Goal: Task Accomplishment & Management: Complete application form

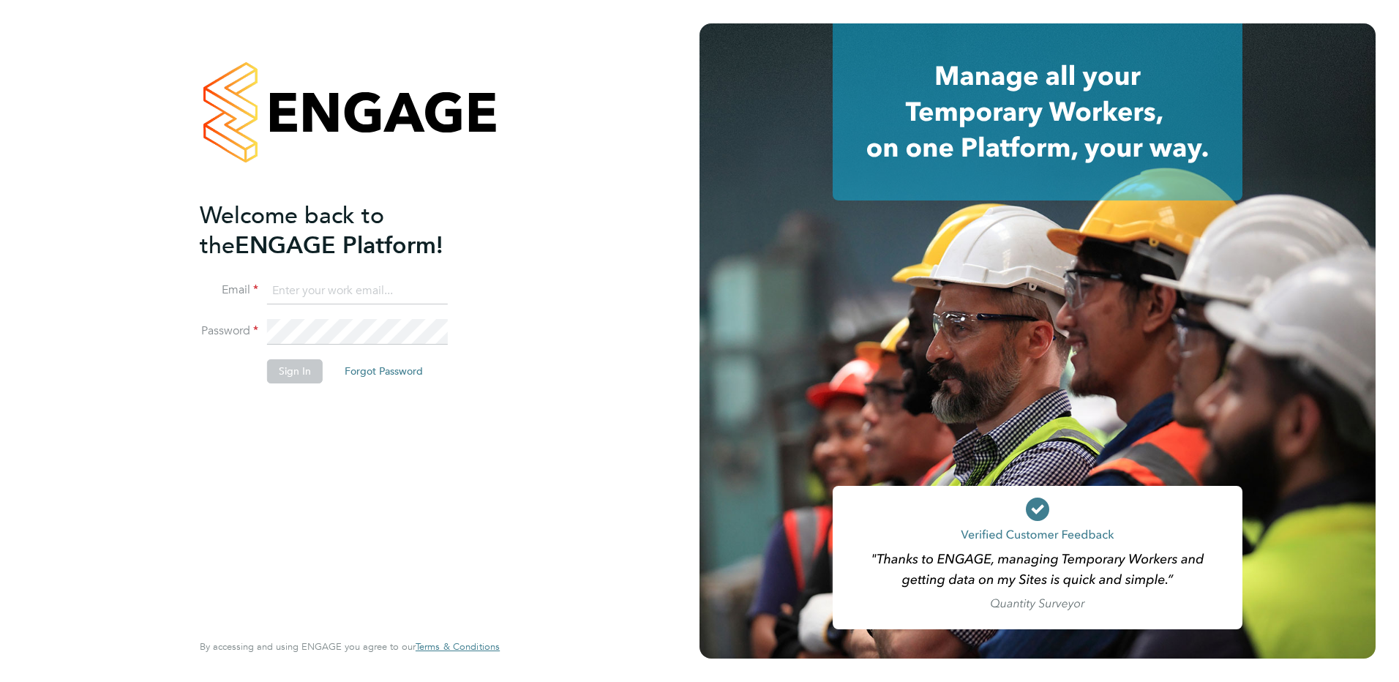
type input "allyx@rec-solutions.net"
click at [301, 375] on button "Sign In" at bounding box center [295, 370] width 56 height 23
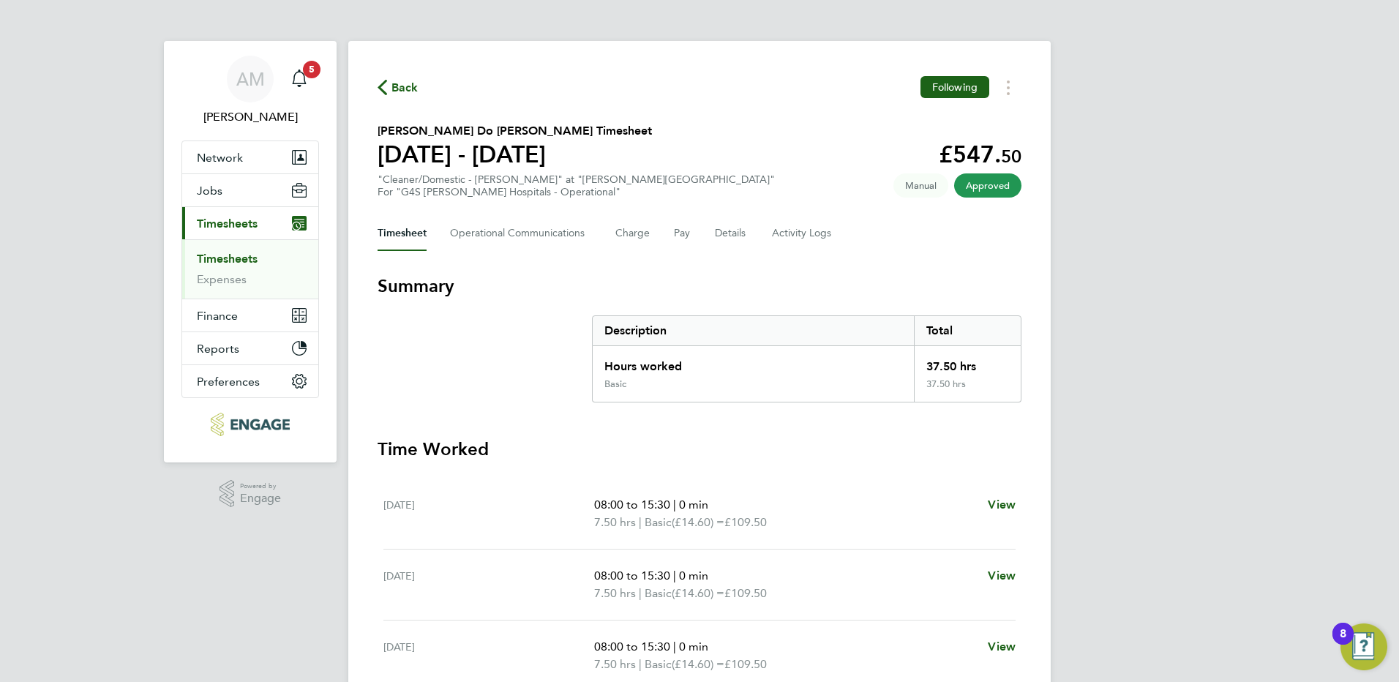
click at [244, 251] on ul "Timesheets Expenses" at bounding box center [250, 268] width 136 height 59
click at [253, 258] on link "Timesheets" at bounding box center [227, 259] width 61 height 14
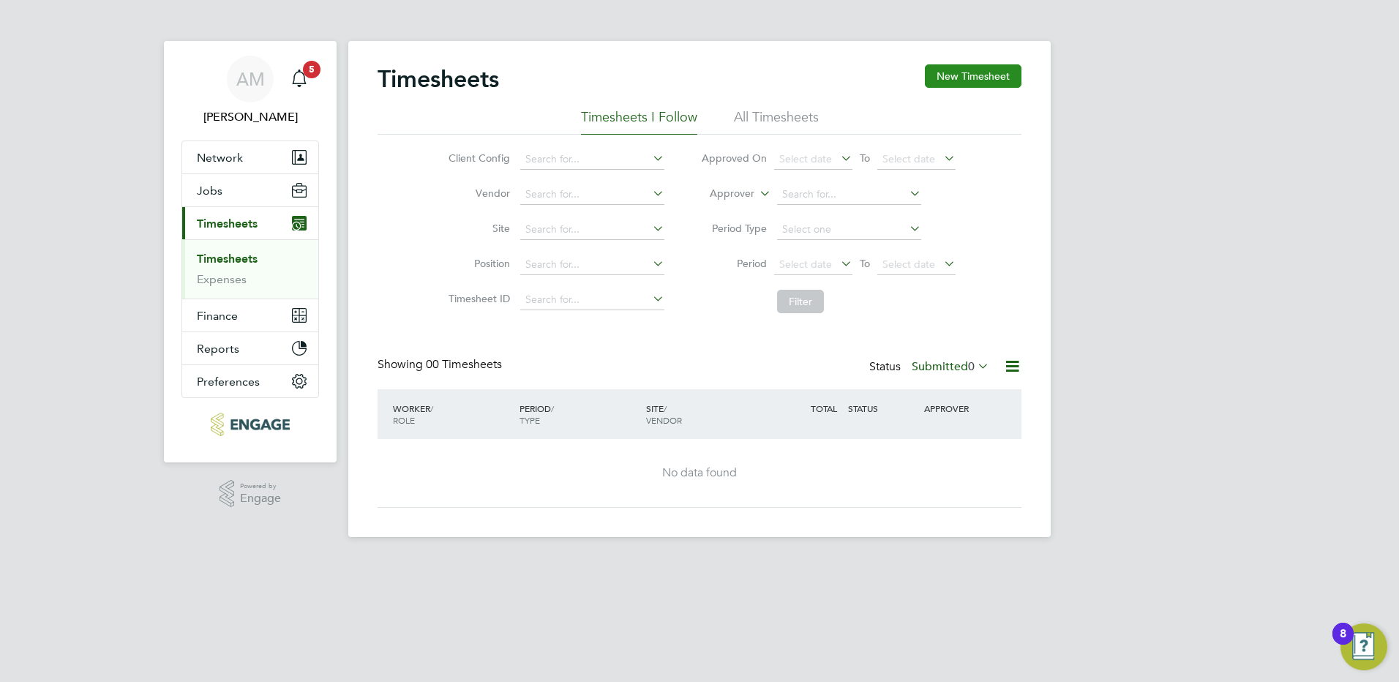
click at [947, 73] on button "New Timesheet" at bounding box center [973, 75] width 97 height 23
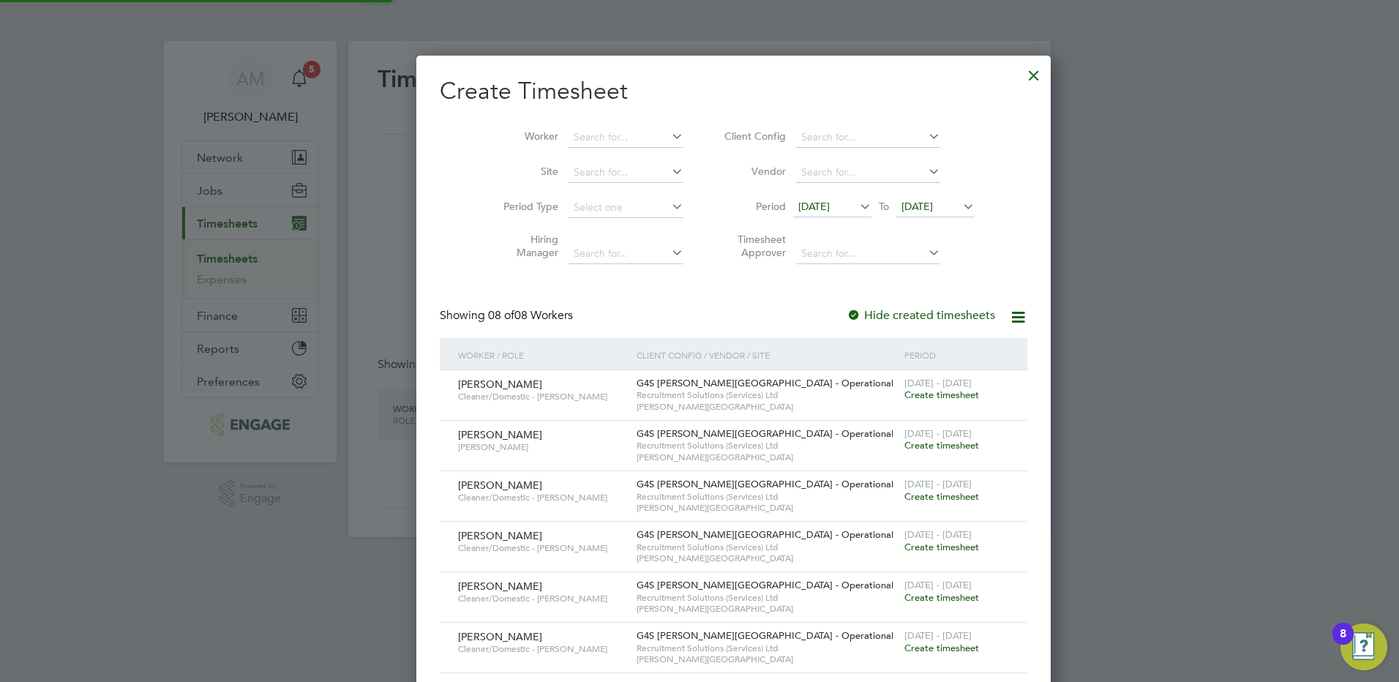
scroll to position [748, 566]
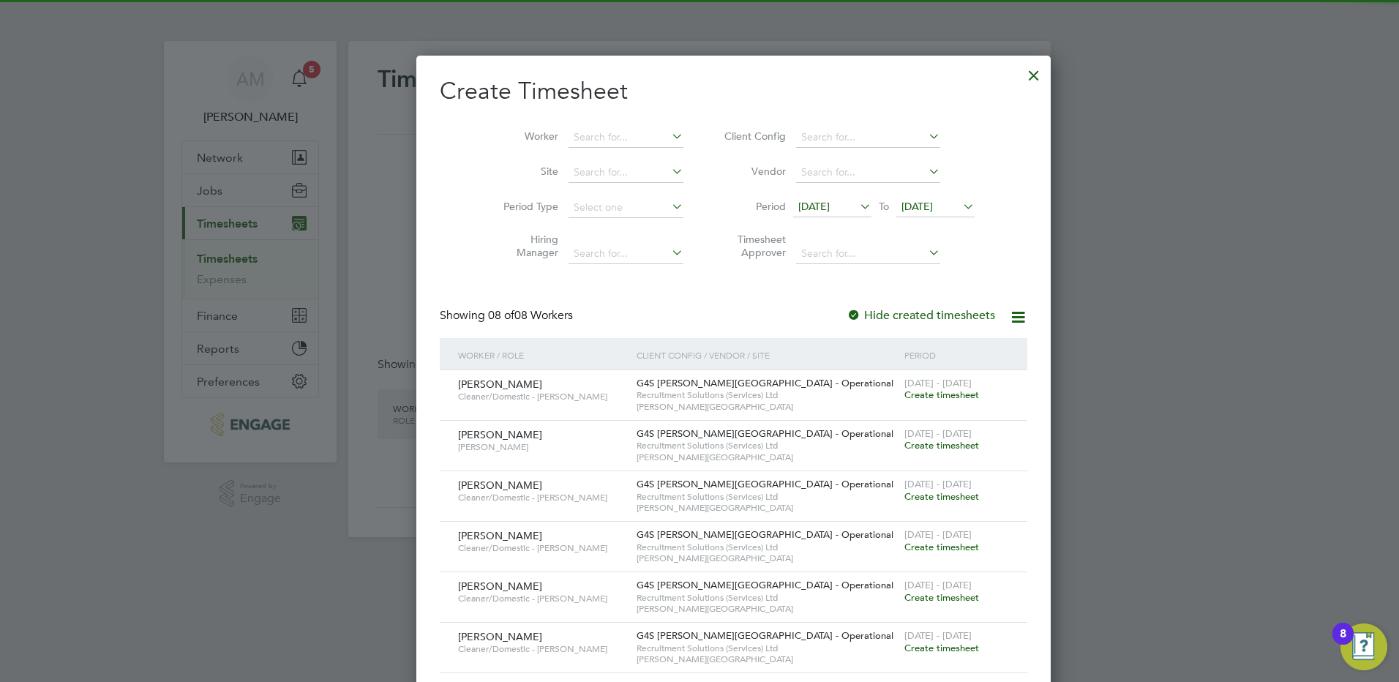
click at [798, 208] on span "[DATE]" at bounding box center [813, 206] width 31 height 13
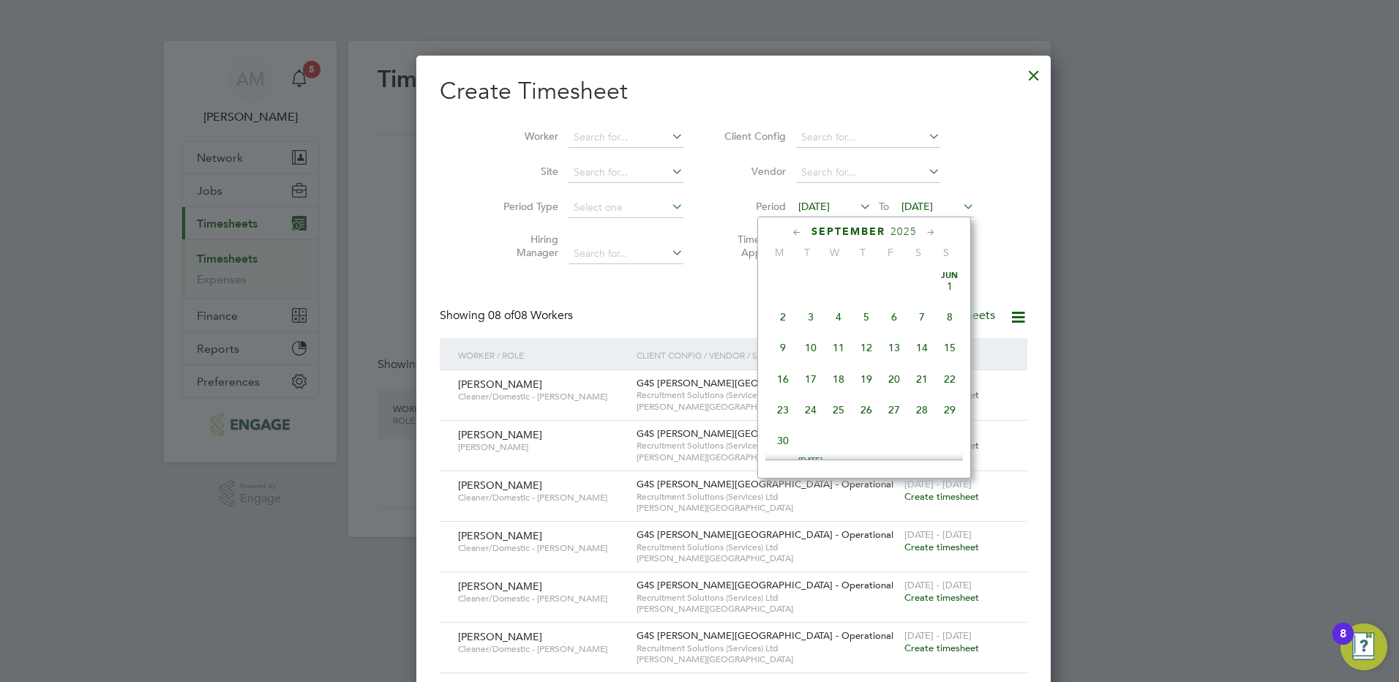
scroll to position [506, 0]
click at [784, 380] on span "22" at bounding box center [783, 367] width 28 height 28
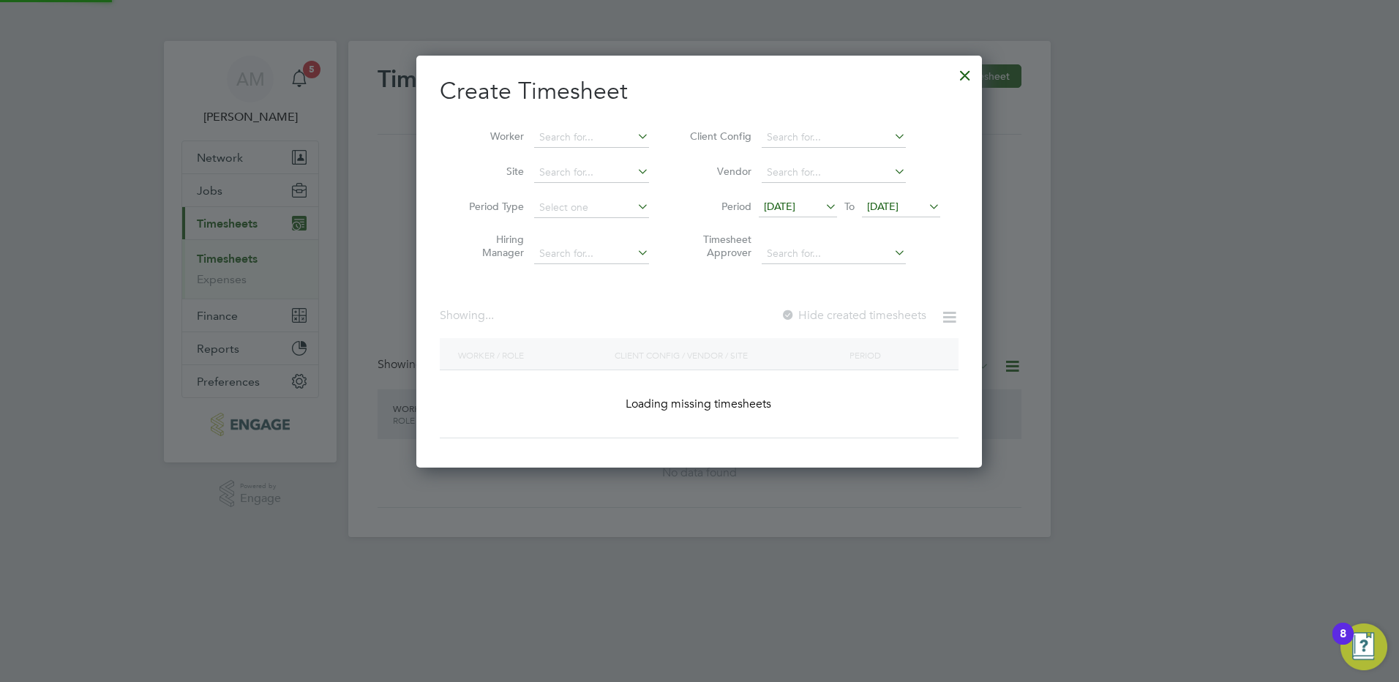
scroll to position [748, 566]
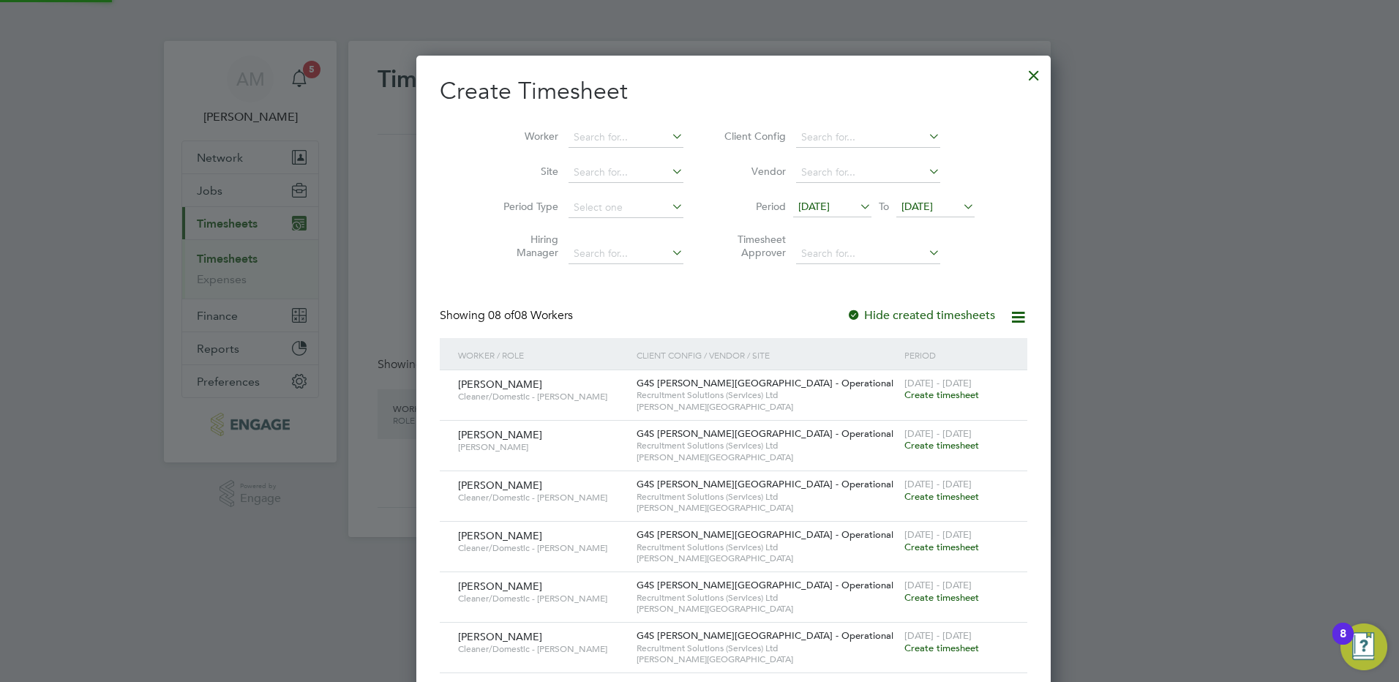
click at [879, 195] on li "Period 22 Sep 2025 To 22 Sep 2025" at bounding box center [847, 207] width 291 height 35
click at [901, 209] on span "[DATE]" at bounding box center [916, 206] width 31 height 13
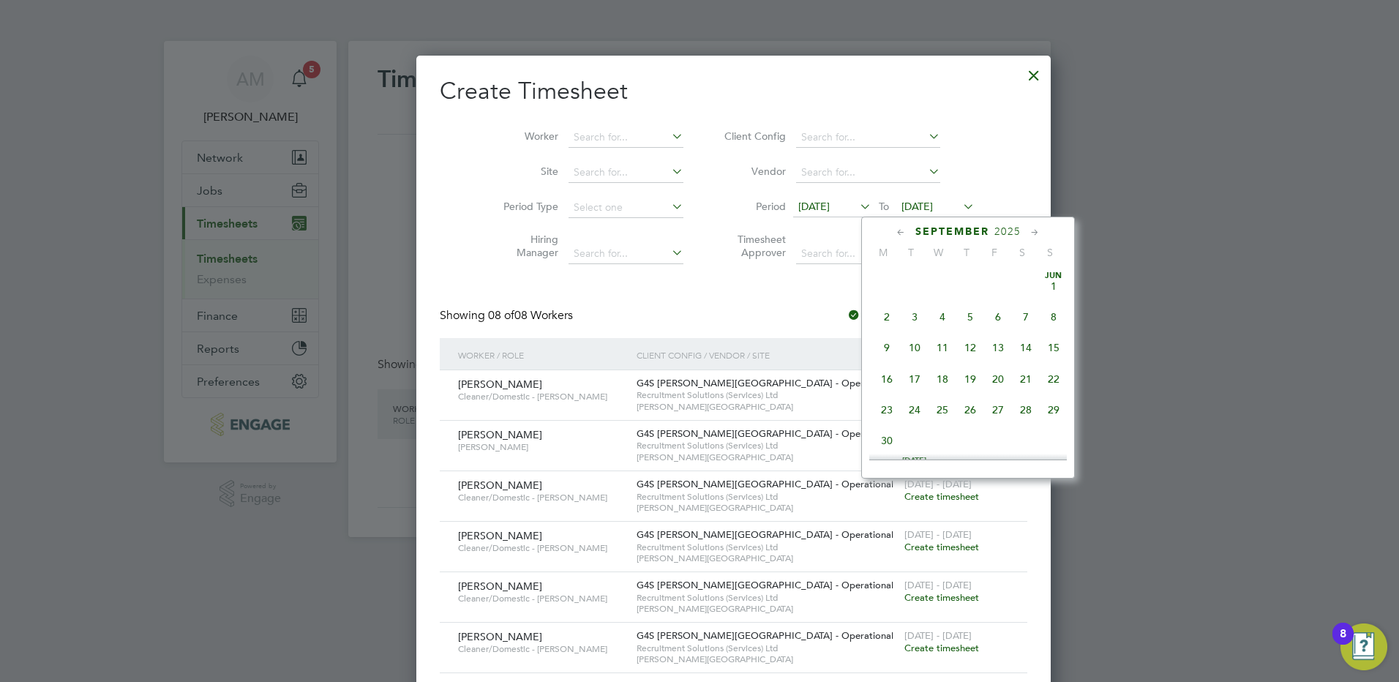
scroll to position [539, 0]
click at [1055, 346] on span "28" at bounding box center [1054, 334] width 28 height 28
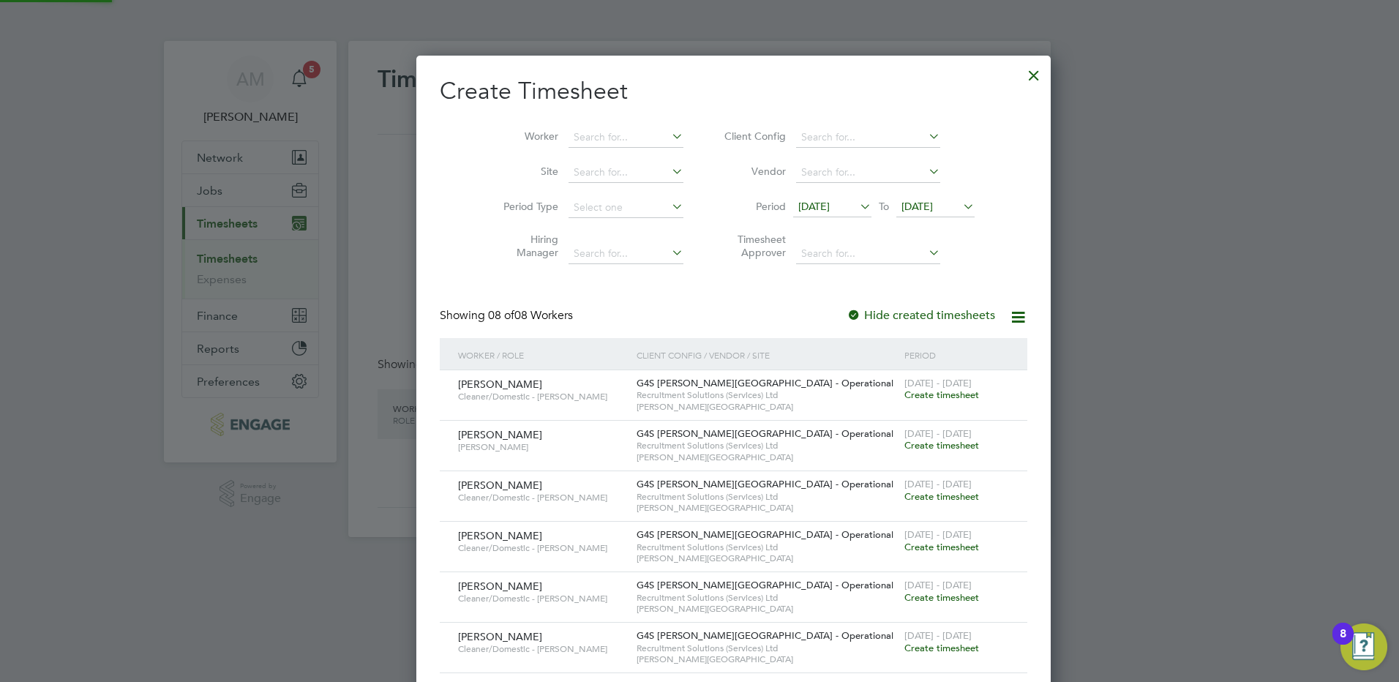
scroll to position [748, 566]
click at [904, 596] on span "Create timesheet" at bounding box center [941, 597] width 75 height 12
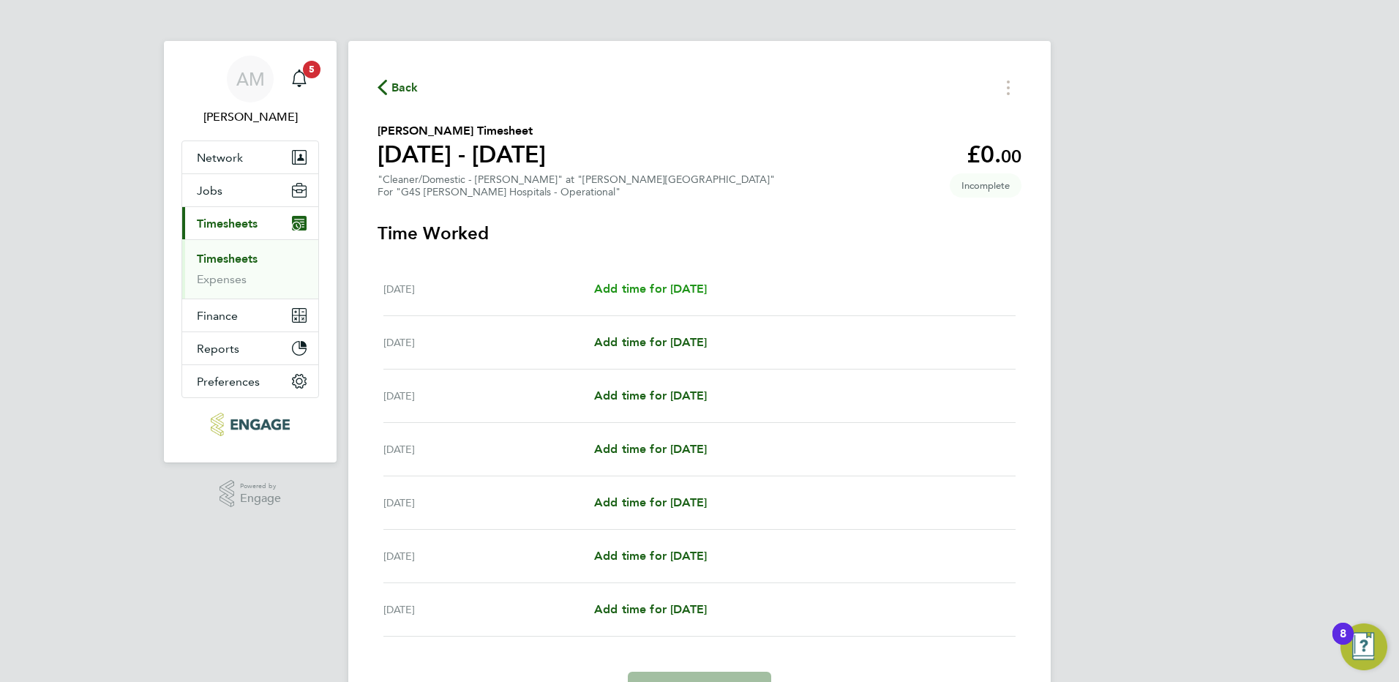
click at [663, 289] on span "Add time for [DATE]" at bounding box center [650, 289] width 113 height 14
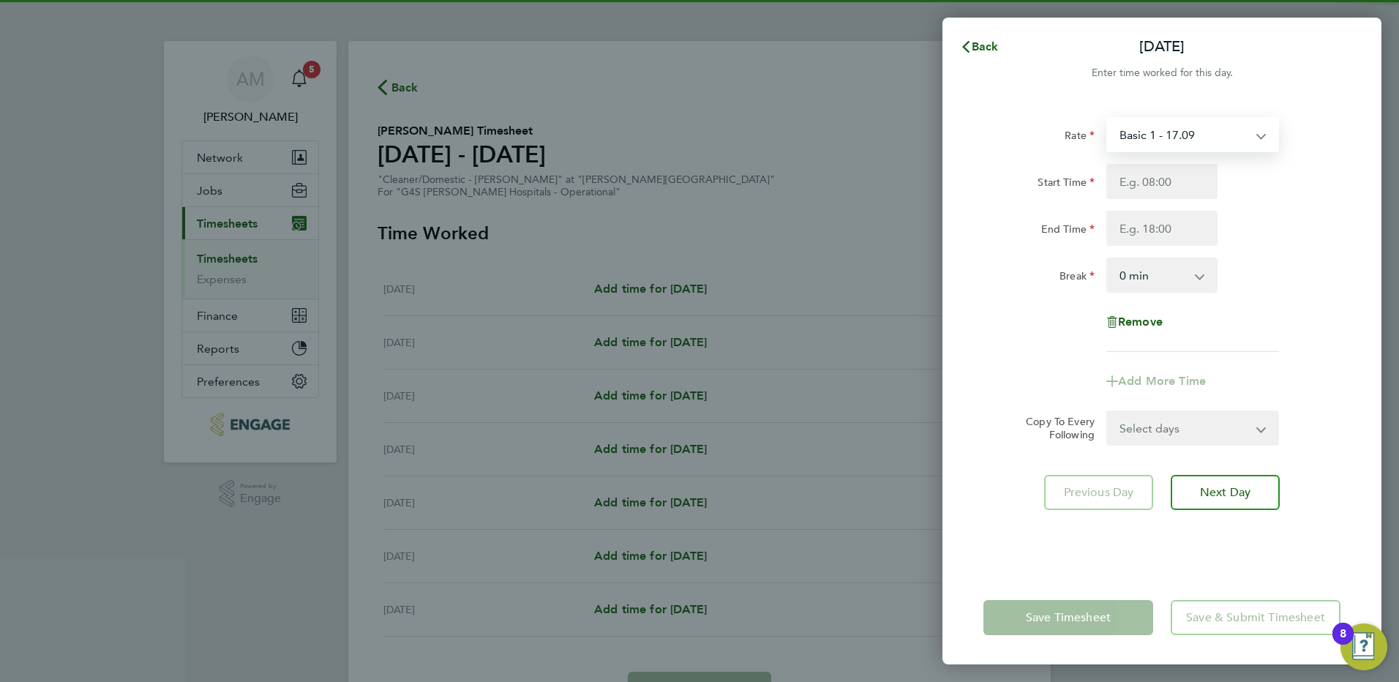
click at [1149, 138] on select "Basic 1 - 17.09 Saturday Rate - 24.10 Sunday & BH Rate - 31.27 Night Rate (8pm-…" at bounding box center [1184, 135] width 152 height 32
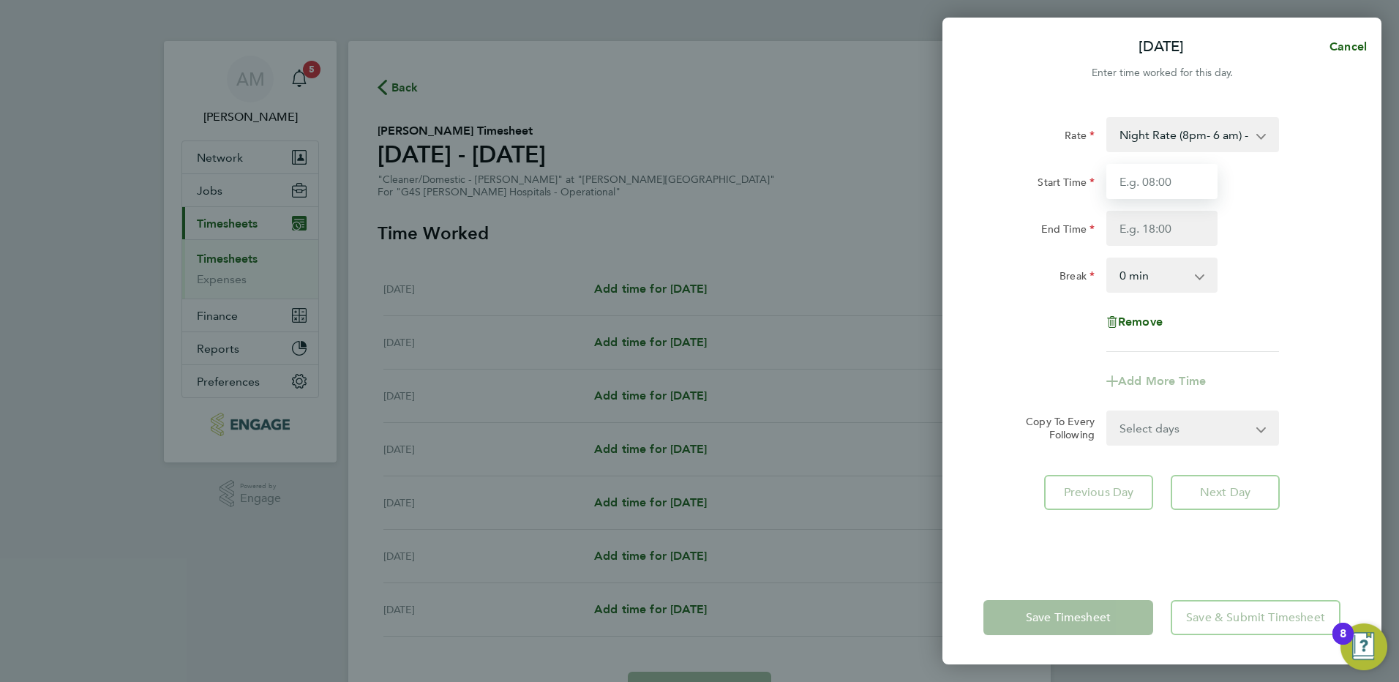
click at [1133, 180] on input "Start Time" at bounding box center [1161, 181] width 111 height 35
type input "22:00"
type input "06:00"
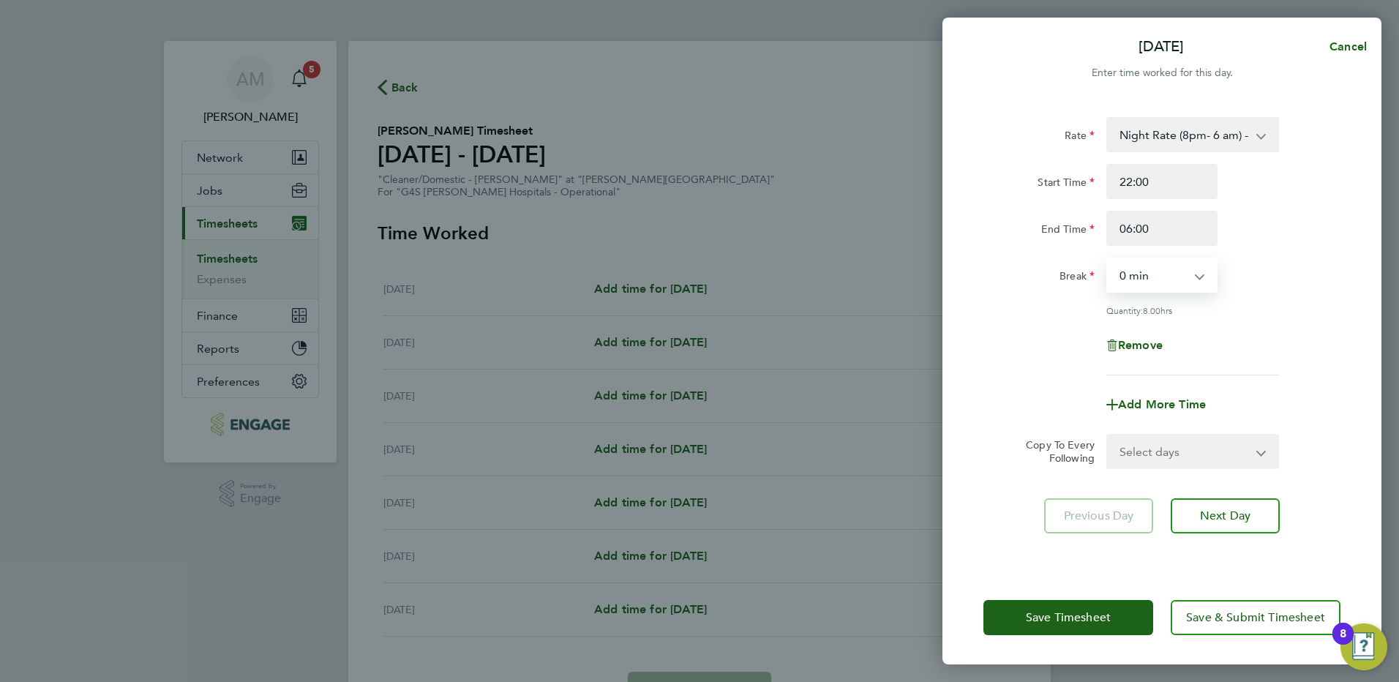
drag, startPoint x: 1158, startPoint y: 275, endPoint x: 1158, endPoint y: 292, distance: 16.8
click at [1158, 275] on select "0 min 15 min 30 min 45 min 60 min 75 min 90 min" at bounding box center [1153, 275] width 91 height 32
select select "30"
click at [1108, 259] on select "0 min 15 min 30 min 45 min 60 min 75 min 90 min" at bounding box center [1153, 275] width 91 height 32
click at [1150, 446] on select "Select days Day Weekday (Mon-Fri) Weekend (Sat-Sun) [DATE] [DATE] [DATE] [DATE]…" at bounding box center [1185, 451] width 154 height 32
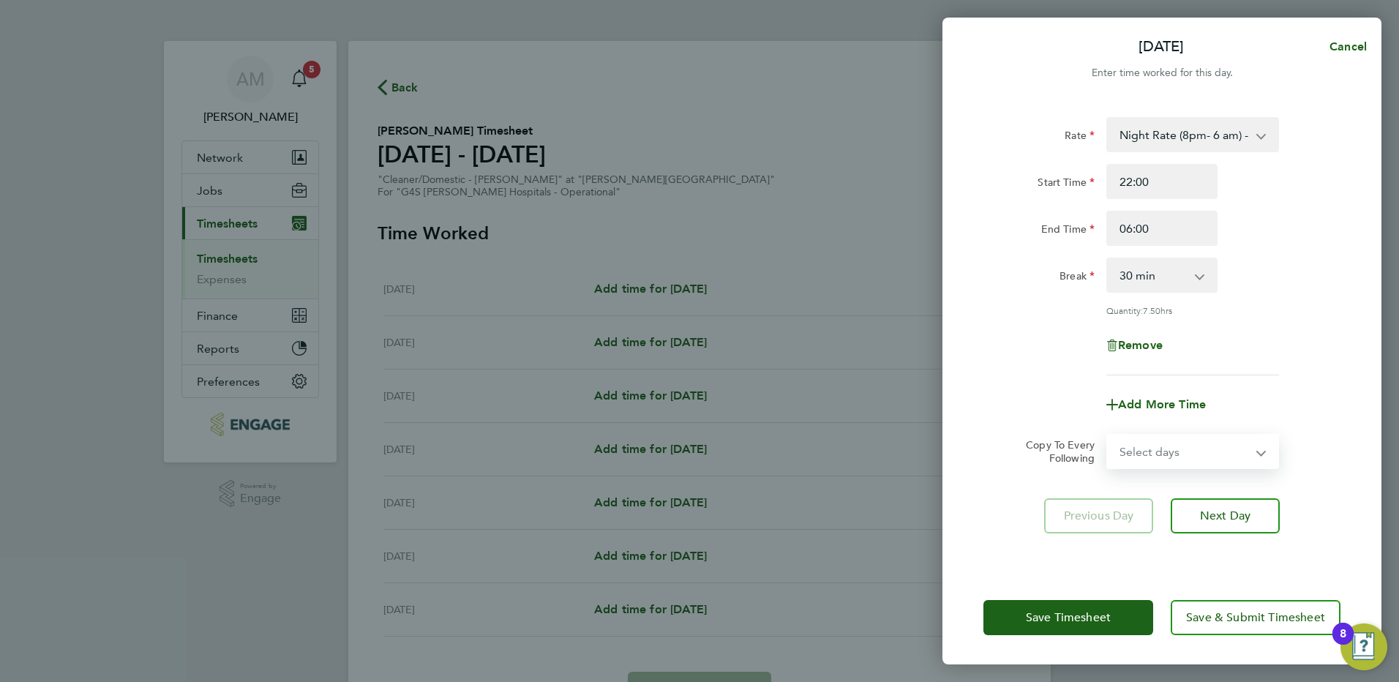
select select "WEEKDAY"
click at [1108, 435] on select "Select days Day Weekday (Mon-Fri) Weekend (Sat-Sun) [DATE] [DATE] [DATE] [DATE]…" at bounding box center [1185, 451] width 154 height 32
select select "[DATE]"
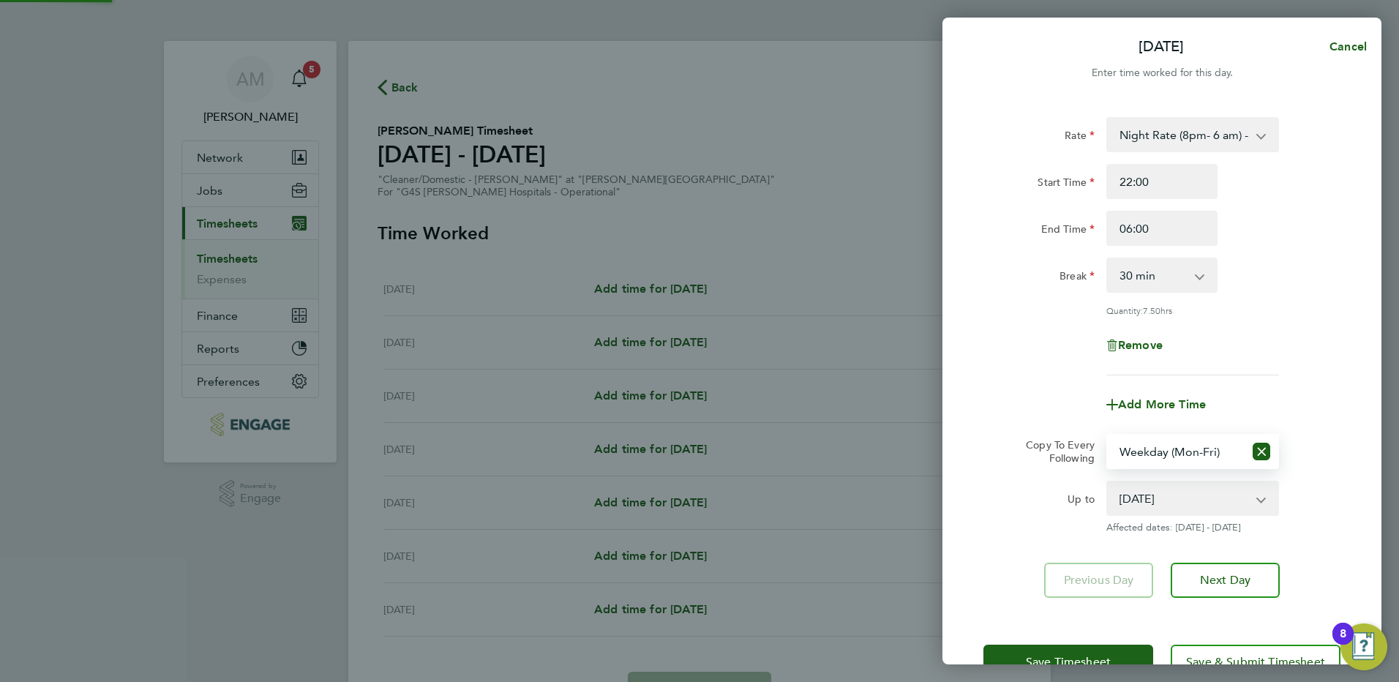
scroll to position [43, 0]
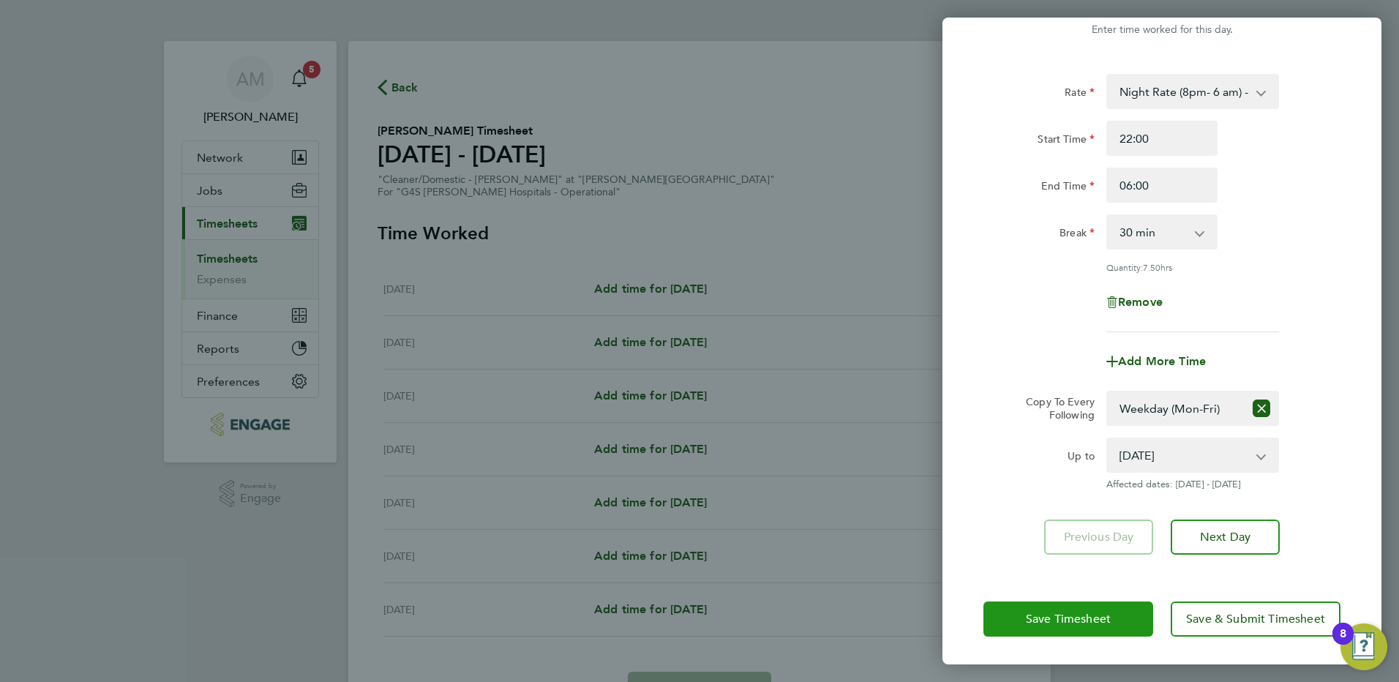
click at [1026, 613] on span "Save Timesheet" at bounding box center [1068, 619] width 85 height 15
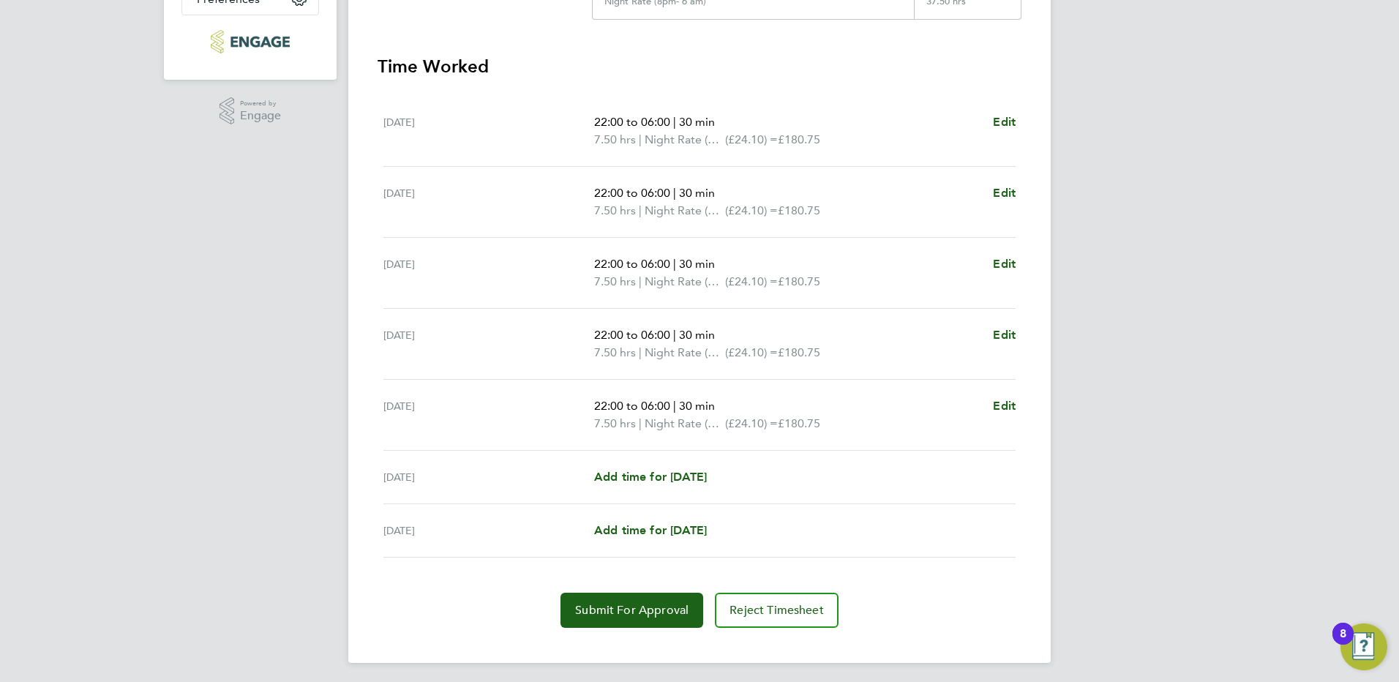
scroll to position [387, 0]
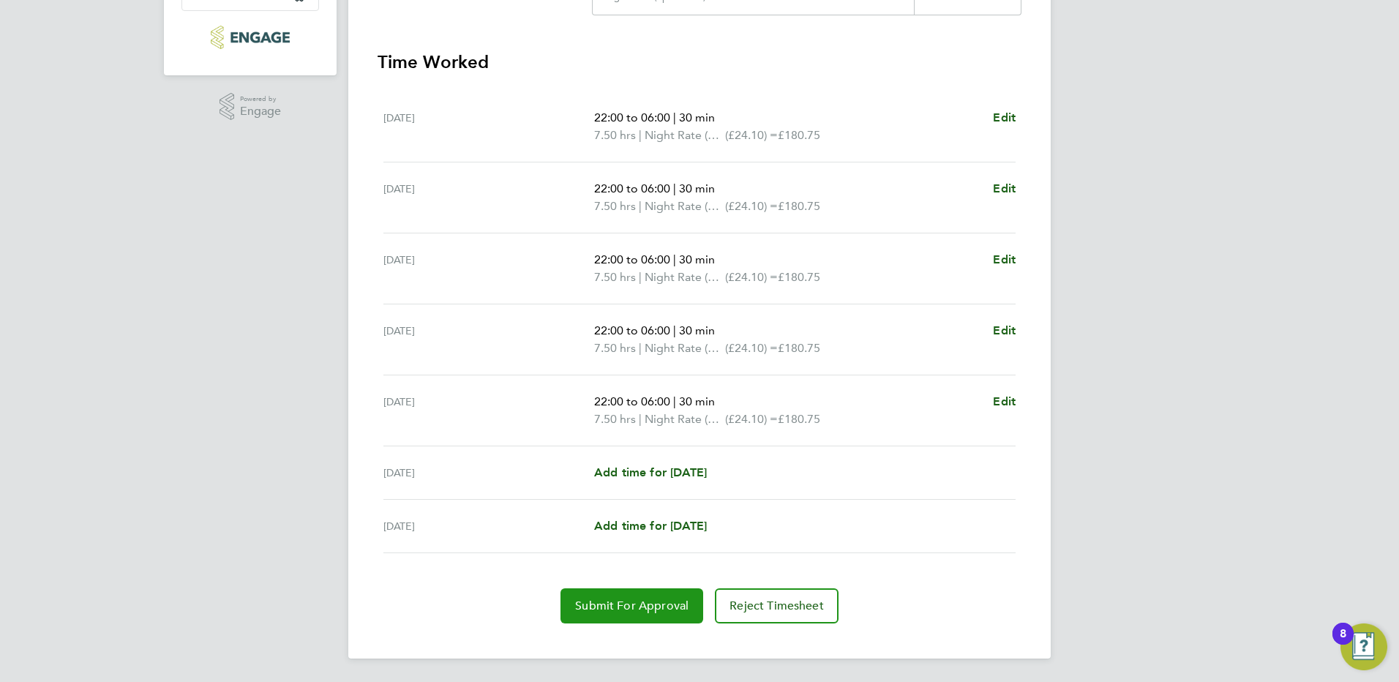
click at [633, 601] on span "Submit For Approval" at bounding box center [631, 606] width 113 height 15
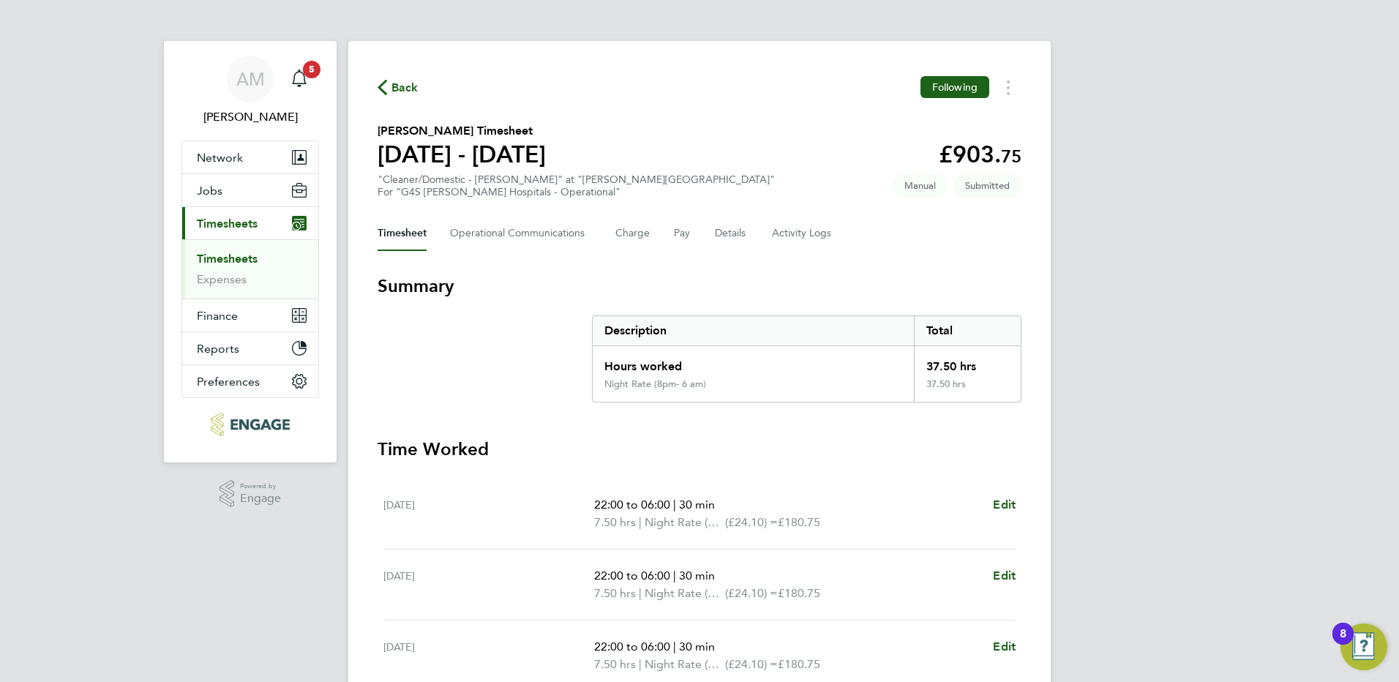
click at [234, 263] on link "Timesheets" at bounding box center [227, 259] width 61 height 14
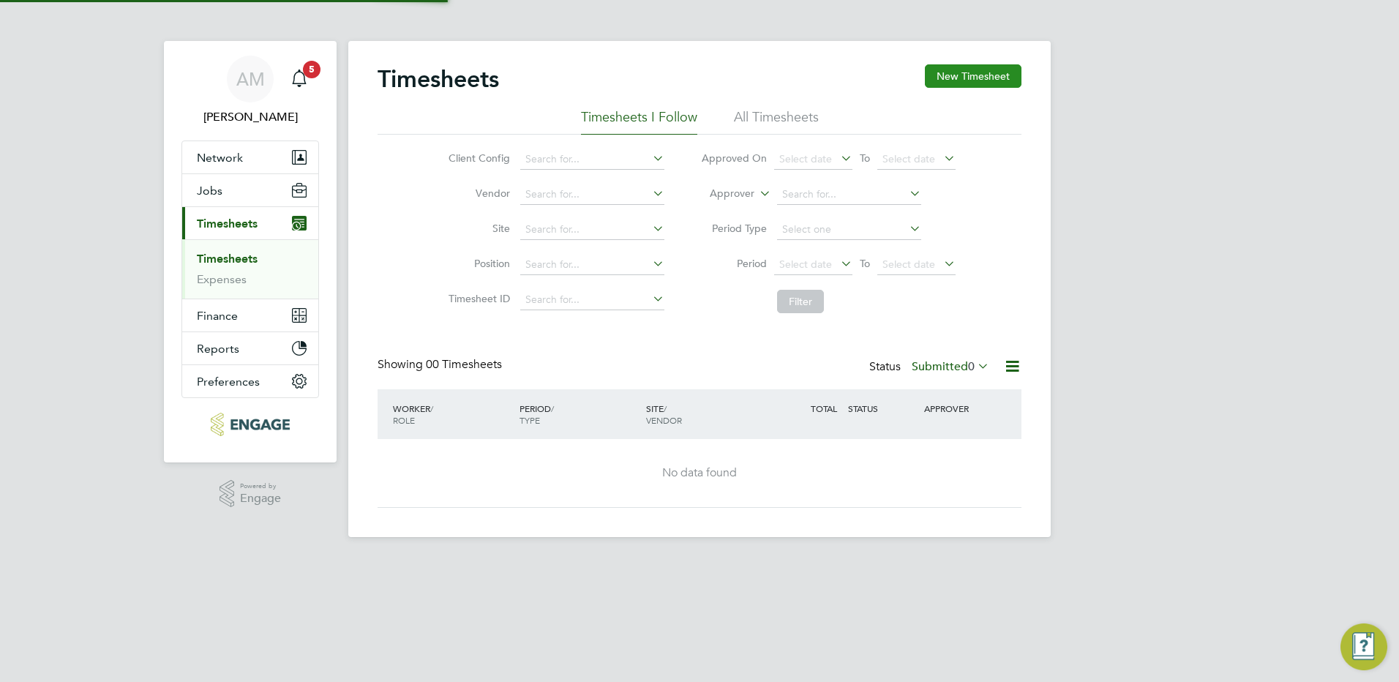
drag, startPoint x: 973, startPoint y: 58, endPoint x: 969, endPoint y: 70, distance: 13.2
click at [973, 59] on div "Timesheets New Timesheet Timesheets I Follow All Timesheets Client Config Vendo…" at bounding box center [699, 289] width 702 height 496
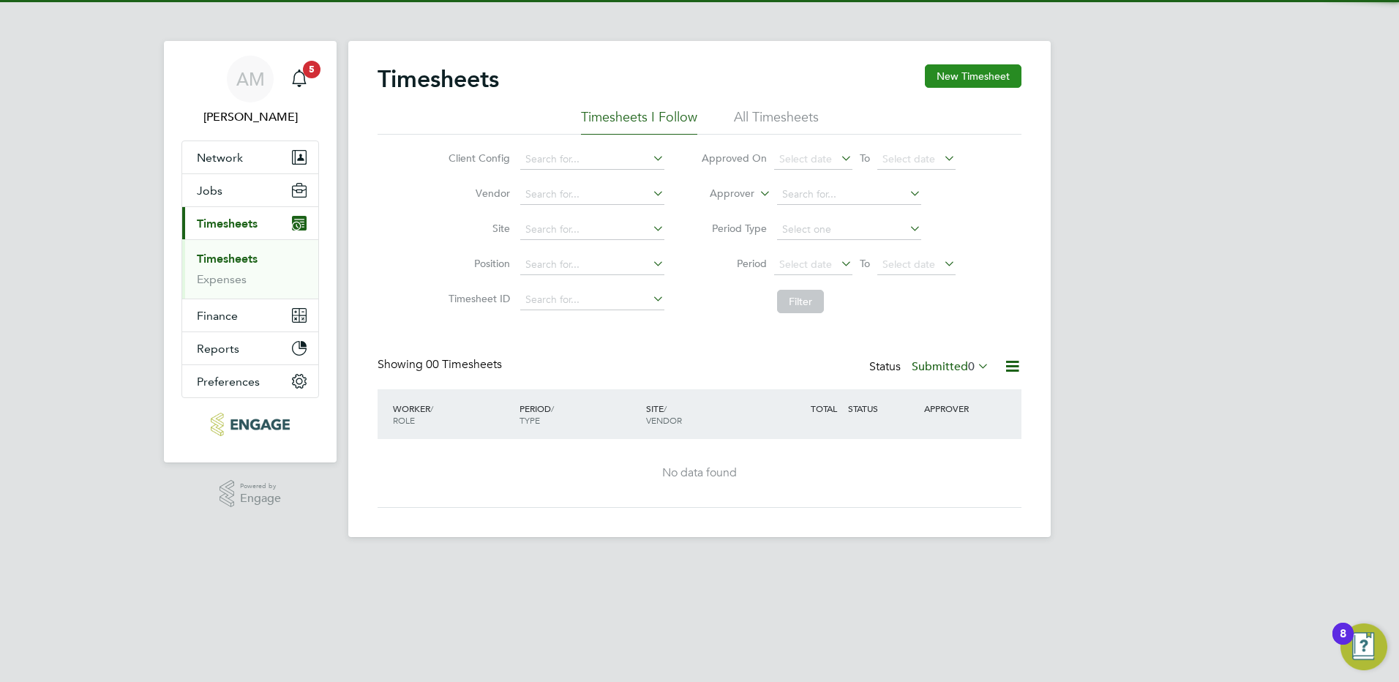
click at [969, 71] on button "New Timesheet" at bounding box center [973, 75] width 97 height 23
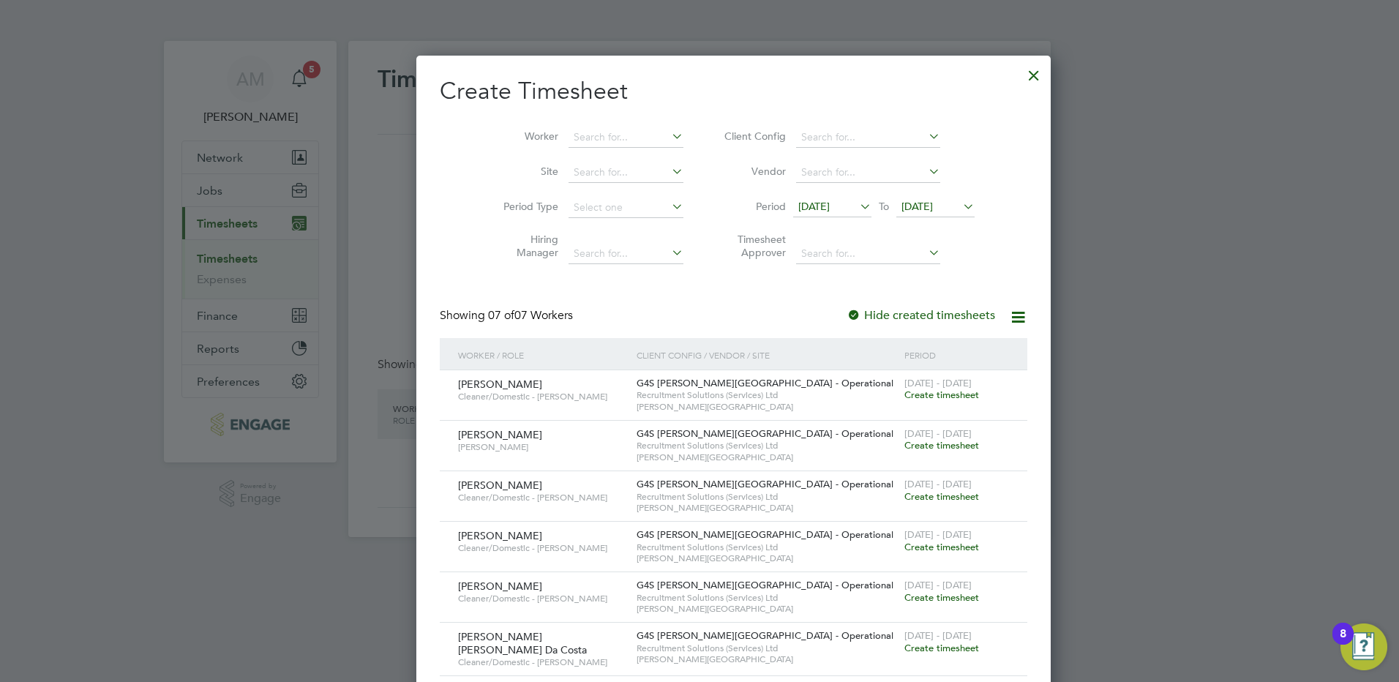
scroll to position [698, 566]
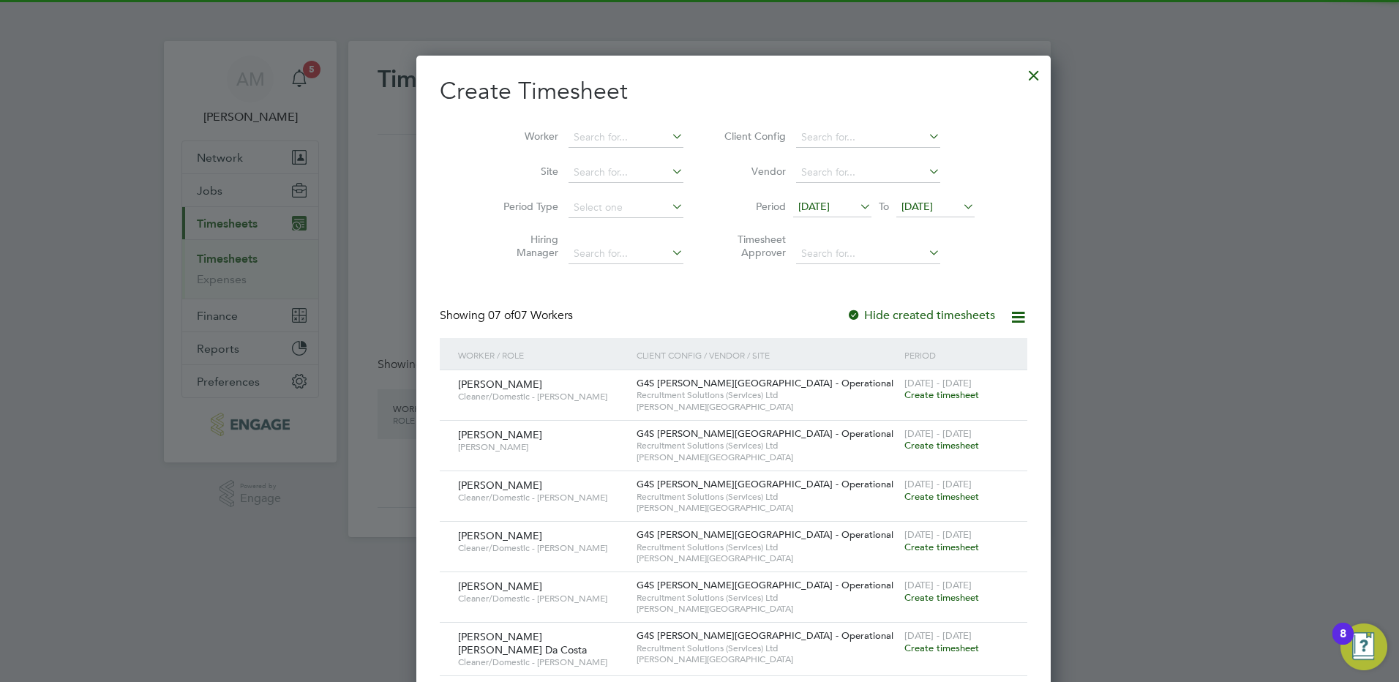
drag, startPoint x: 804, startPoint y: 198, endPoint x: 796, endPoint y: 260, distance: 63.4
click at [803, 198] on span "[DATE]" at bounding box center [832, 208] width 78 height 20
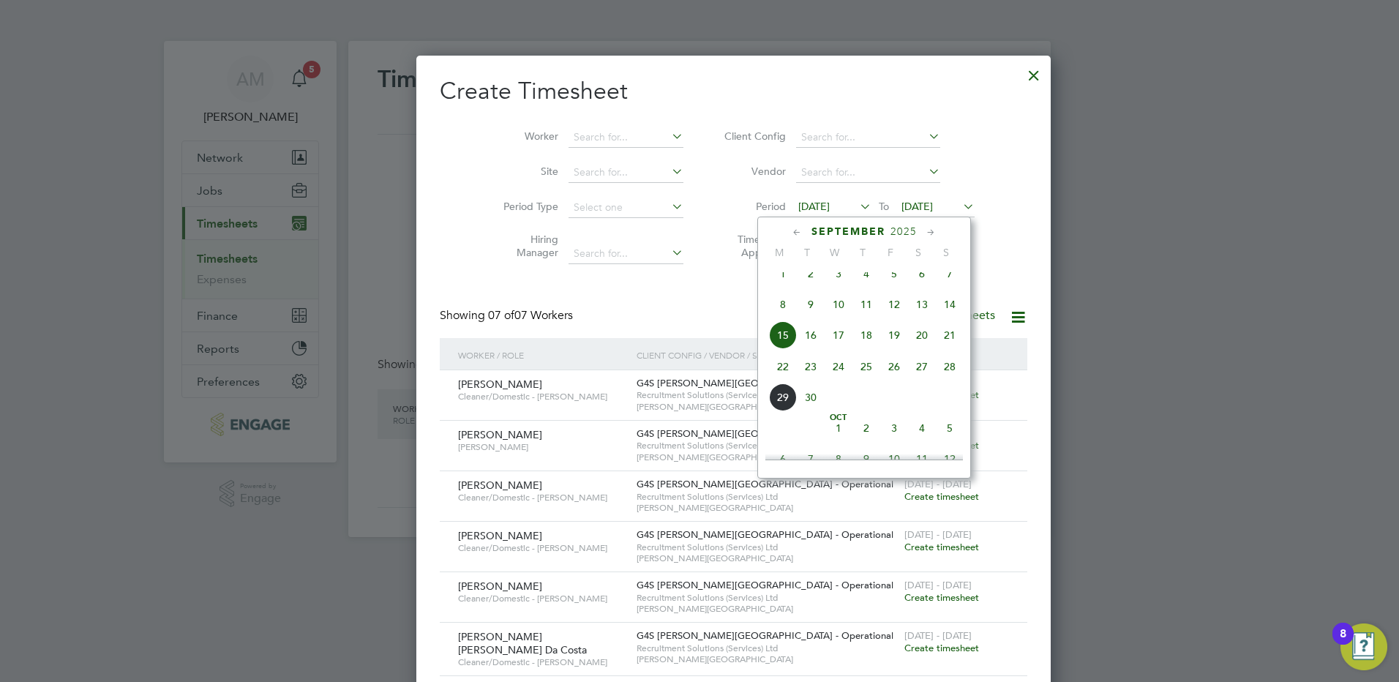
click at [788, 375] on span "22" at bounding box center [783, 367] width 28 height 28
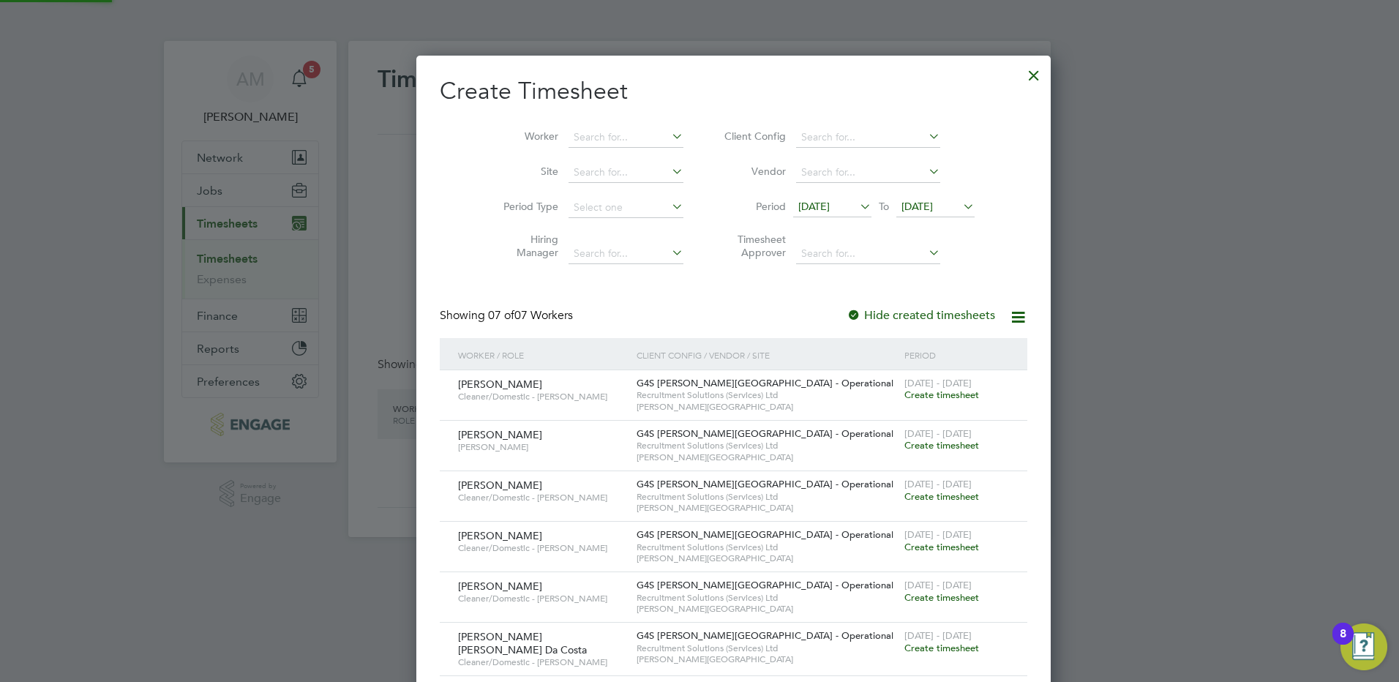
scroll to position [698, 566]
click at [902, 214] on span "[DATE]" at bounding box center [935, 208] width 78 height 20
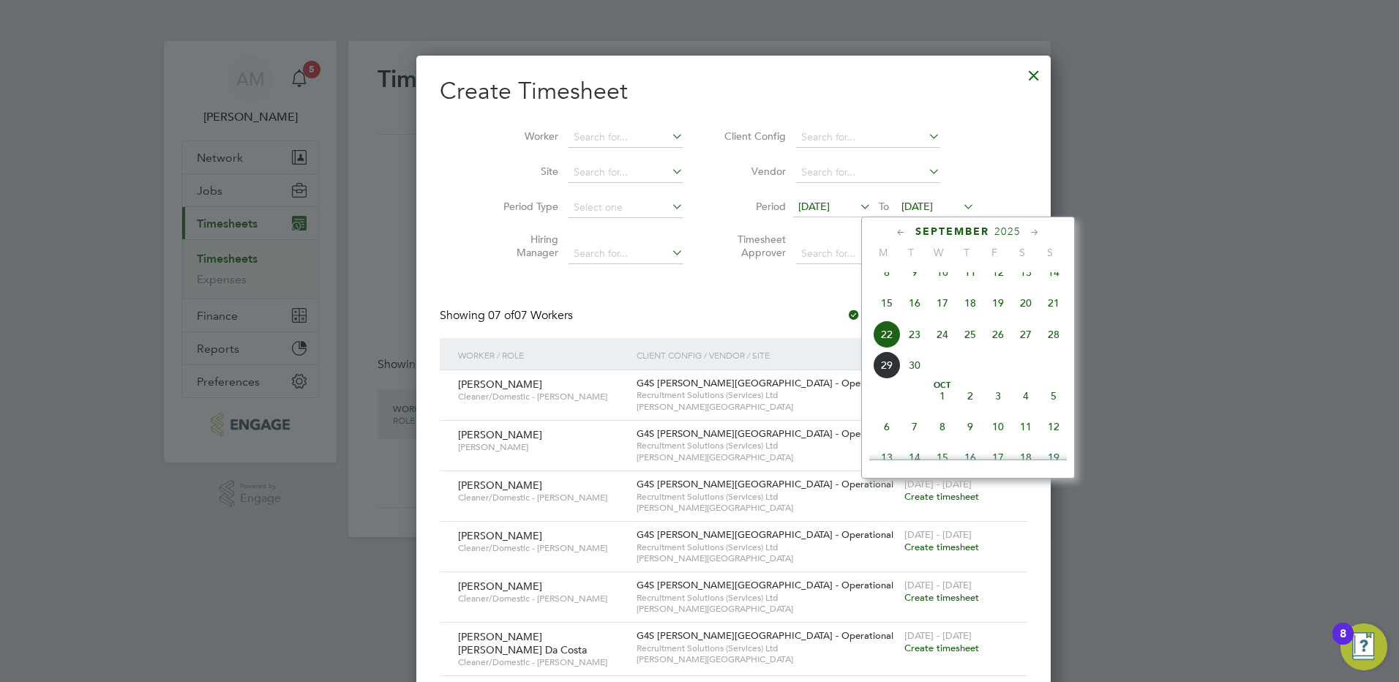
click at [1048, 348] on span "28" at bounding box center [1054, 334] width 28 height 28
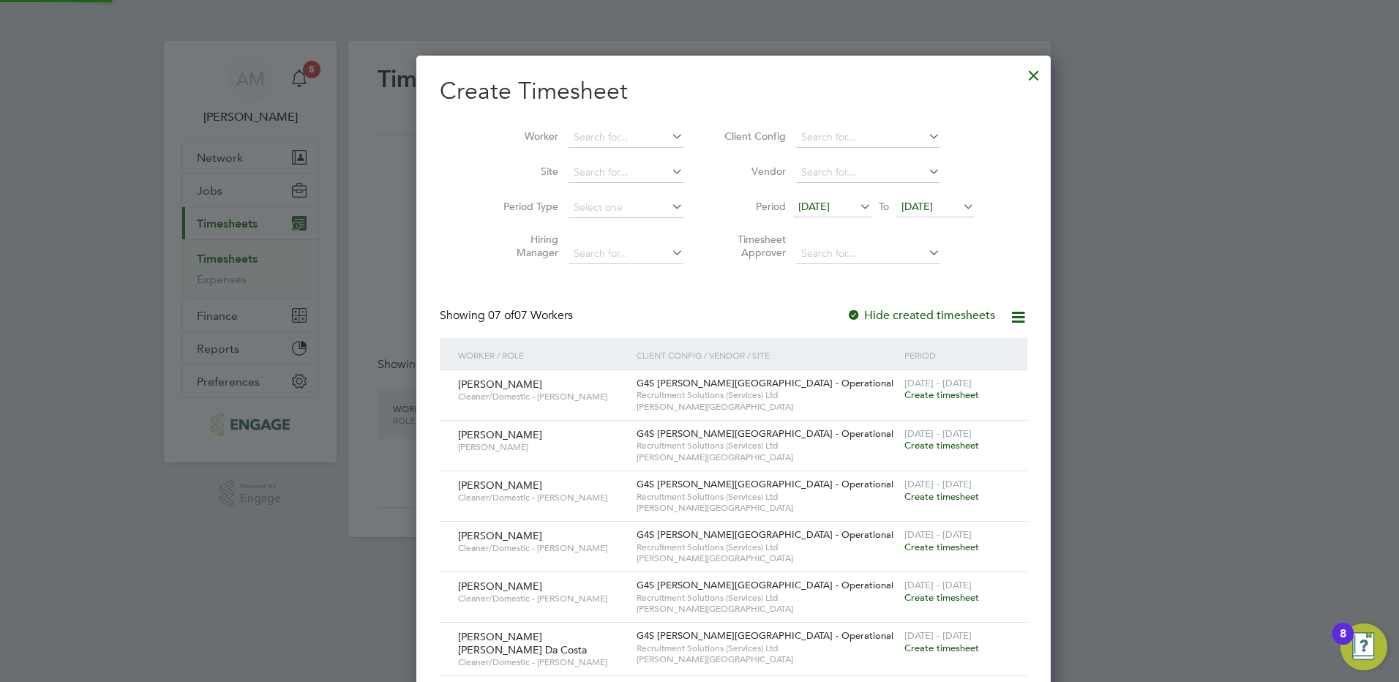
scroll to position [698, 566]
click at [904, 543] on span "Create timesheet" at bounding box center [941, 547] width 75 height 12
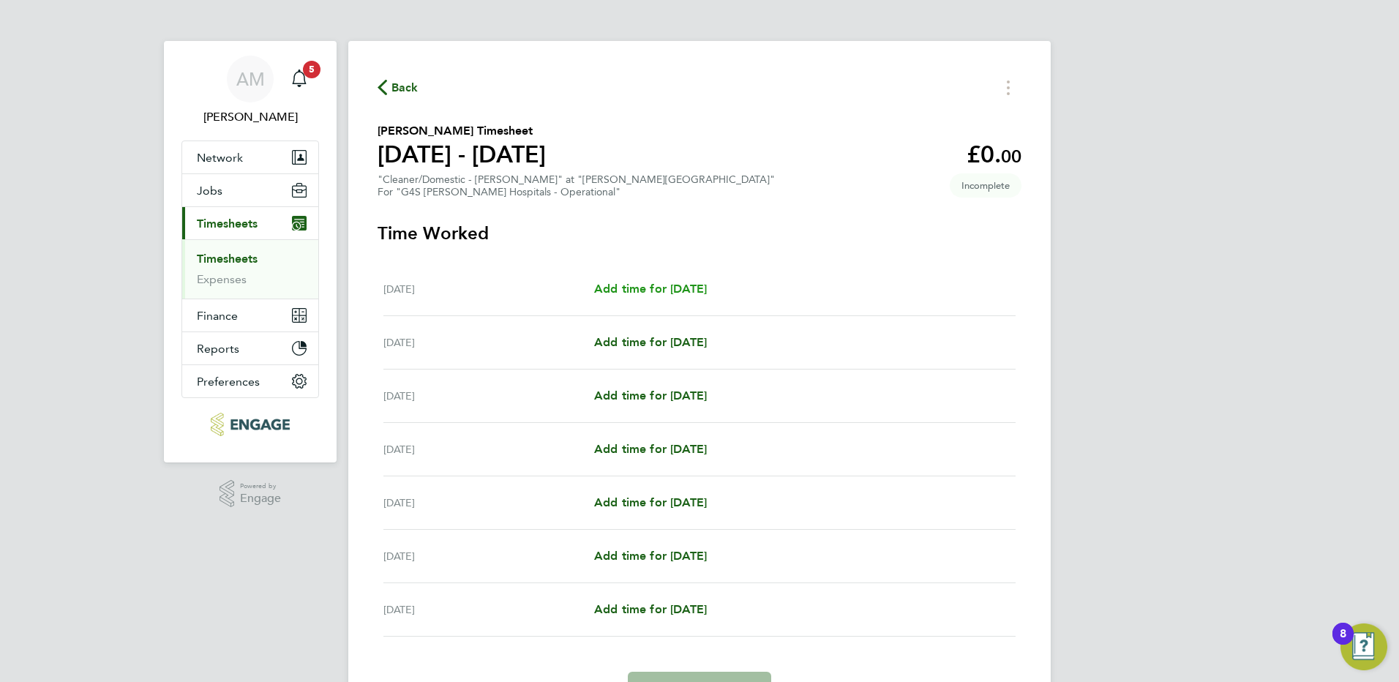
click at [653, 285] on span "Add time for [DATE]" at bounding box center [650, 289] width 113 height 14
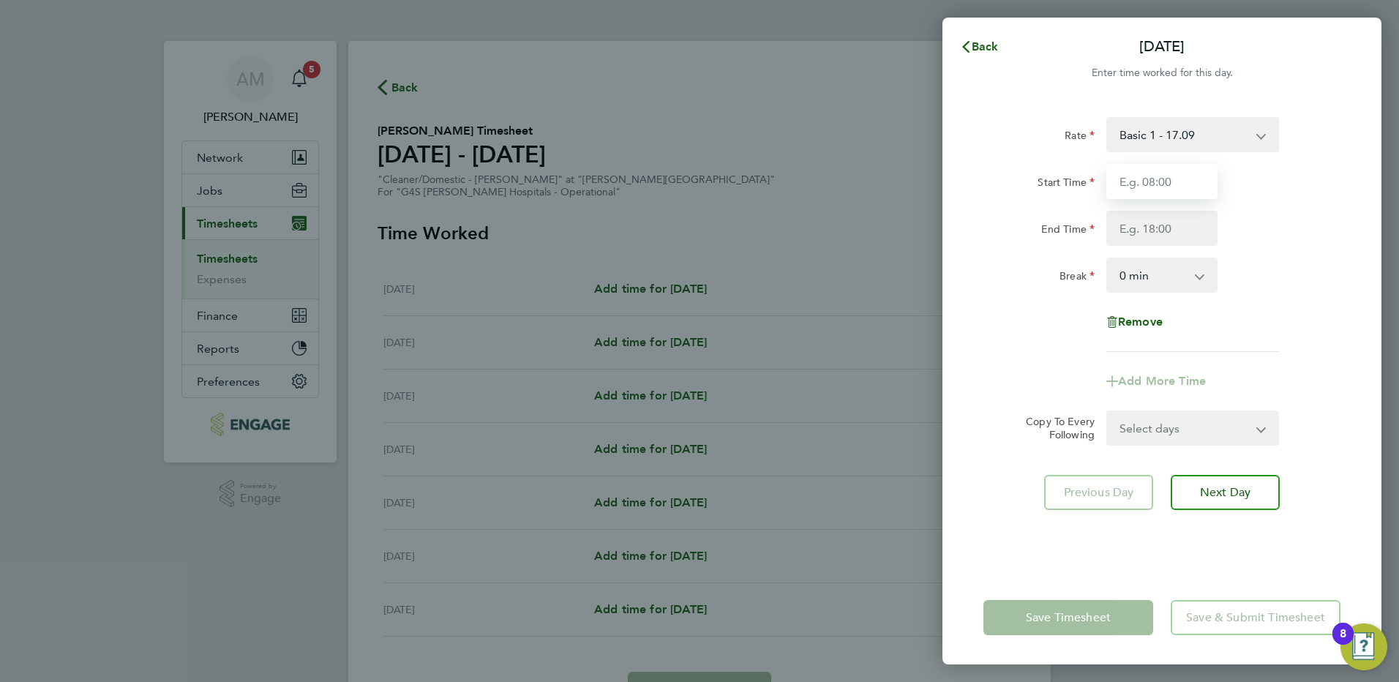
click at [1140, 178] on input "Start Time" at bounding box center [1161, 181] width 111 height 35
type input "14:00"
type input "20:00"
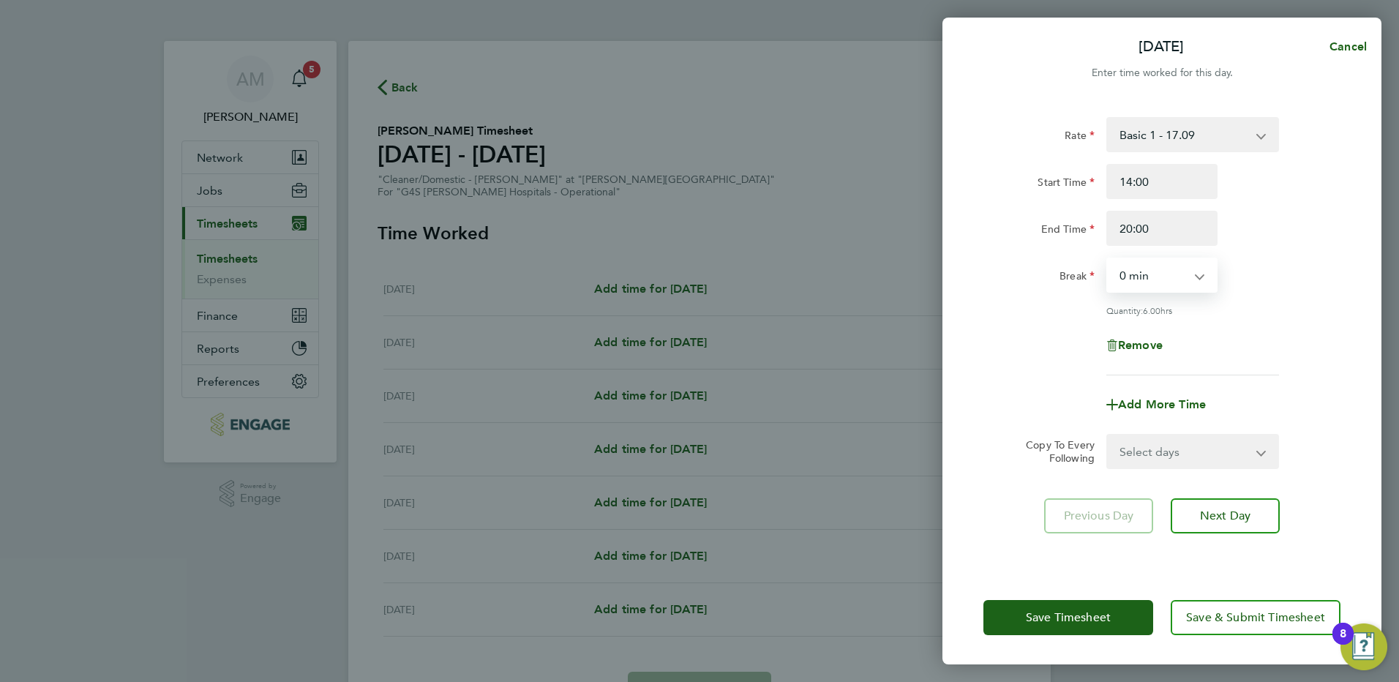
click at [1141, 263] on select "0 min 15 min 30 min 45 min 60 min 75 min 90 min" at bounding box center [1153, 275] width 91 height 32
select select "30"
click at [1108, 259] on select "0 min 15 min 30 min 45 min 60 min 75 min 90 min" at bounding box center [1153, 275] width 91 height 32
click at [1131, 412] on div "Add More Time" at bounding box center [1161, 404] width 123 height 35
click at [1134, 407] on span "Add More Time" at bounding box center [1162, 404] width 88 height 14
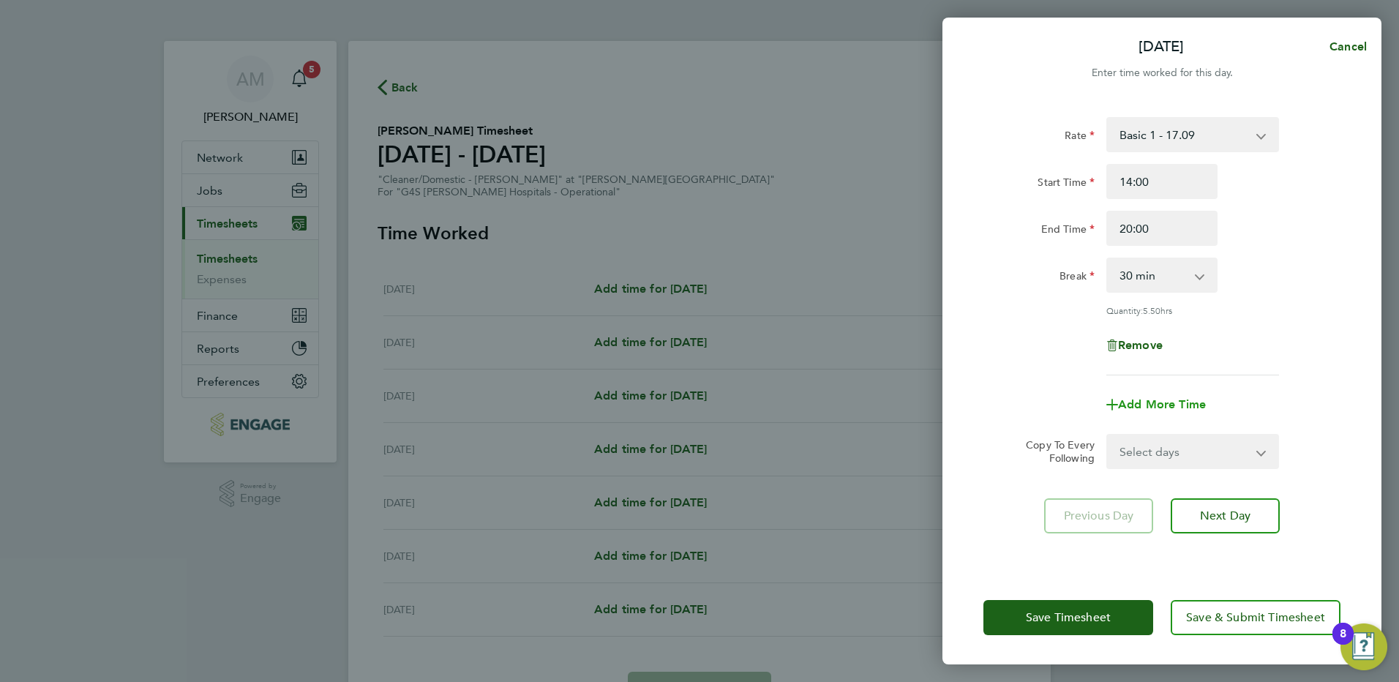
select select "null"
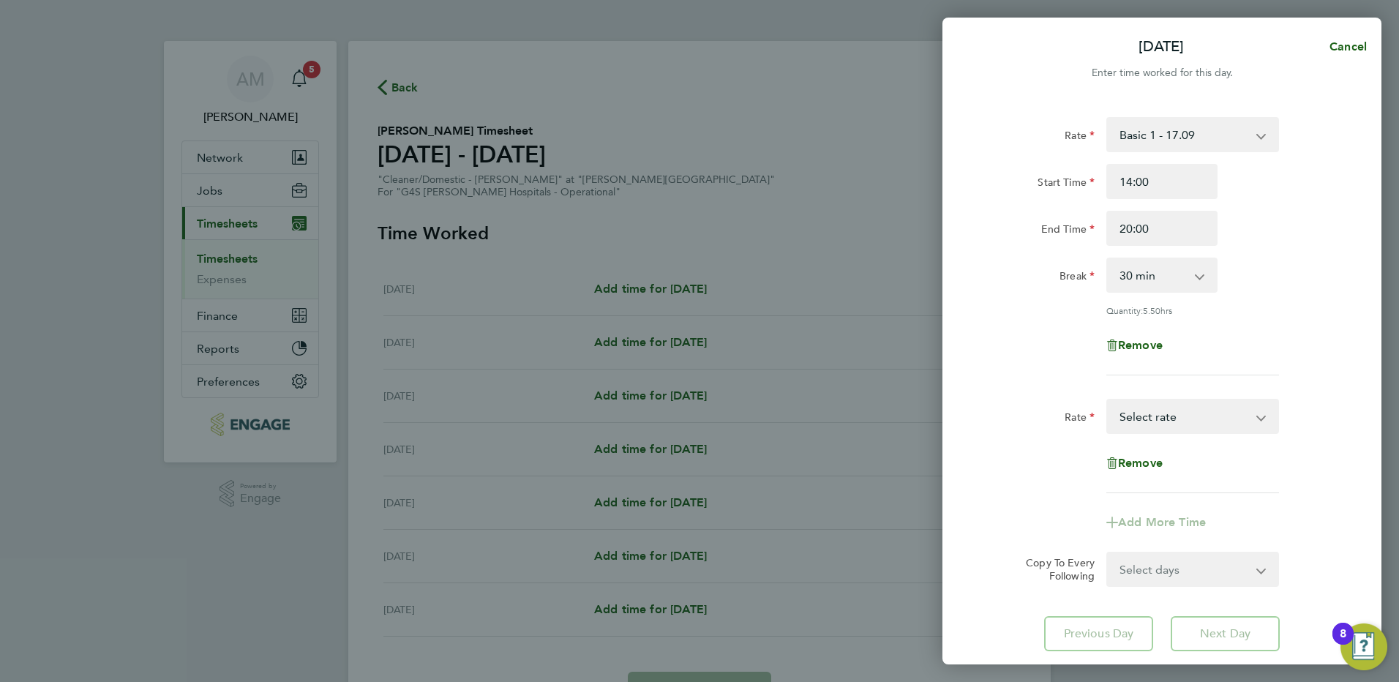
click at [1140, 415] on select "Basic 1 - 17.09 Saturday Rate - 24.10 x 1.5 - 25.65 Sunday & BH Rate - 31.27 Ni…" at bounding box center [1184, 416] width 152 height 32
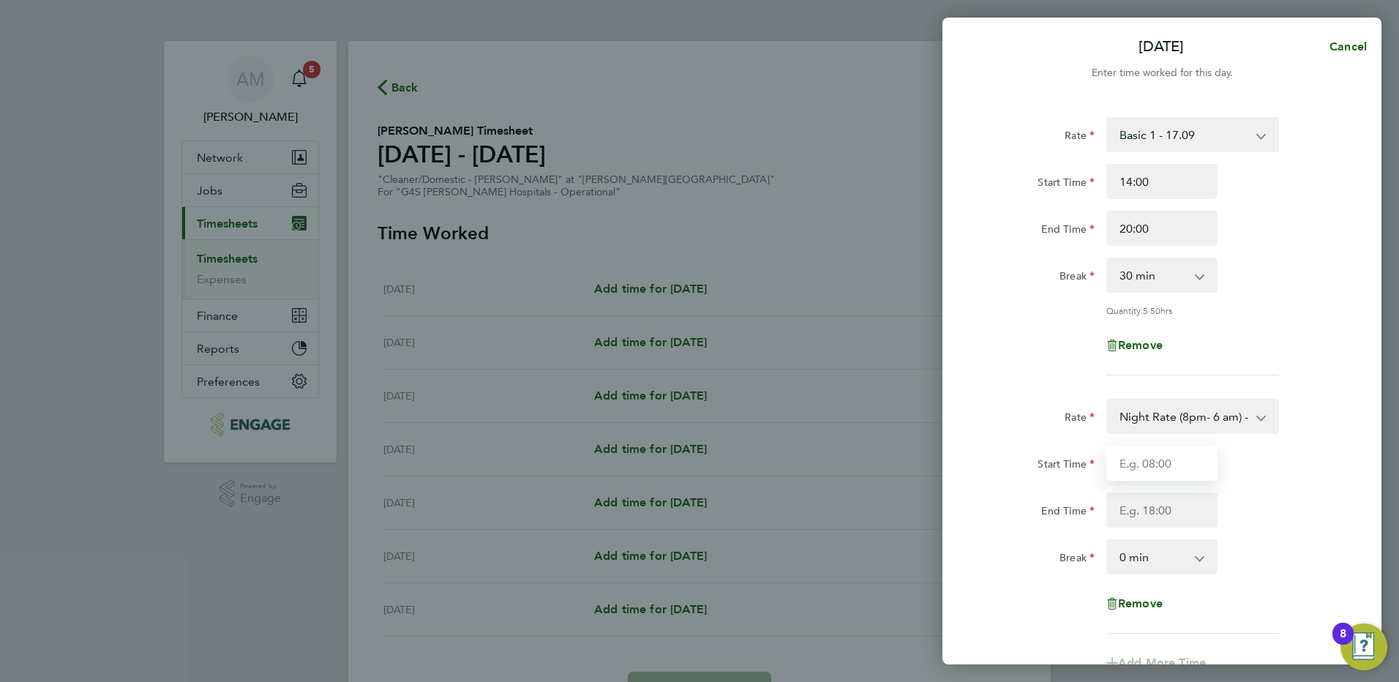
click at [1143, 459] on input "Start Time" at bounding box center [1161, 463] width 111 height 35
type input "20:00"
type input "22:00"
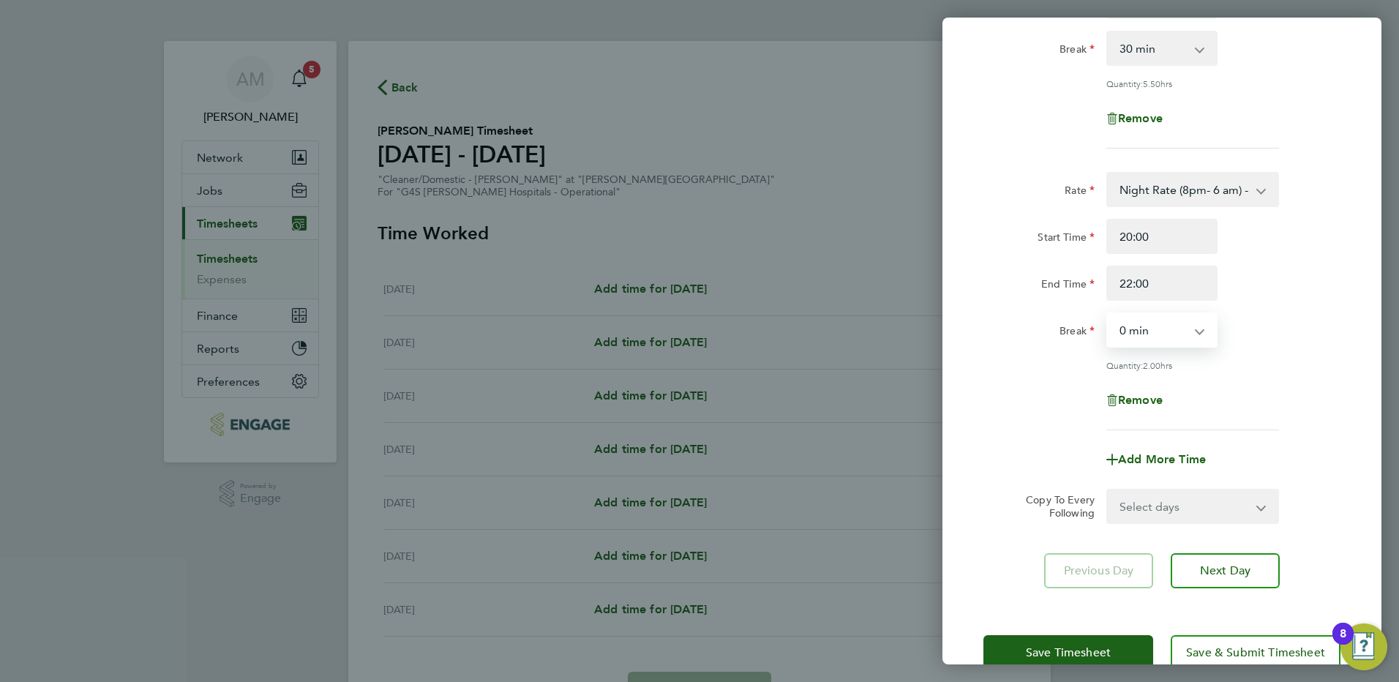
scroll to position [259, 0]
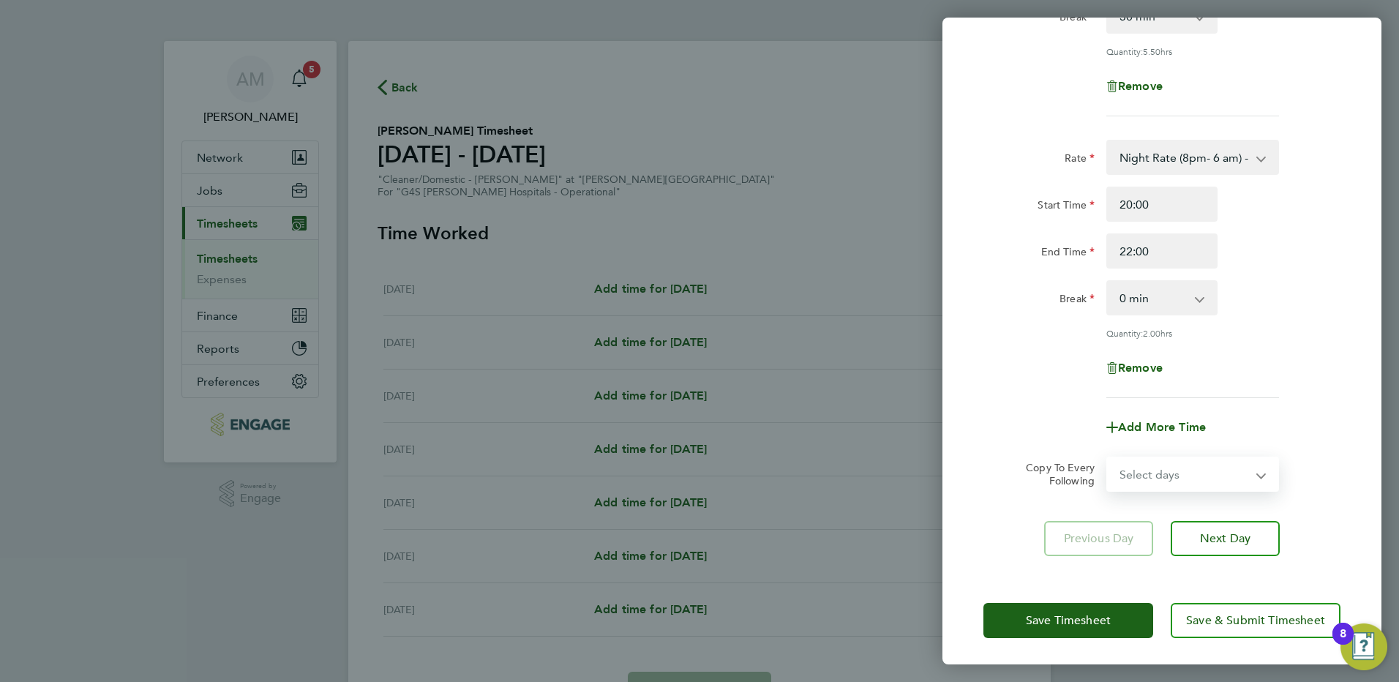
click at [1170, 468] on select "Select days Day Weekday (Mon-Fri) Weekend (Sat-Sun) [DATE] [DATE] [DATE] [DATE]…" at bounding box center [1185, 474] width 154 height 32
select select "WEEKDAY"
click at [1108, 458] on select "Select days Day Weekday (Mon-Fri) Weekend (Sat-Sun) [DATE] [DATE] [DATE] [DATE]…" at bounding box center [1185, 474] width 154 height 32
select select "[DATE]"
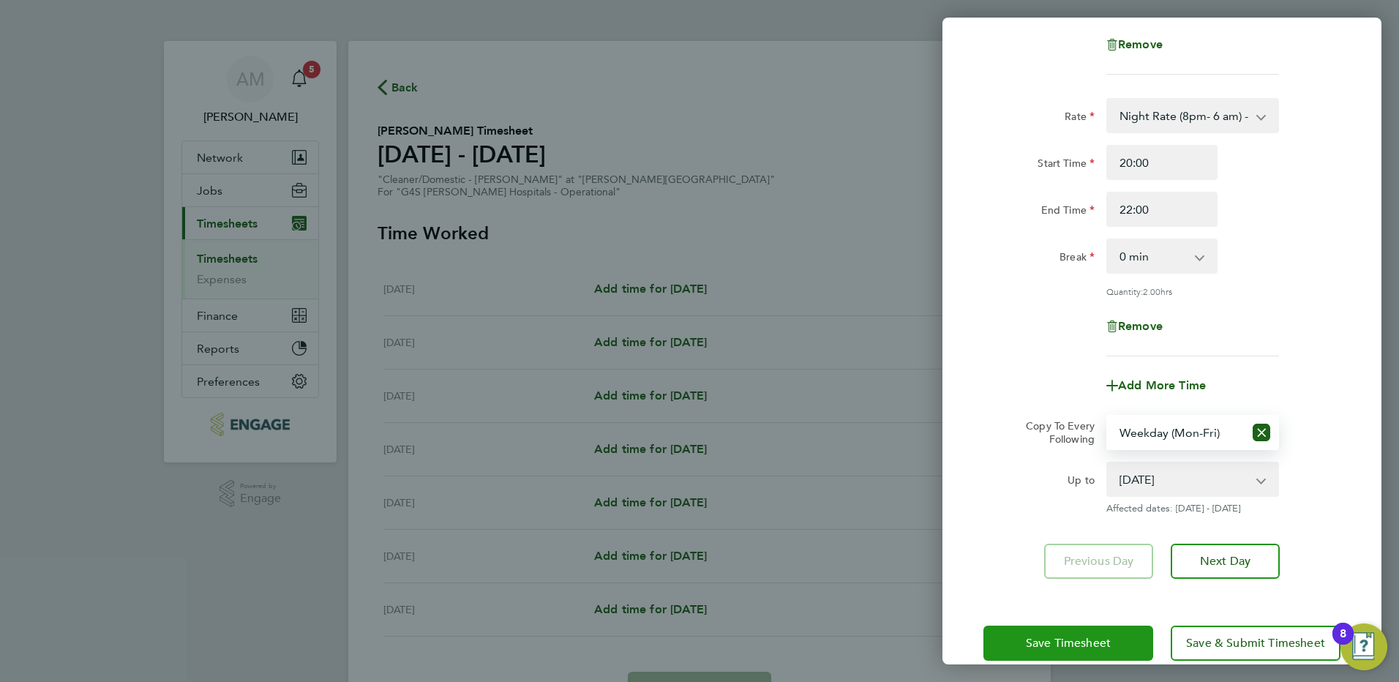
scroll to position [323, 0]
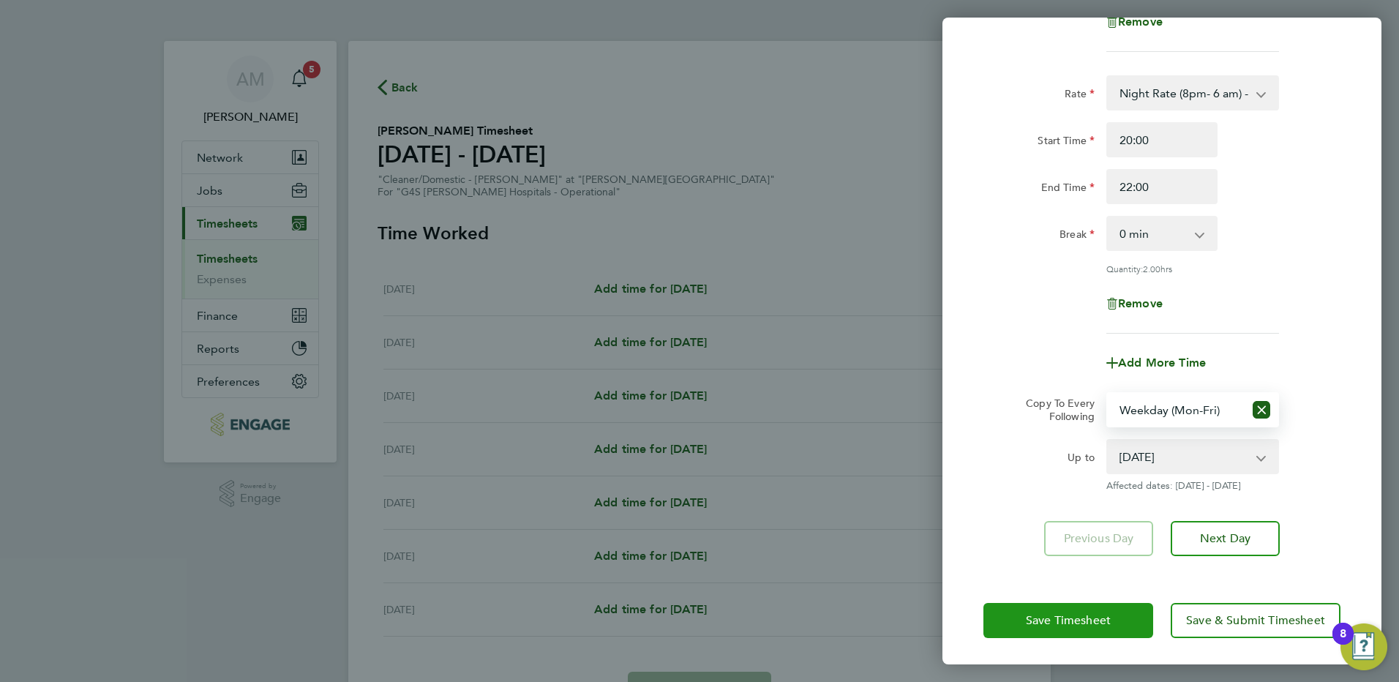
click at [1062, 618] on span "Save Timesheet" at bounding box center [1068, 620] width 85 height 15
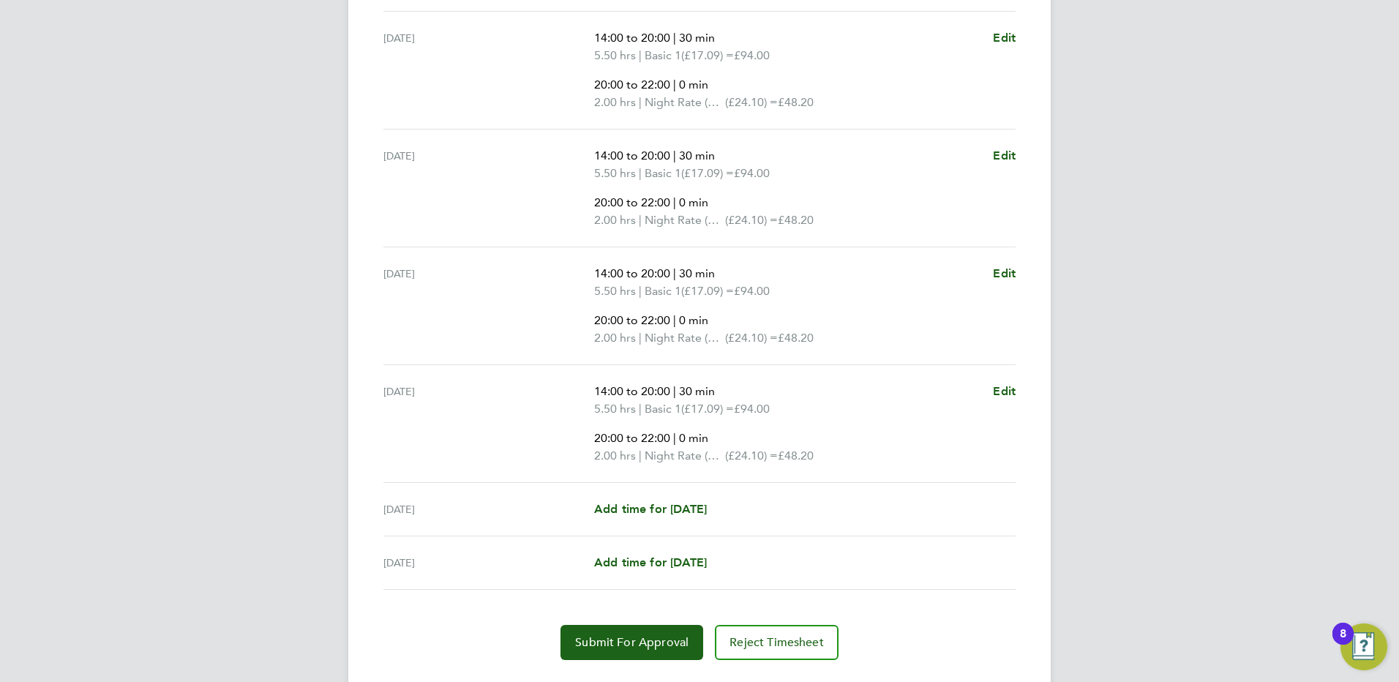
scroll to position [636, 0]
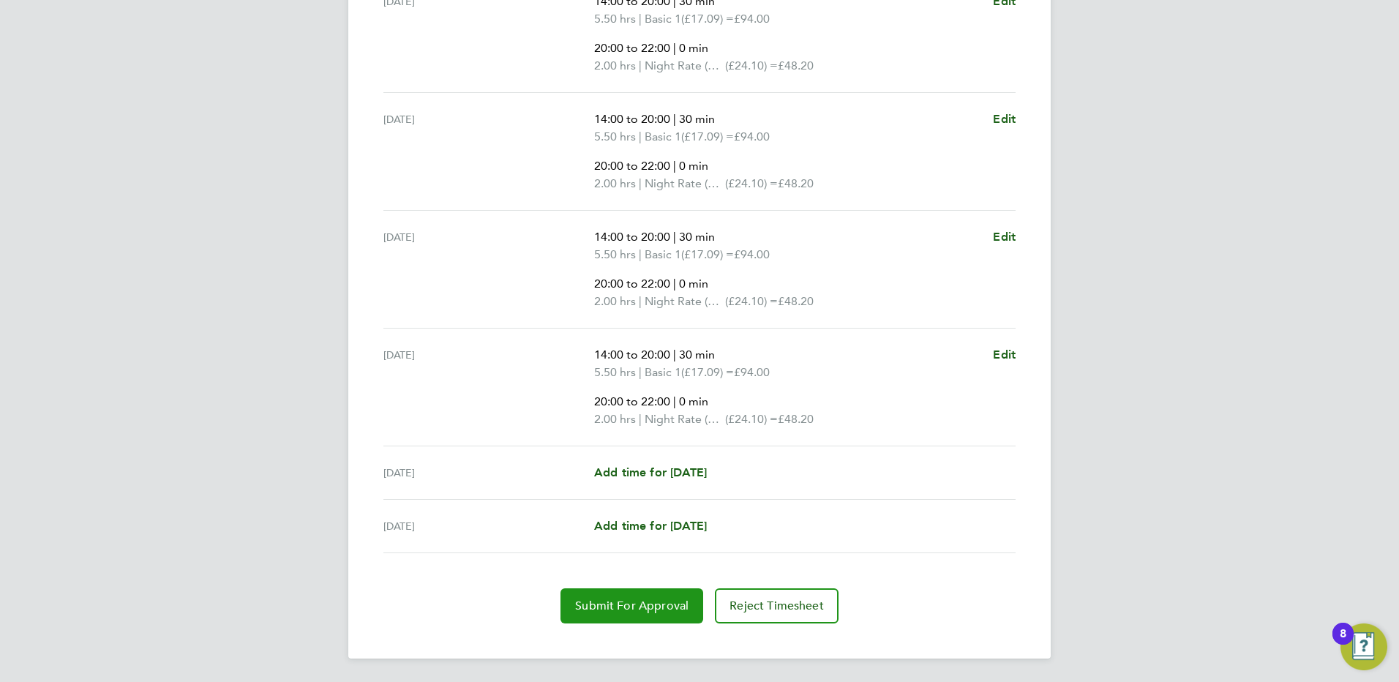
click at [639, 601] on span "Submit For Approval" at bounding box center [631, 606] width 113 height 15
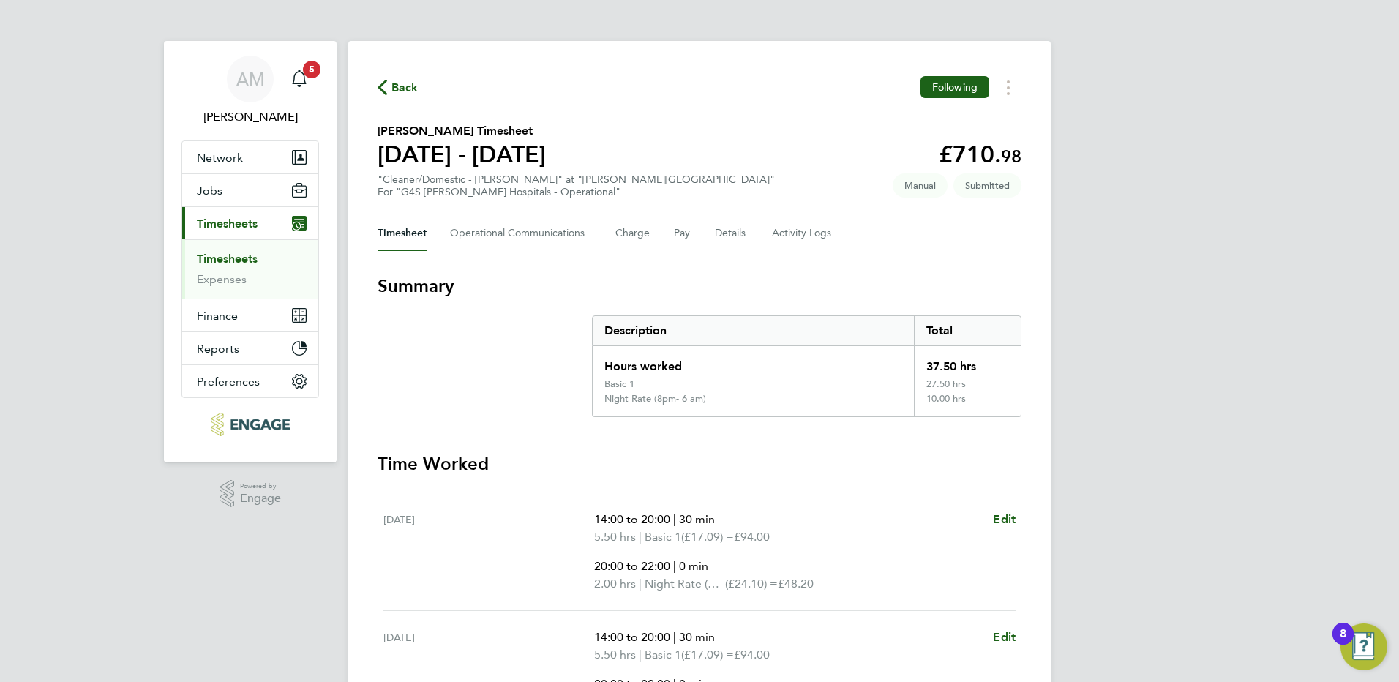
click at [250, 258] on link "Timesheets" at bounding box center [227, 259] width 61 height 14
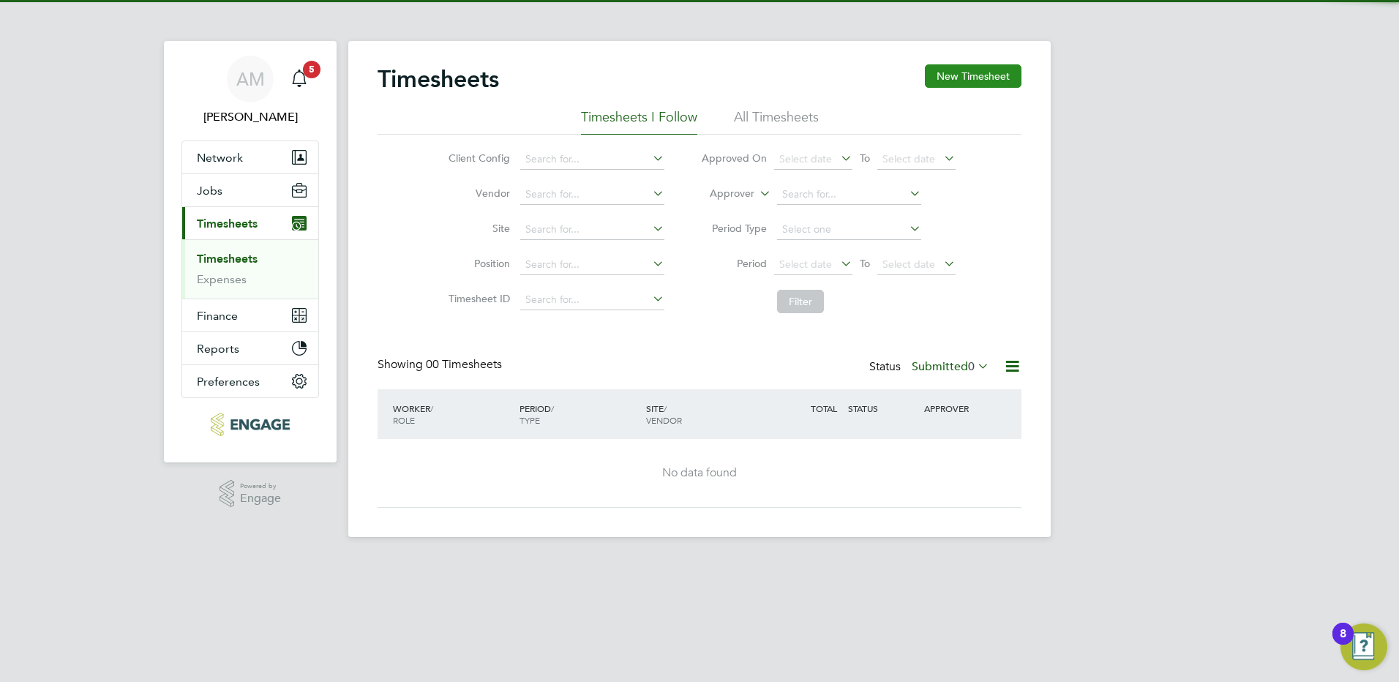
click at [944, 75] on button "New Timesheet" at bounding box center [973, 75] width 97 height 23
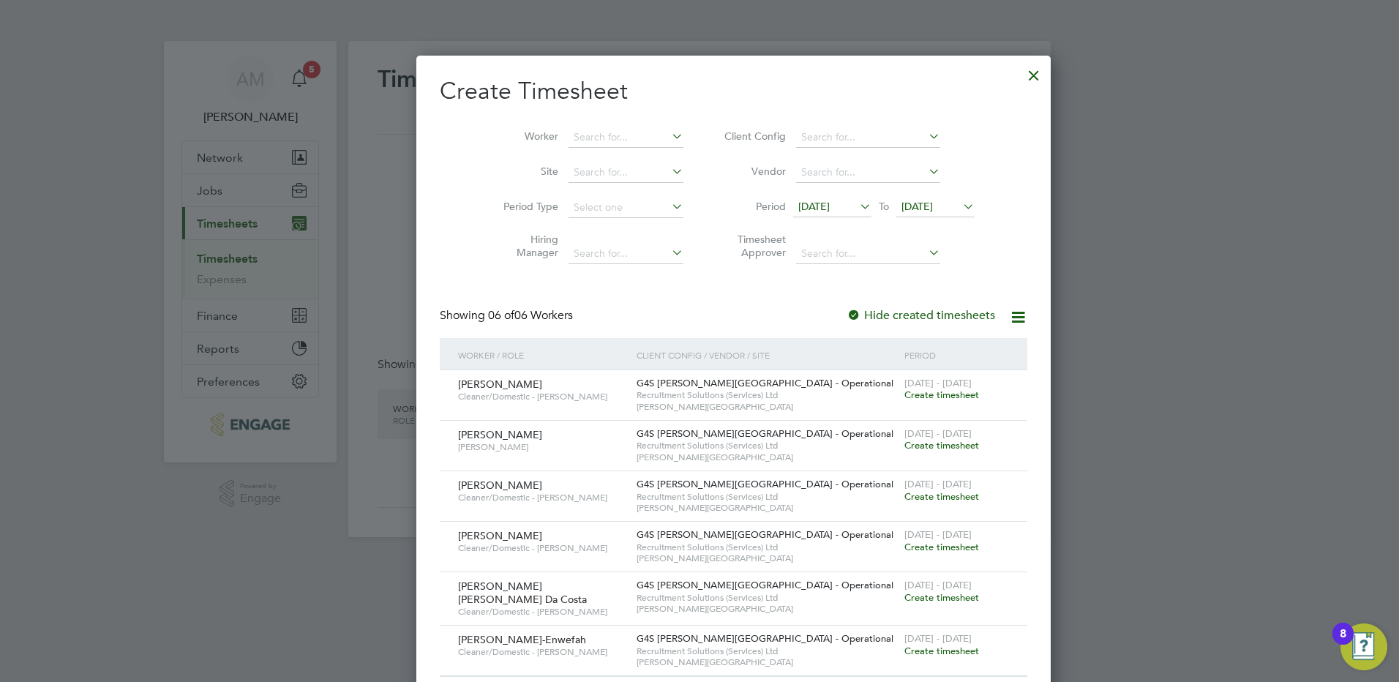
scroll to position [648, 566]
click at [904, 394] on span "Create timesheet" at bounding box center [941, 395] width 75 height 12
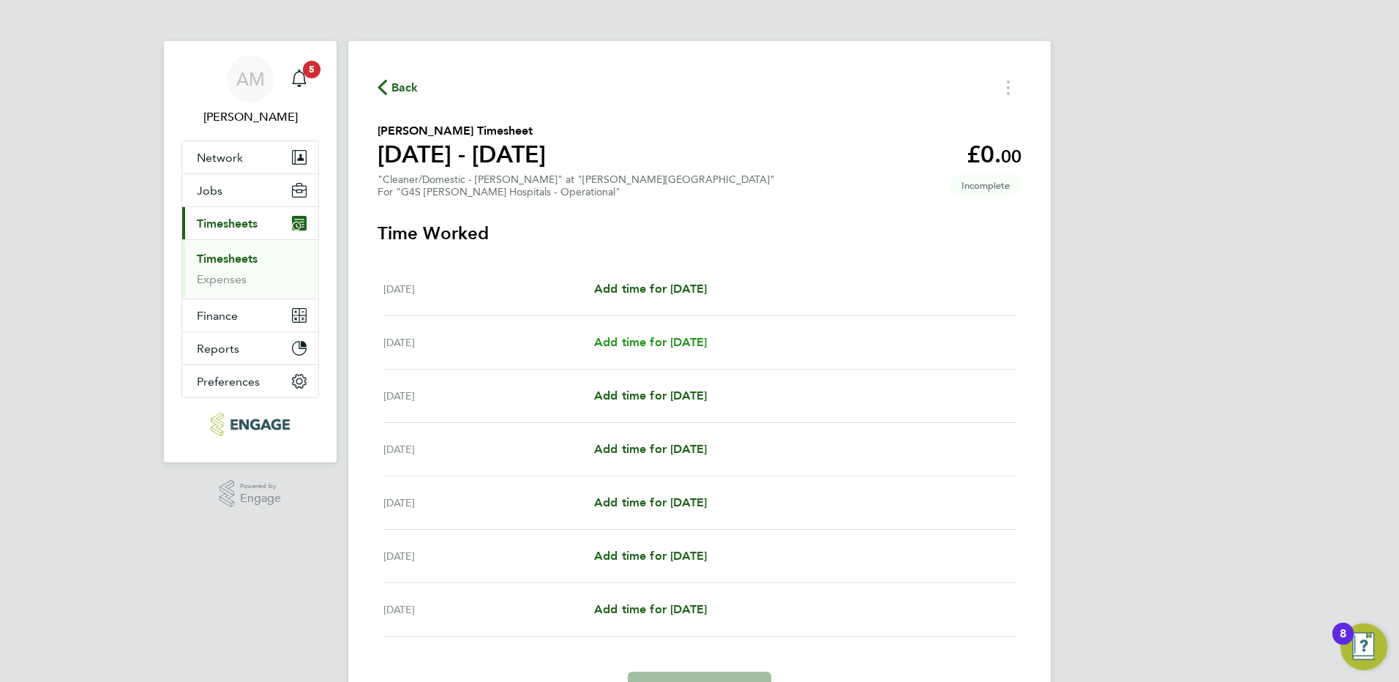
click at [670, 344] on span "Add time for [DATE]" at bounding box center [650, 342] width 113 height 14
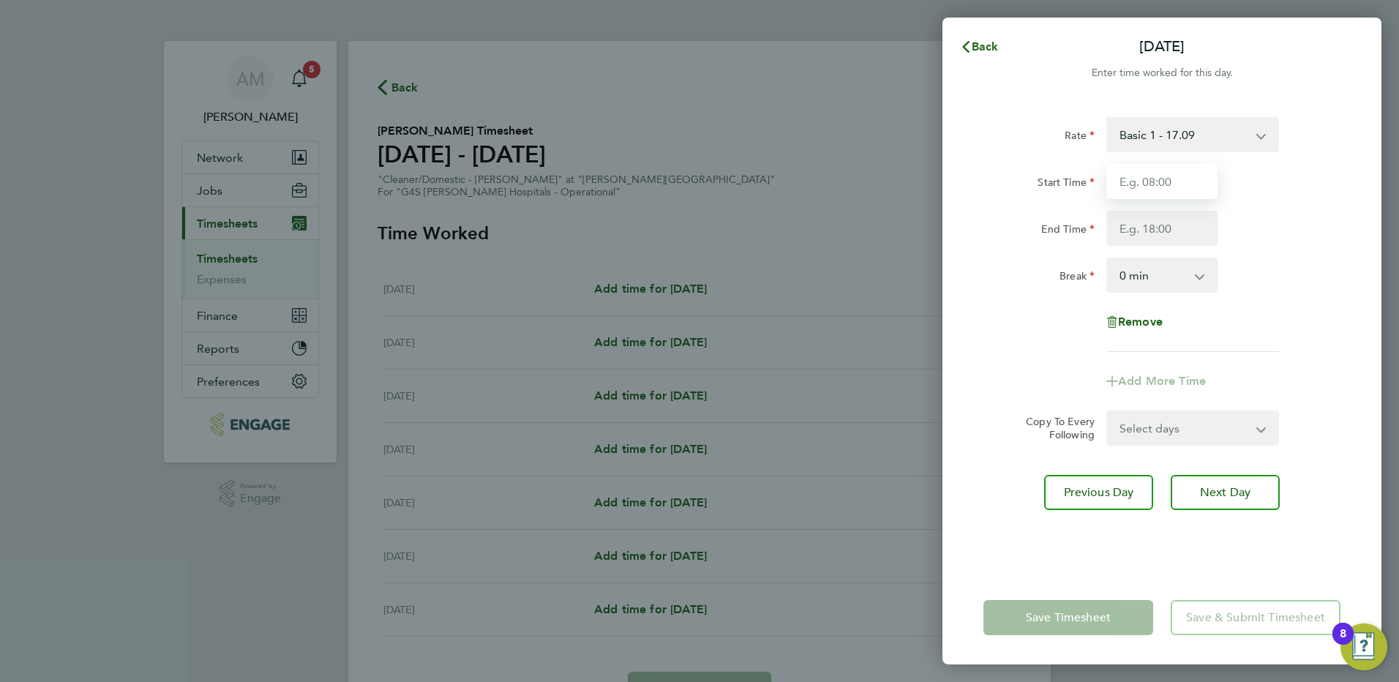
click at [1125, 188] on input "Start Time" at bounding box center [1161, 181] width 111 height 35
type input "07:00"
type input "12:15"
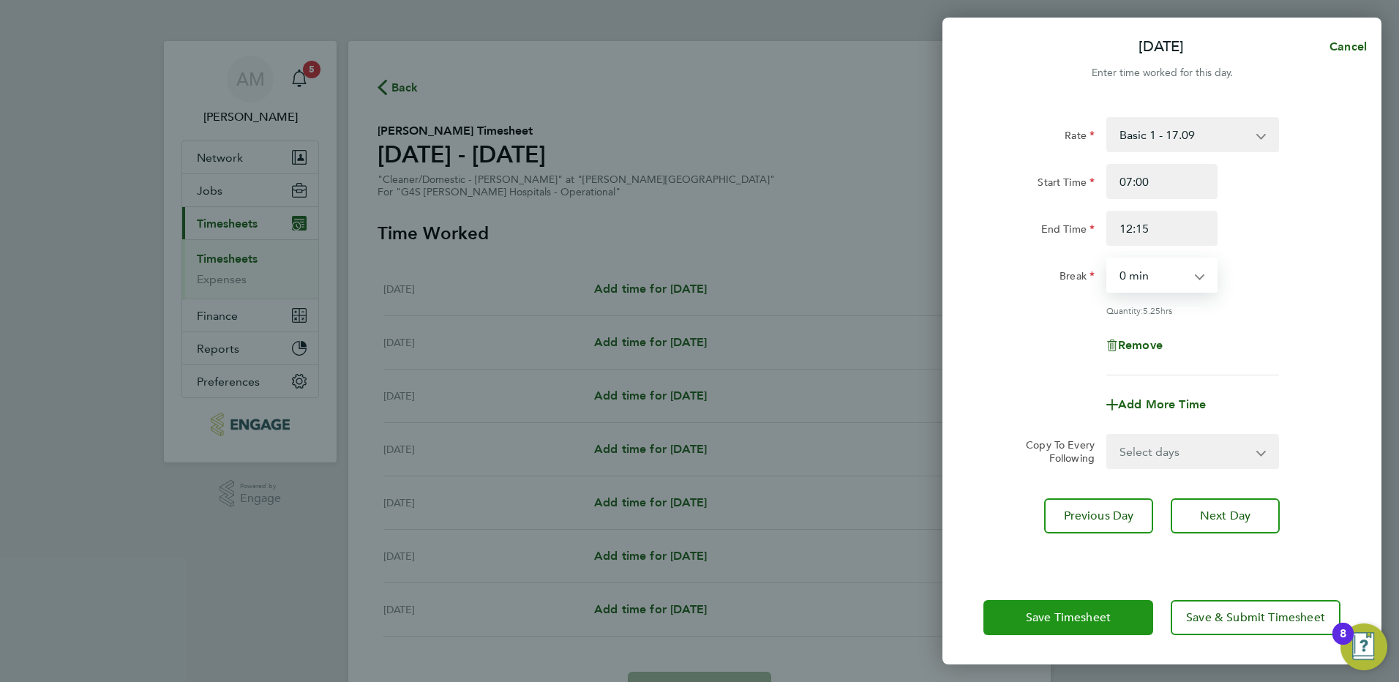
click at [1070, 620] on span "Save Timesheet" at bounding box center [1068, 617] width 85 height 15
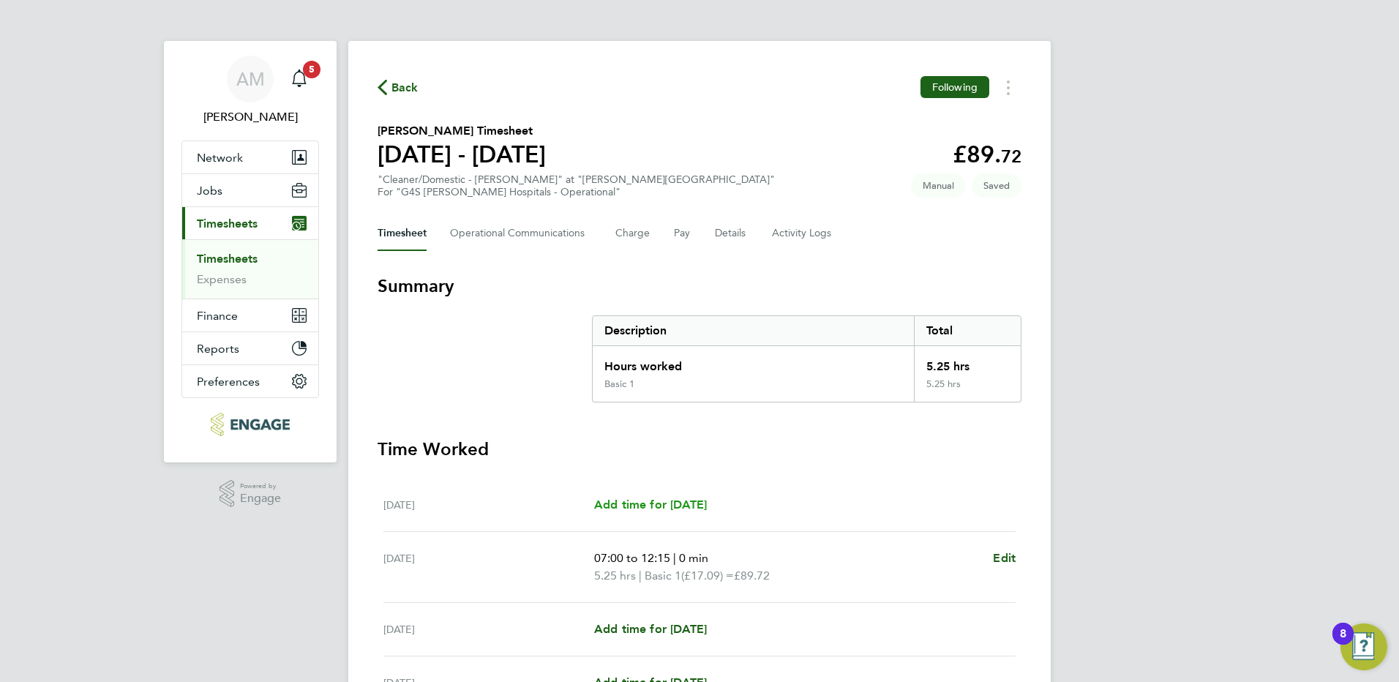
click at [650, 506] on span "Add time for [DATE]" at bounding box center [650, 505] width 113 height 14
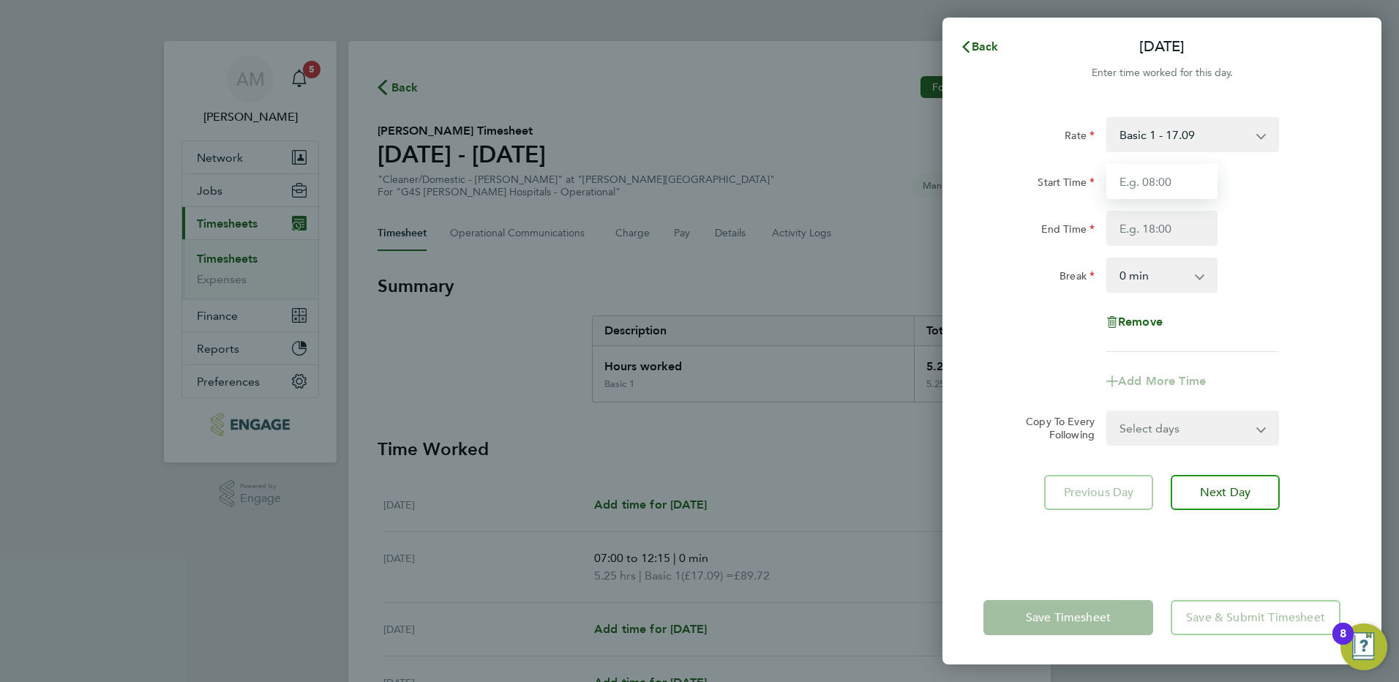
click at [1152, 173] on input "Start Time" at bounding box center [1161, 181] width 111 height 35
type input "07:00"
type input "15:00"
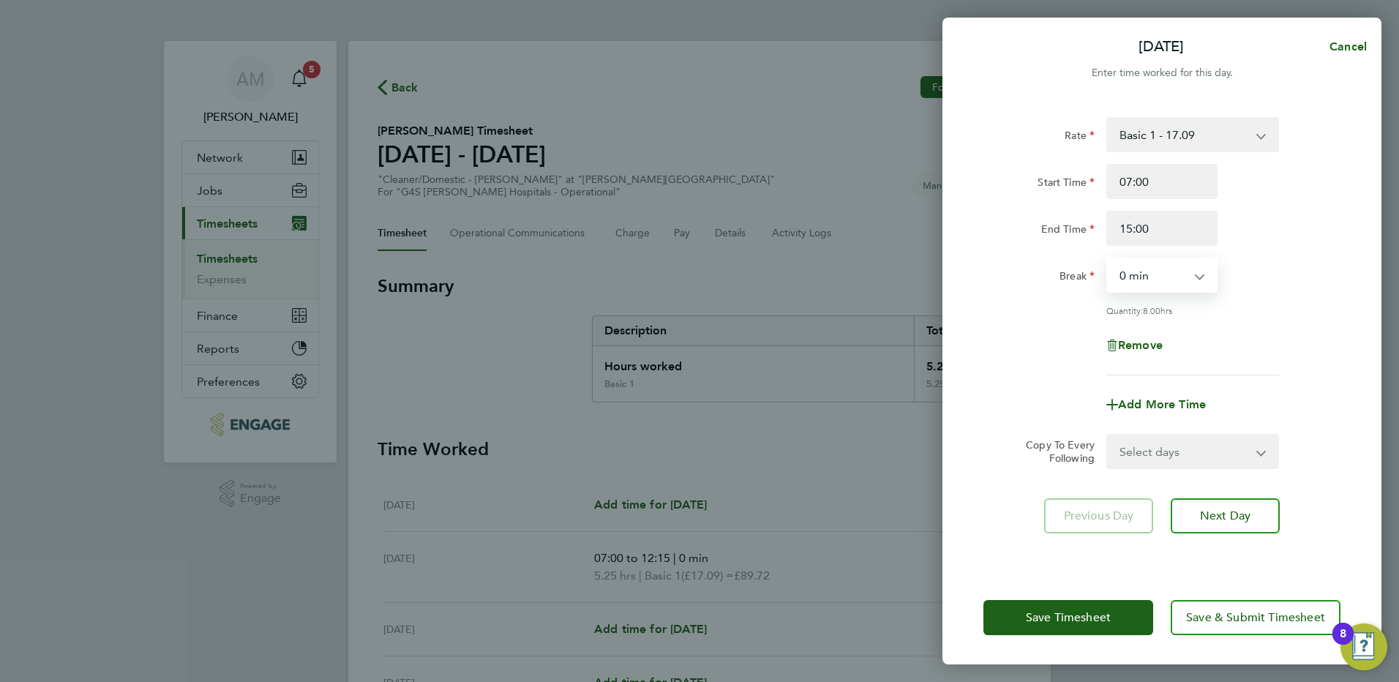
drag, startPoint x: 1127, startPoint y: 281, endPoint x: 1132, endPoint y: 292, distance: 12.1
click at [1127, 281] on select "0 min 15 min 30 min 45 min 60 min 75 min 90 min" at bounding box center [1153, 275] width 91 height 32
select select "30"
click at [1108, 259] on select "0 min 15 min 30 min 45 min 60 min 75 min 90 min" at bounding box center [1153, 275] width 91 height 32
drag, startPoint x: 1156, startPoint y: 449, endPoint x: 1157, endPoint y: 462, distance: 13.2
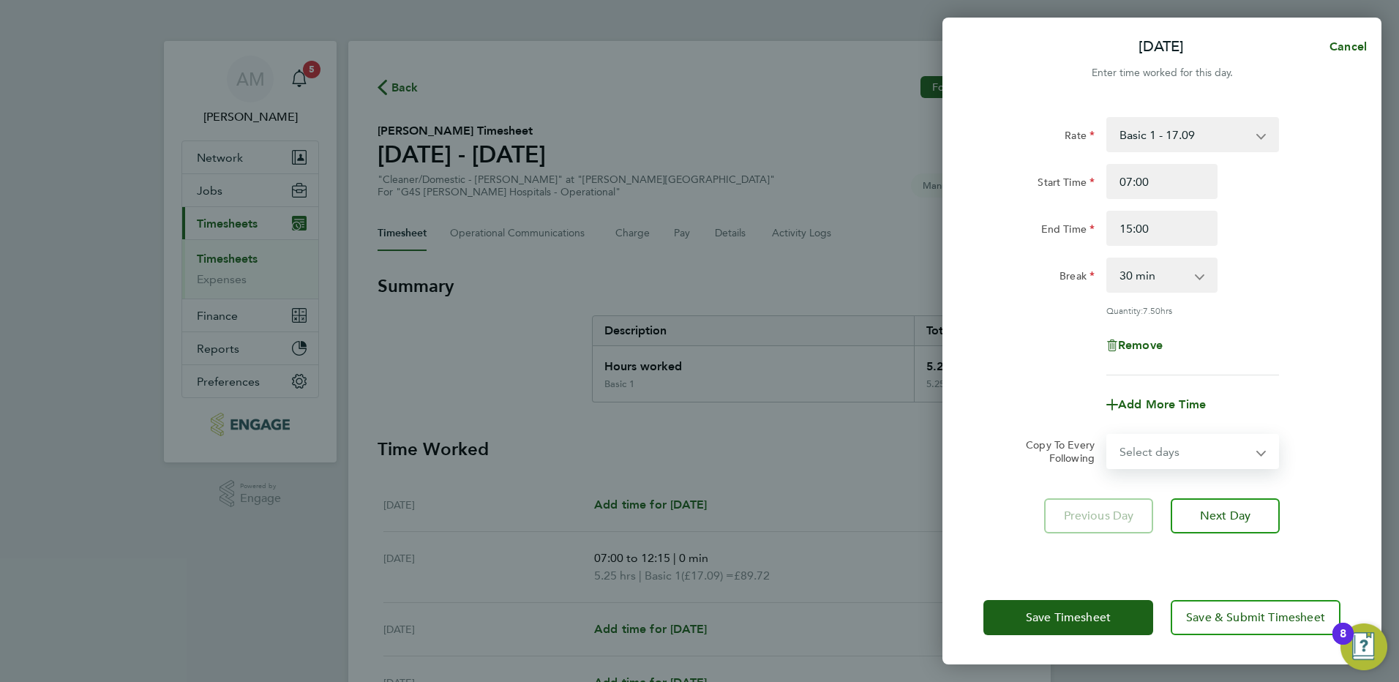
click at [1156, 449] on select "Select days Day Weekday (Mon-Fri) Weekend (Sat-Sun) [DATE] [DATE] [DATE] [DATE]…" at bounding box center [1185, 451] width 154 height 32
select select "WEEKDAY"
click at [1108, 435] on select "Select days Day Weekday (Mon-Fri) Weekend (Sat-Sun) [DATE] [DATE] [DATE] [DATE]…" at bounding box center [1185, 451] width 154 height 32
select select "[DATE]"
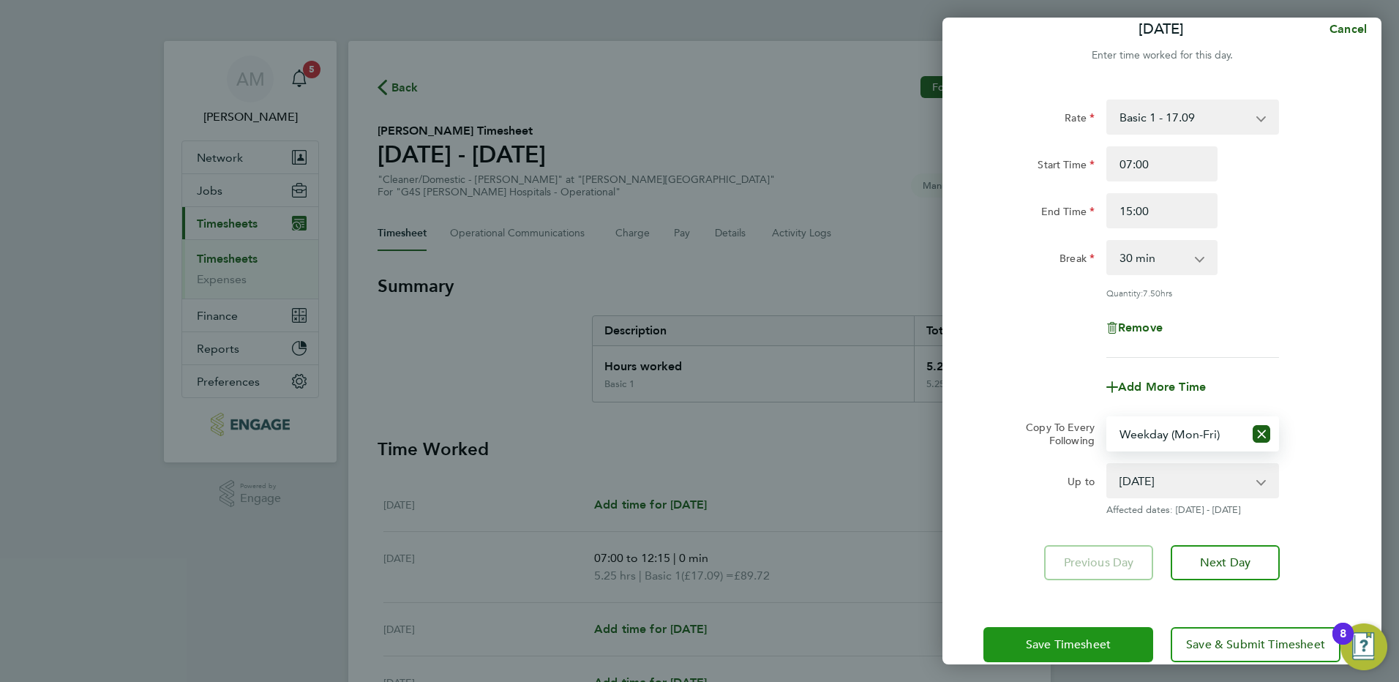
scroll to position [43, 0]
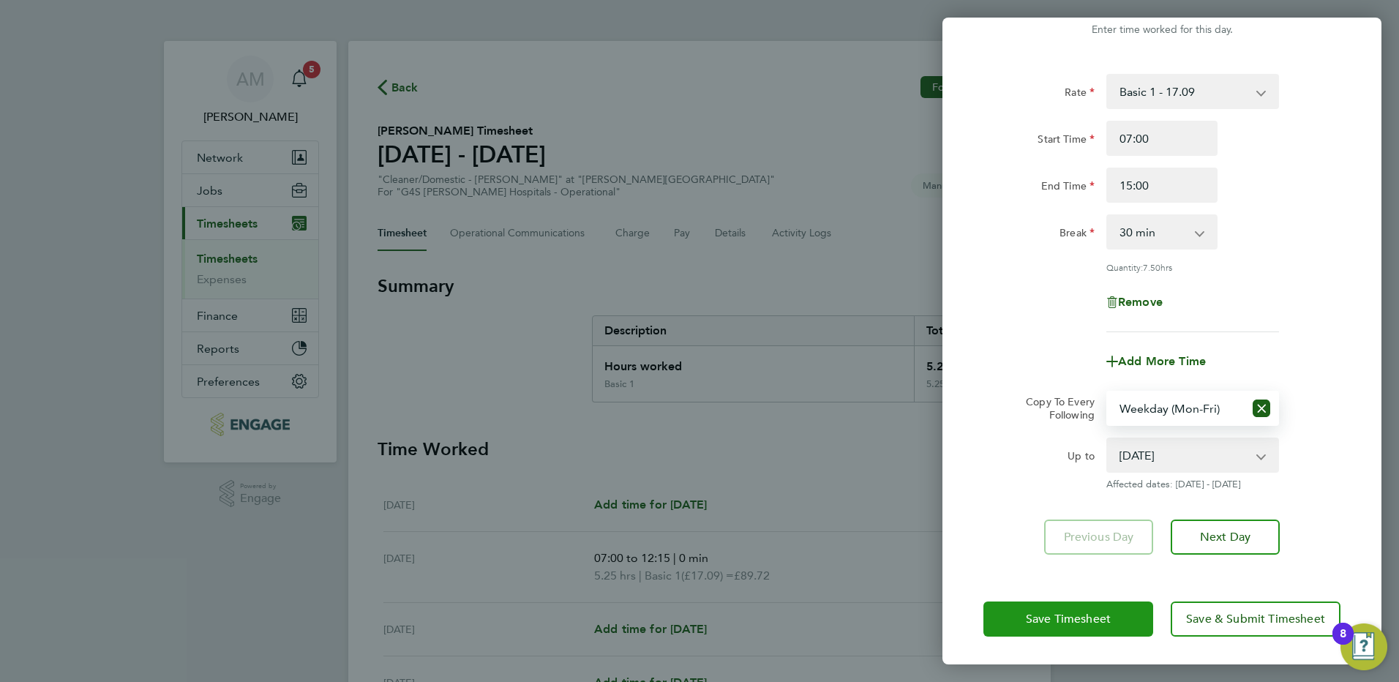
click at [1098, 614] on span "Save Timesheet" at bounding box center [1068, 619] width 85 height 15
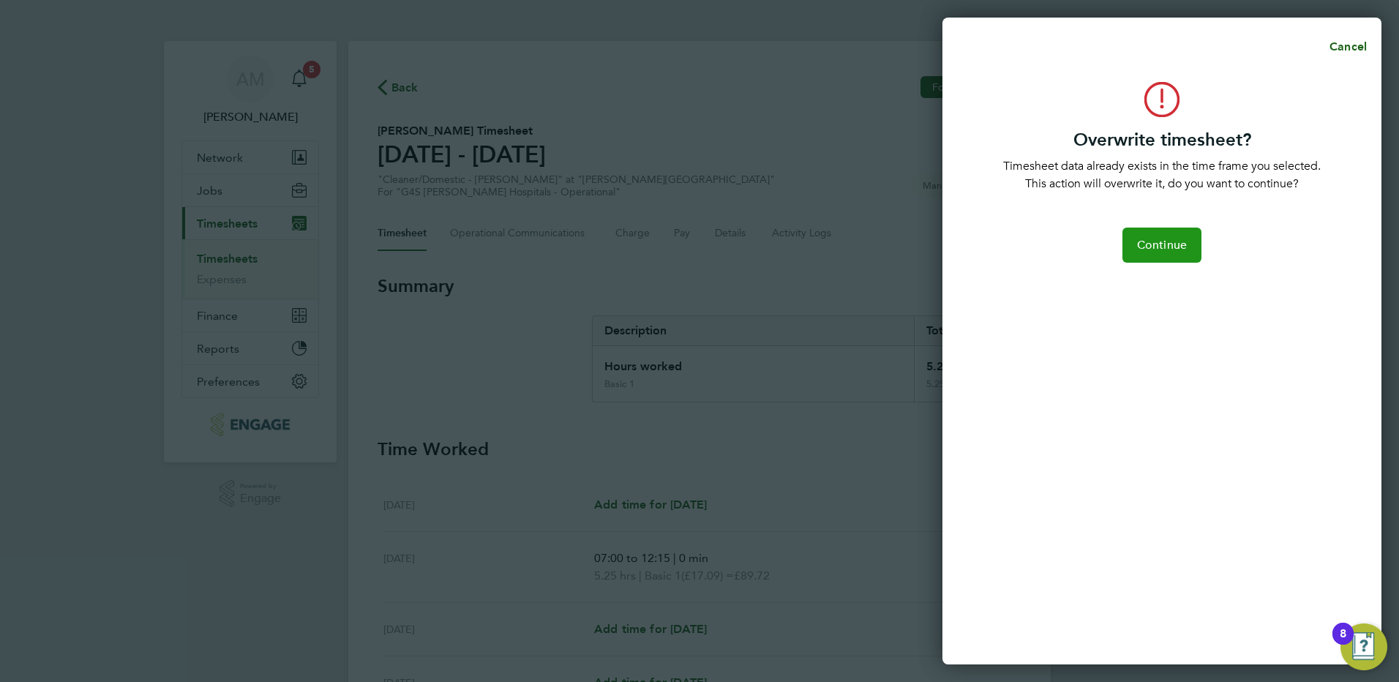
click at [1155, 252] on span "Continue" at bounding box center [1162, 245] width 50 height 15
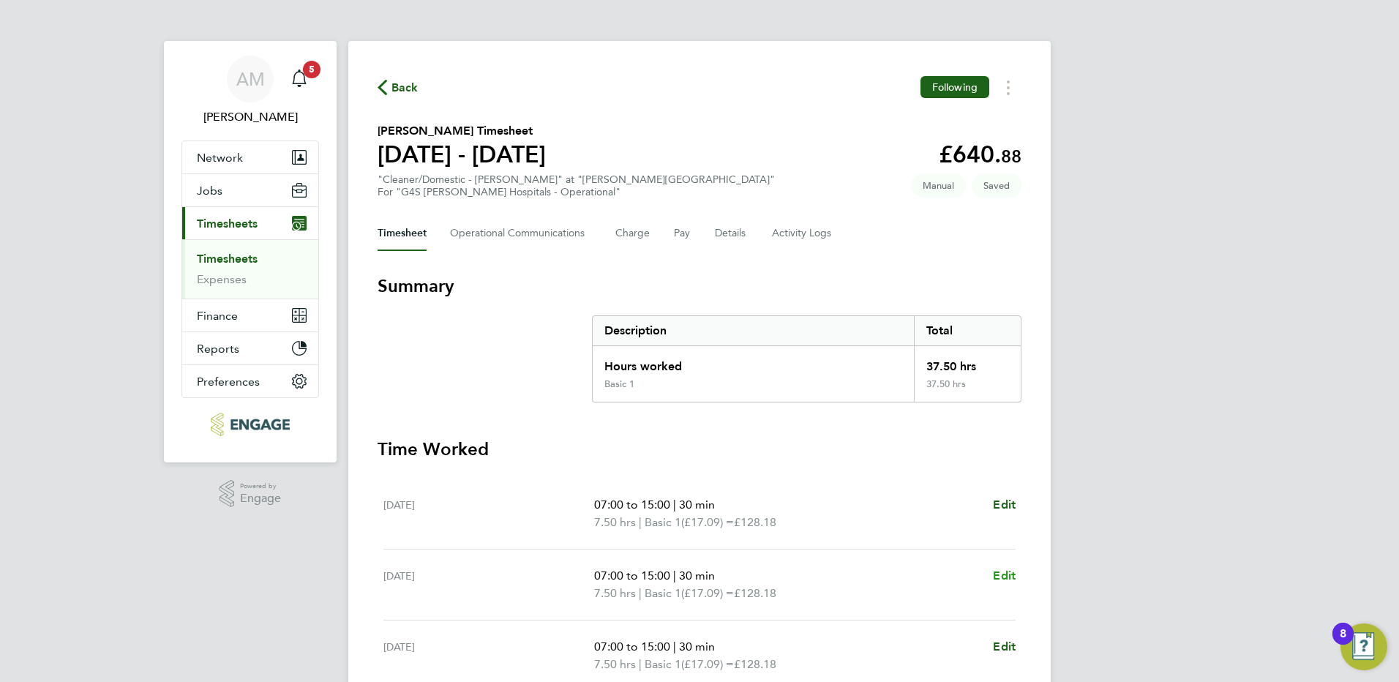
click at [1005, 574] on span "Edit" at bounding box center [1004, 576] width 23 height 14
select select "30"
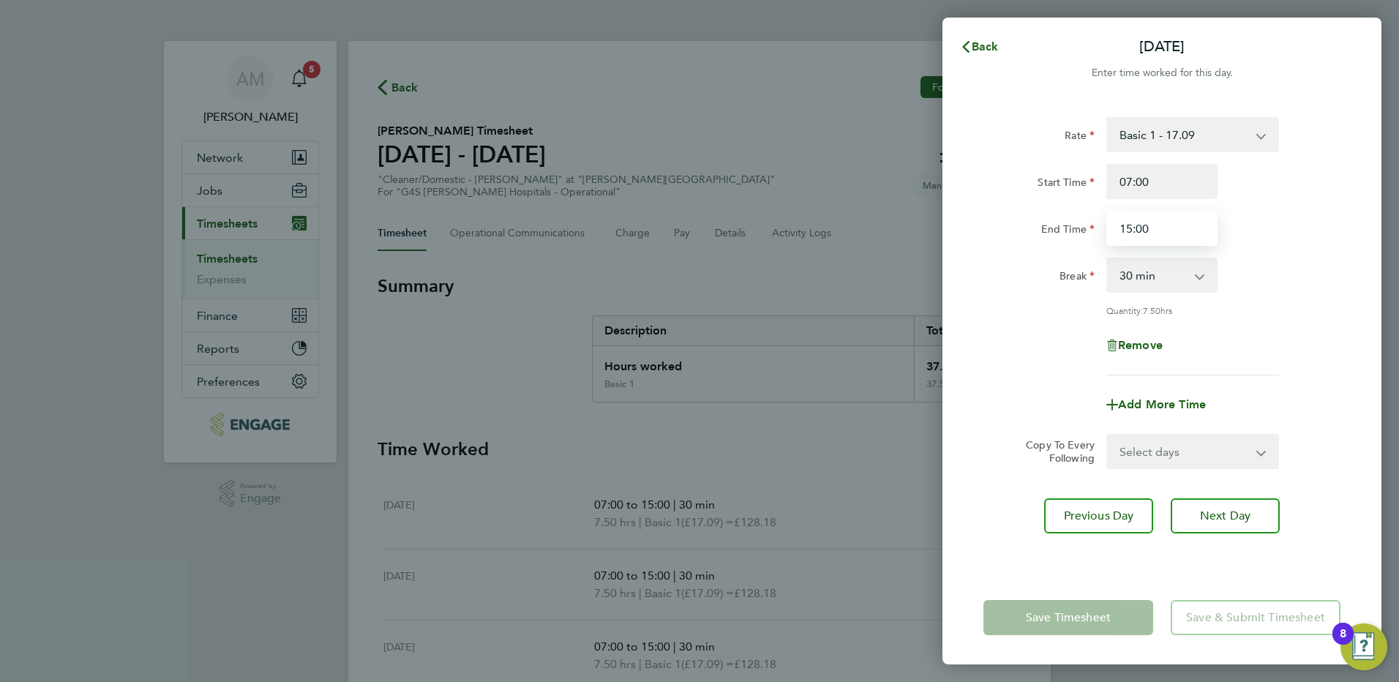
drag, startPoint x: 1166, startPoint y: 231, endPoint x: 904, endPoint y: 244, distance: 262.3
click at [904, 244] on div "Back Tue 23 Sep Enter time worked for this day. Rate Basic 1 - 17.09 Sunday & B…" at bounding box center [699, 341] width 1399 height 682
type input "12:15"
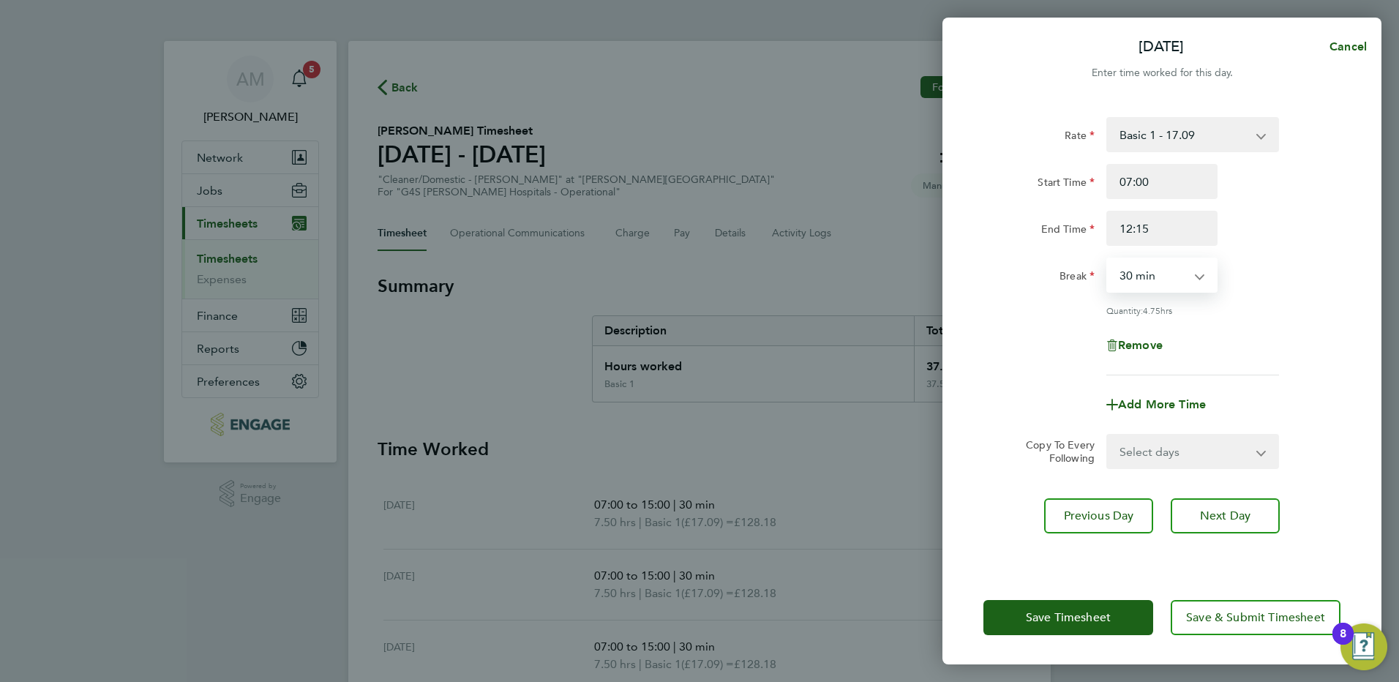
click at [1171, 269] on select "0 min 15 min 30 min 45 min 60 min 75 min 90 min" at bounding box center [1153, 275] width 91 height 32
select select "0"
click at [1108, 259] on select "0 min 15 min 30 min 45 min 60 min 75 min 90 min" at bounding box center [1153, 275] width 91 height 32
click at [1273, 331] on div "Remove" at bounding box center [1162, 345] width 369 height 35
click at [1043, 612] on span "Save Timesheet" at bounding box center [1068, 617] width 85 height 15
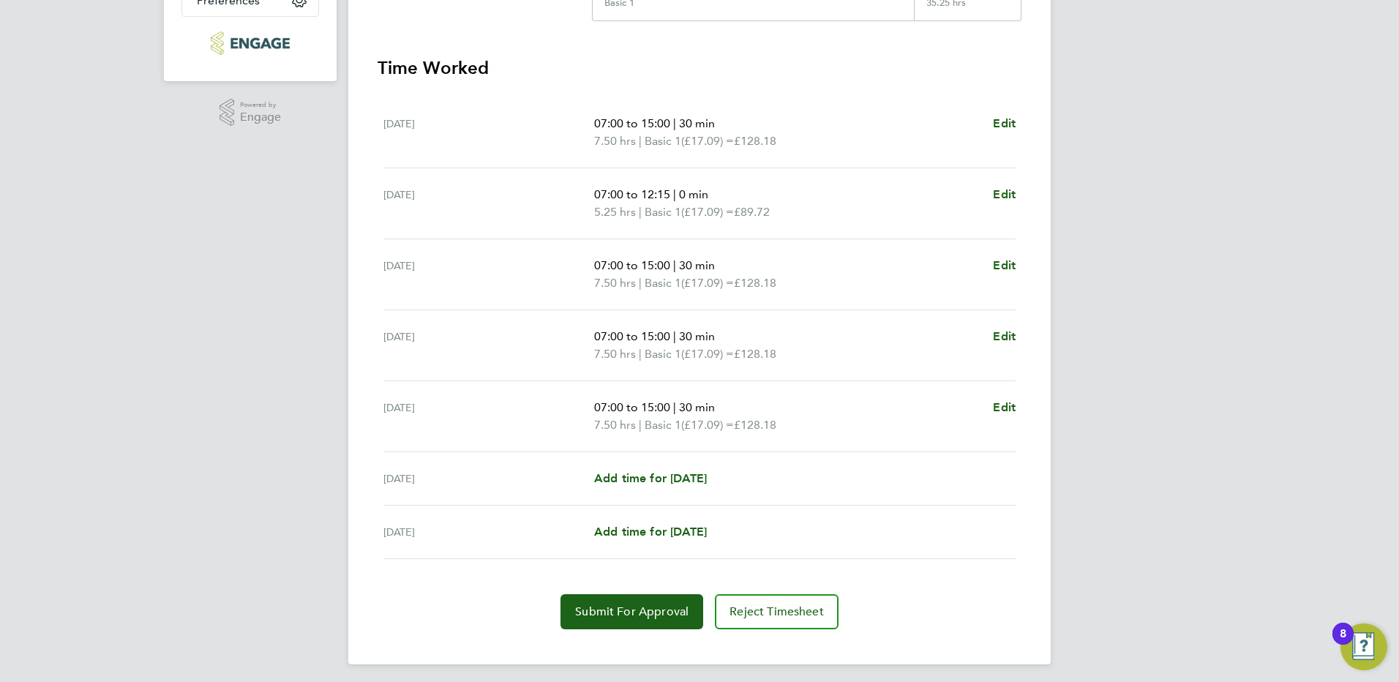
scroll to position [387, 0]
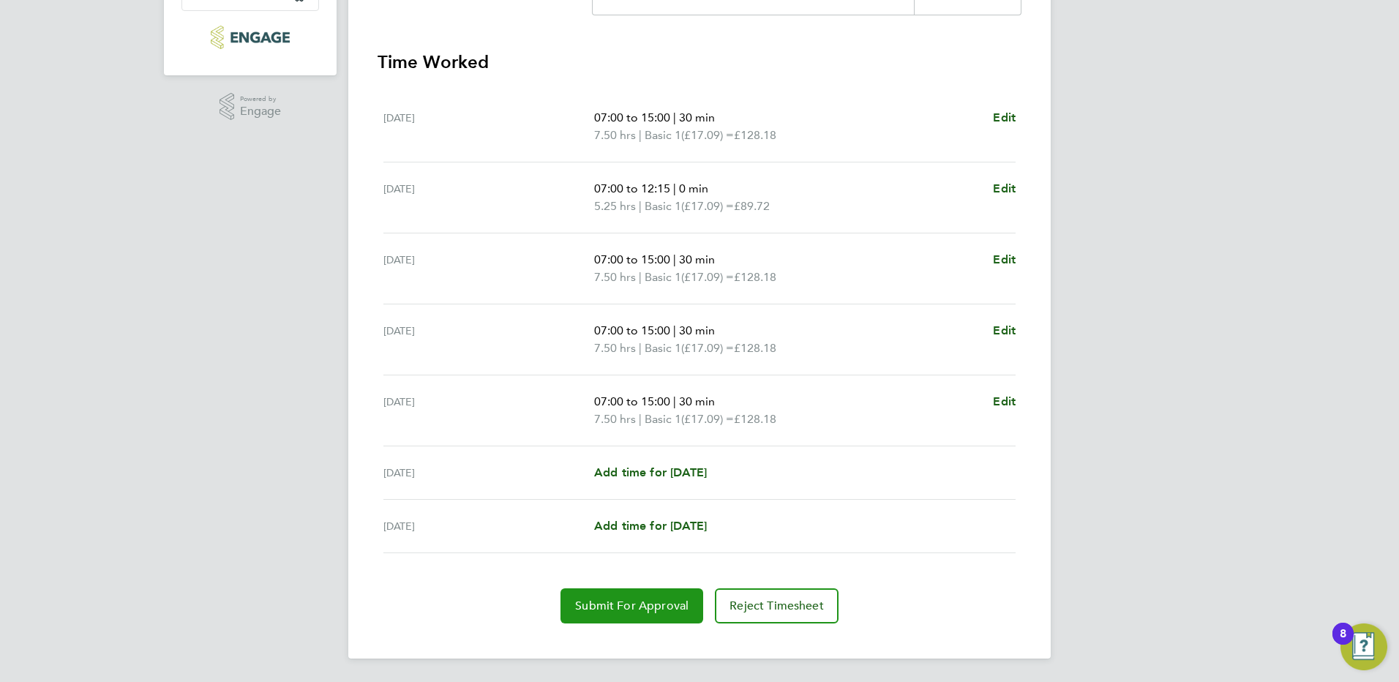
click at [635, 607] on span "Submit For Approval" at bounding box center [631, 606] width 113 height 15
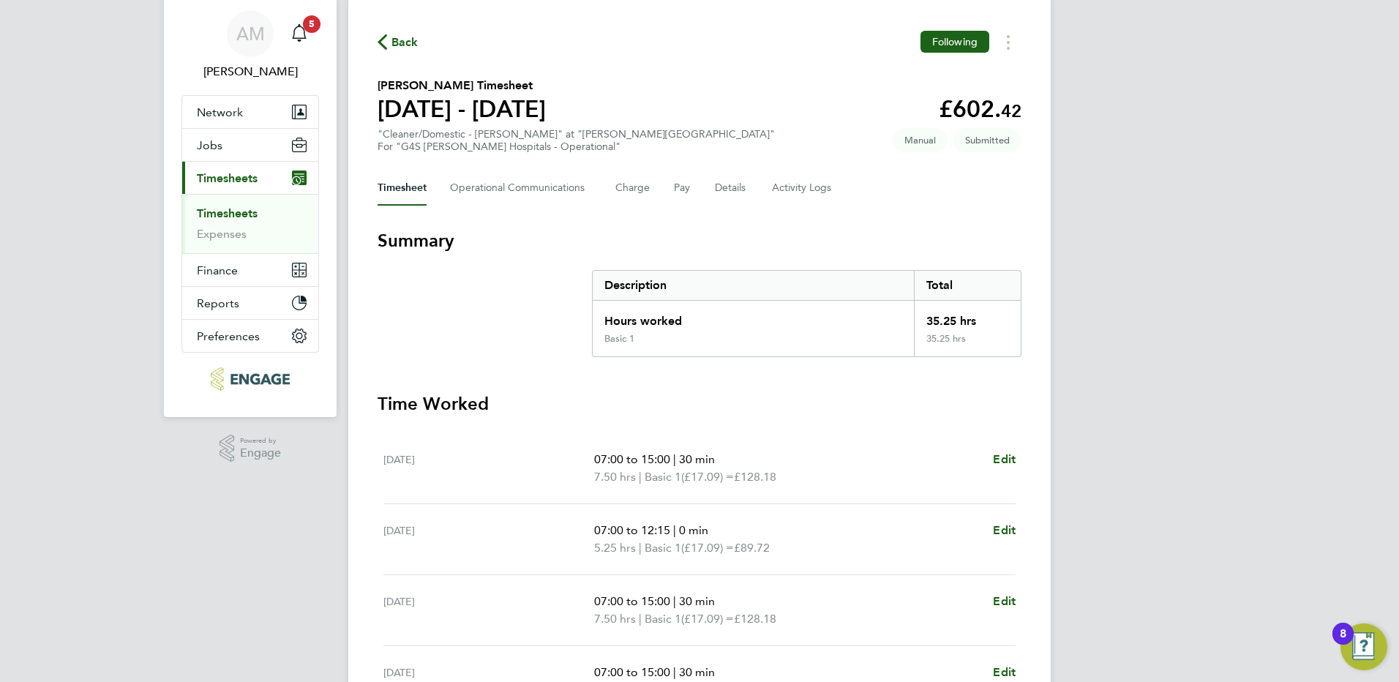
click at [252, 215] on link "Timesheets" at bounding box center [227, 213] width 61 height 14
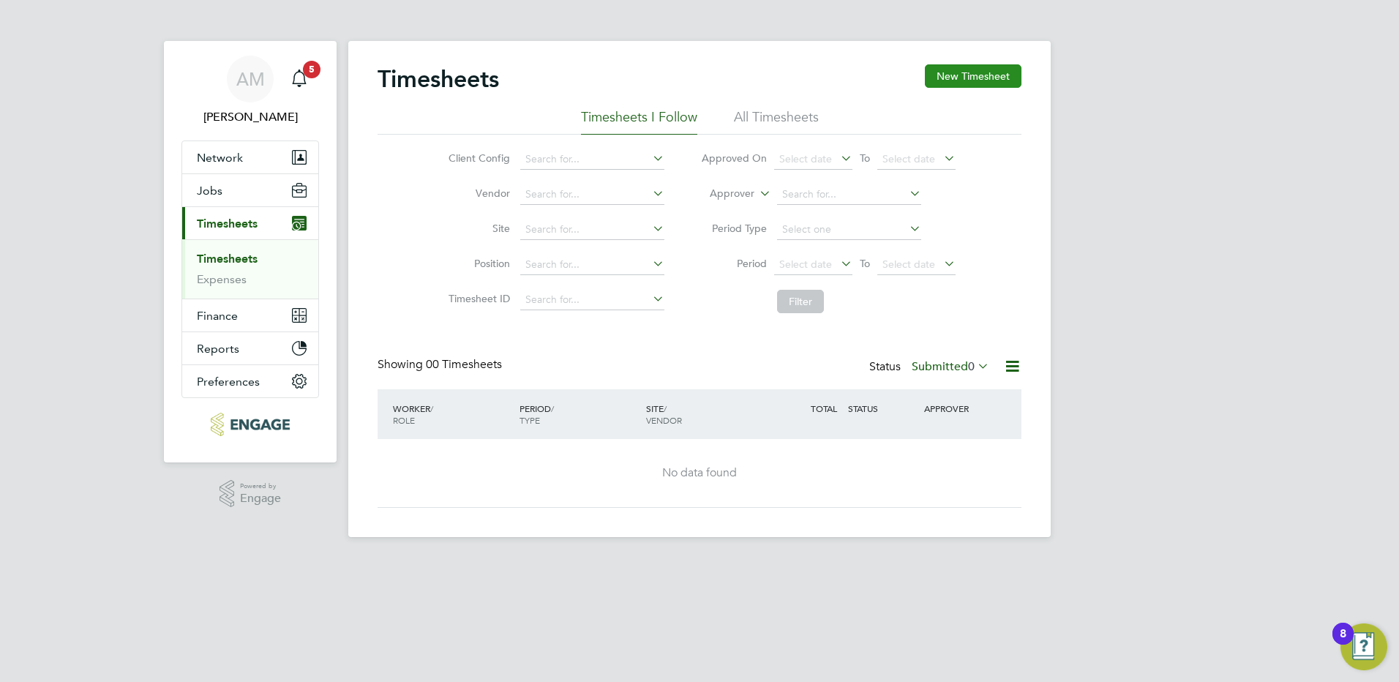
click at [967, 74] on button "New Timesheet" at bounding box center [973, 75] width 97 height 23
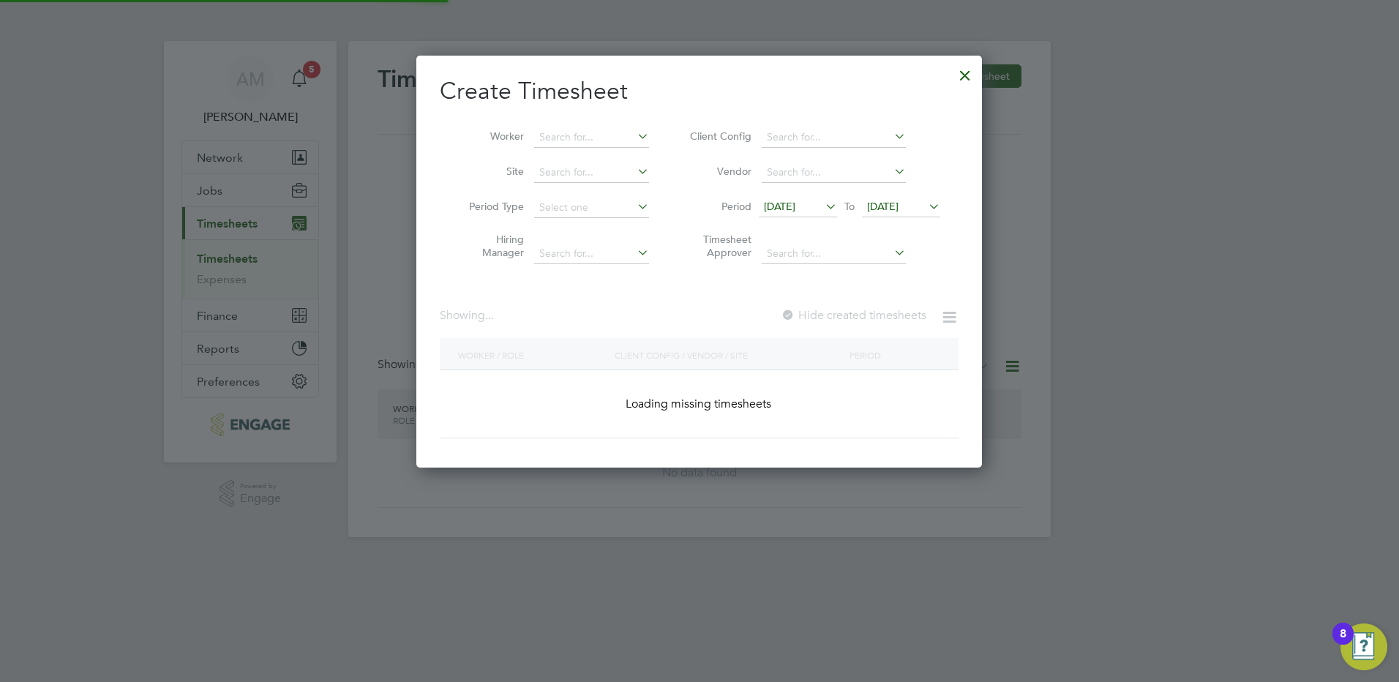
scroll to position [597, 566]
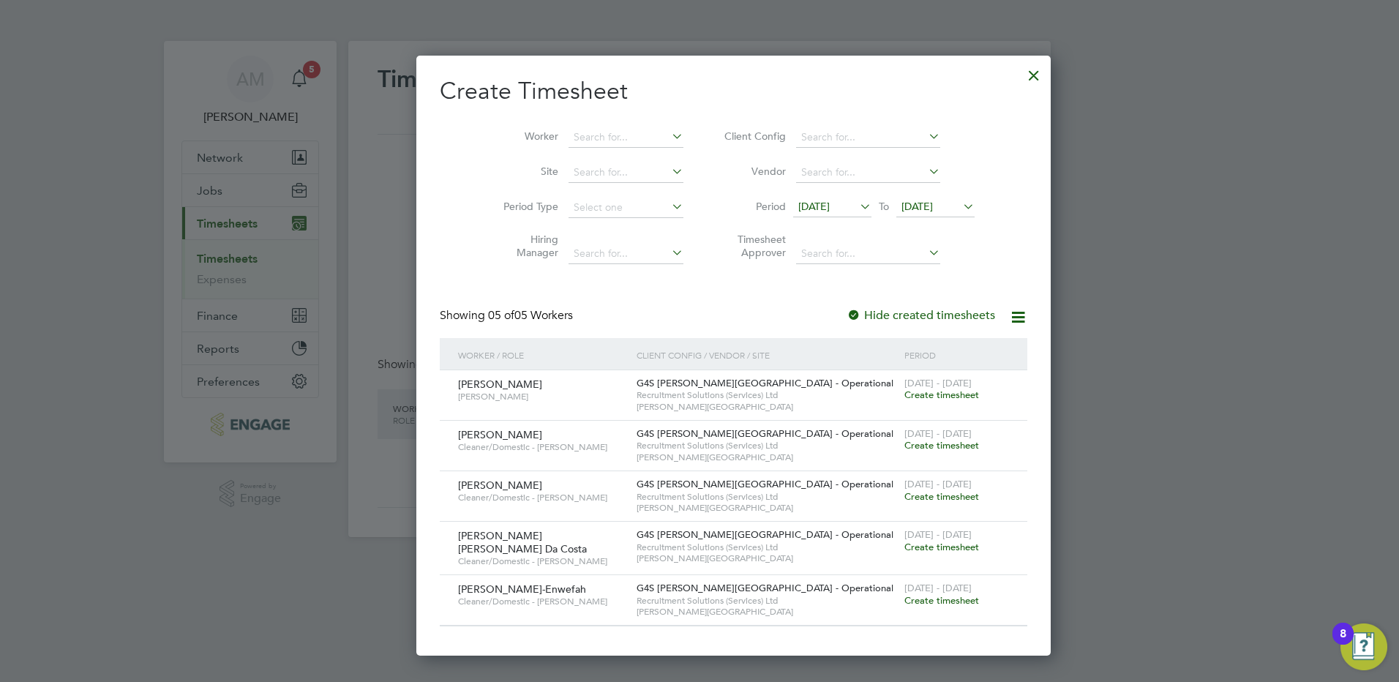
drag, startPoint x: 770, startPoint y: 204, endPoint x: 771, endPoint y: 271, distance: 67.3
click at [798, 205] on span "[DATE]" at bounding box center [813, 206] width 31 height 13
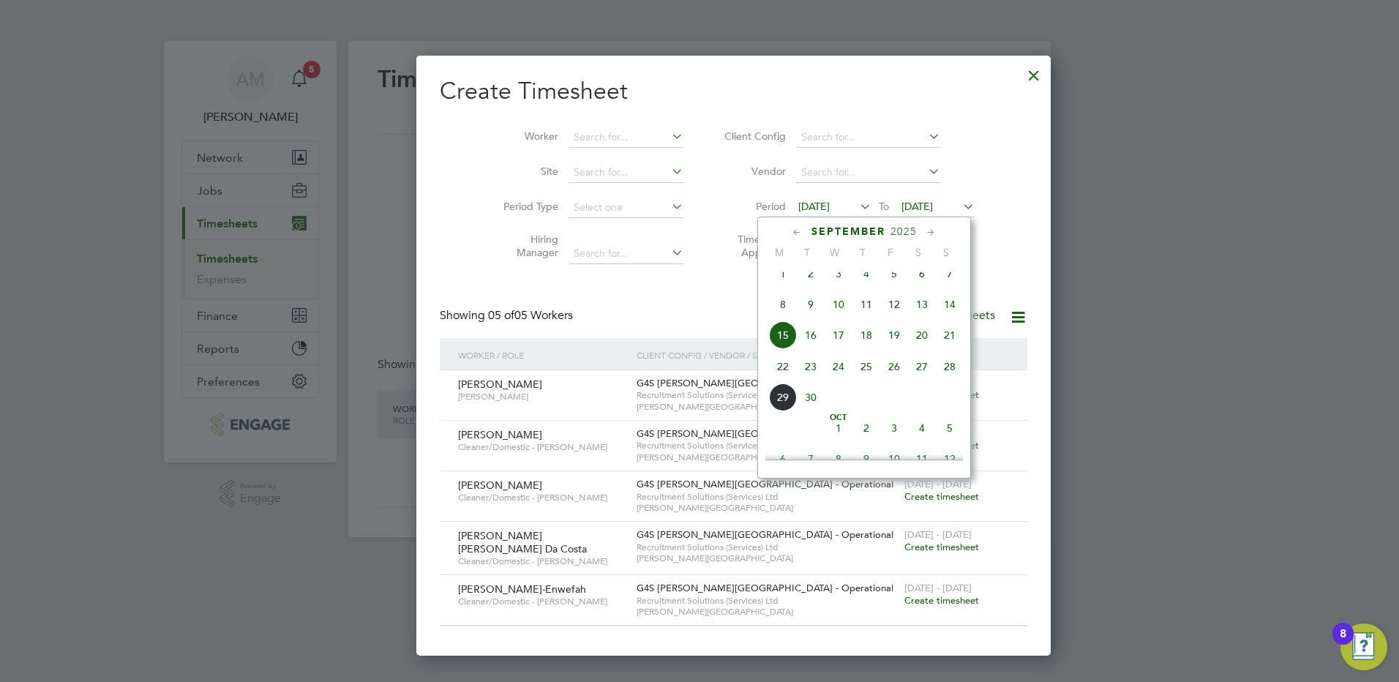
click at [784, 377] on span "22" at bounding box center [783, 367] width 28 height 28
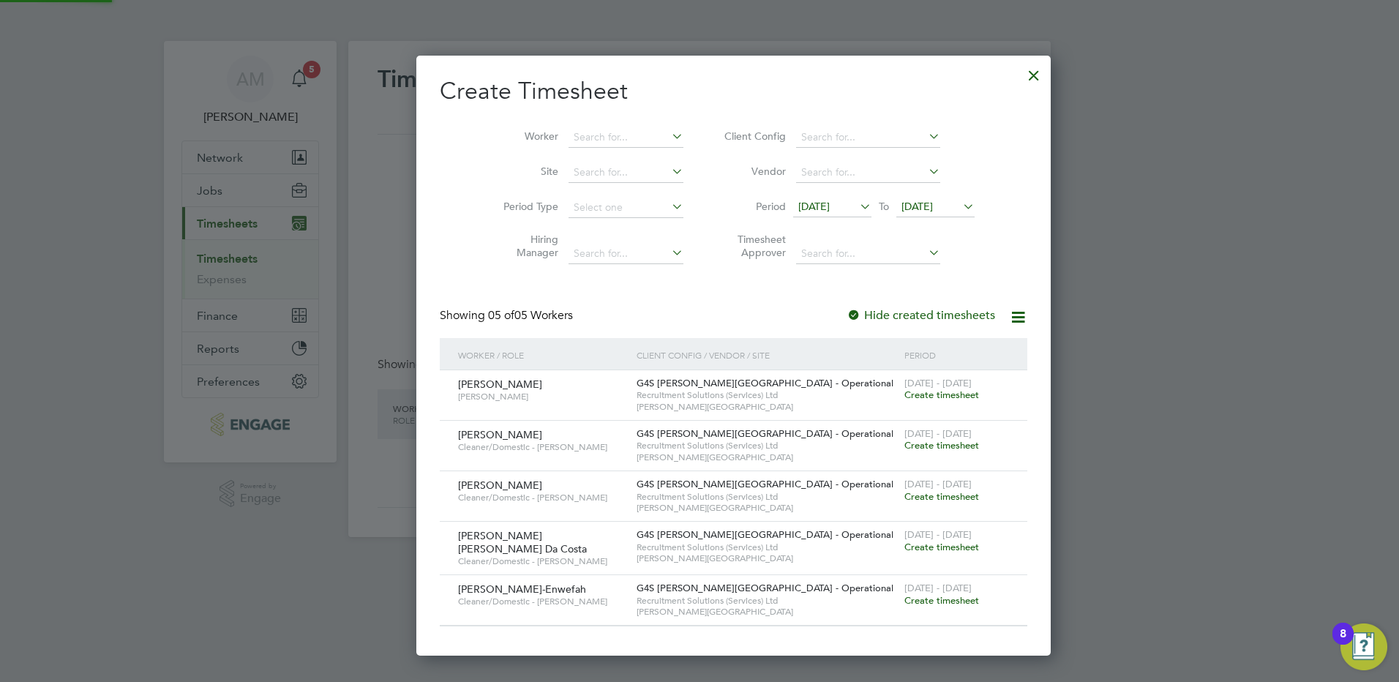
scroll to position [597, 566]
drag, startPoint x: 890, startPoint y: 206, endPoint x: 914, endPoint y: 238, distance: 39.7
click at [901, 206] on span "[DATE]" at bounding box center [916, 206] width 31 height 13
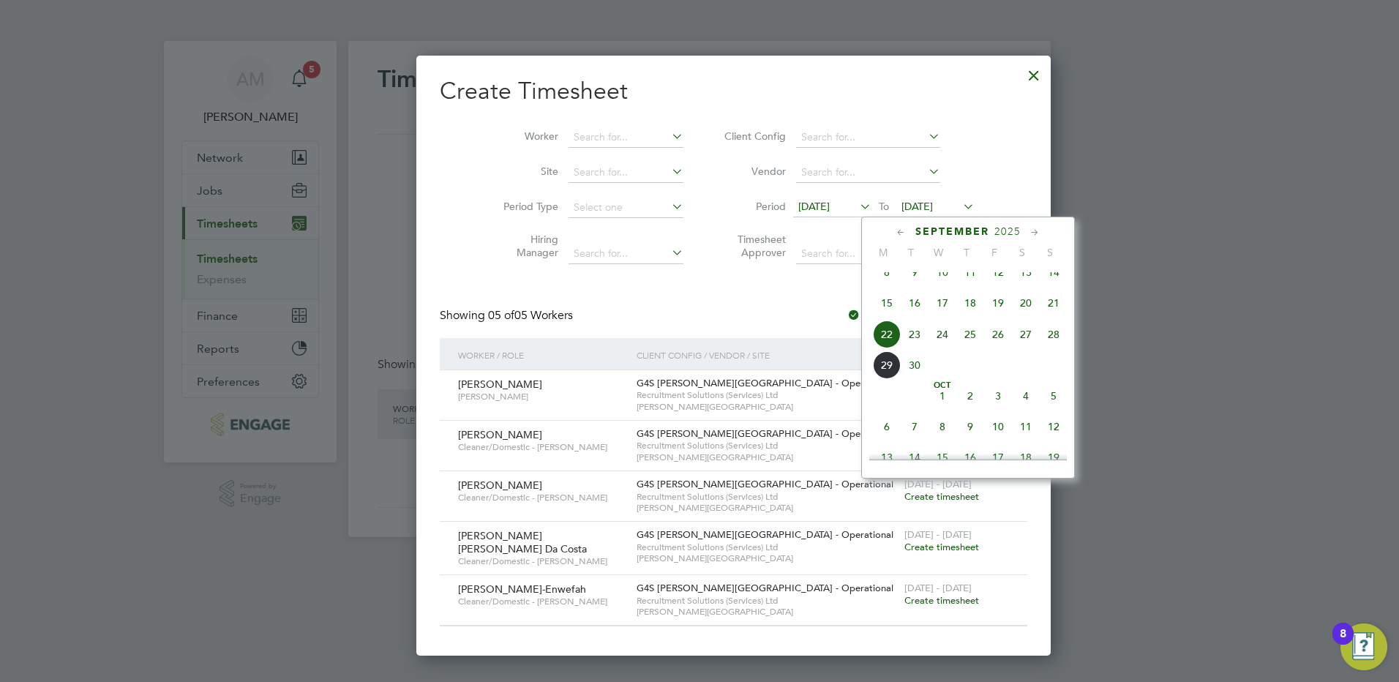
click at [1057, 348] on span "28" at bounding box center [1054, 334] width 28 height 28
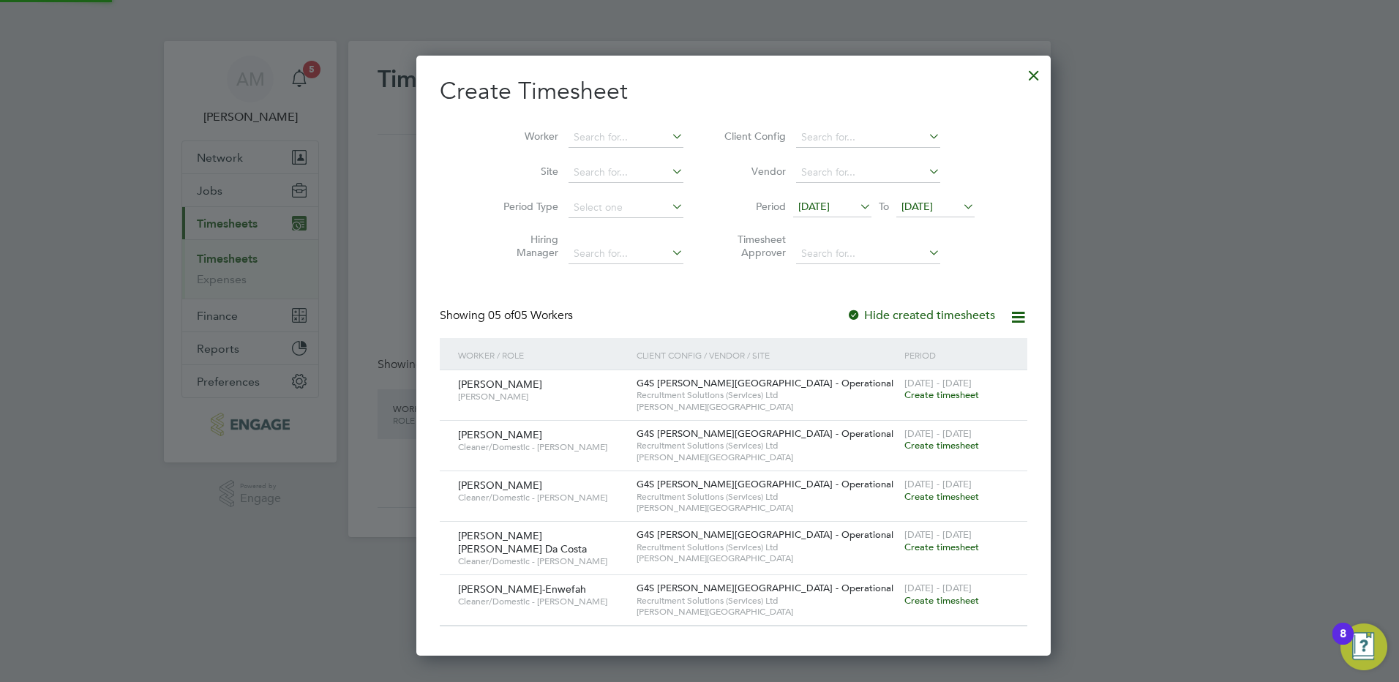
scroll to position [597, 566]
click at [904, 391] on span "Create timesheet" at bounding box center [941, 395] width 75 height 12
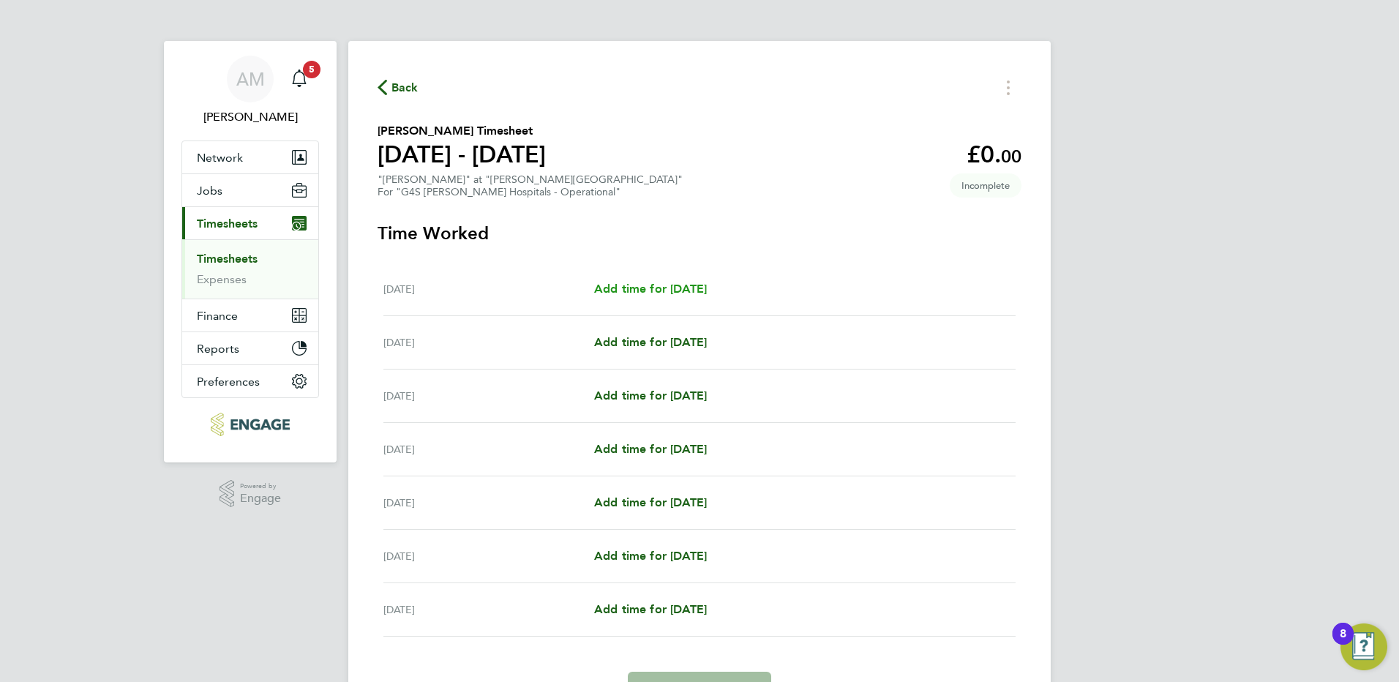
click at [671, 296] on link "Add time for [DATE]" at bounding box center [650, 289] width 113 height 18
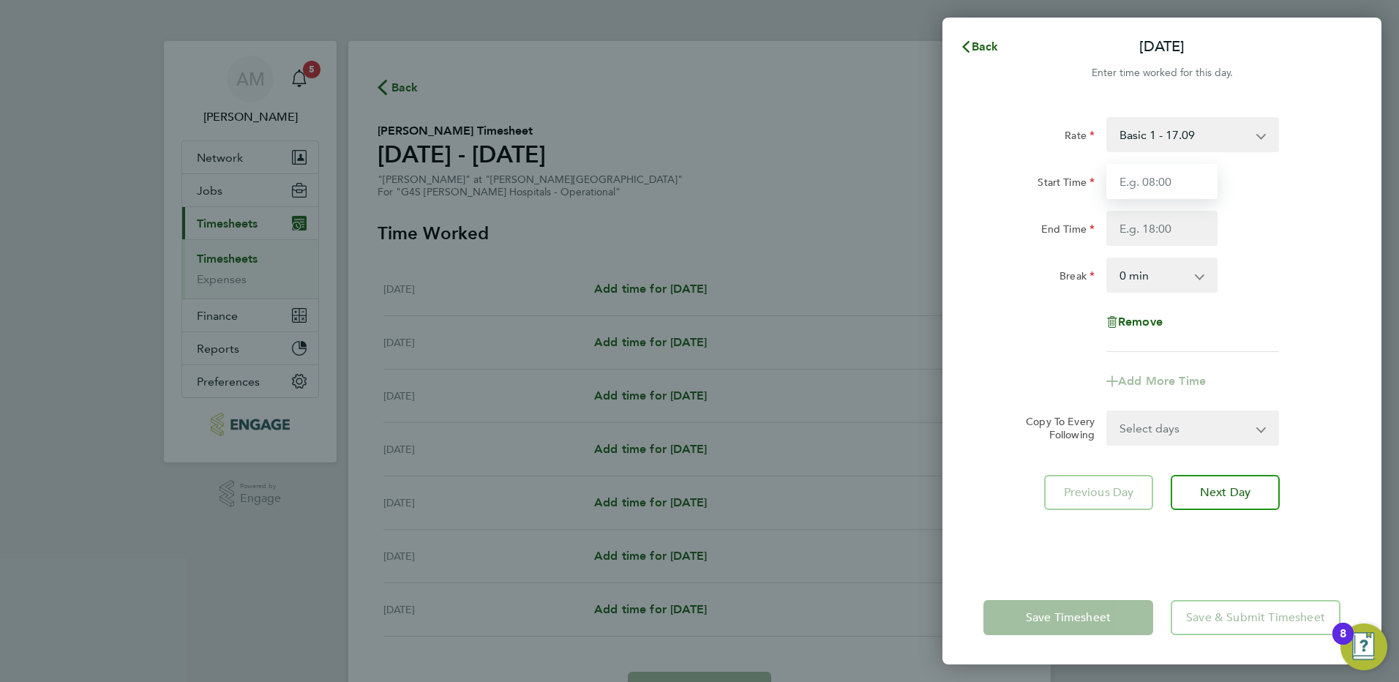
click at [1151, 188] on input "Start Time" at bounding box center [1161, 181] width 111 height 35
type input "14:30"
type input "20:00"
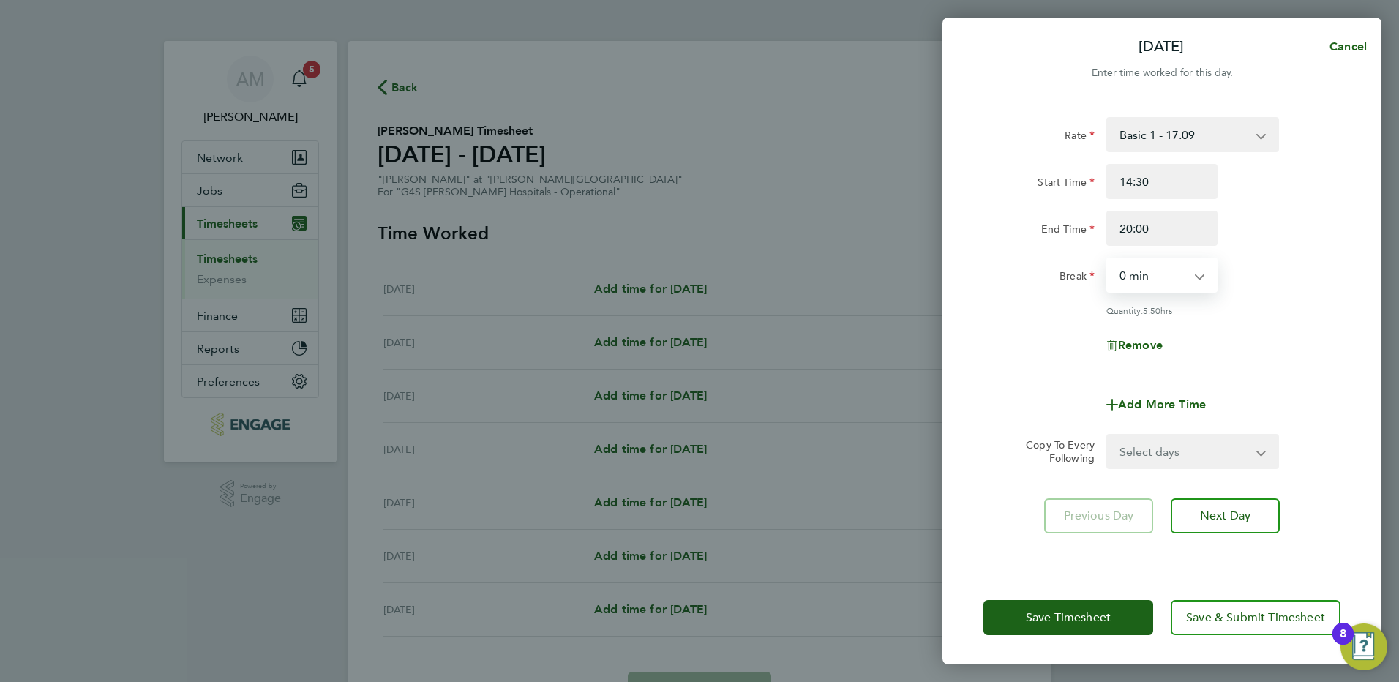
click at [1166, 280] on select "0 min 15 min 30 min 45 min 60 min 75 min 90 min" at bounding box center [1153, 275] width 91 height 32
select select "30"
click at [1108, 259] on select "0 min 15 min 30 min 45 min 60 min 75 min 90 min" at bounding box center [1153, 275] width 91 height 32
click at [1178, 398] on span "Add More Time" at bounding box center [1162, 404] width 88 height 14
select select "null"
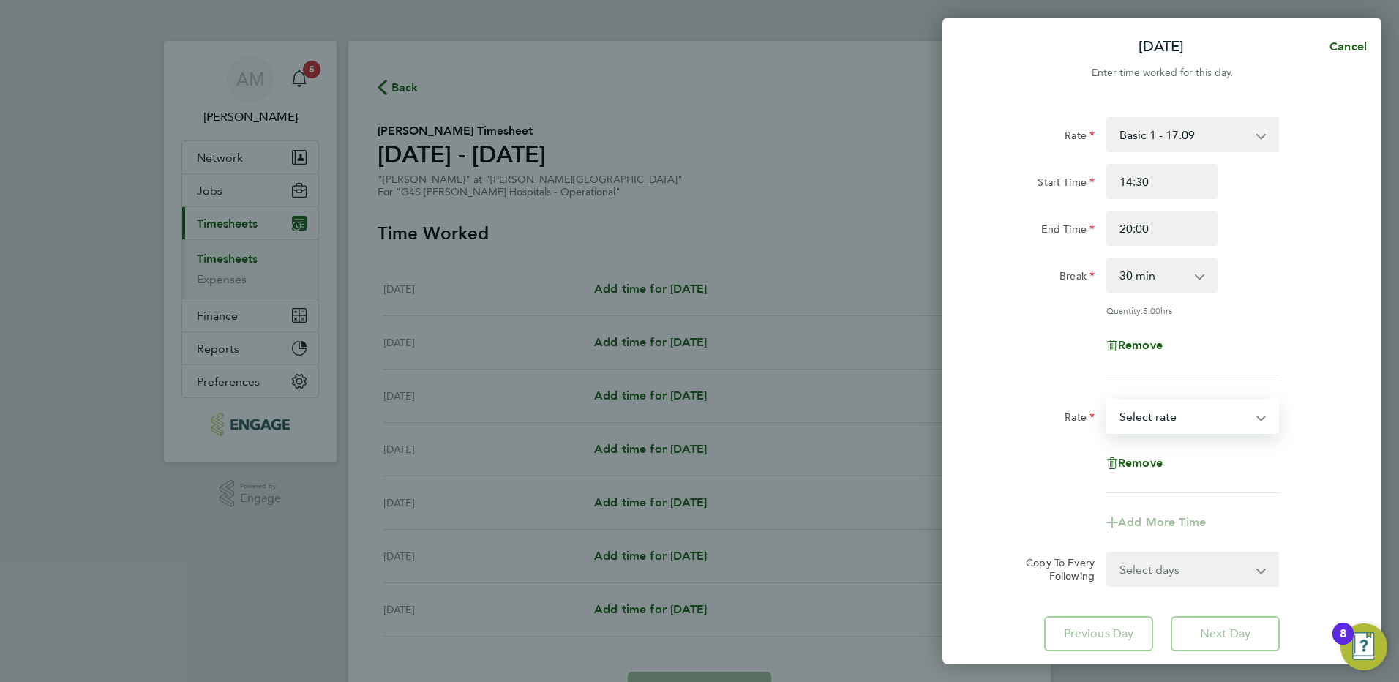
drag, startPoint x: 1167, startPoint y: 407, endPoint x: 1172, endPoint y: 419, distance: 12.8
click at [1167, 407] on select "Basic 1 - 17.09 Saturday Rate - 24.10 Night Rate (8pm- 6 am) - 24.10 x 1.5 - 25…" at bounding box center [1184, 416] width 152 height 32
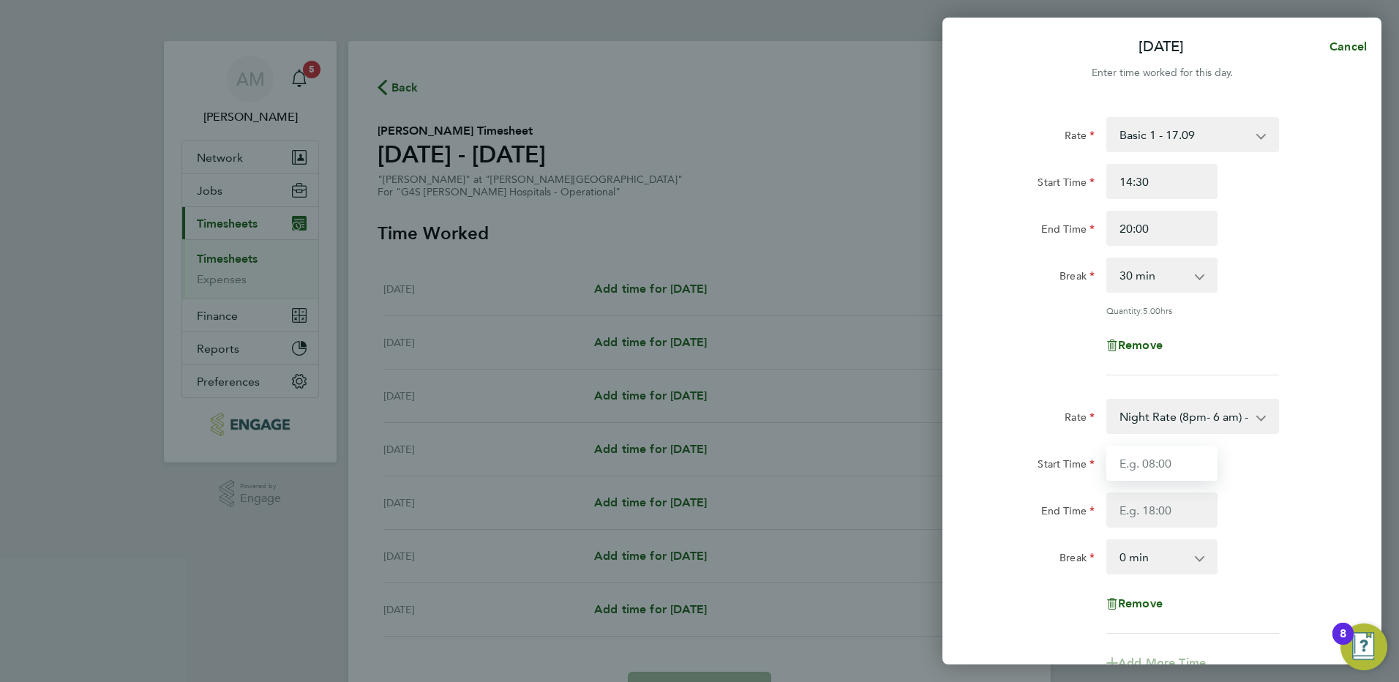
drag, startPoint x: 1141, startPoint y: 462, endPoint x: 1155, endPoint y: 456, distance: 16.0
click at [1141, 462] on input "Start Time" at bounding box center [1161, 463] width 111 height 35
type input "20:00"
type input "22:00"
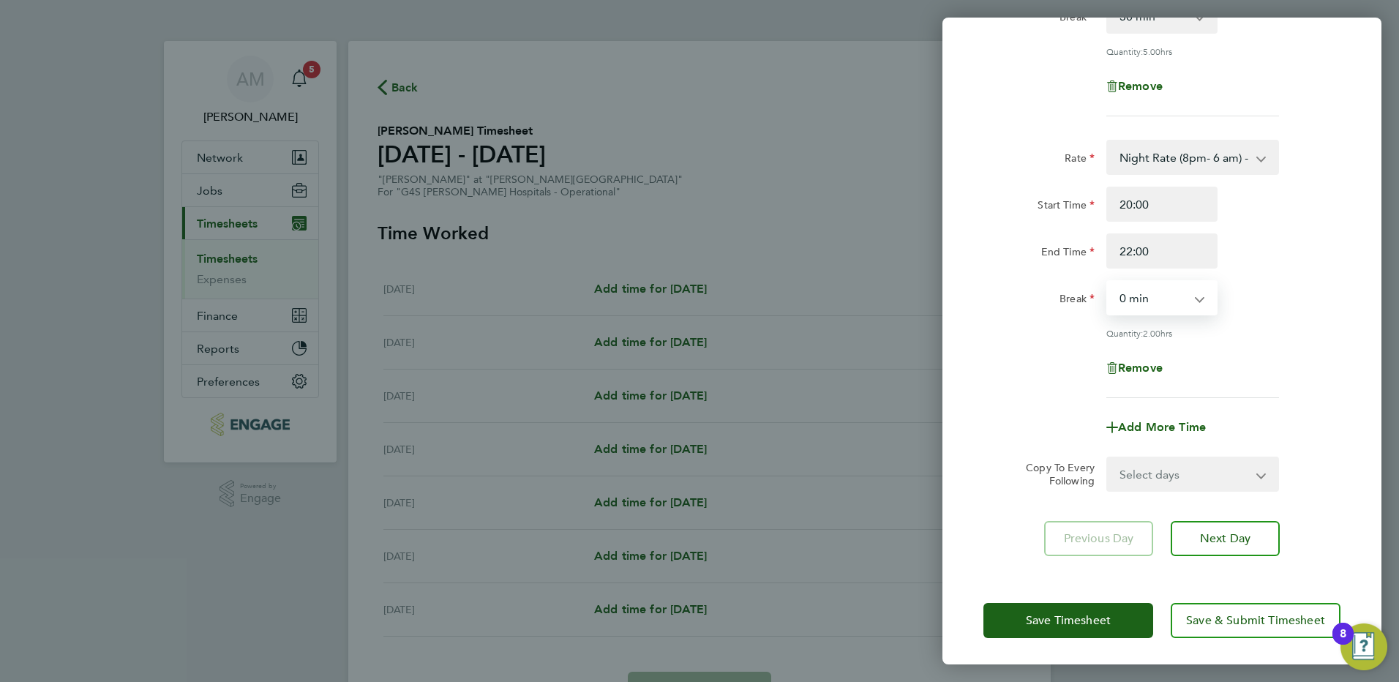
click at [1163, 463] on select "Select days Day Weekday (Mon-Fri) Weekend (Sat-Sun) [DATE] [DATE] [DATE] [DATE]…" at bounding box center [1185, 474] width 154 height 32
select select "THU"
click at [1108, 458] on select "Select days Day Weekday (Mon-Fri) Weekend (Sat-Sun) [DATE] [DATE] [DATE] [DATE]…" at bounding box center [1185, 474] width 154 height 32
select select "[DATE]"
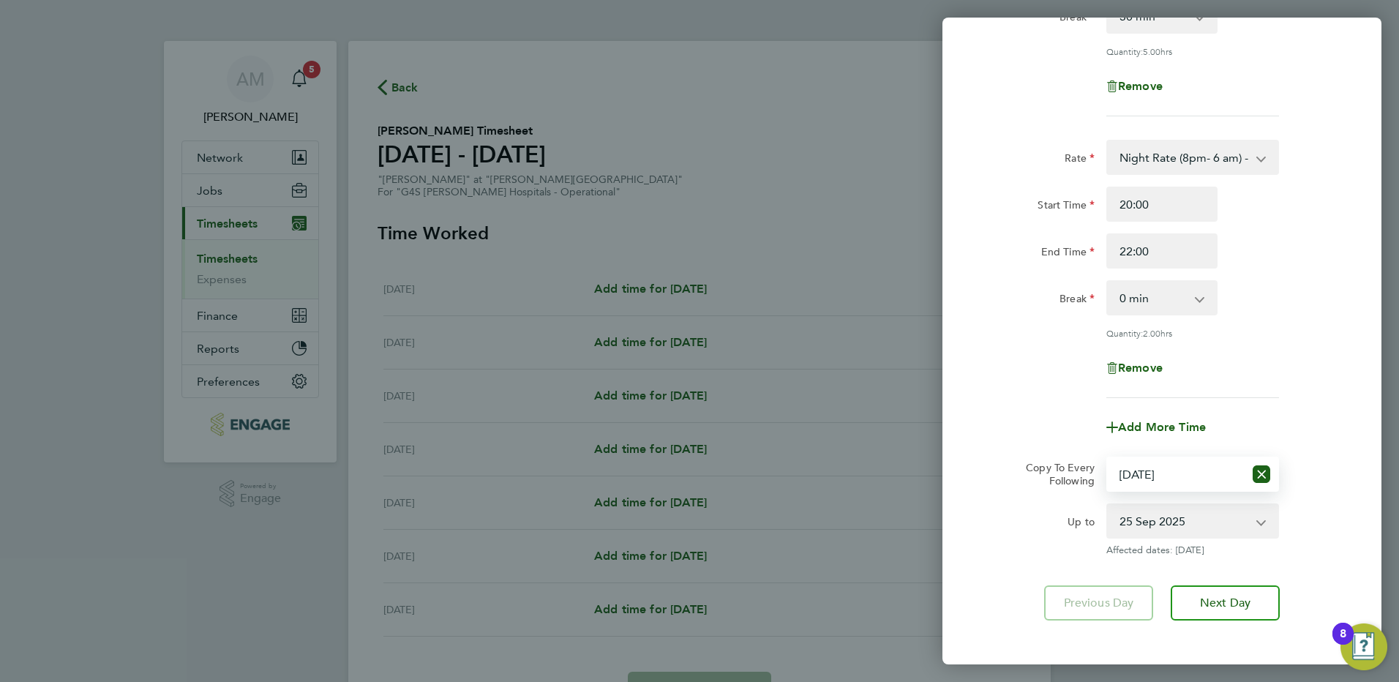
scroll to position [323, 0]
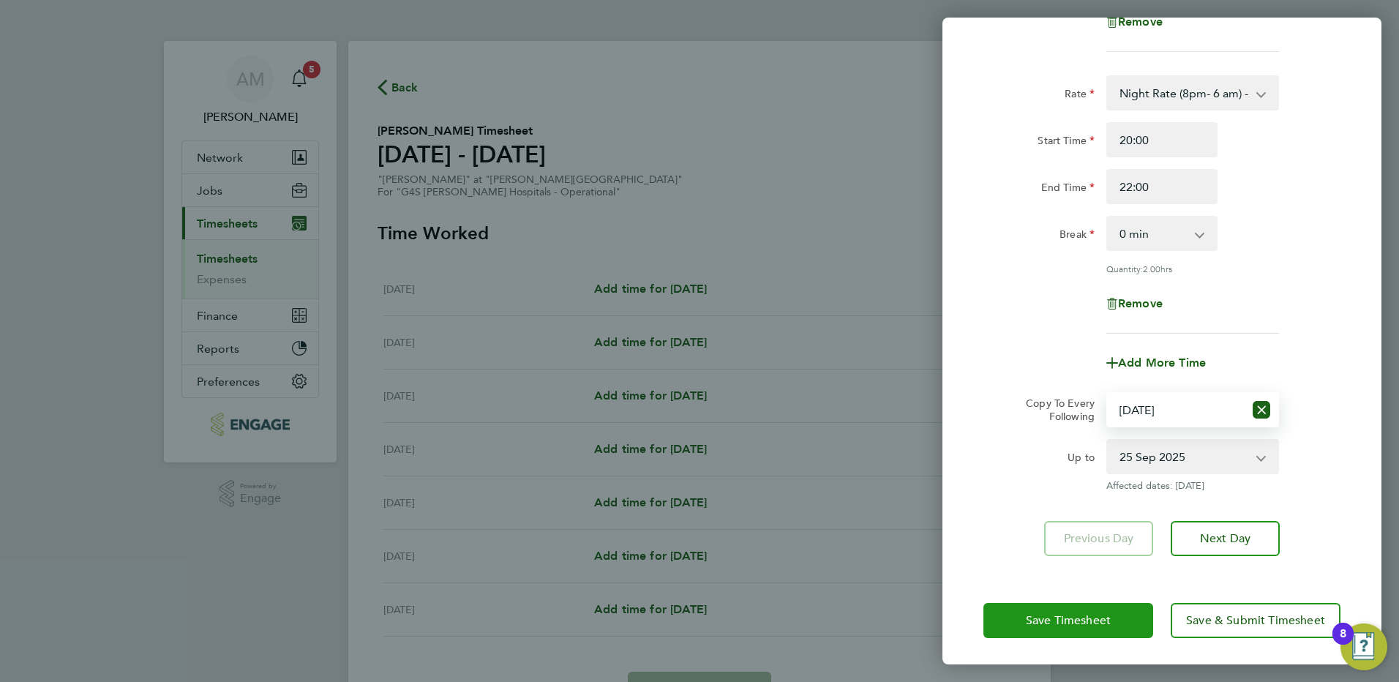
click at [1100, 623] on span "Save Timesheet" at bounding box center [1068, 620] width 85 height 15
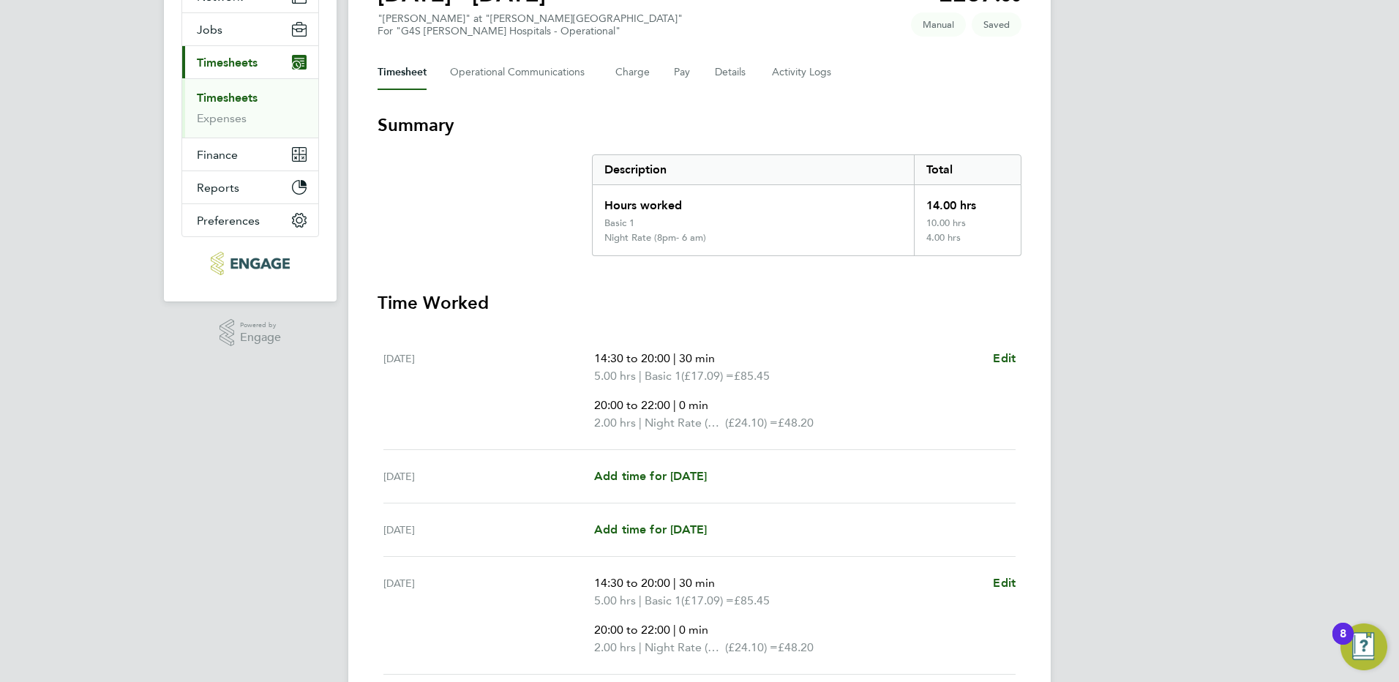
scroll to position [342, 0]
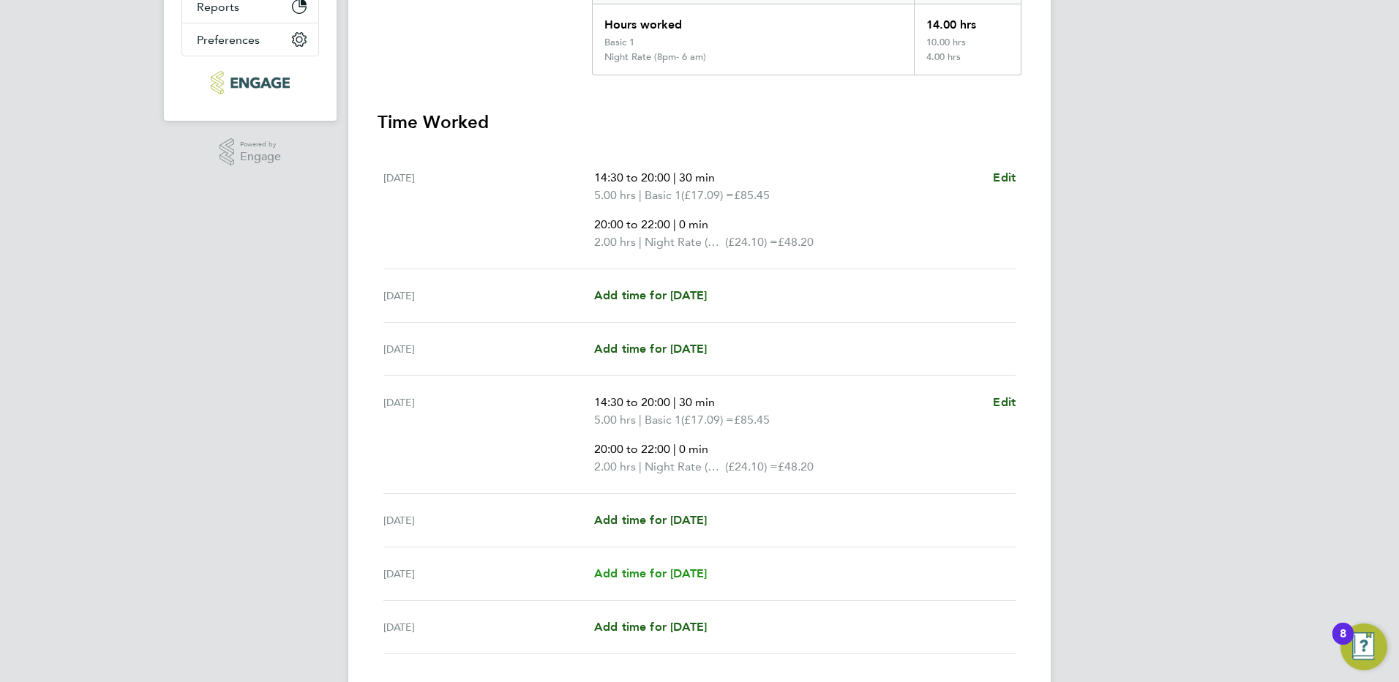
click at [697, 573] on span "Add time for [DATE]" at bounding box center [650, 573] width 113 height 14
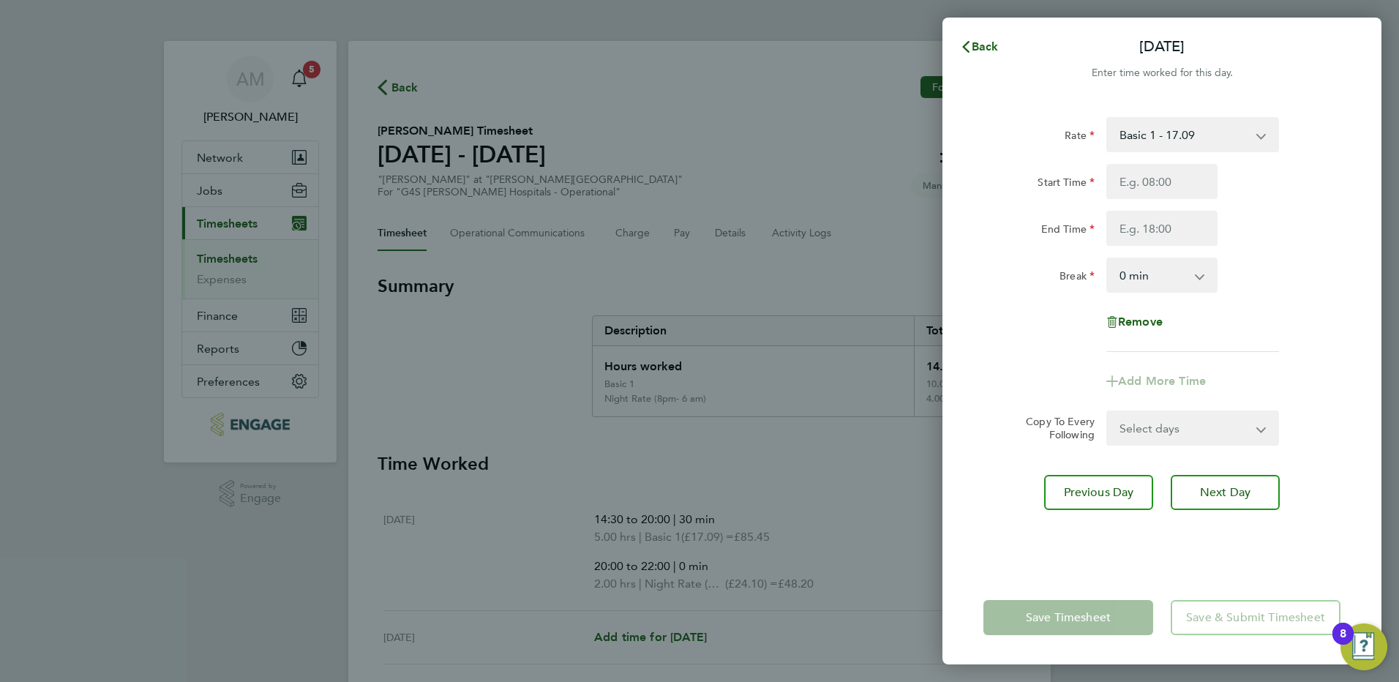
click at [1264, 132] on app-icon-cross-button at bounding box center [1269, 135] width 18 height 32
click at [1119, 151] on div "Basic 1 - 17.09 Saturday Rate - 24.10 Night Rate (8pm- 6 am) - 24.10 x 1.5 - 25…" at bounding box center [1192, 134] width 173 height 35
click at [1127, 133] on select "Basic 1 - 17.09 Saturday Rate - 24.10 Night Rate (8pm- 6 am) - 24.10 x 1.5 - 25…" at bounding box center [1184, 135] width 152 height 32
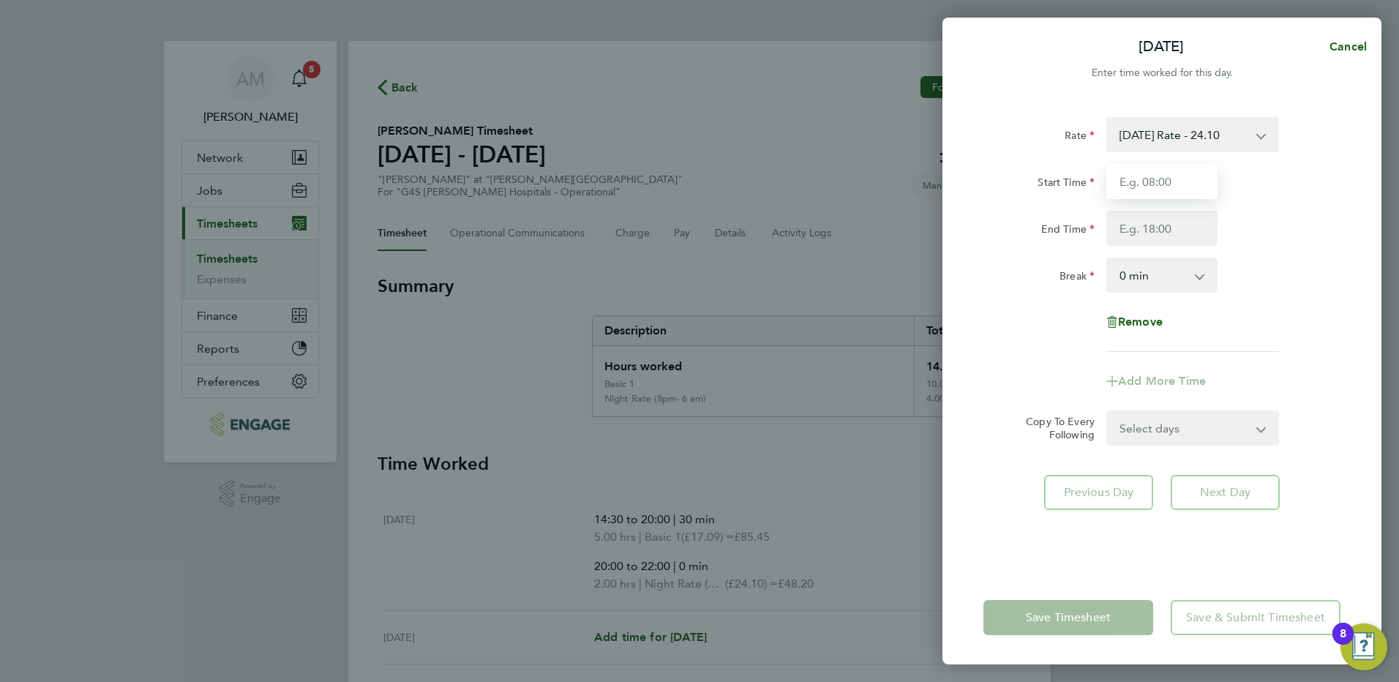
click at [1144, 184] on input "Start Time" at bounding box center [1161, 181] width 111 height 35
type input "22:00"
type input "06:00"
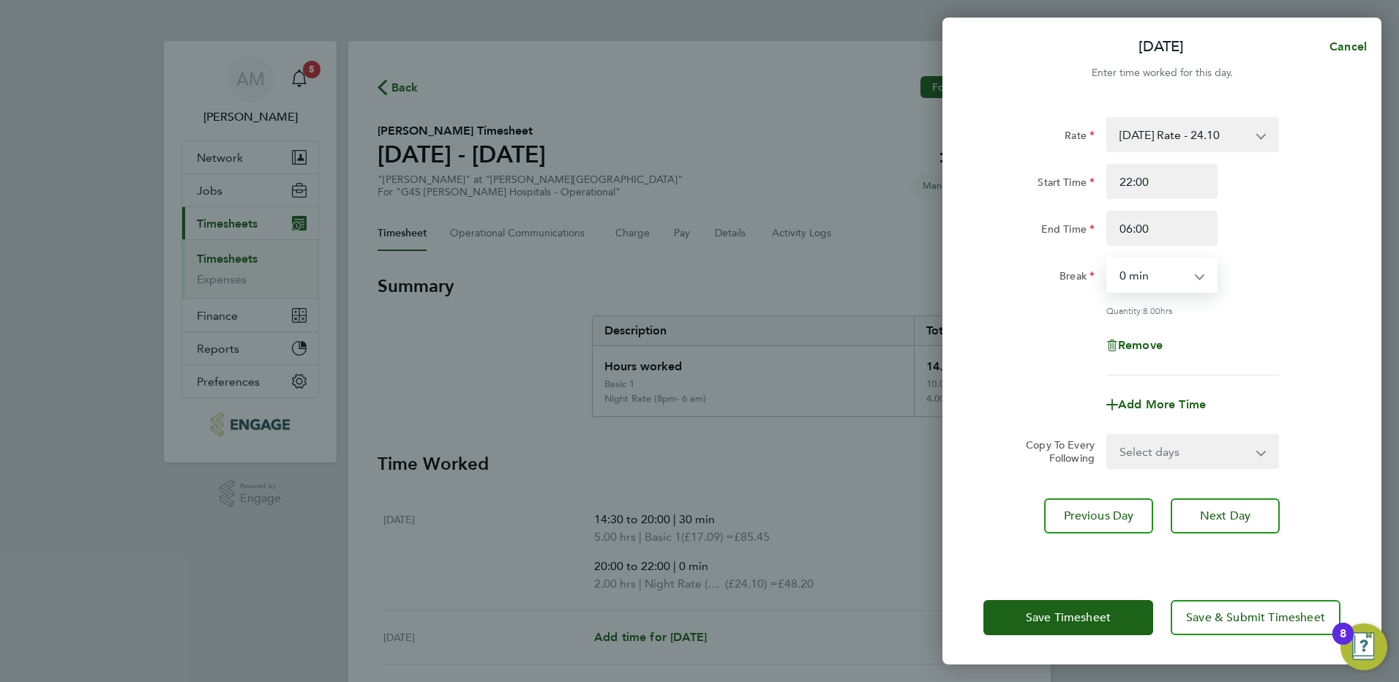
click at [1139, 274] on select "0 min 15 min 30 min 45 min 60 min 75 min 90 min" at bounding box center [1153, 275] width 91 height 32
select select "30"
click at [1108, 259] on select "0 min 15 min 30 min 45 min 60 min 75 min 90 min" at bounding box center [1153, 275] width 91 height 32
click at [1095, 609] on button "Save Timesheet" at bounding box center [1068, 617] width 170 height 35
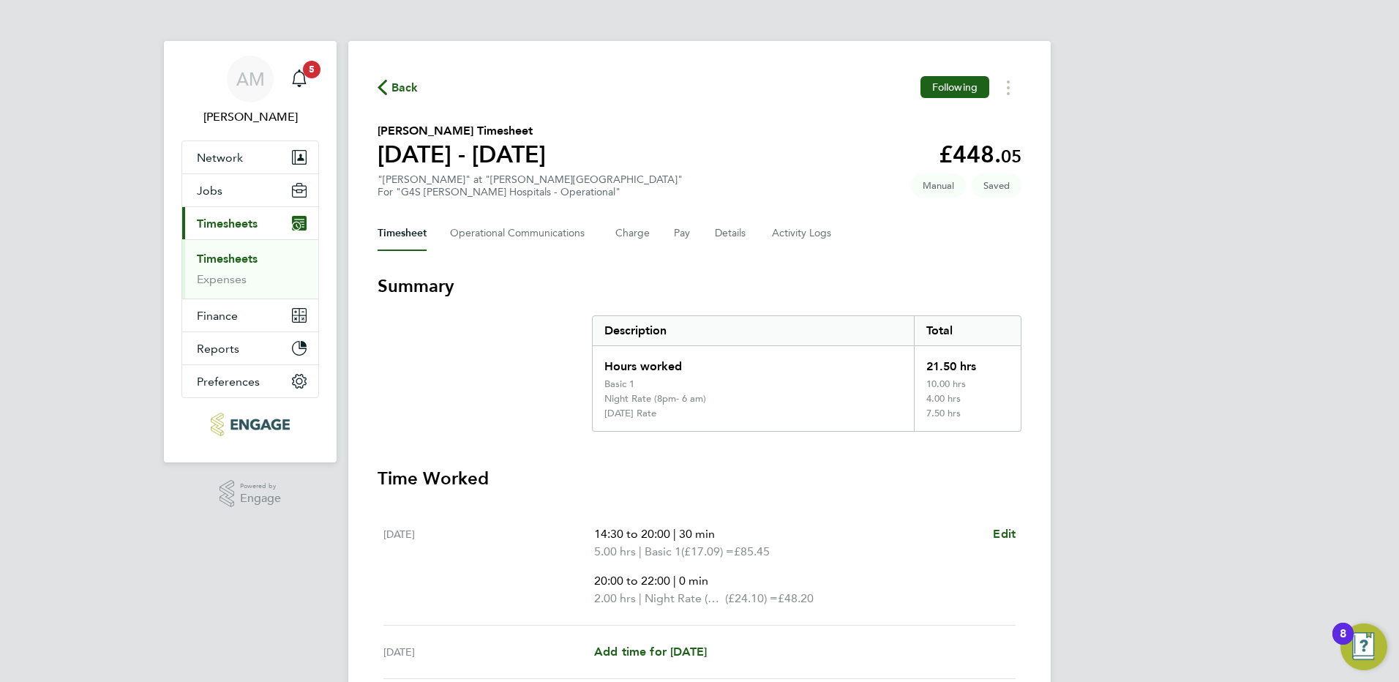
scroll to position [475, 0]
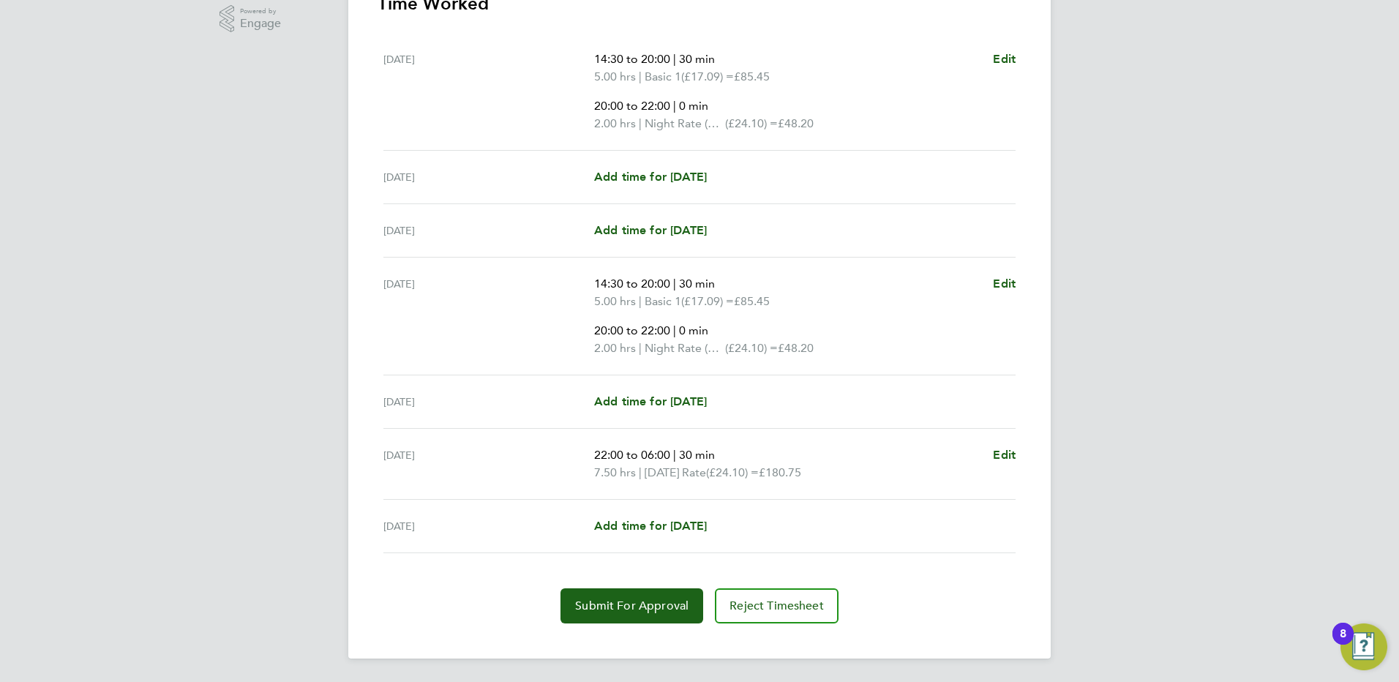
click at [745, 517] on div "Add time for Sun 28 Sep Add time for Sun 28 Sep" at bounding box center [804, 526] width 421 height 18
click at [688, 522] on span "Add time for [DATE]" at bounding box center [650, 526] width 113 height 14
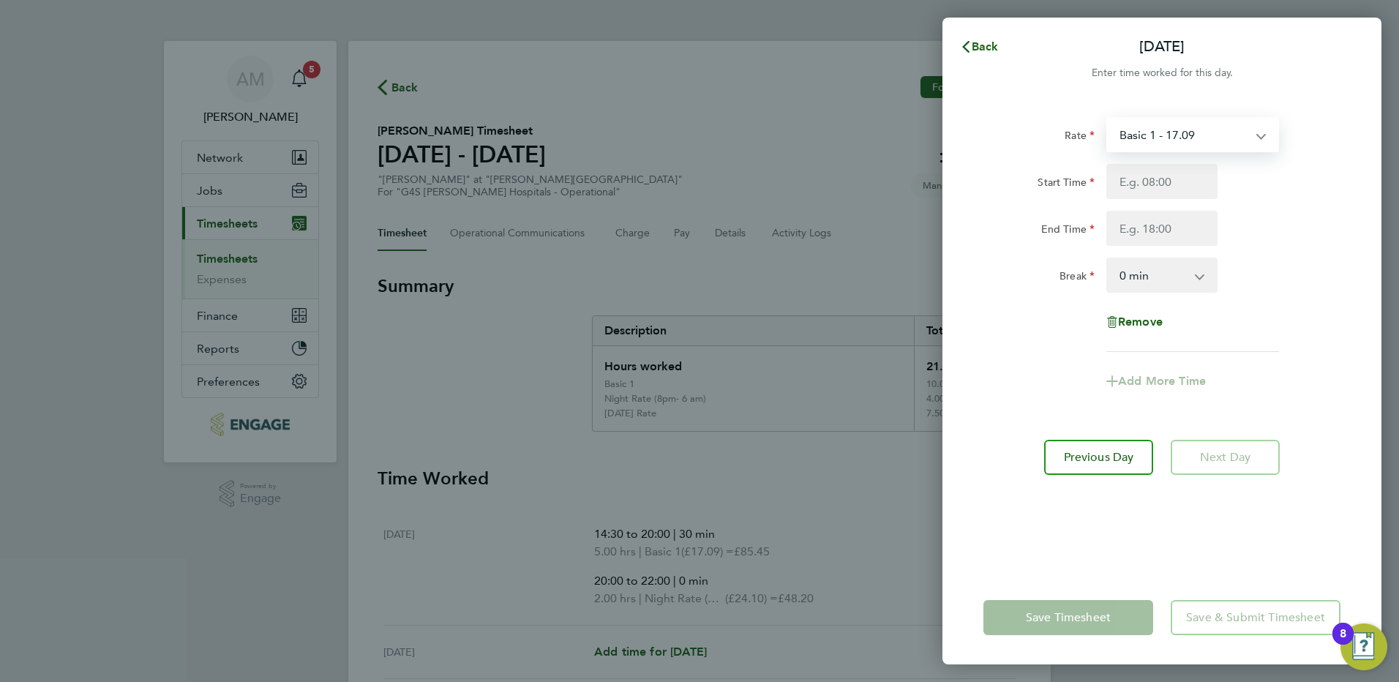
click at [1172, 129] on select "Basic 1 - 17.09 Saturday Rate - 24.10 Night Rate (8pm- 6 am) - 24.10 x 1.5 - 25…" at bounding box center [1184, 135] width 152 height 32
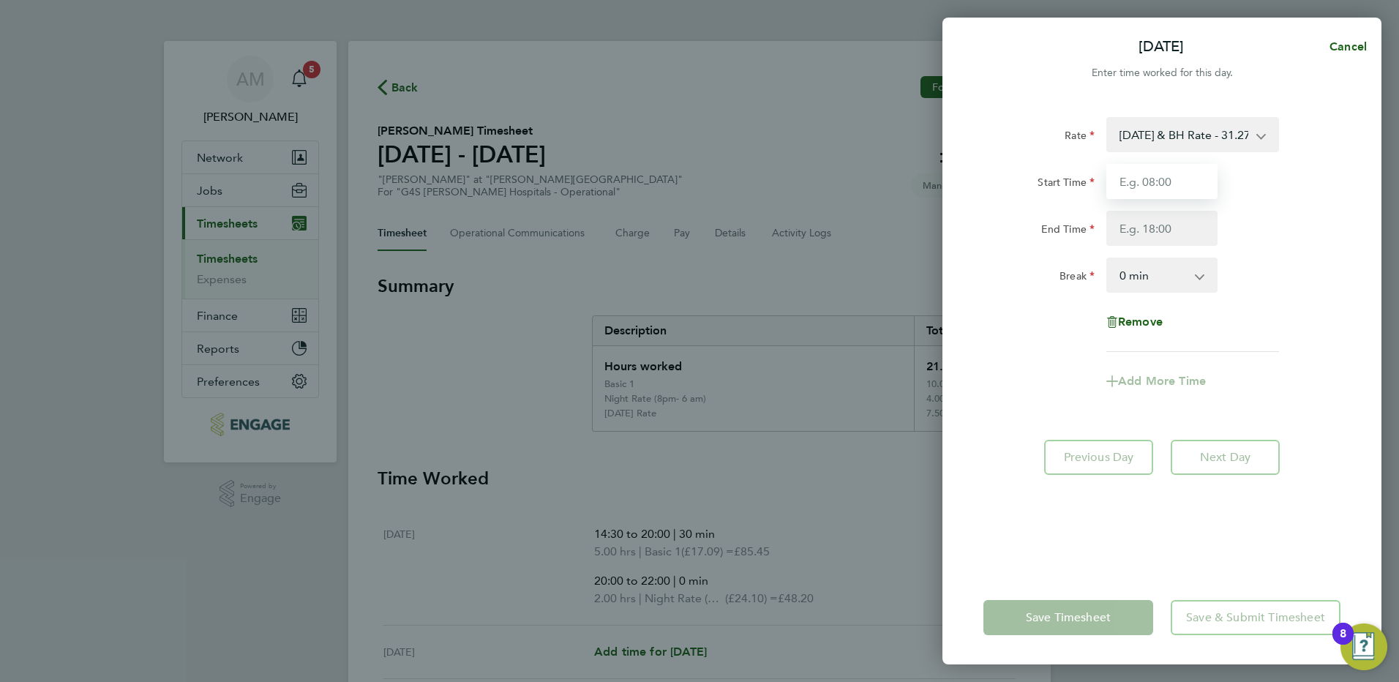
click at [1149, 194] on input "Start Time" at bounding box center [1161, 181] width 111 height 35
type input "22:00"
type input "06:00"
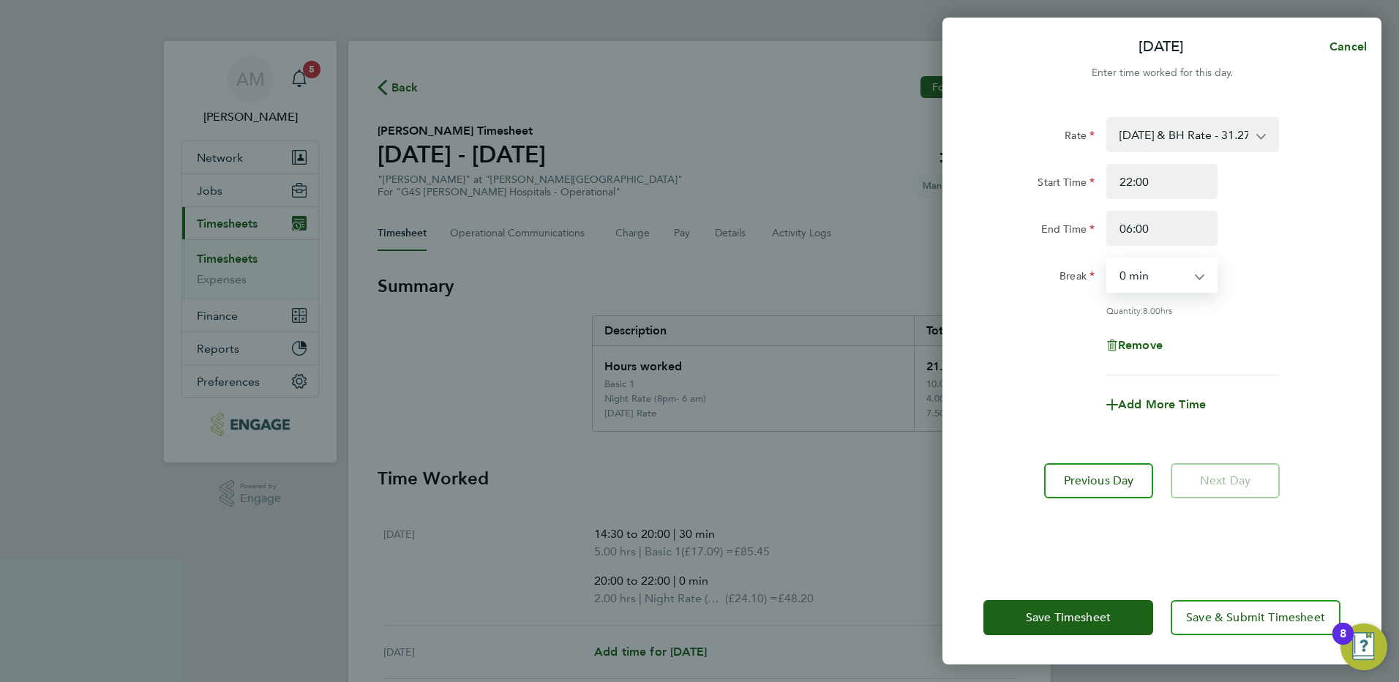
click at [1160, 280] on select "0 min 15 min 30 min 45 min 60 min 75 min 90 min" at bounding box center [1153, 275] width 91 height 32
select select "30"
click at [1108, 259] on select "0 min 15 min 30 min 45 min 60 min 75 min 90 min" at bounding box center [1153, 275] width 91 height 32
click at [1054, 612] on span "Save Timesheet" at bounding box center [1068, 617] width 85 height 15
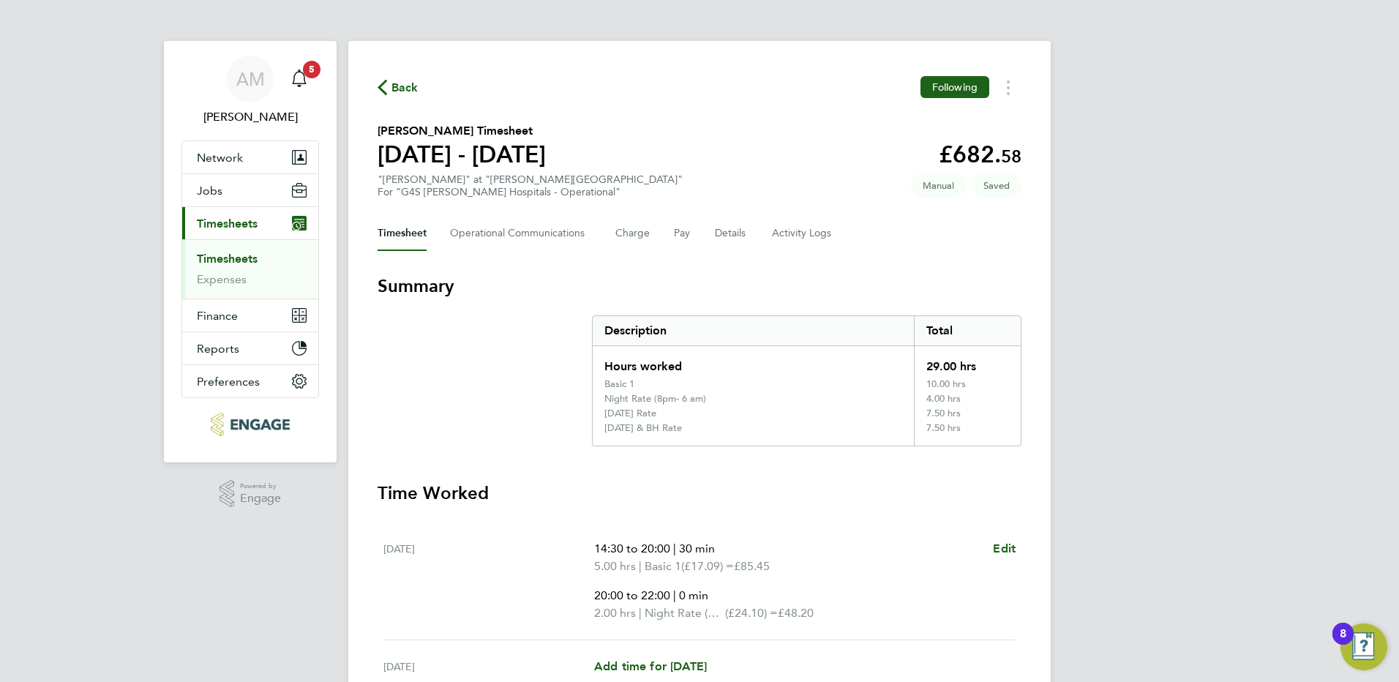
scroll to position [342, 0]
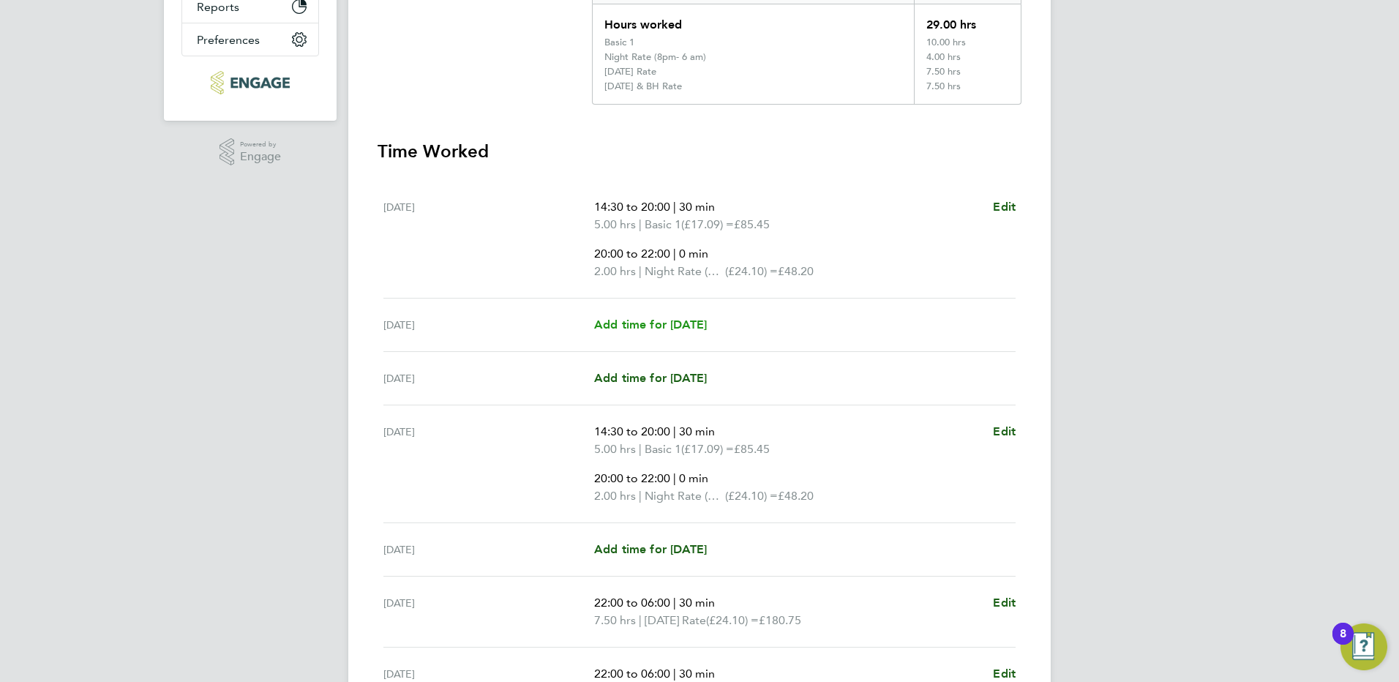
click at [668, 321] on span "Add time for [DATE]" at bounding box center [650, 325] width 113 height 14
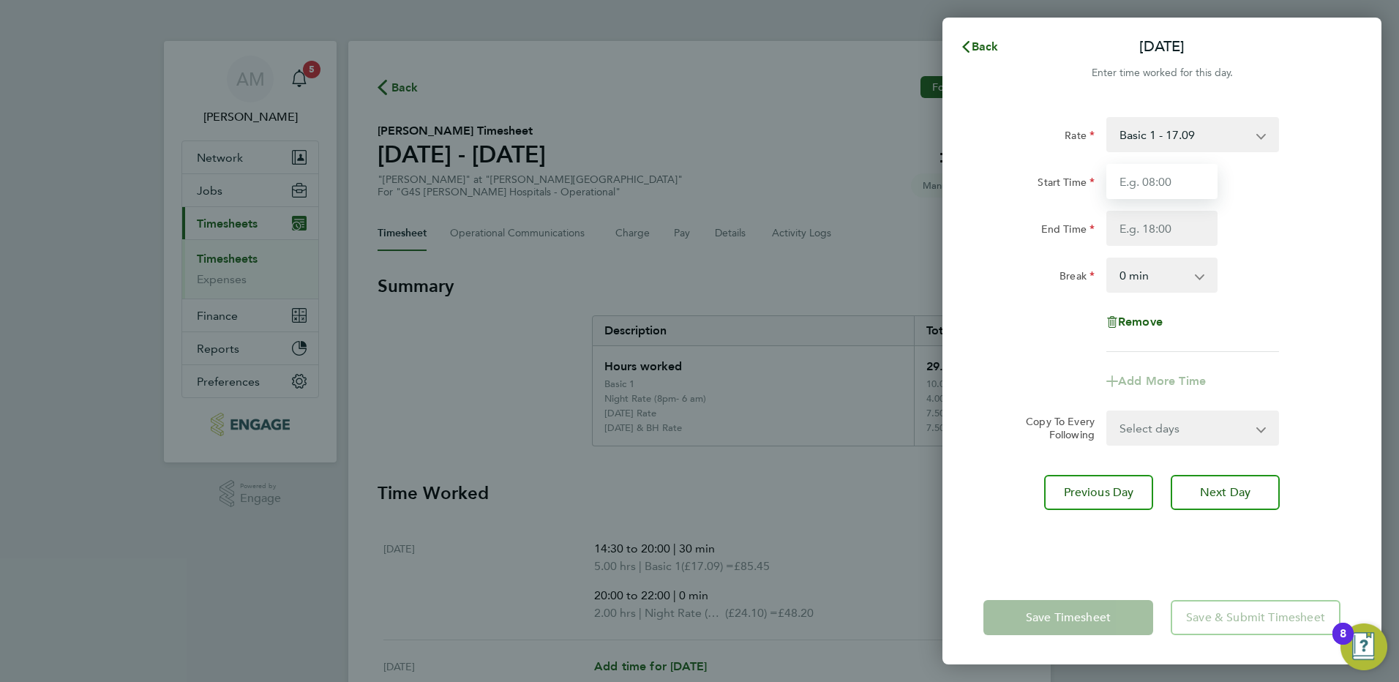
click at [1164, 183] on input "Start Time" at bounding box center [1161, 181] width 111 height 35
type input "12:00"
type input "20:00"
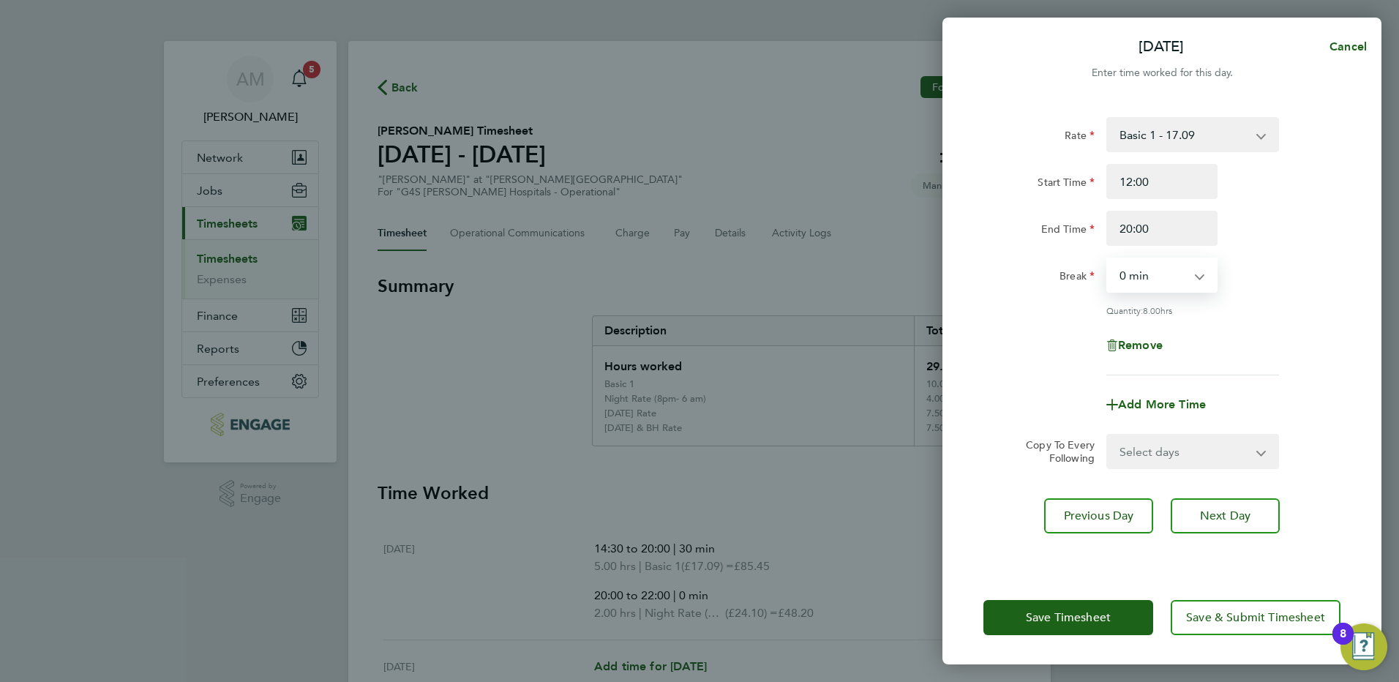
click at [1165, 275] on select "0 min 15 min 30 min 45 min 60 min 75 min 90 min" at bounding box center [1153, 275] width 91 height 32
select select "30"
click at [1108, 259] on select "0 min 15 min 30 min 45 min 60 min 75 min 90 min" at bounding box center [1153, 275] width 91 height 32
click at [1212, 337] on div "Remove" at bounding box center [1161, 345] width 123 height 35
click at [1183, 408] on span "Add More Time" at bounding box center [1162, 404] width 88 height 14
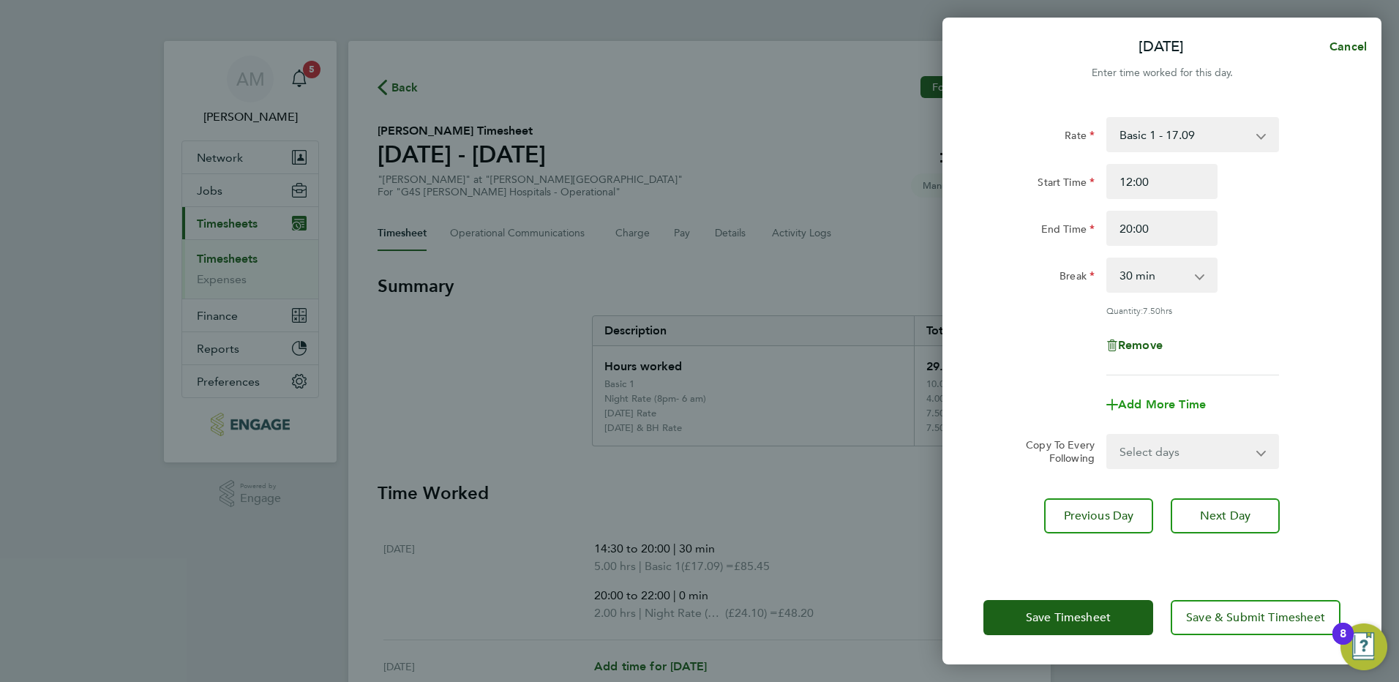
select select "null"
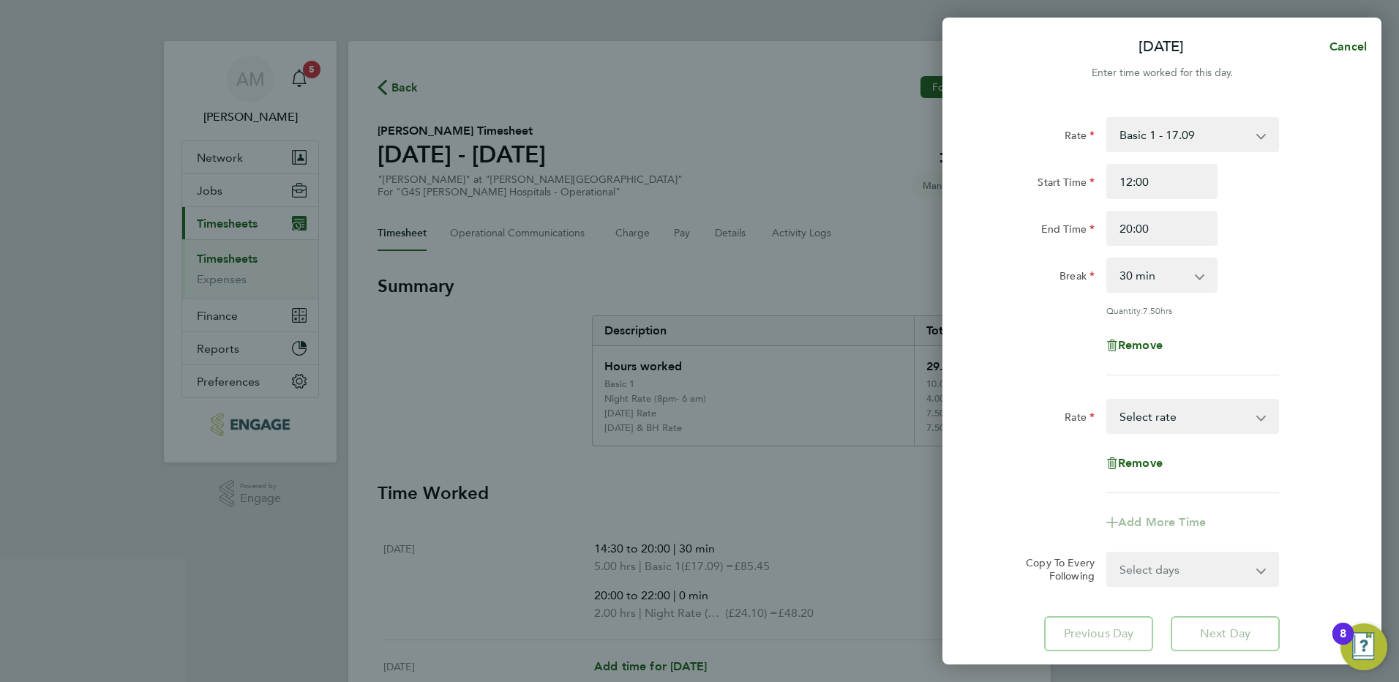
click at [1165, 419] on select "Basic 1 - 17.09 Saturday Rate - 24.10 Night Rate (8pm- 6 am) - 24.10 x 1.5 - 25…" at bounding box center [1184, 416] width 152 height 32
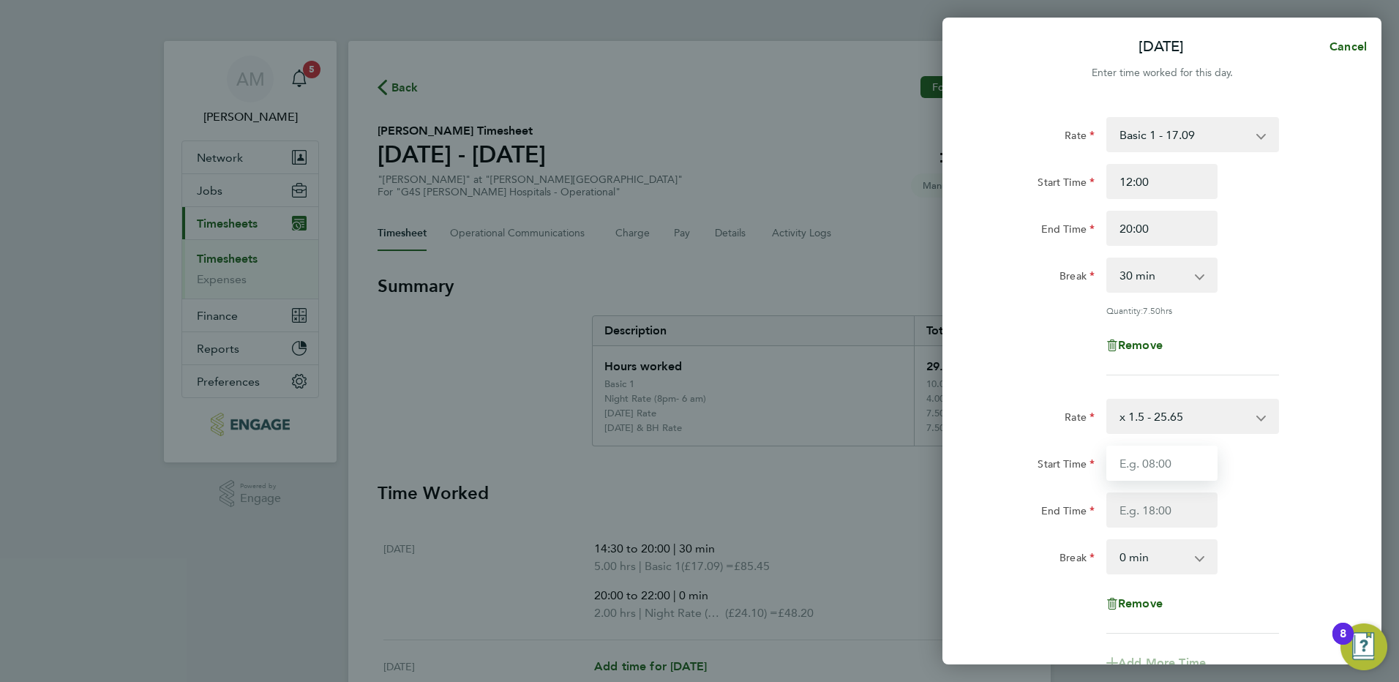
drag, startPoint x: 1160, startPoint y: 463, endPoint x: 1177, endPoint y: 455, distance: 18.7
click at [1162, 462] on input "Start Time" at bounding box center [1161, 463] width 111 height 35
type input "20:00"
type input "22:00"
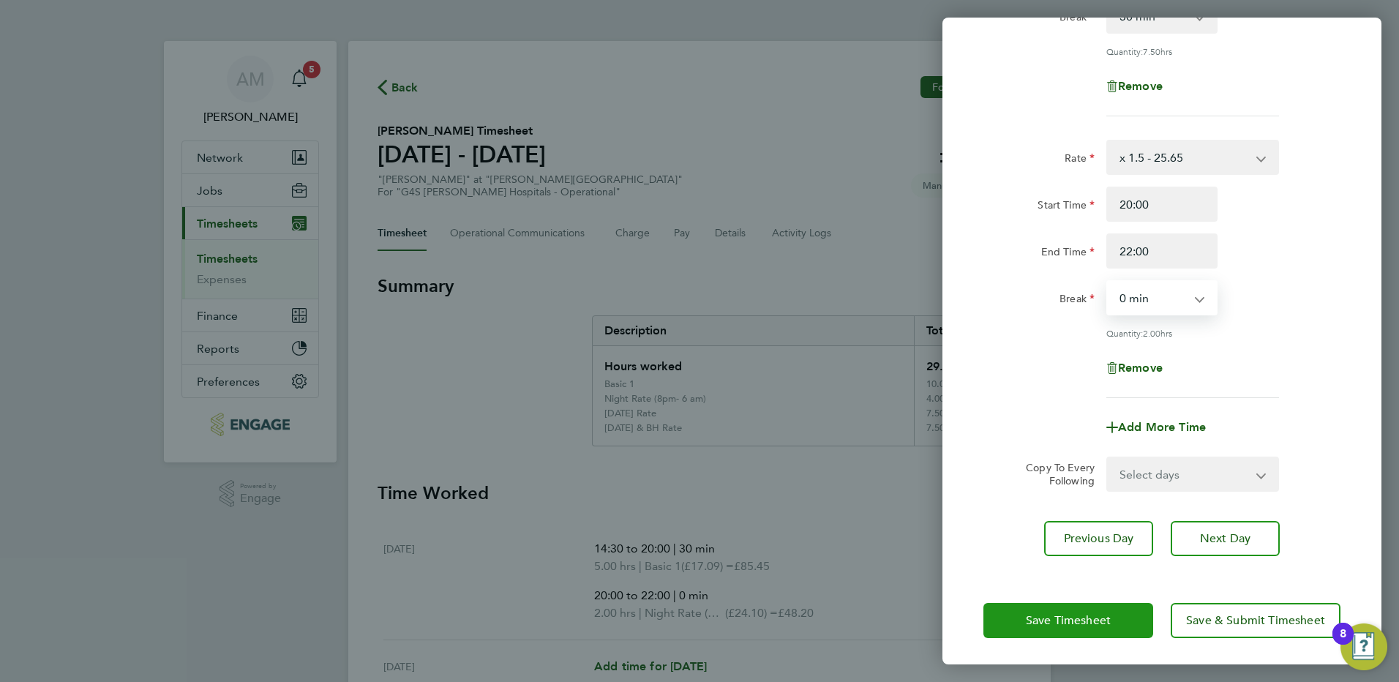
click at [1063, 618] on span "Save Timesheet" at bounding box center [1068, 620] width 85 height 15
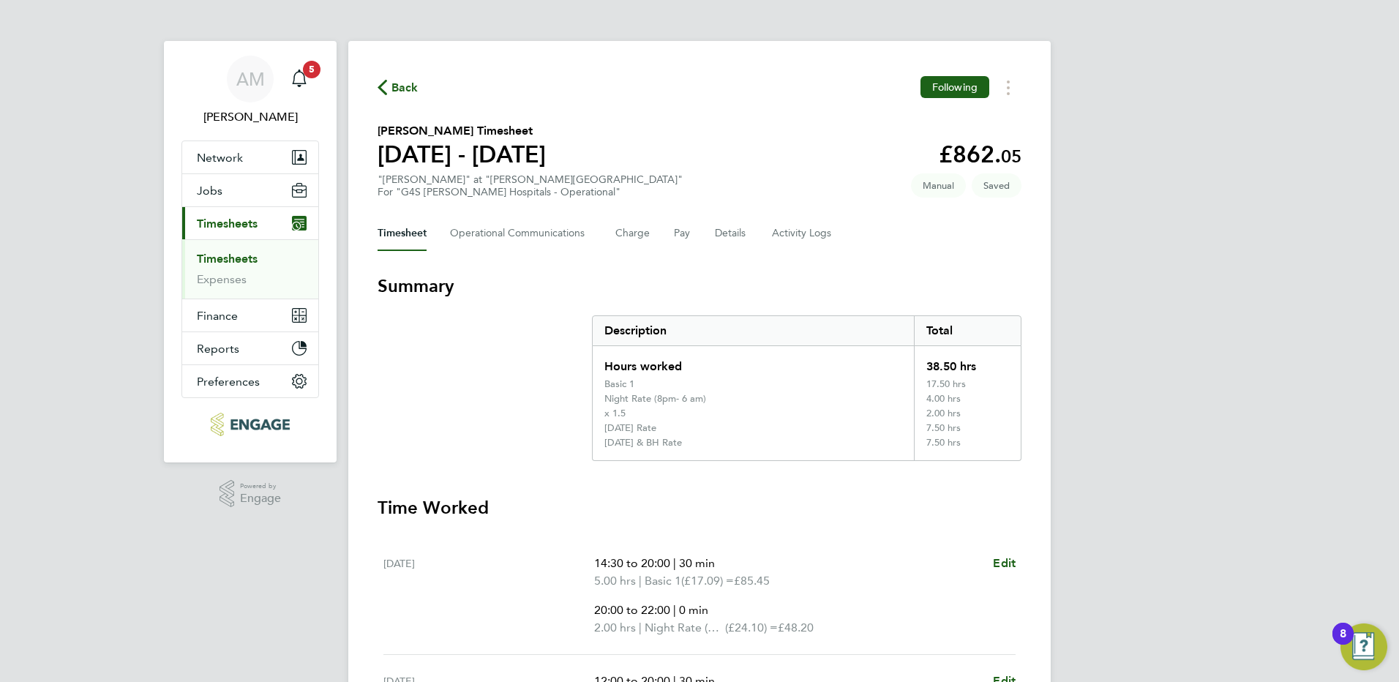
scroll to position [342, 0]
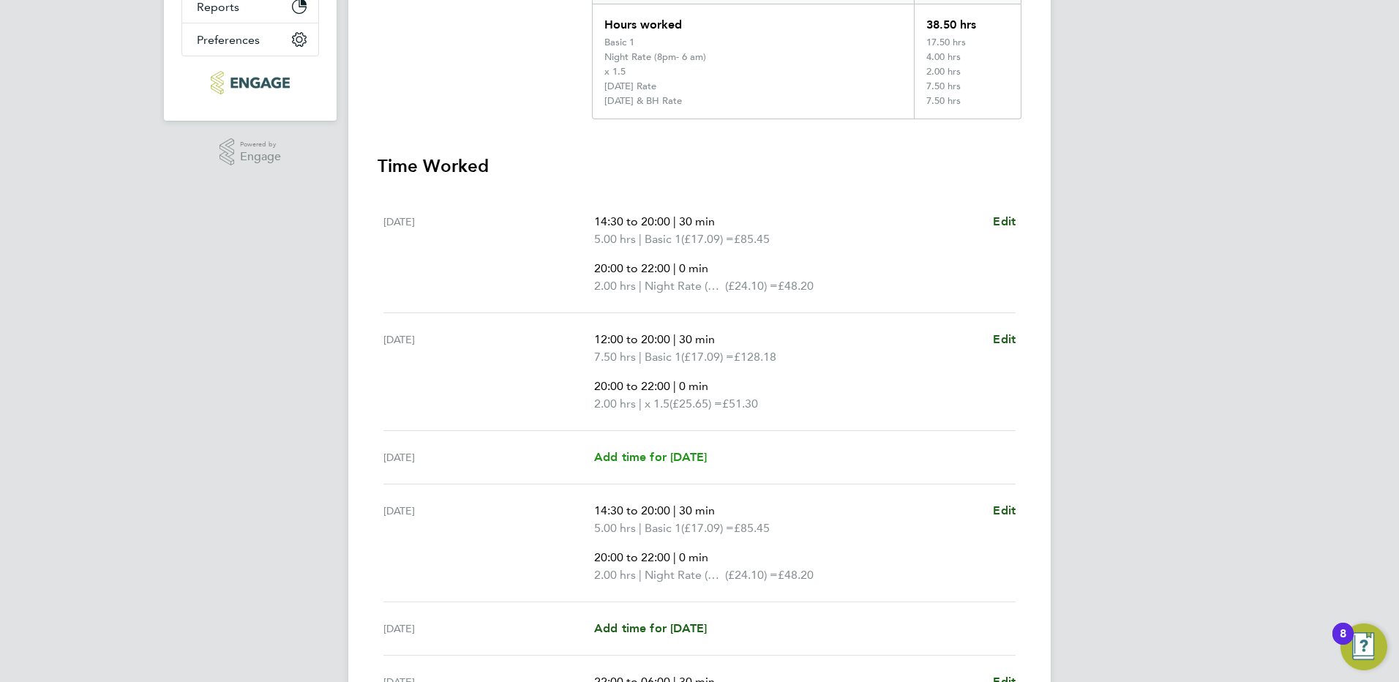
click at [657, 460] on span "Add time for [DATE]" at bounding box center [650, 457] width 113 height 14
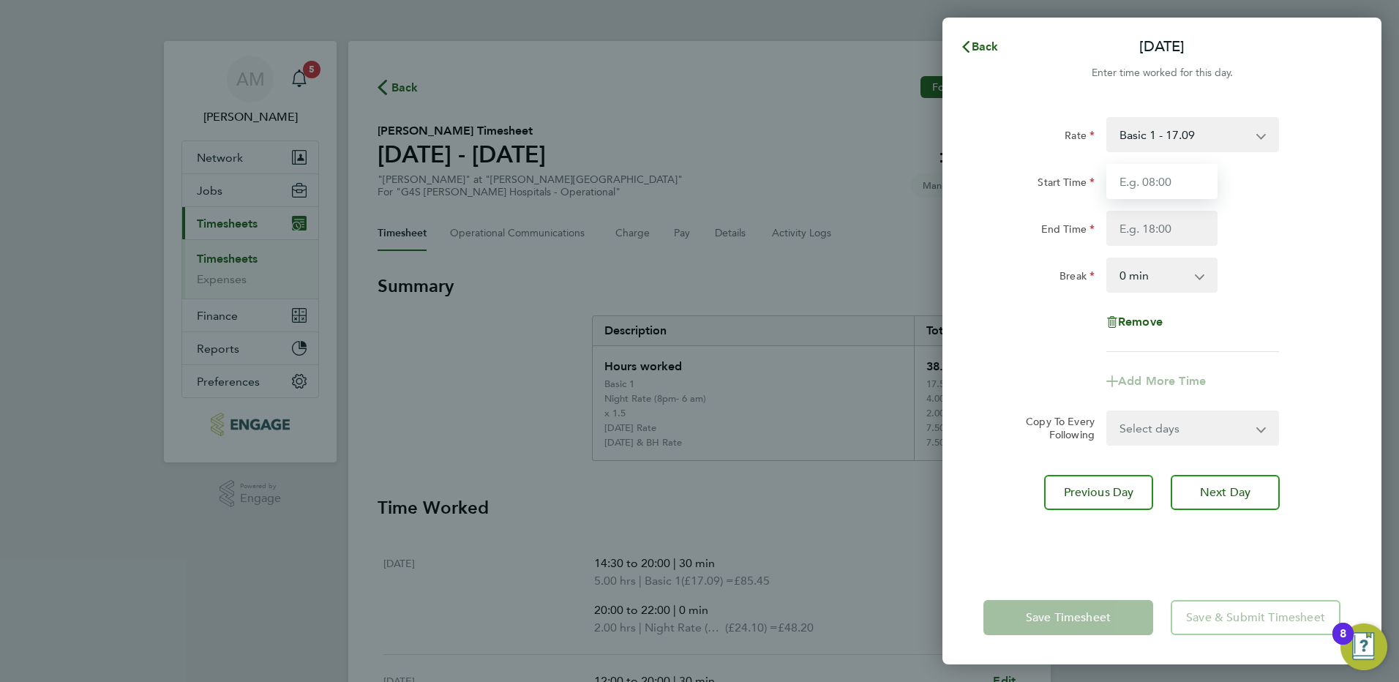
click at [1129, 184] on input "Start Time" at bounding box center [1161, 181] width 111 height 35
type input "10:00"
type input "20:00"
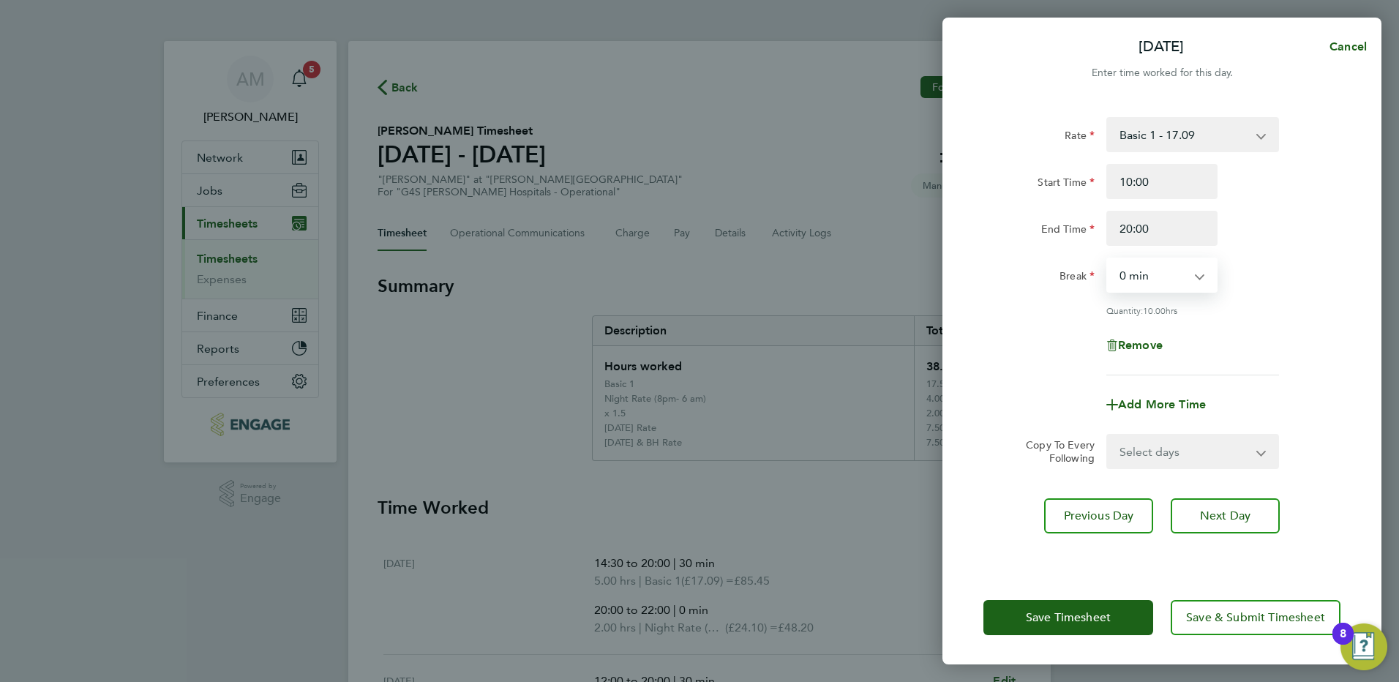
click at [1137, 277] on select "0 min 15 min 30 min 45 min 60 min 75 min 90 min" at bounding box center [1153, 275] width 91 height 32
select select "30"
click at [1108, 259] on select "0 min 15 min 30 min 45 min 60 min 75 min 90 min" at bounding box center [1153, 275] width 91 height 32
drag, startPoint x: 1185, startPoint y: 230, endPoint x: 1087, endPoint y: 229, distance: 98.1
click at [1085, 229] on div "End Time 20:00" at bounding box center [1162, 228] width 369 height 35
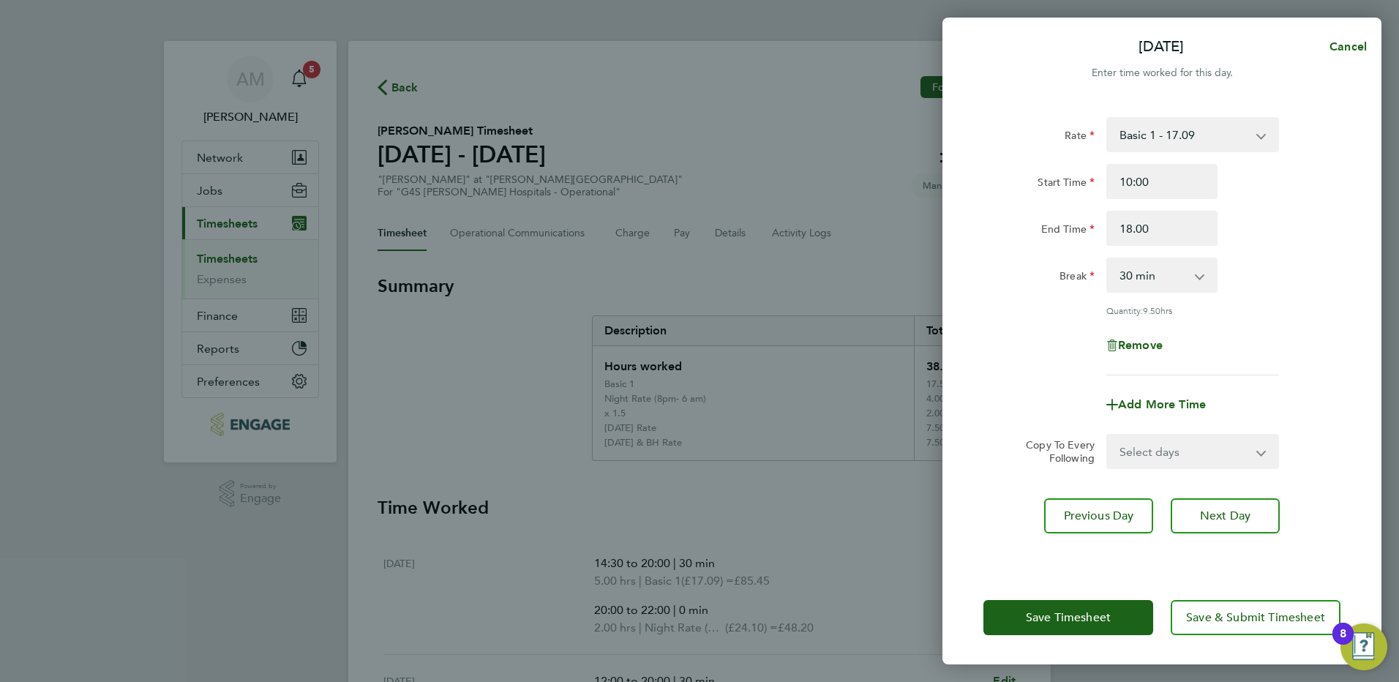
type input "18:00"
click at [1190, 403] on span "Add More Time" at bounding box center [1162, 404] width 88 height 14
select select "null"
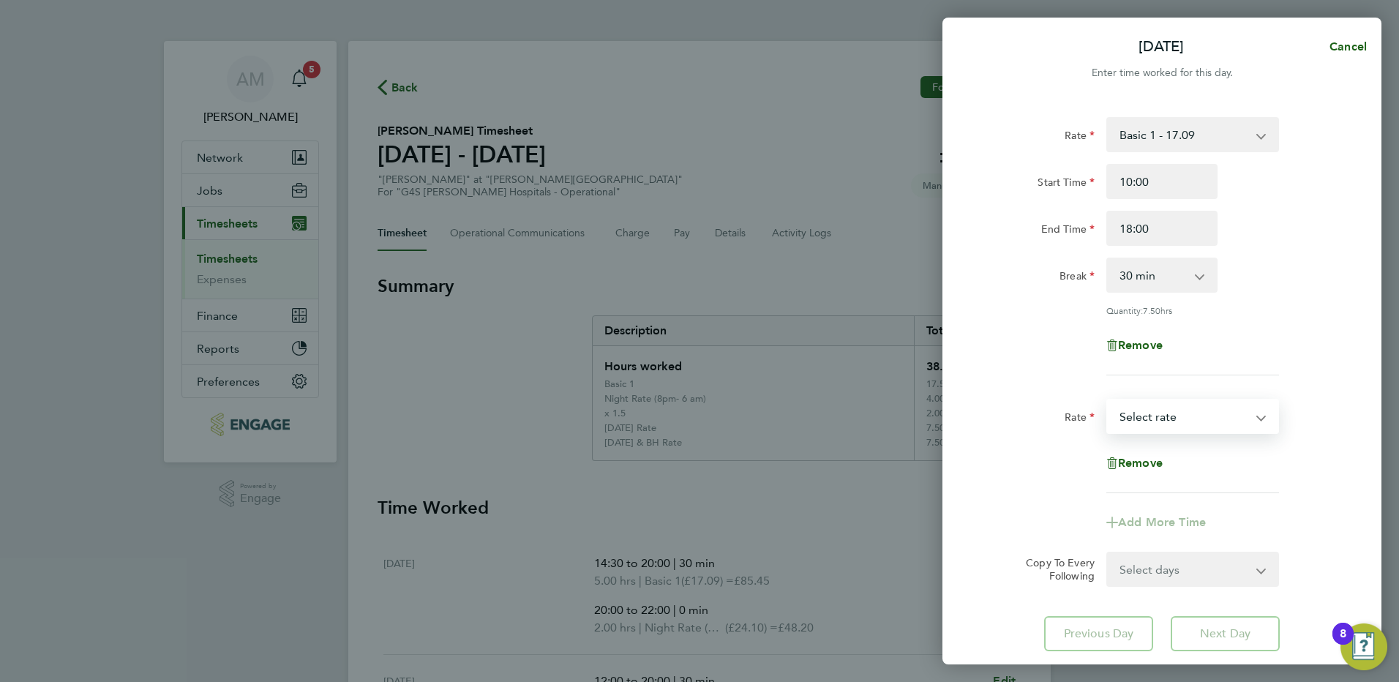
drag, startPoint x: 1180, startPoint y: 408, endPoint x: 1233, endPoint y: 406, distance: 52.7
click at [1180, 408] on select "Basic 1 - 17.09 Saturday Rate - 24.10 Night Rate (8pm- 6 am) - 24.10 x 1.5 - 25…" at bounding box center [1184, 416] width 152 height 32
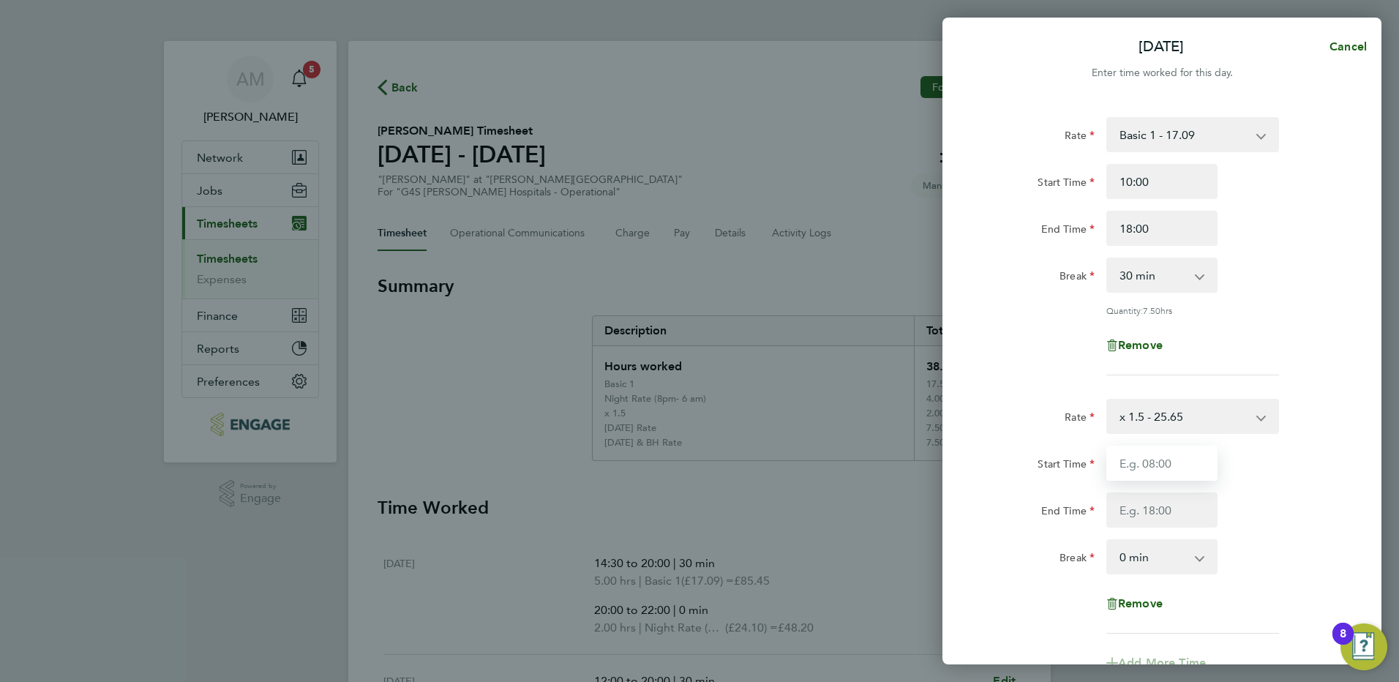
click at [1147, 458] on input "Start Time" at bounding box center [1161, 463] width 111 height 35
type input "18:00"
drag, startPoint x: 1168, startPoint y: 504, endPoint x: 1076, endPoint y: 504, distance: 92.9
click at [1076, 504] on div "End Time 22:00" at bounding box center [1162, 509] width 369 height 35
type input "21:30"
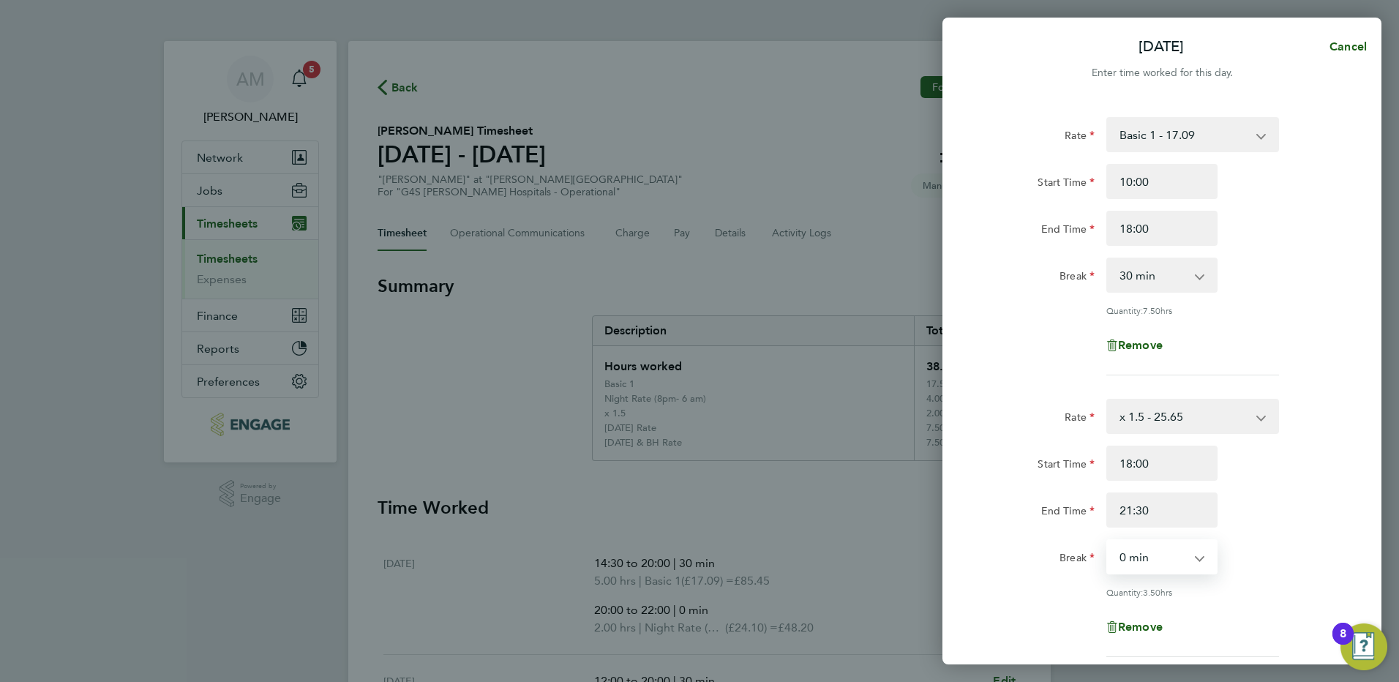
click at [1269, 530] on div "Rate x 1.5 - 25.65 Basic 1 - 17.09 Saturday Rate - 24.10 Night Rate (8pm- 6 am)…" at bounding box center [1161, 528] width 357 height 258
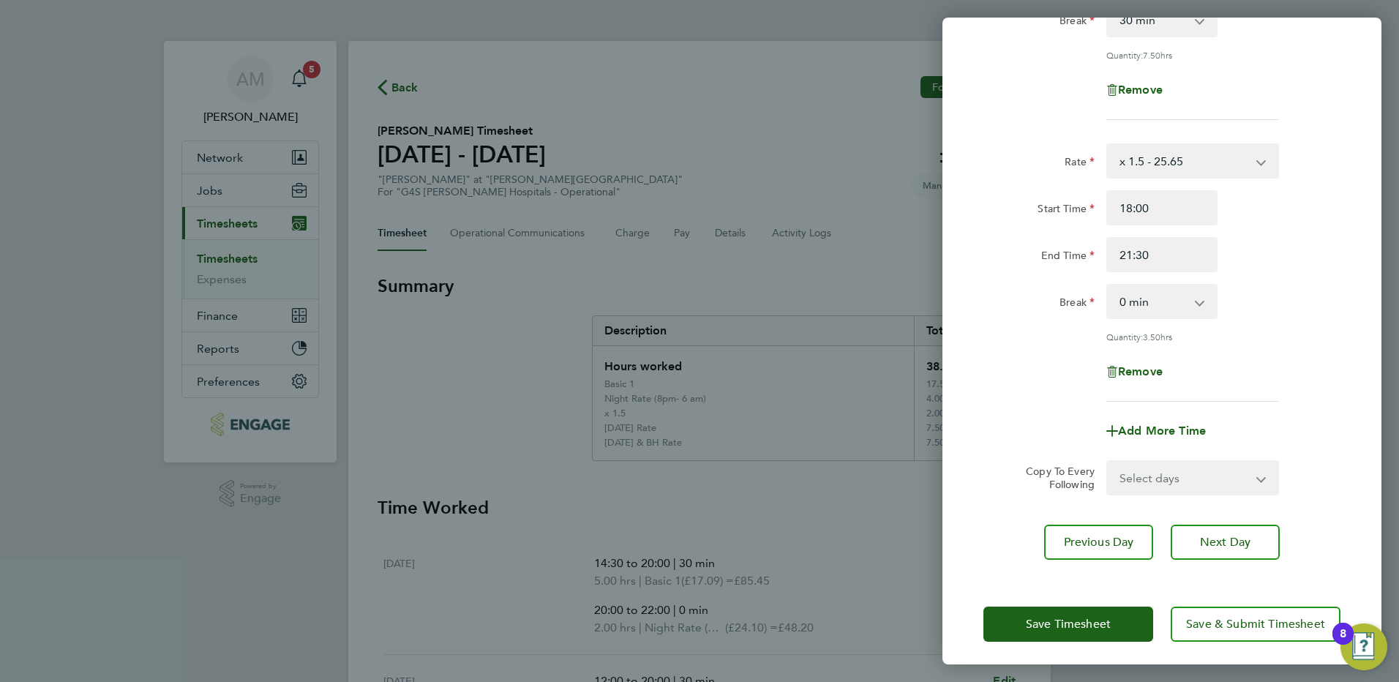
scroll to position [259, 0]
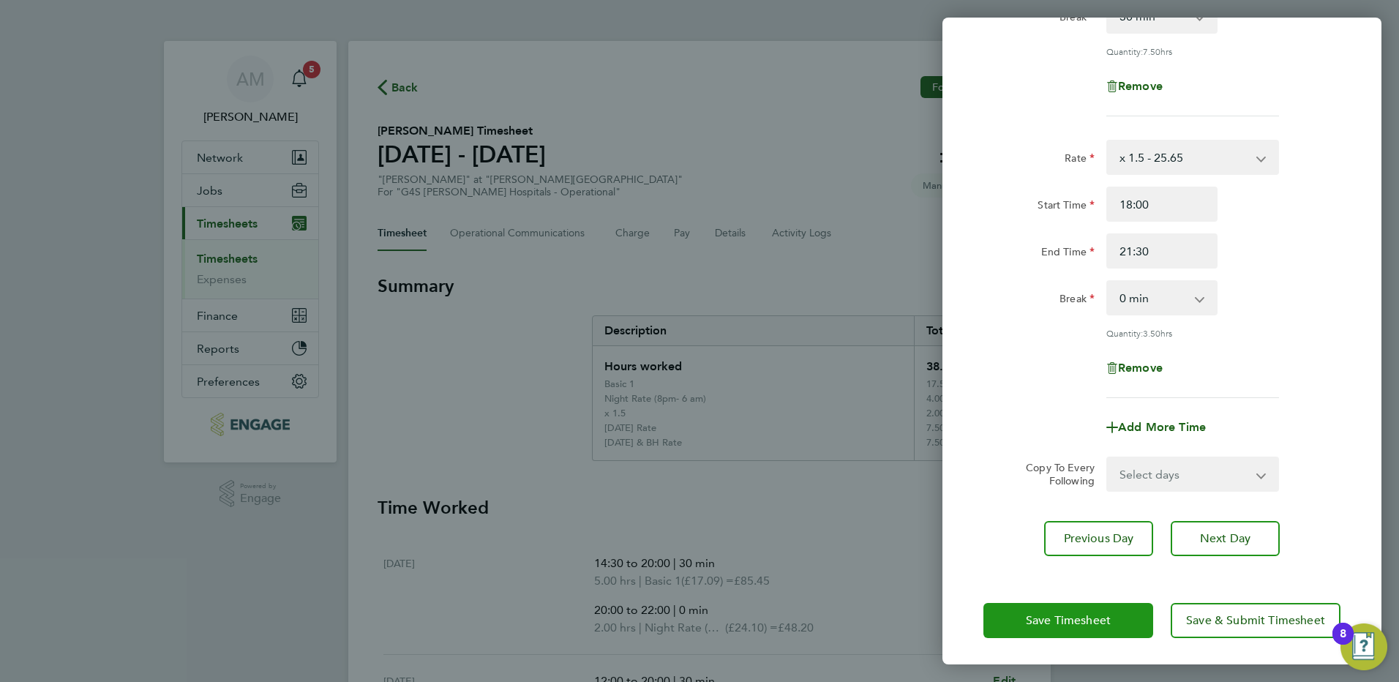
click at [1009, 618] on button "Save Timesheet" at bounding box center [1068, 620] width 170 height 35
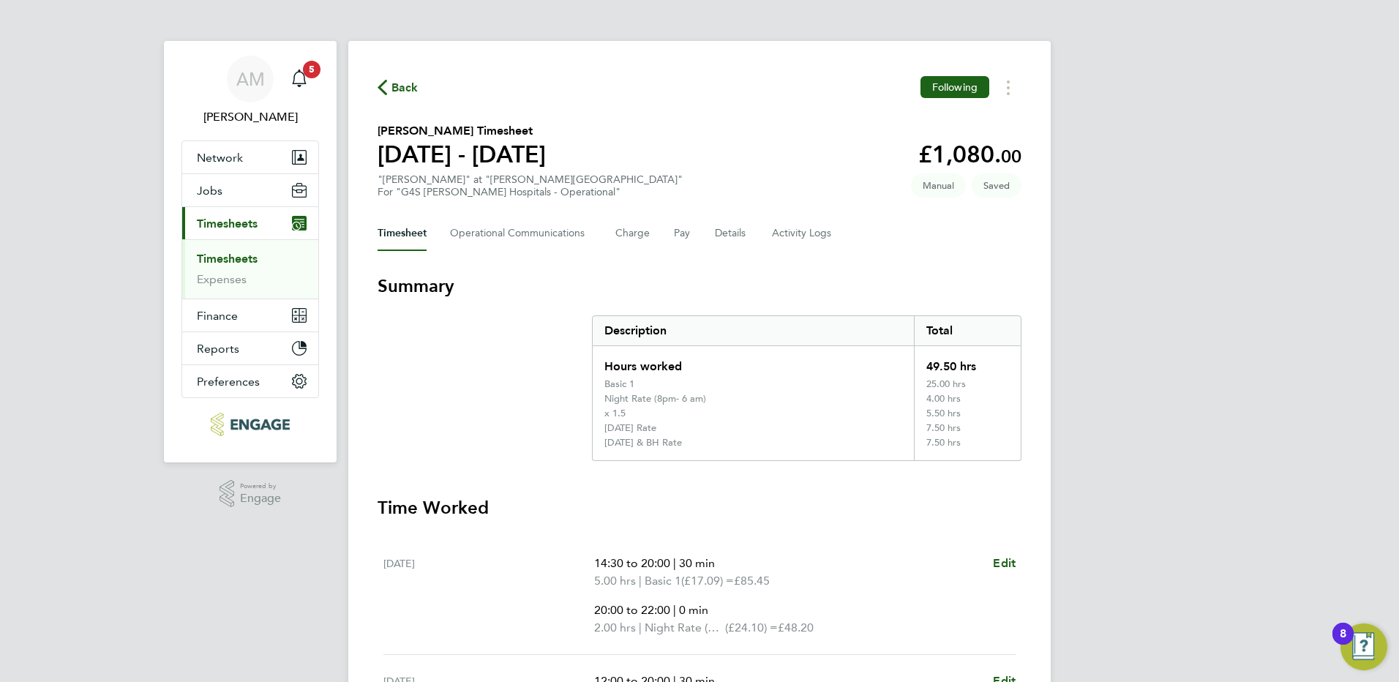
scroll to position [342, 0]
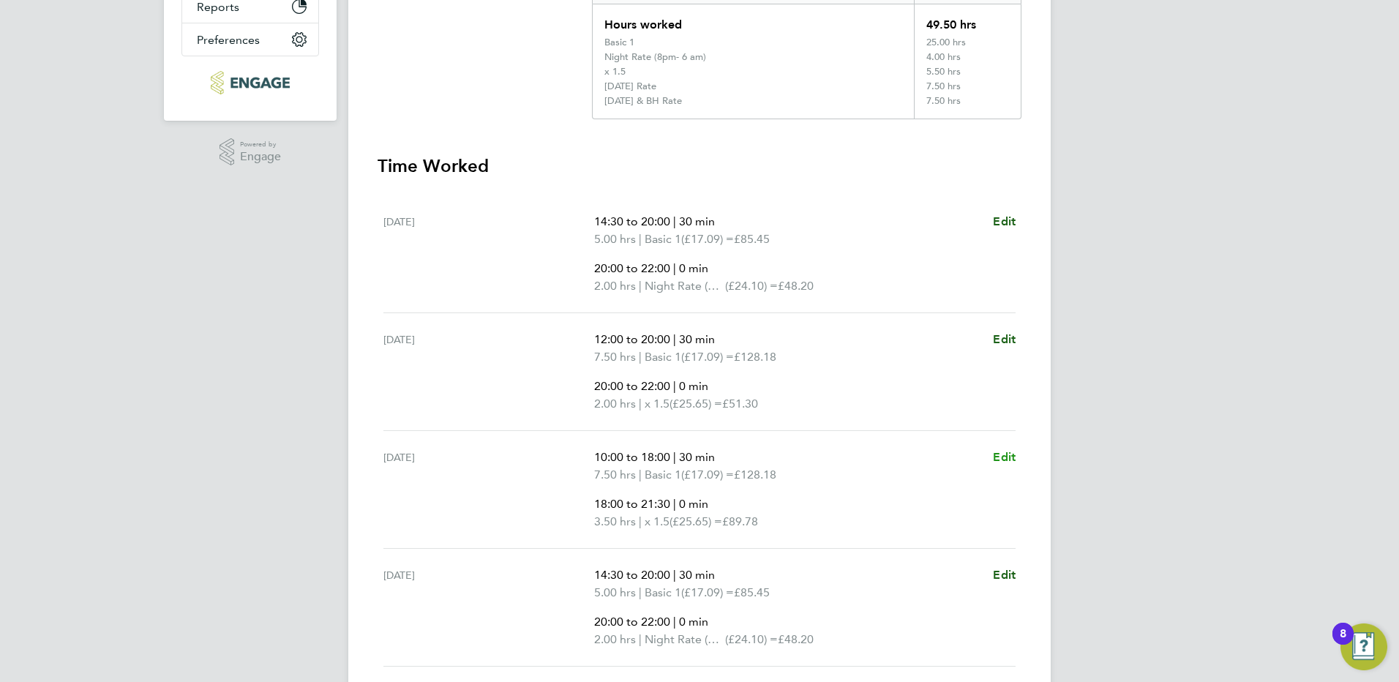
click at [1006, 459] on span "Edit" at bounding box center [1004, 457] width 23 height 14
select select "30"
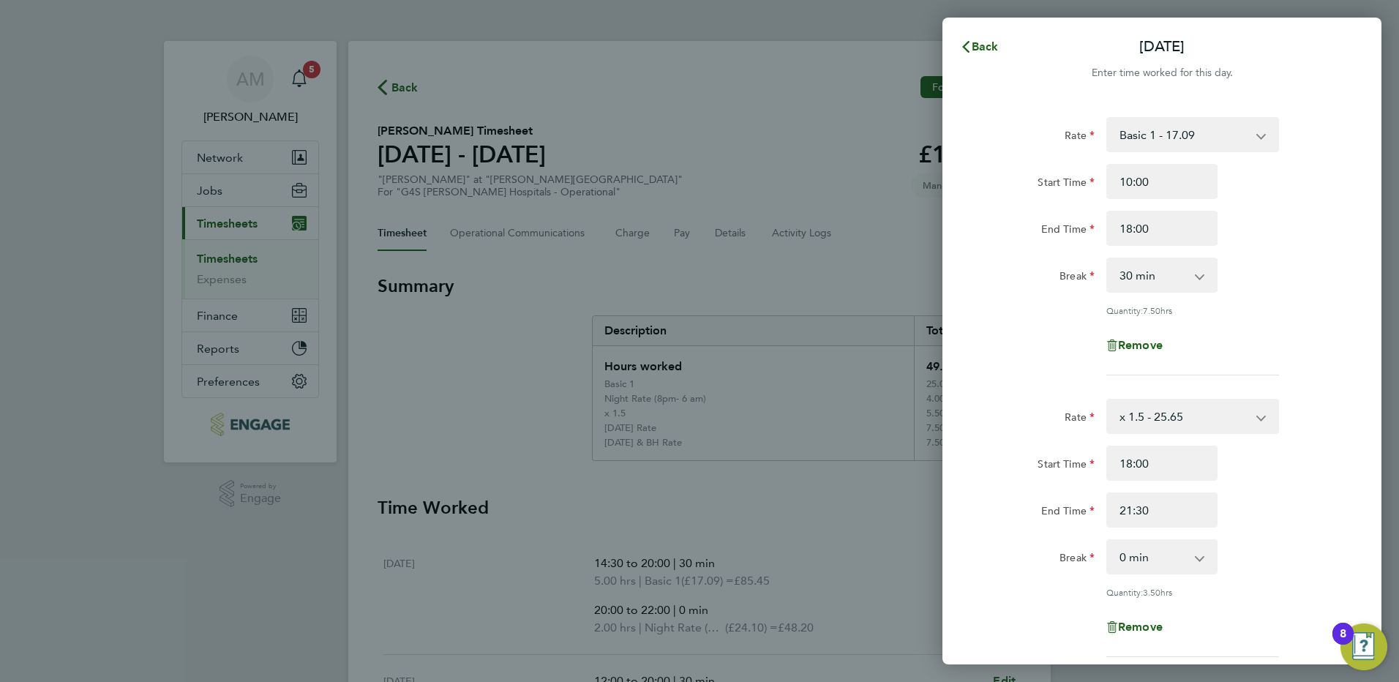
click at [1179, 140] on select "Basic 1 - 17.09 Saturday Rate - 24.10 Night Rate (8pm- 6 am) - 24.10 x 1.5 - 25…" at bounding box center [1184, 135] width 152 height 32
select select "30"
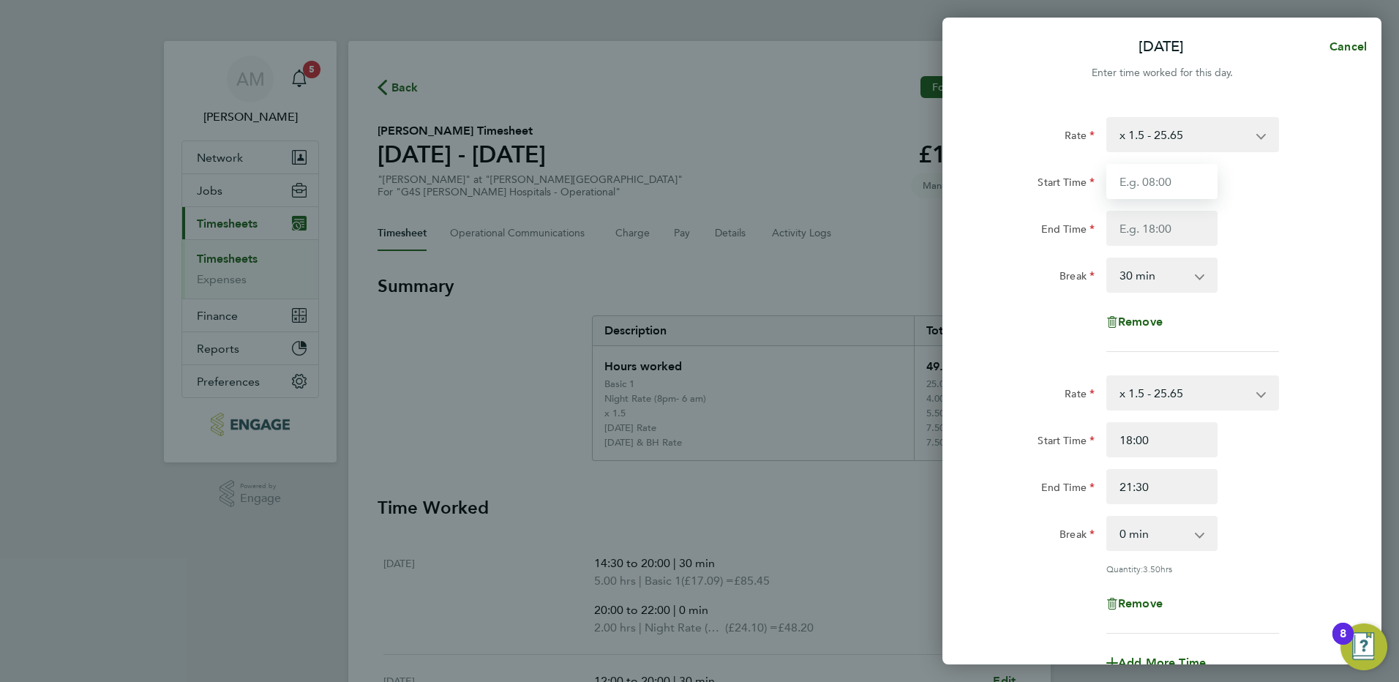
click at [1152, 179] on input "Start Time" at bounding box center [1161, 181] width 111 height 35
type input "10:00"
type input "22:00"
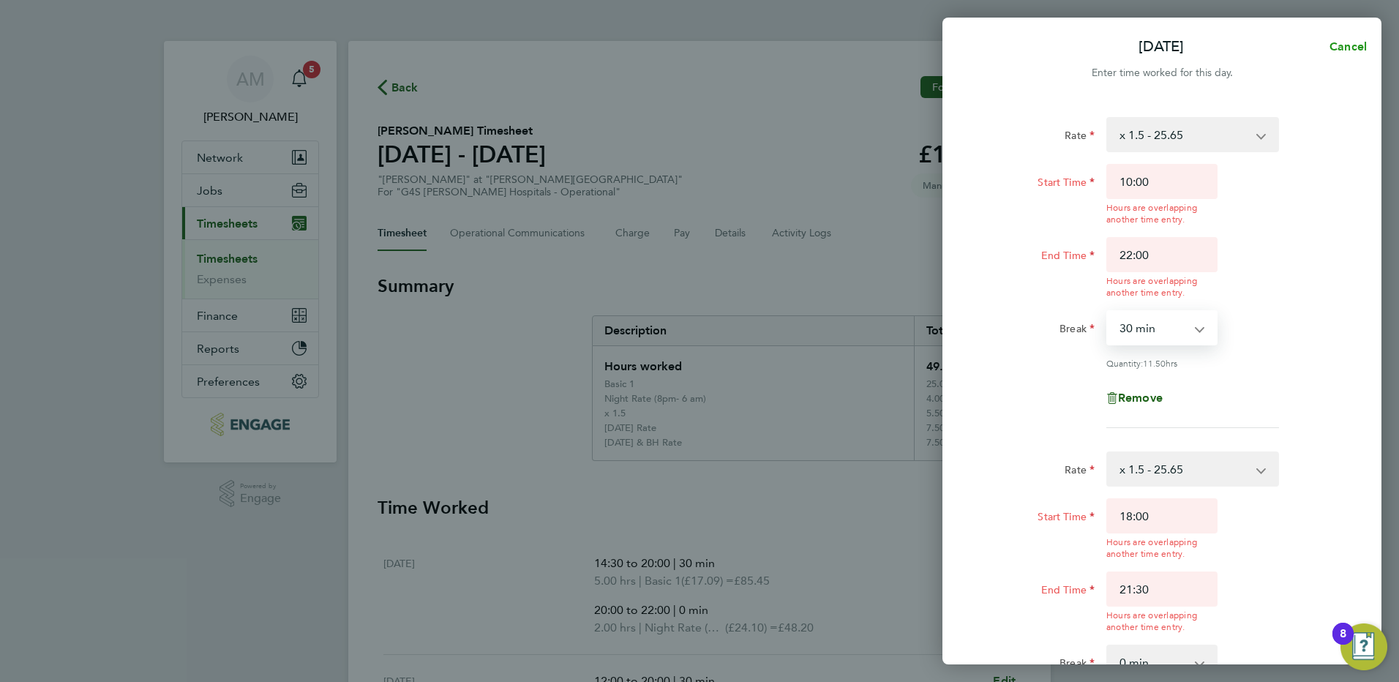
click at [1337, 51] on span "Cancel" at bounding box center [1346, 47] width 42 height 14
select select "30"
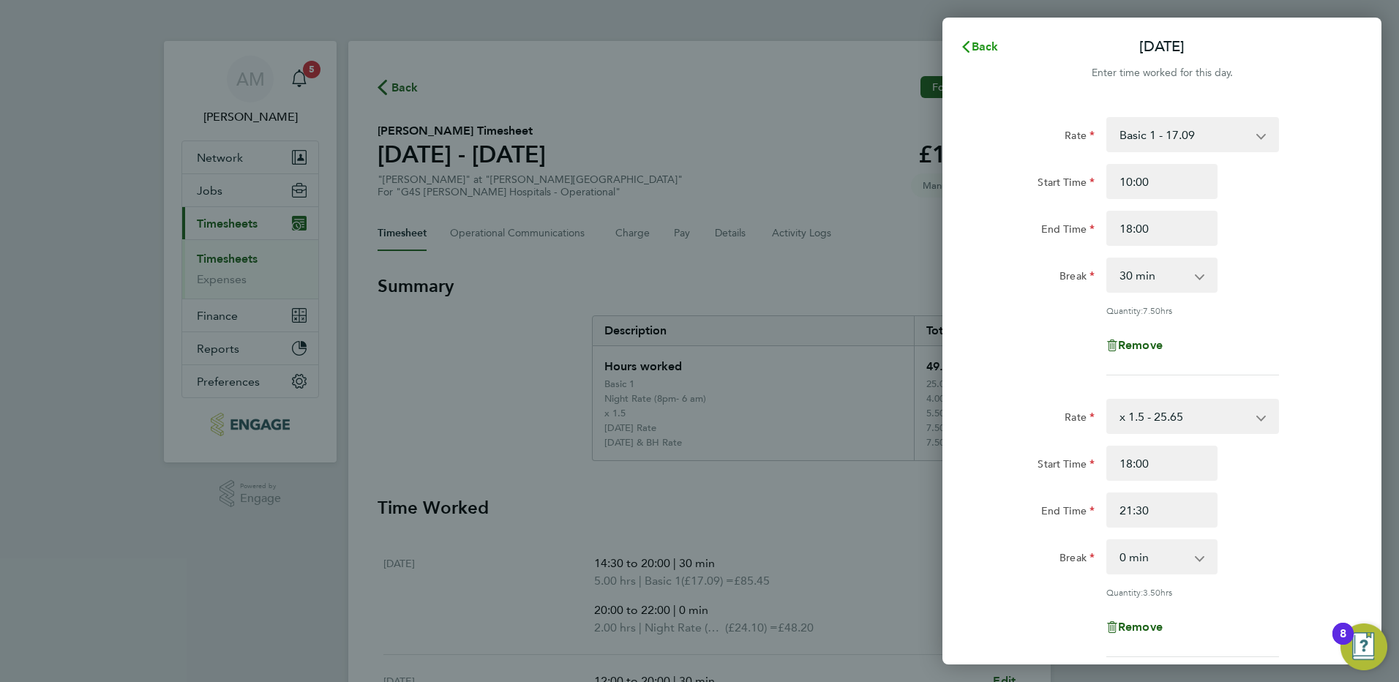
click at [978, 46] on span "Back" at bounding box center [985, 47] width 27 height 14
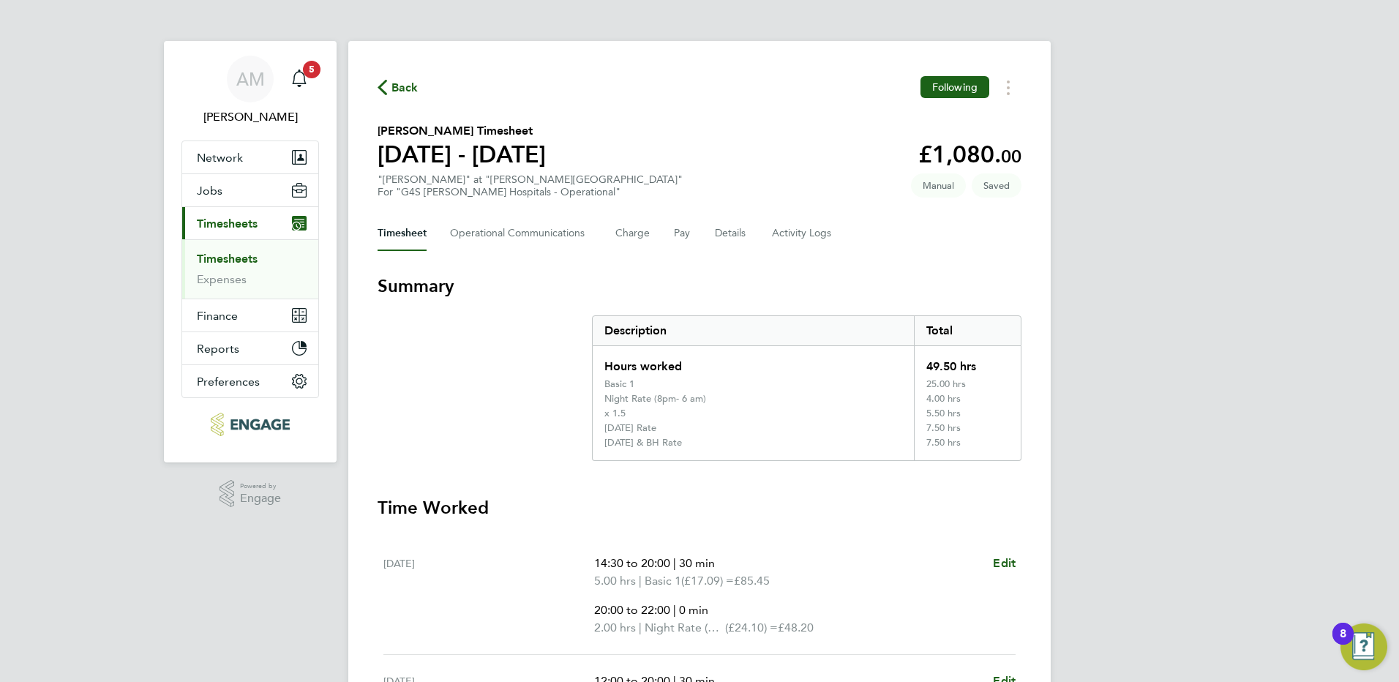
click at [249, 258] on link "Timesheets" at bounding box center [227, 259] width 61 height 14
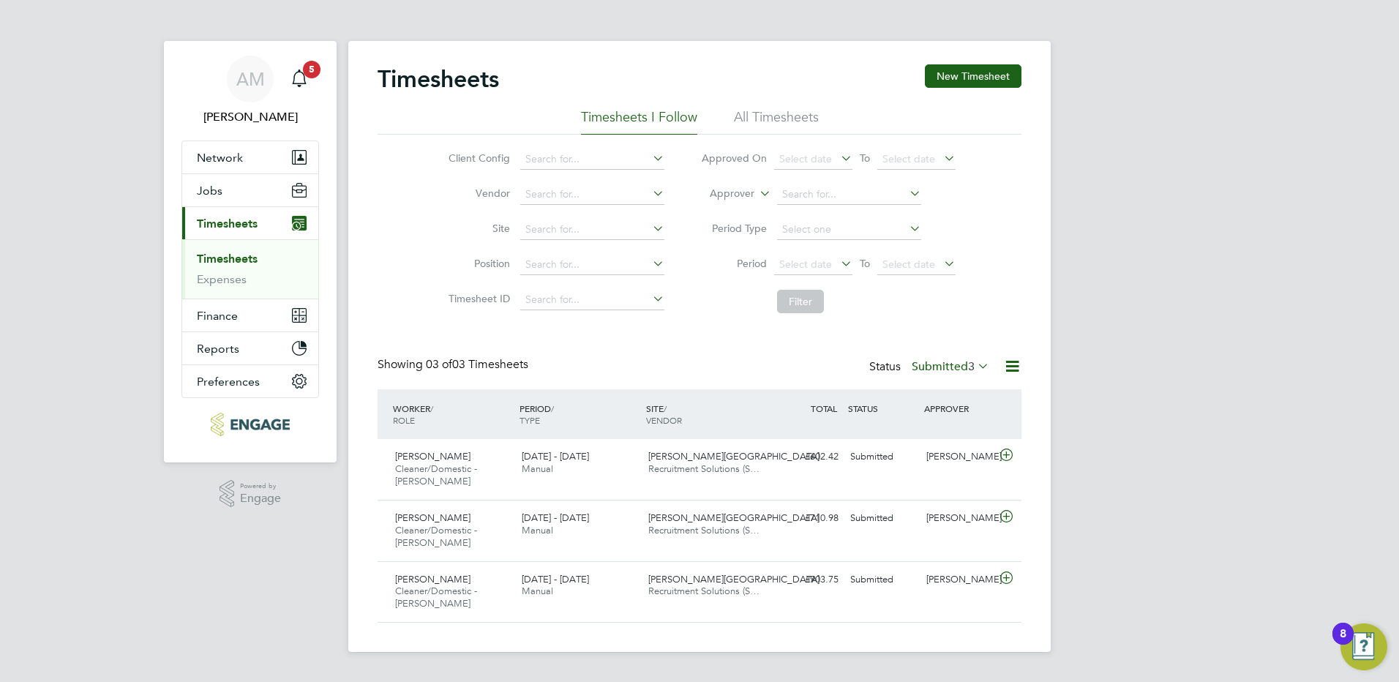
click at [757, 122] on li "All Timesheets" at bounding box center [776, 121] width 85 height 26
click at [240, 262] on link "Timesheets" at bounding box center [227, 259] width 61 height 14
click at [948, 364] on label "Submitted 3" at bounding box center [951, 366] width 78 height 15
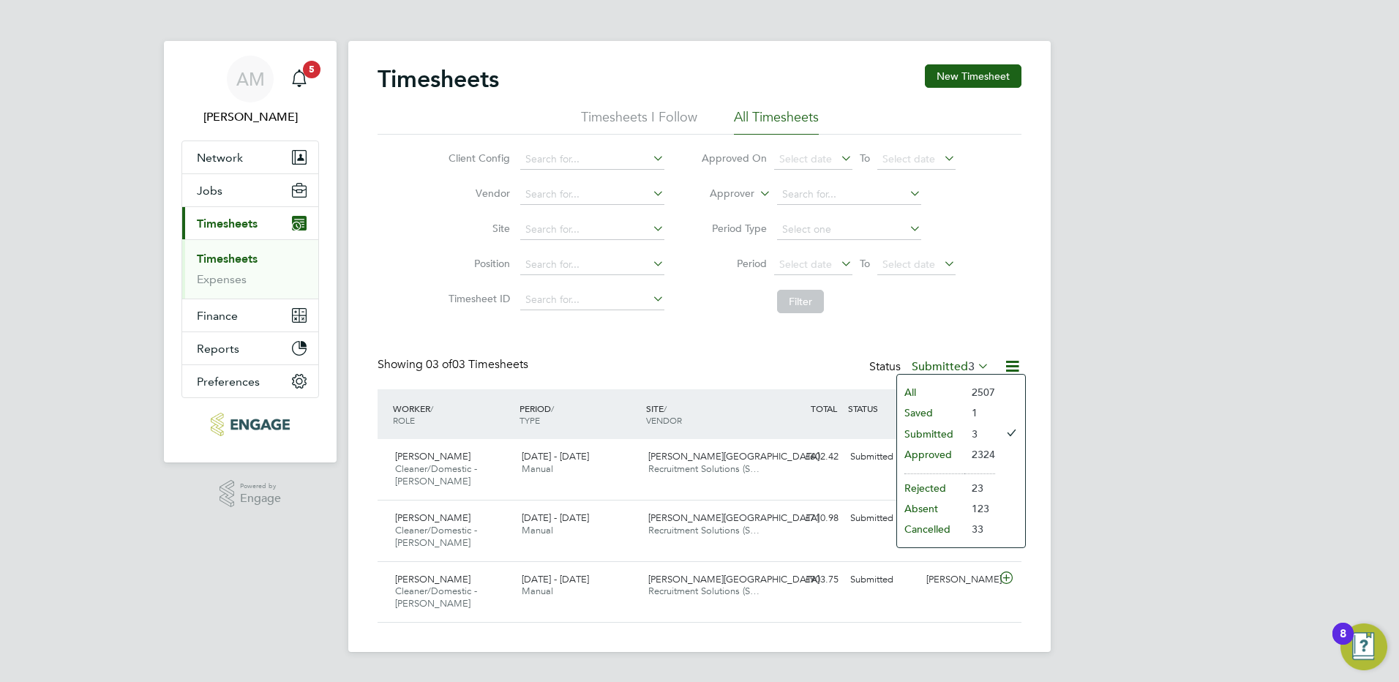
click at [933, 395] on li "All" at bounding box center [930, 392] width 67 height 20
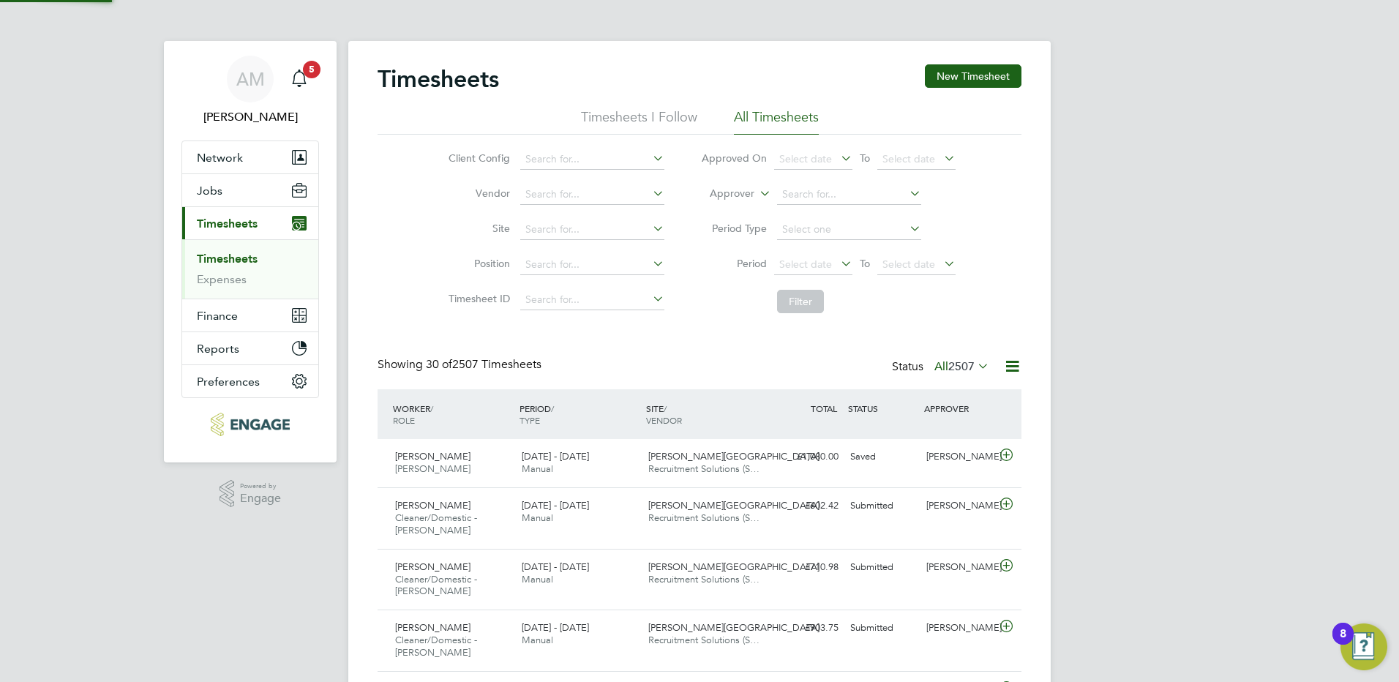
scroll to position [37, 127]
click at [819, 220] on input at bounding box center [849, 229] width 144 height 20
click at [711, 255] on li "Period Select date To Select date" at bounding box center [828, 264] width 291 height 35
click at [787, 263] on span "Select date" at bounding box center [805, 264] width 53 height 13
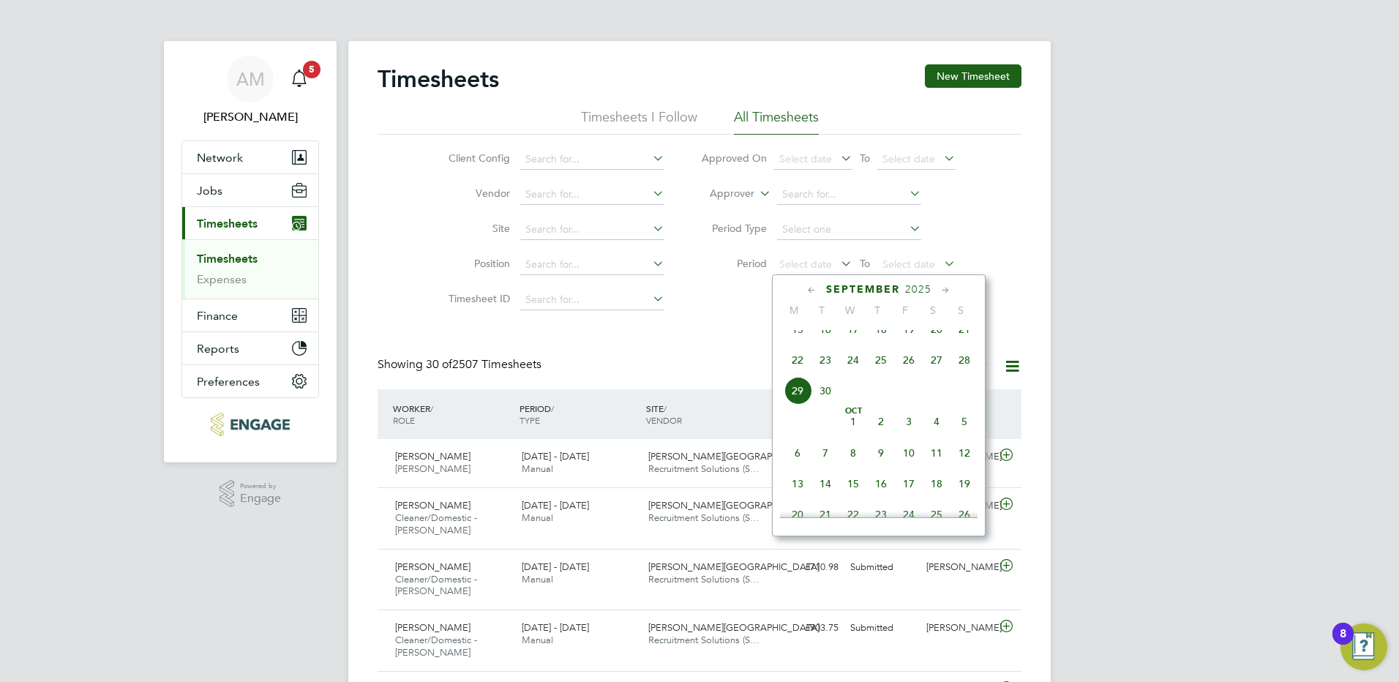
click at [797, 342] on span "15" at bounding box center [798, 329] width 28 height 28
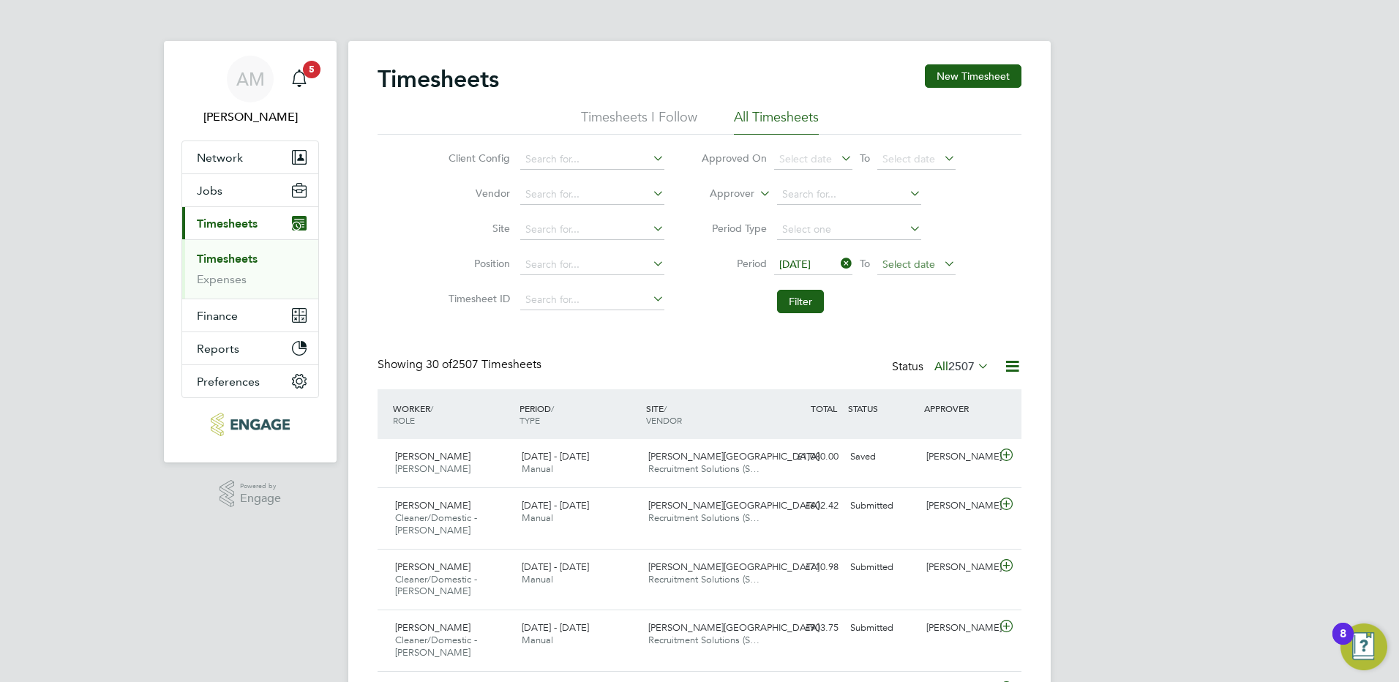
click at [905, 265] on span "Select date" at bounding box center [908, 264] width 53 height 13
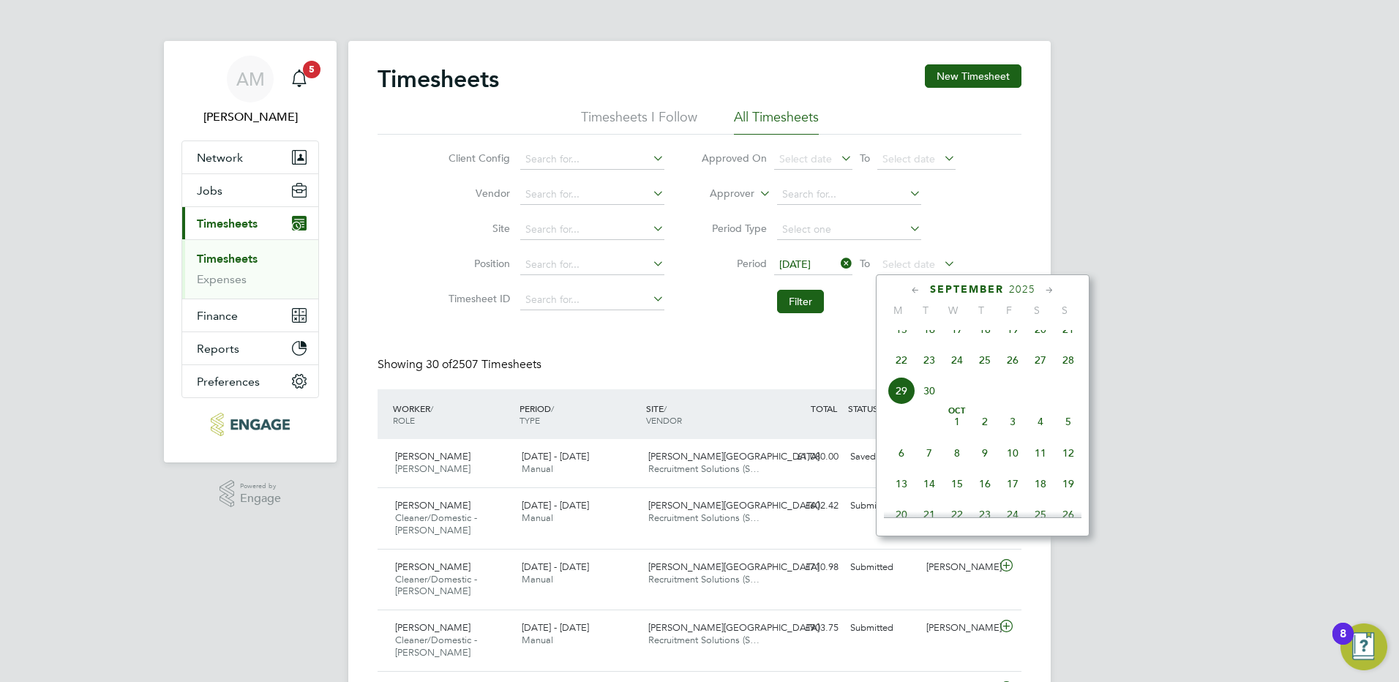
click at [1067, 339] on span "21" at bounding box center [1068, 329] width 28 height 28
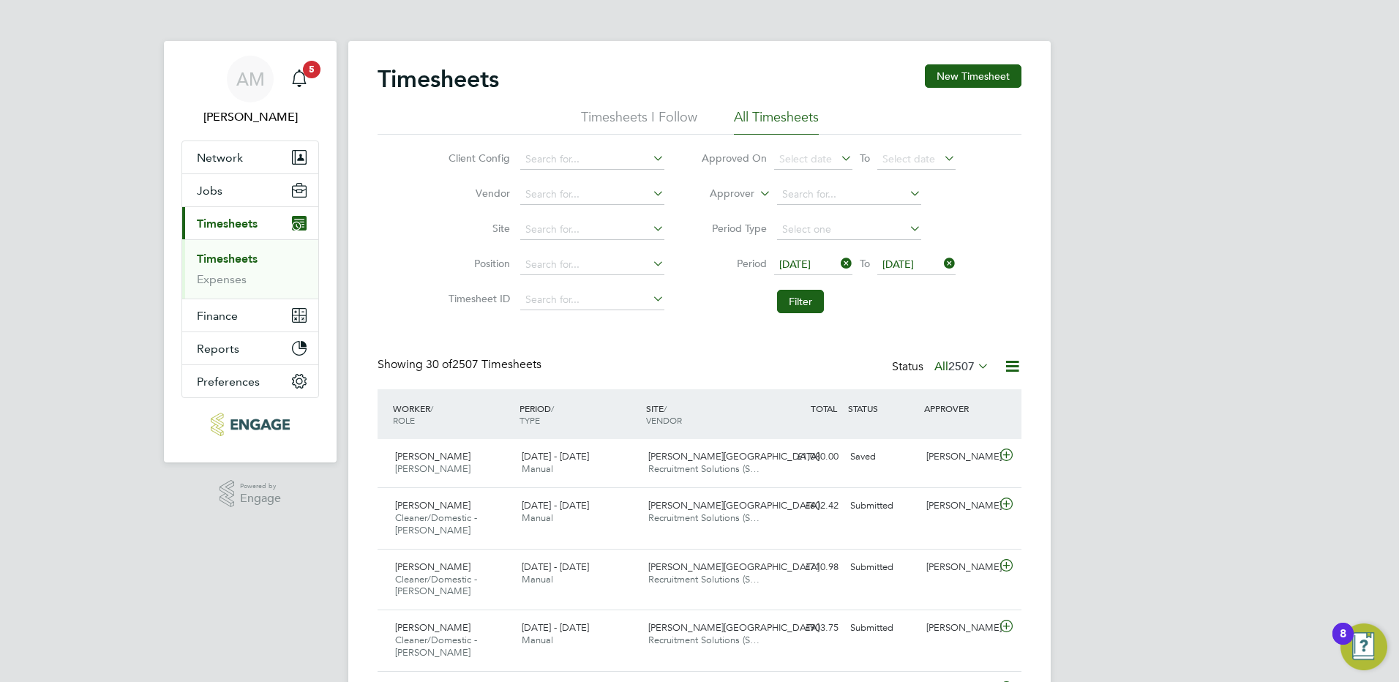
click at [452, 459] on span "[PERSON_NAME]" at bounding box center [432, 456] width 75 height 12
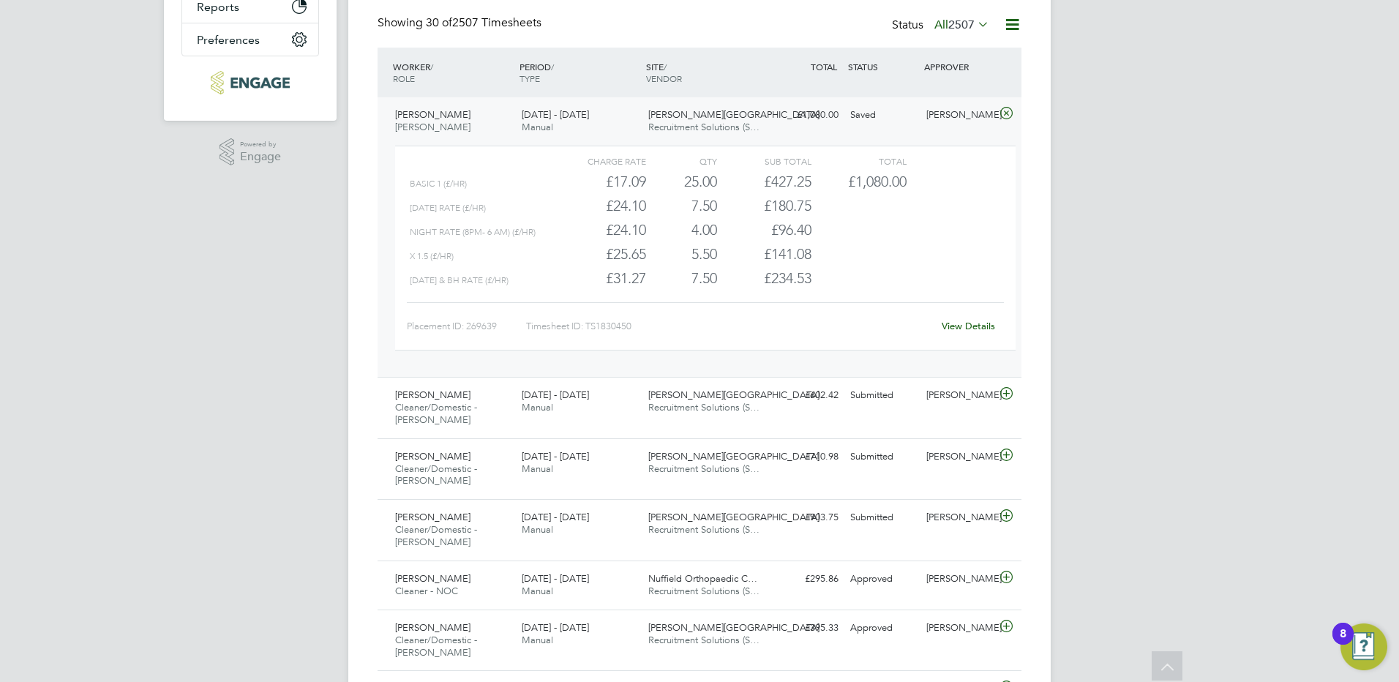
click at [969, 329] on link "View Details" at bounding box center [968, 326] width 53 height 12
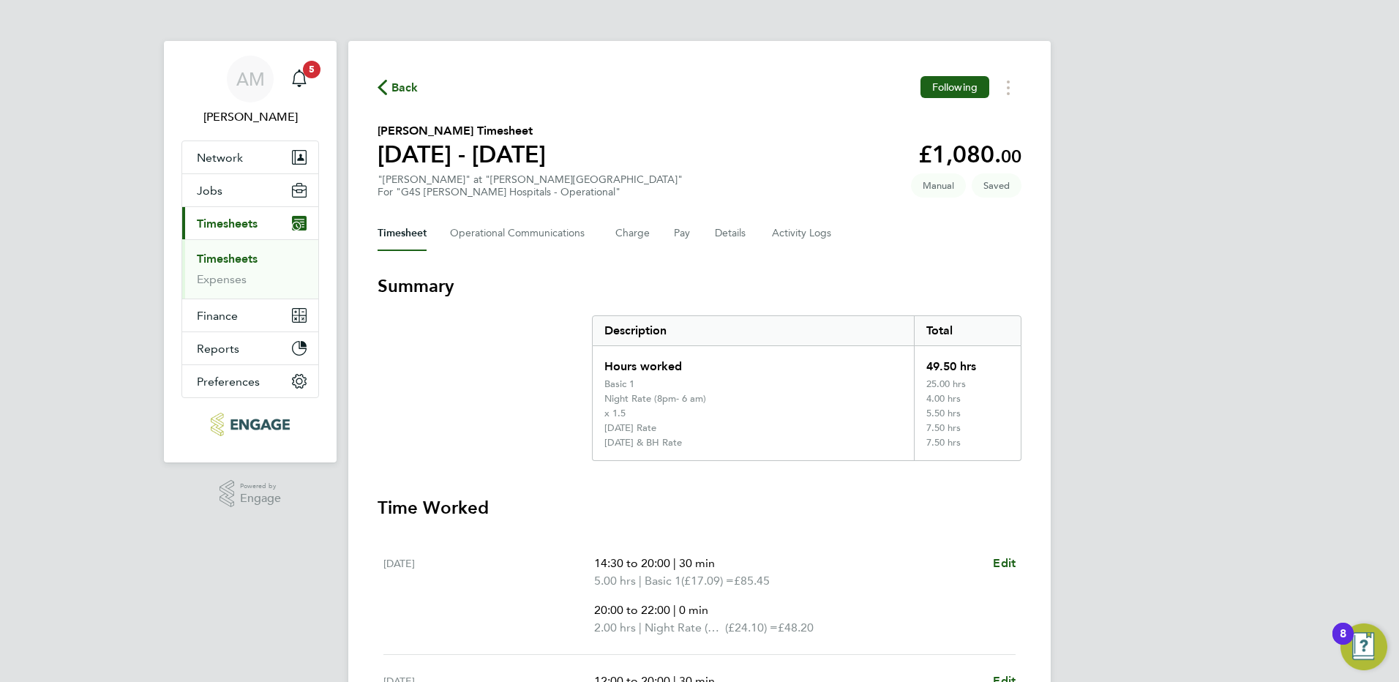
click at [249, 263] on link "Timesheets" at bounding box center [227, 259] width 61 height 14
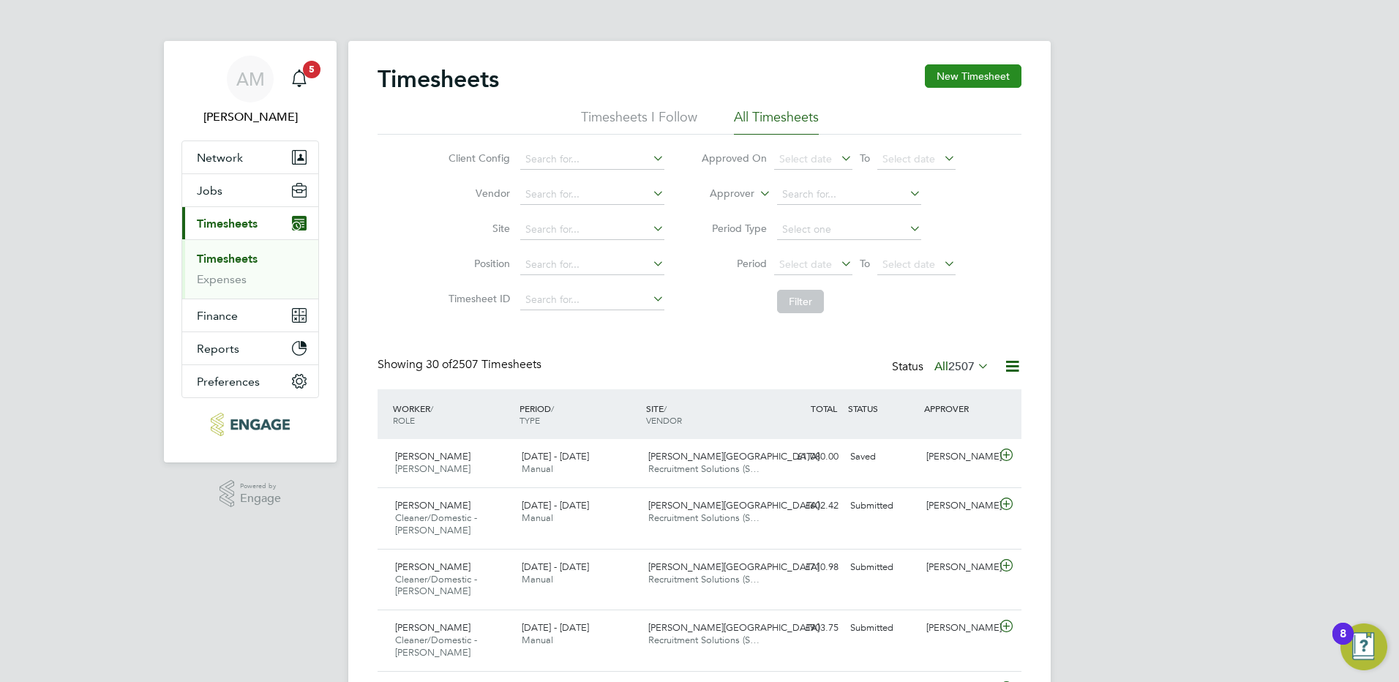
click at [972, 74] on button "New Timesheet" at bounding box center [973, 75] width 97 height 23
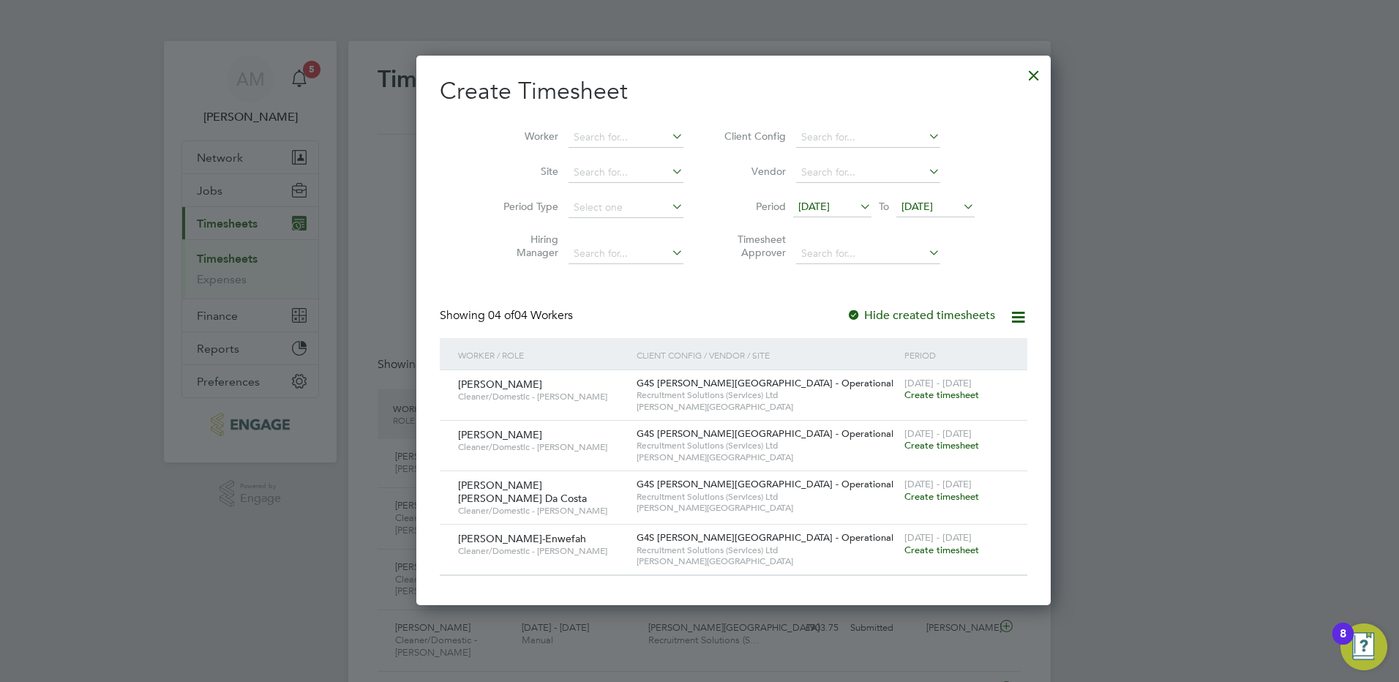
drag, startPoint x: 814, startPoint y: 212, endPoint x: 814, endPoint y: 226, distance: 13.9
click at [814, 212] on span "[DATE]" at bounding box center [813, 206] width 31 height 13
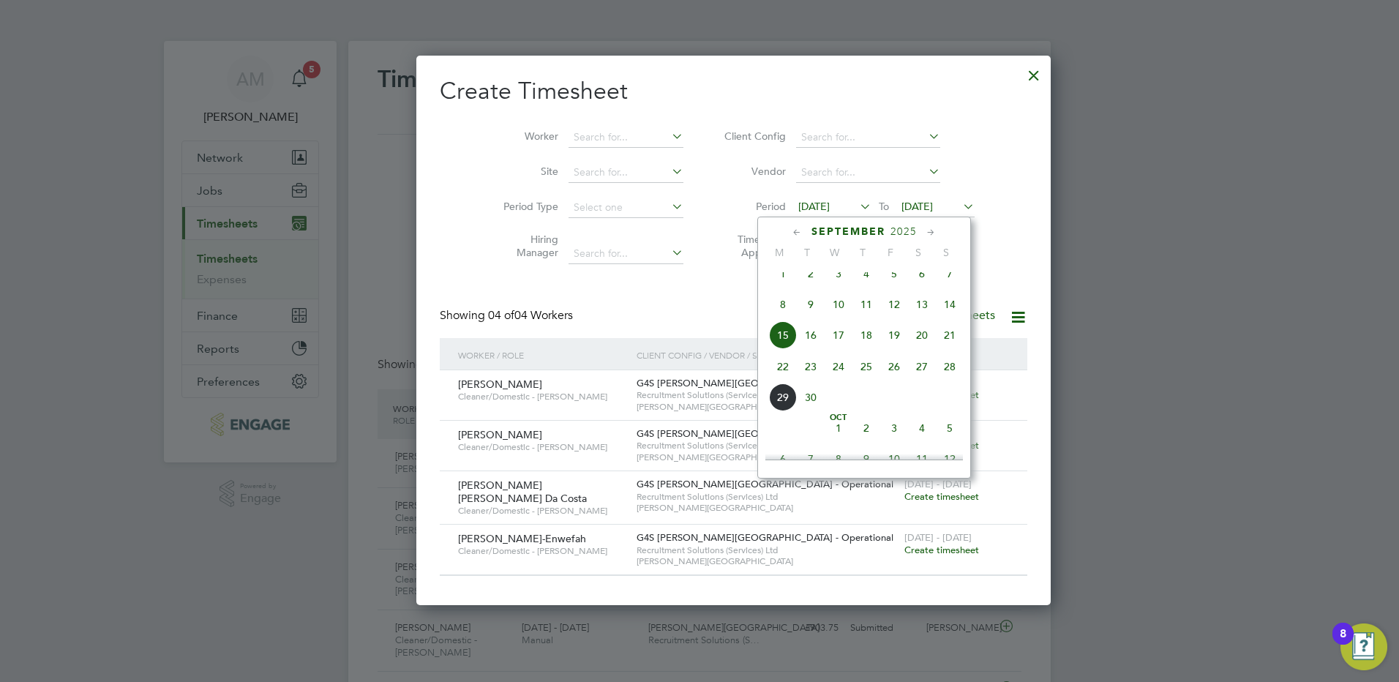
click at [781, 375] on span "22" at bounding box center [783, 367] width 28 height 28
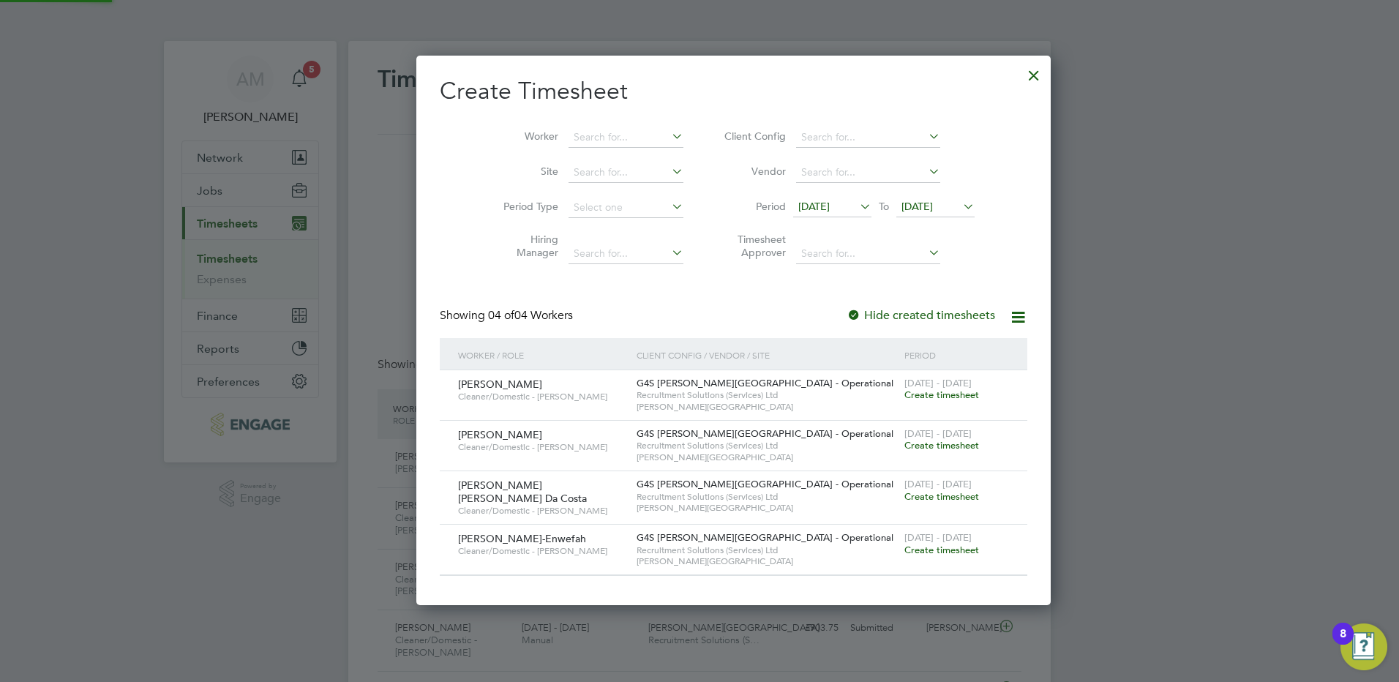
drag, startPoint x: 891, startPoint y: 207, endPoint x: 890, endPoint y: 219, distance: 11.7
click at [901, 206] on span "[DATE]" at bounding box center [916, 206] width 31 height 13
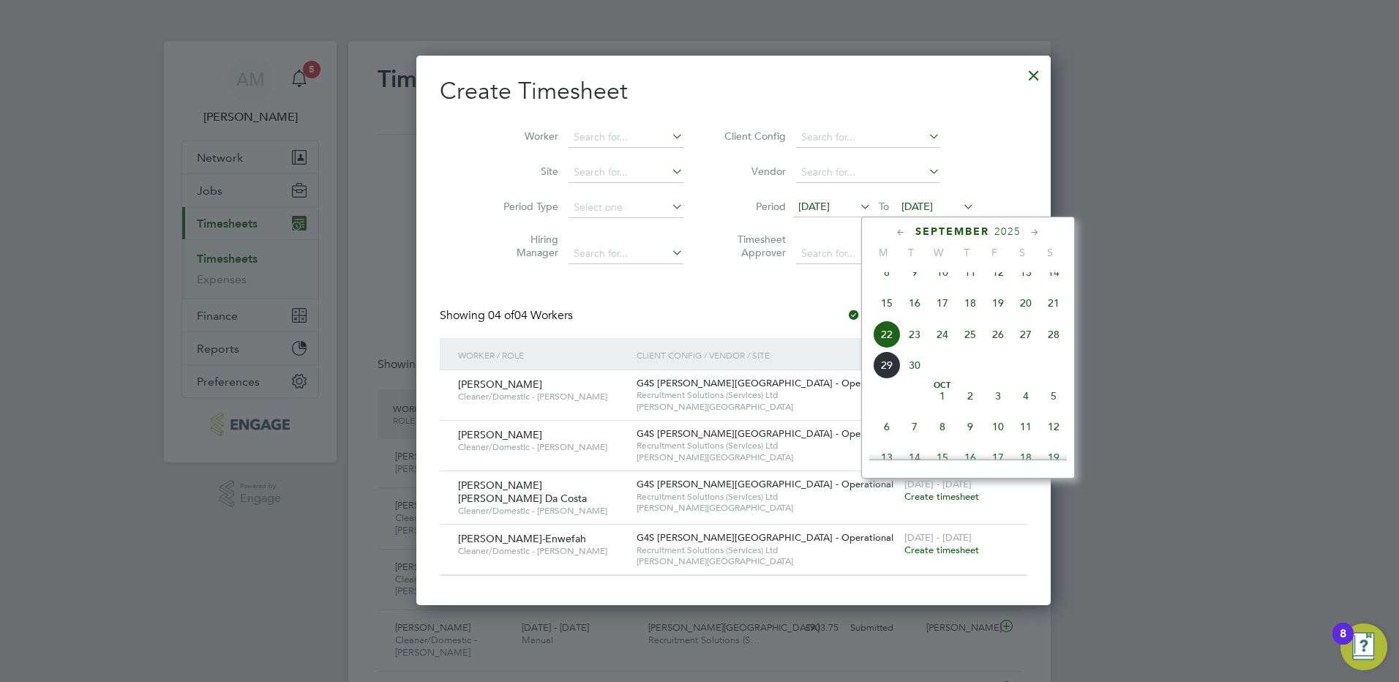
click at [1053, 347] on span "28" at bounding box center [1054, 334] width 28 height 28
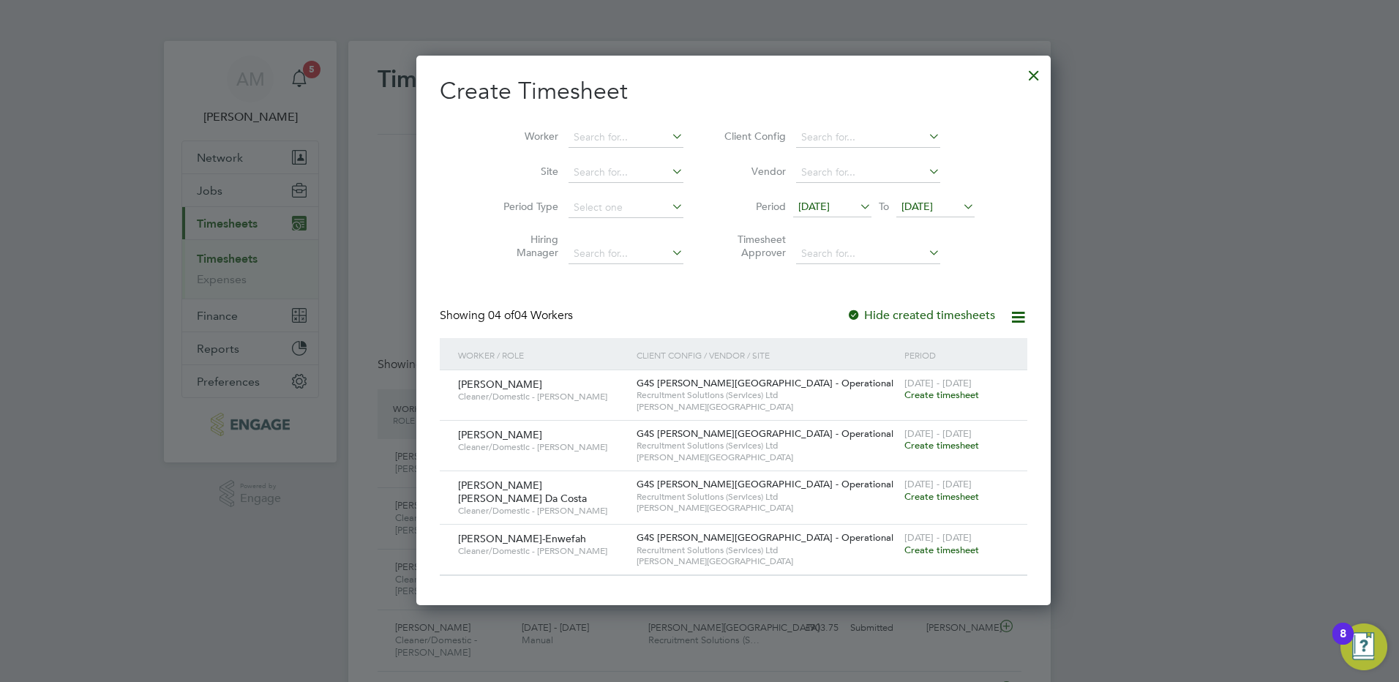
click at [847, 315] on div at bounding box center [854, 316] width 15 height 15
click at [847, 318] on div at bounding box center [854, 316] width 15 height 15
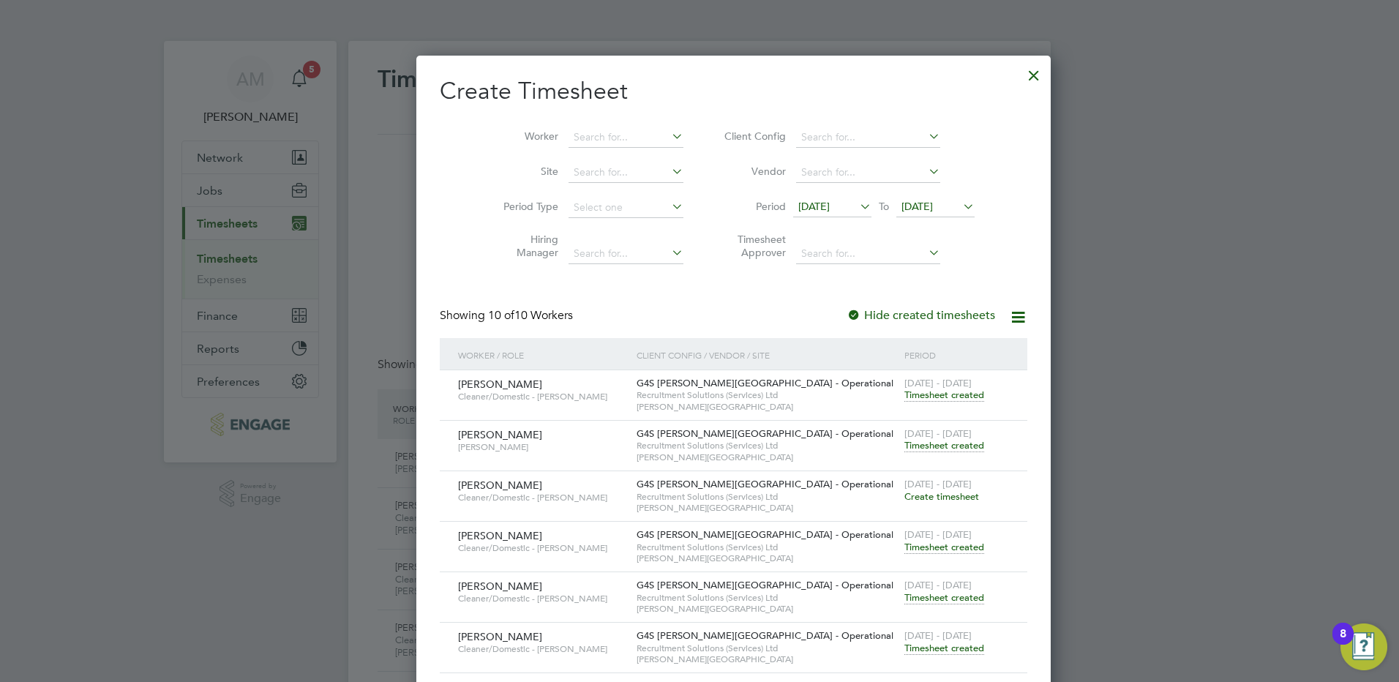
click at [904, 446] on span "Timesheet created" at bounding box center [944, 445] width 80 height 13
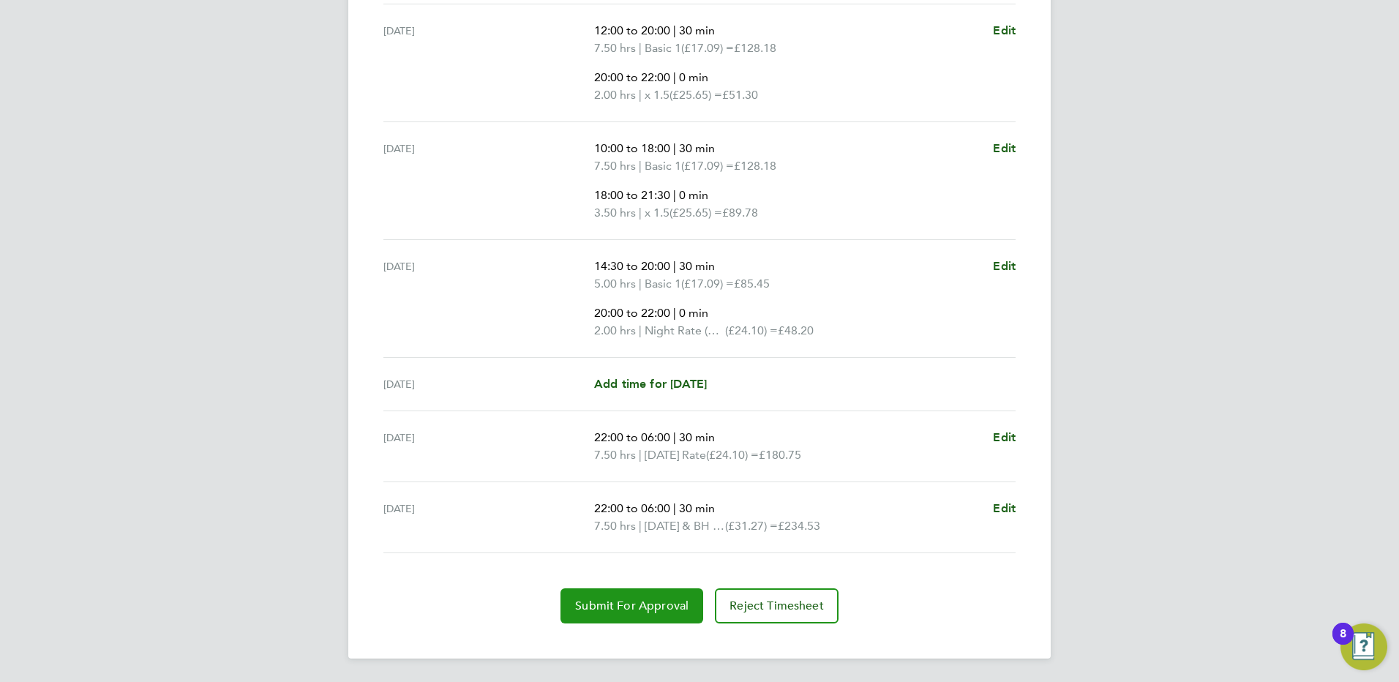
click at [620, 605] on span "Submit For Approval" at bounding box center [631, 606] width 113 height 15
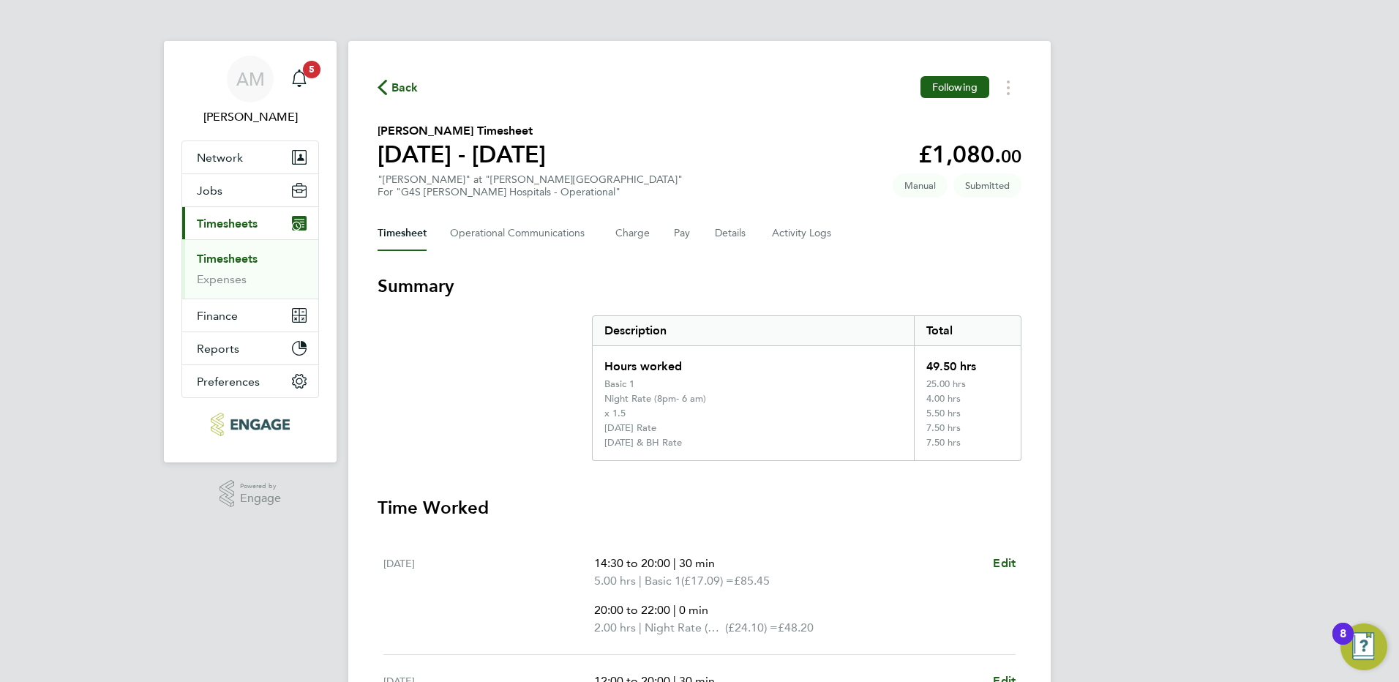
drag, startPoint x: 249, startPoint y: 264, endPoint x: 291, endPoint y: 255, distance: 43.3
click at [249, 264] on link "Timesheets" at bounding box center [227, 259] width 61 height 14
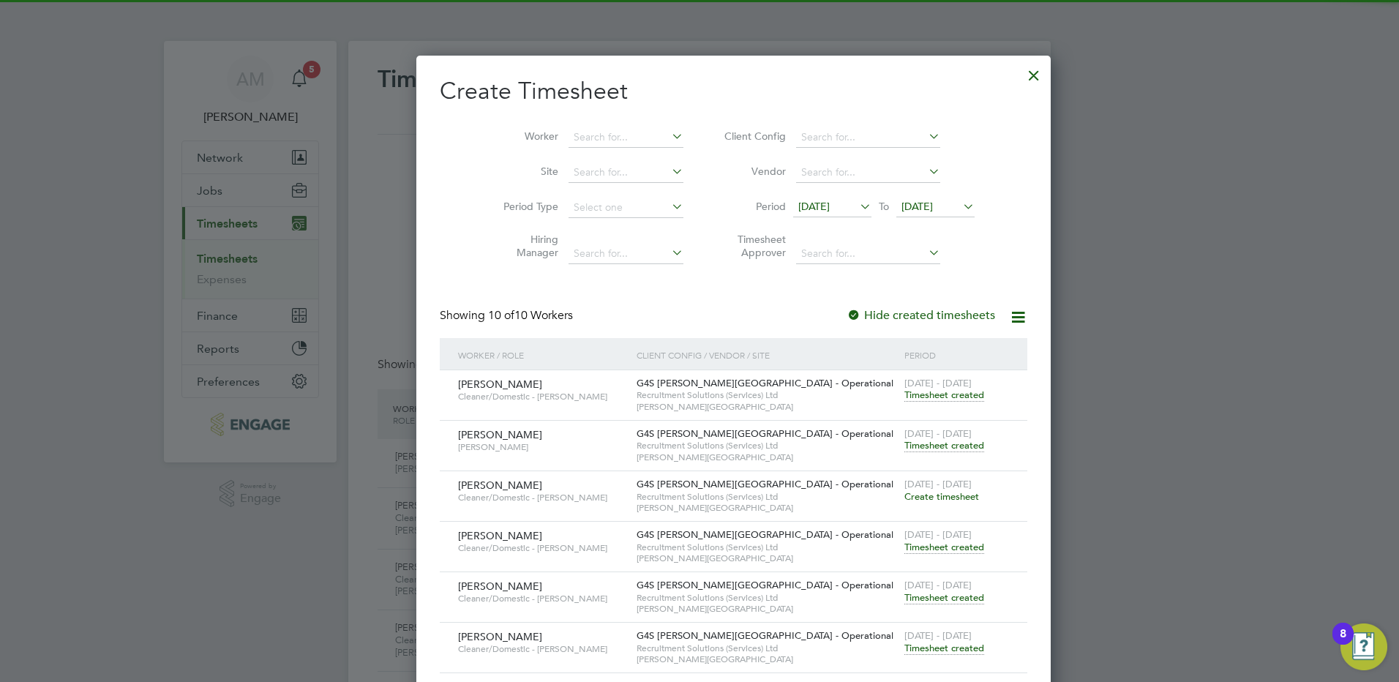
scroll to position [37, 127]
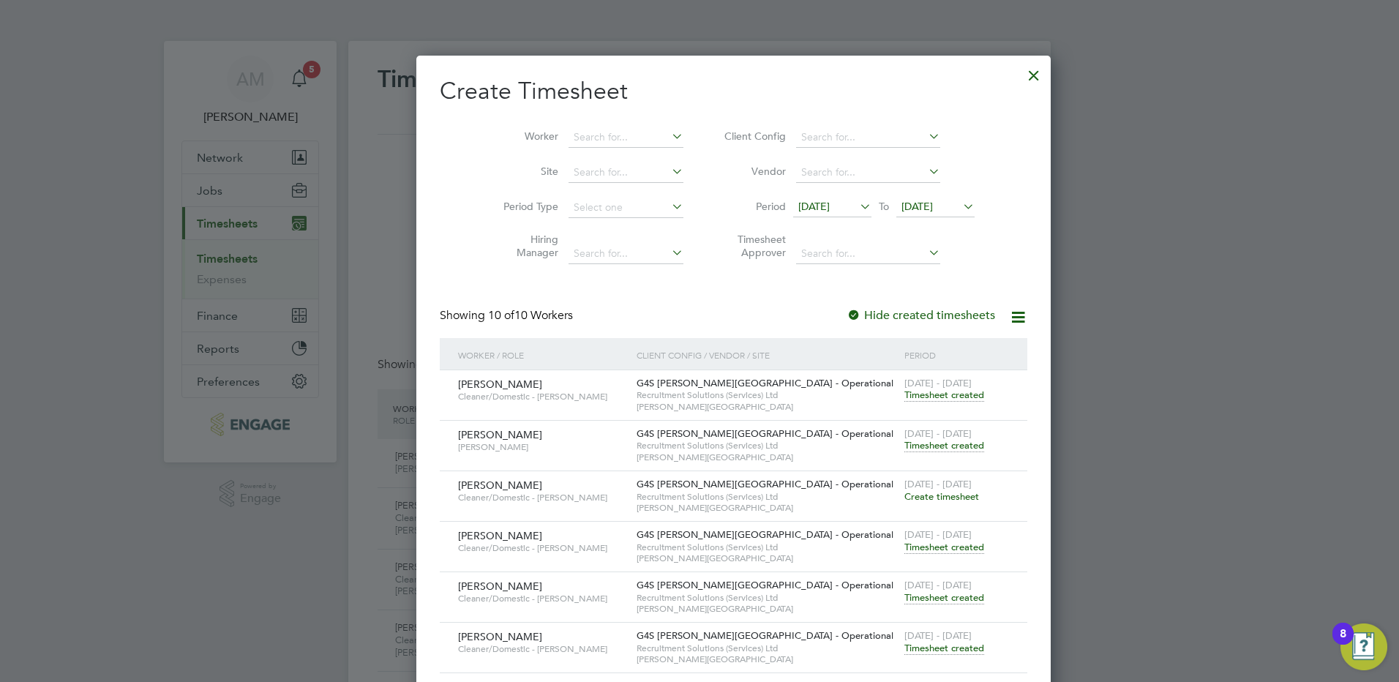
click at [1021, 80] on div at bounding box center [1034, 72] width 26 height 26
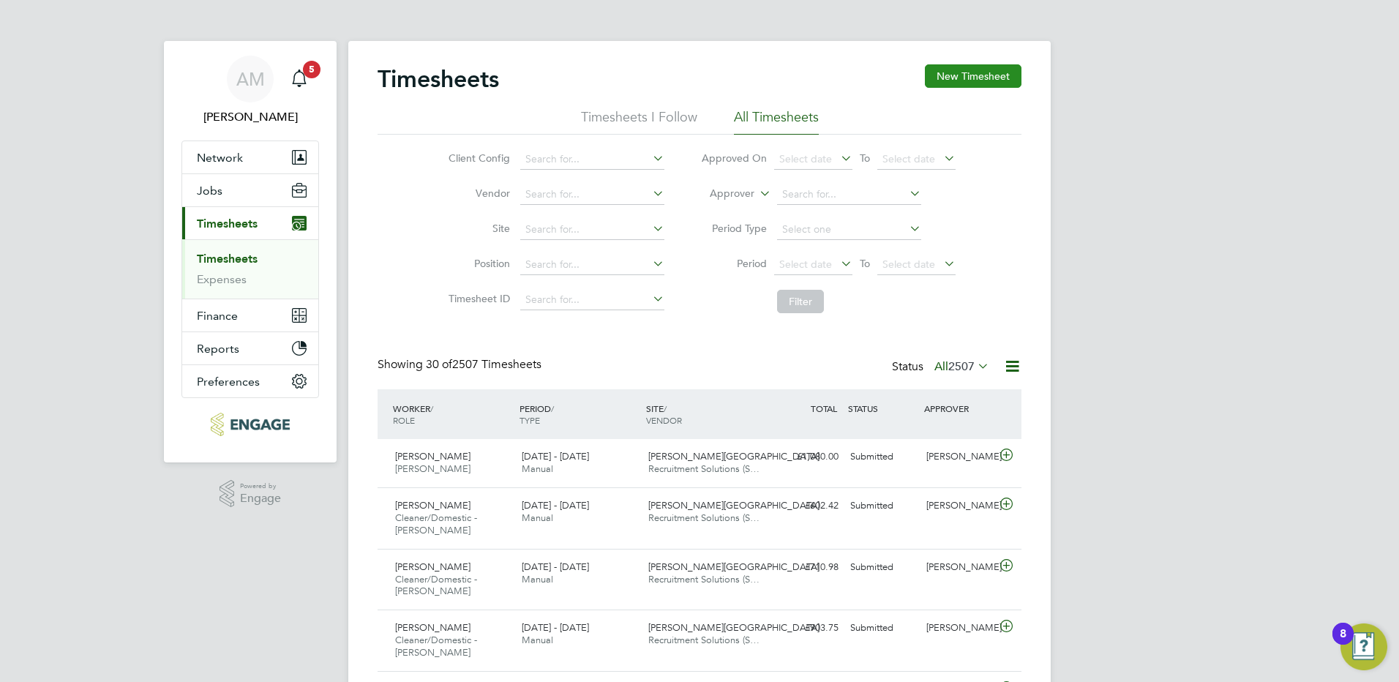
click at [975, 74] on button "New Timesheet" at bounding box center [973, 75] width 97 height 23
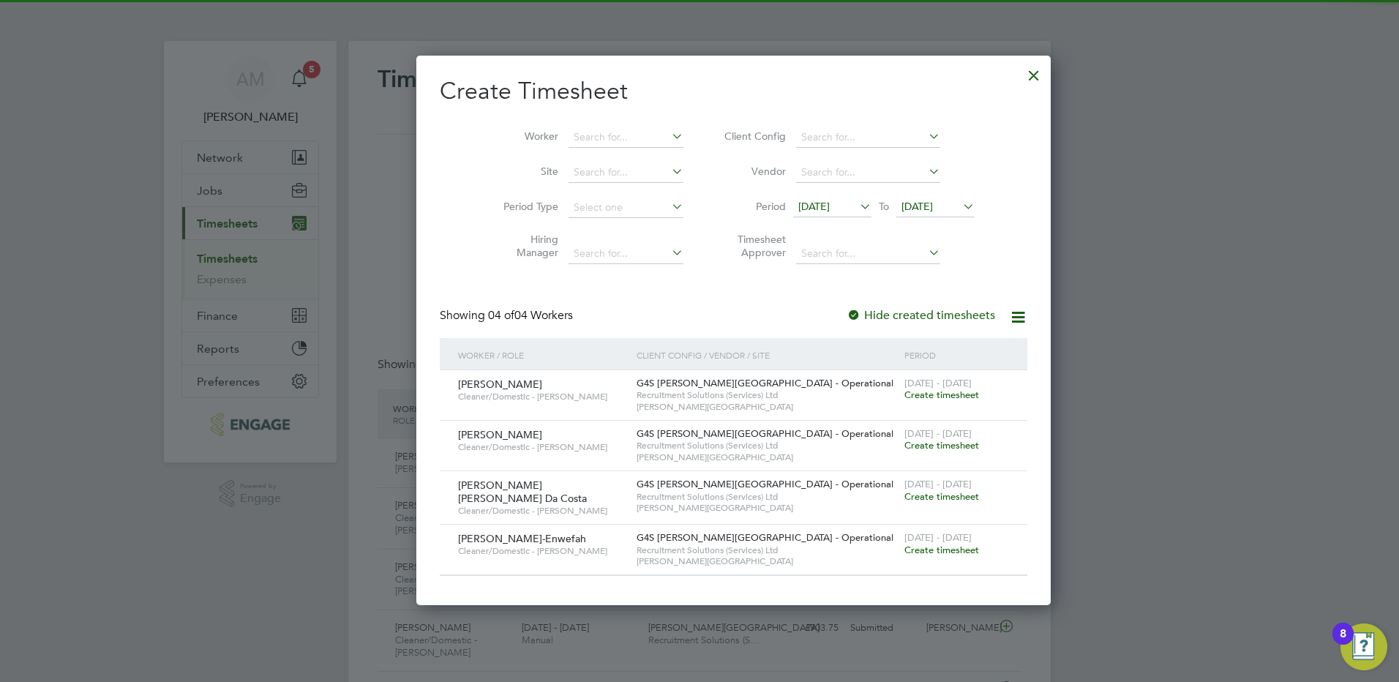
drag, startPoint x: 788, startPoint y: 200, endPoint x: 791, endPoint y: 253, distance: 53.5
click at [798, 200] on span "[DATE]" at bounding box center [813, 206] width 31 height 13
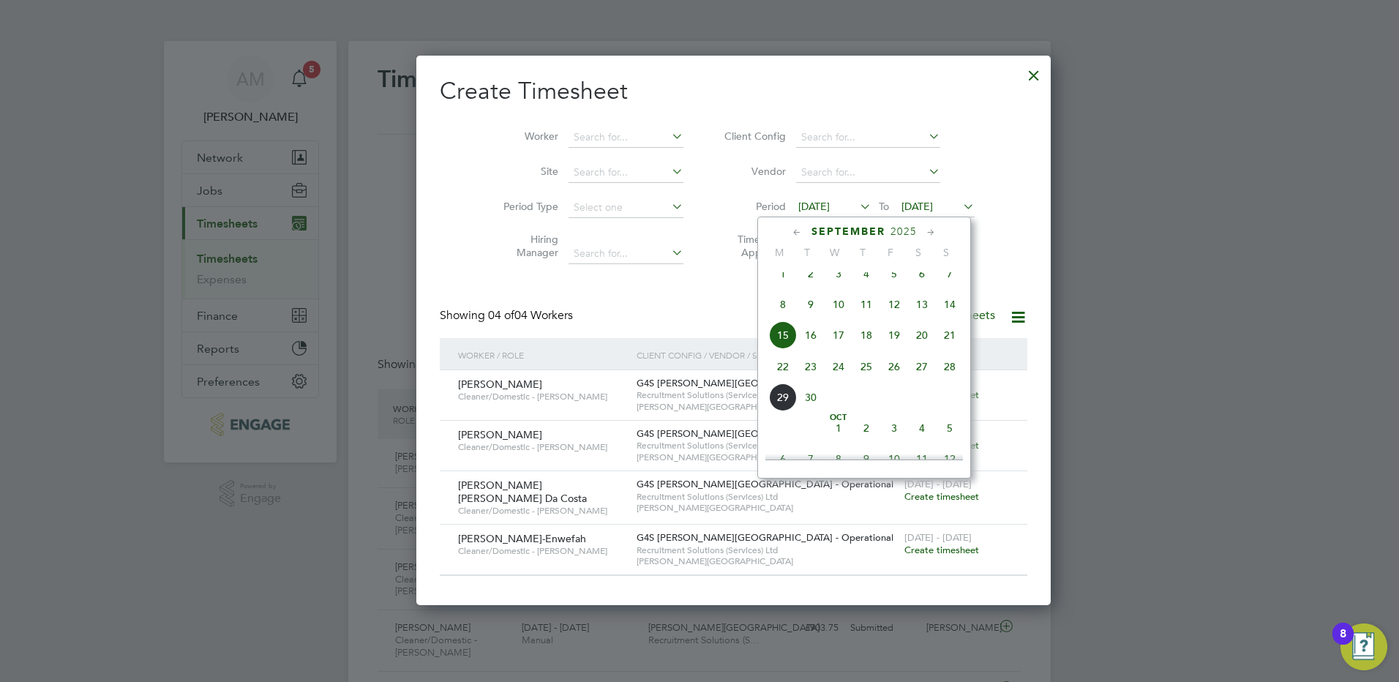
click at [784, 380] on span "22" at bounding box center [783, 367] width 28 height 28
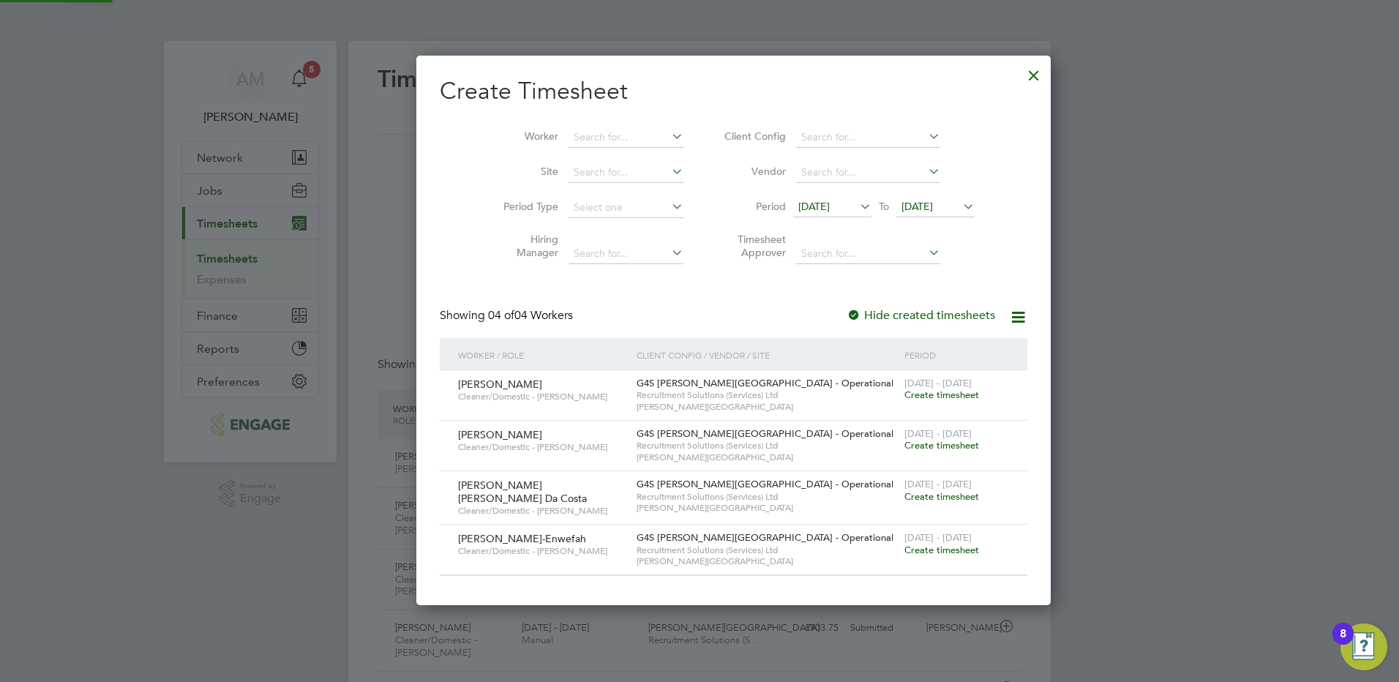
click at [901, 207] on span "[DATE]" at bounding box center [916, 206] width 31 height 13
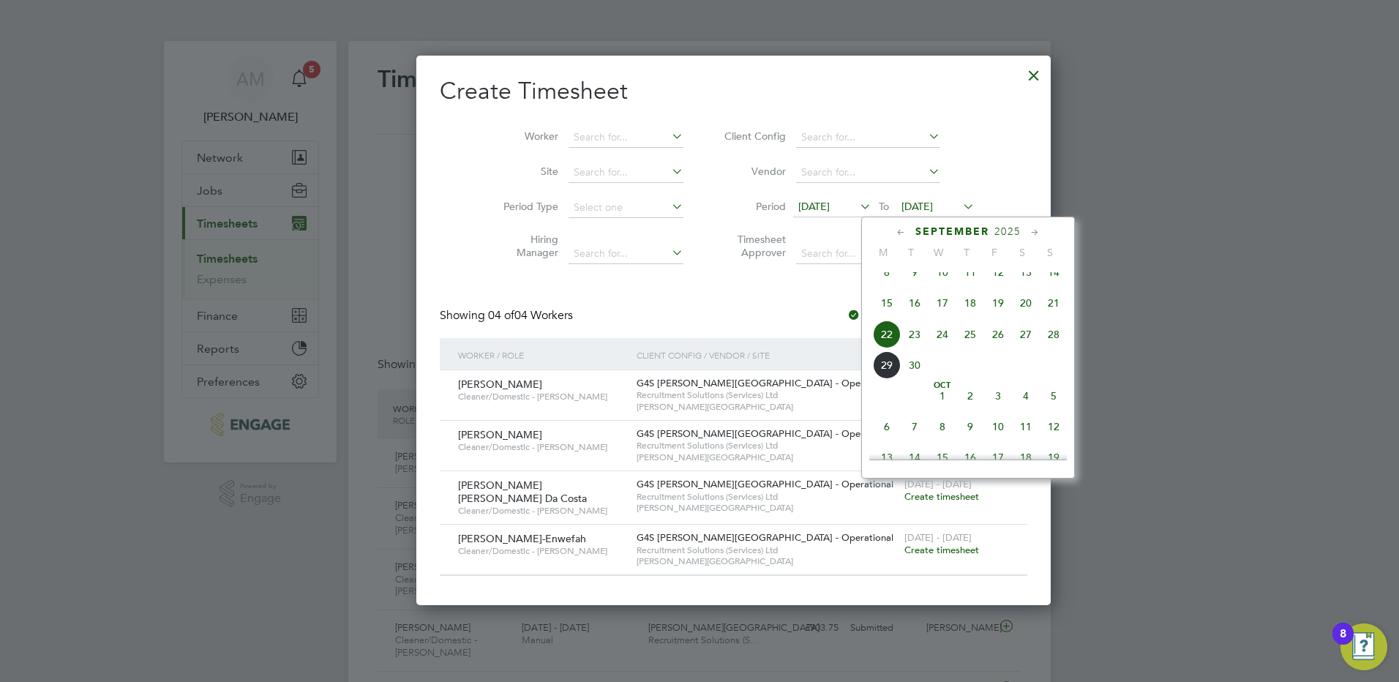
click at [1051, 348] on span "28" at bounding box center [1054, 334] width 28 height 28
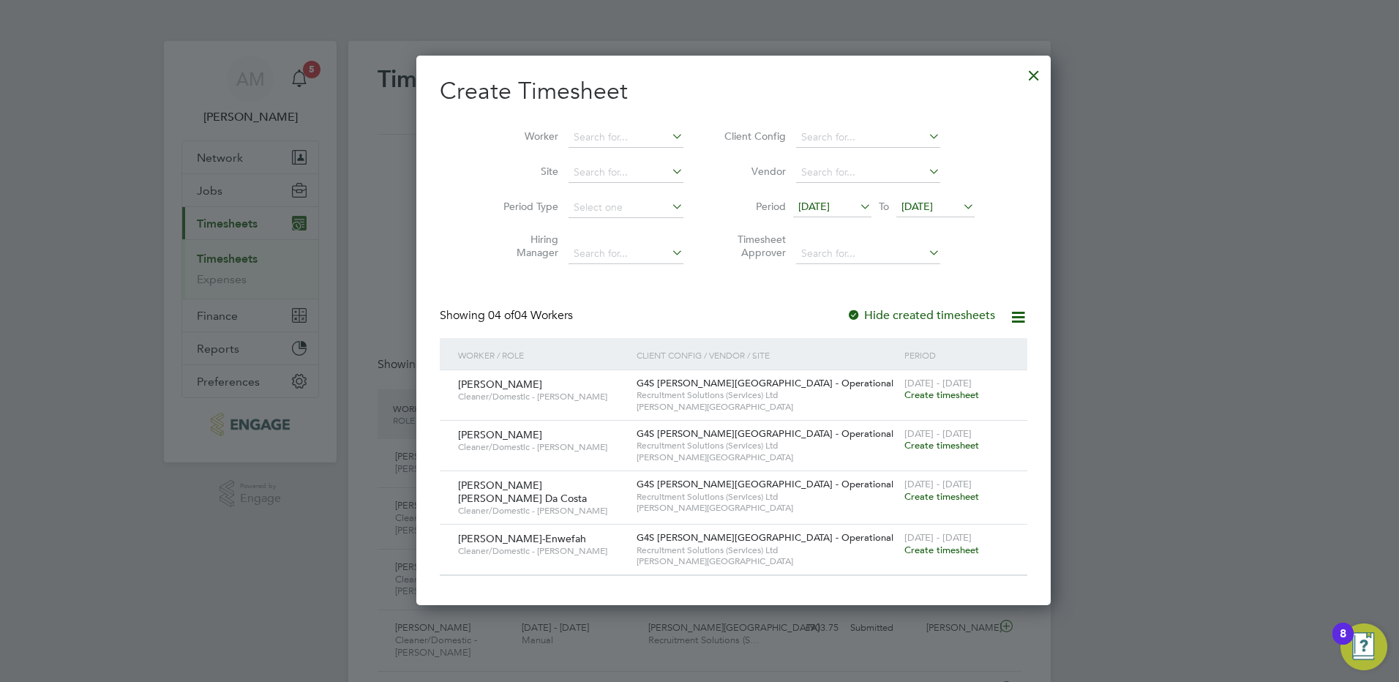
click at [904, 394] on span "Create timesheet" at bounding box center [941, 395] width 75 height 12
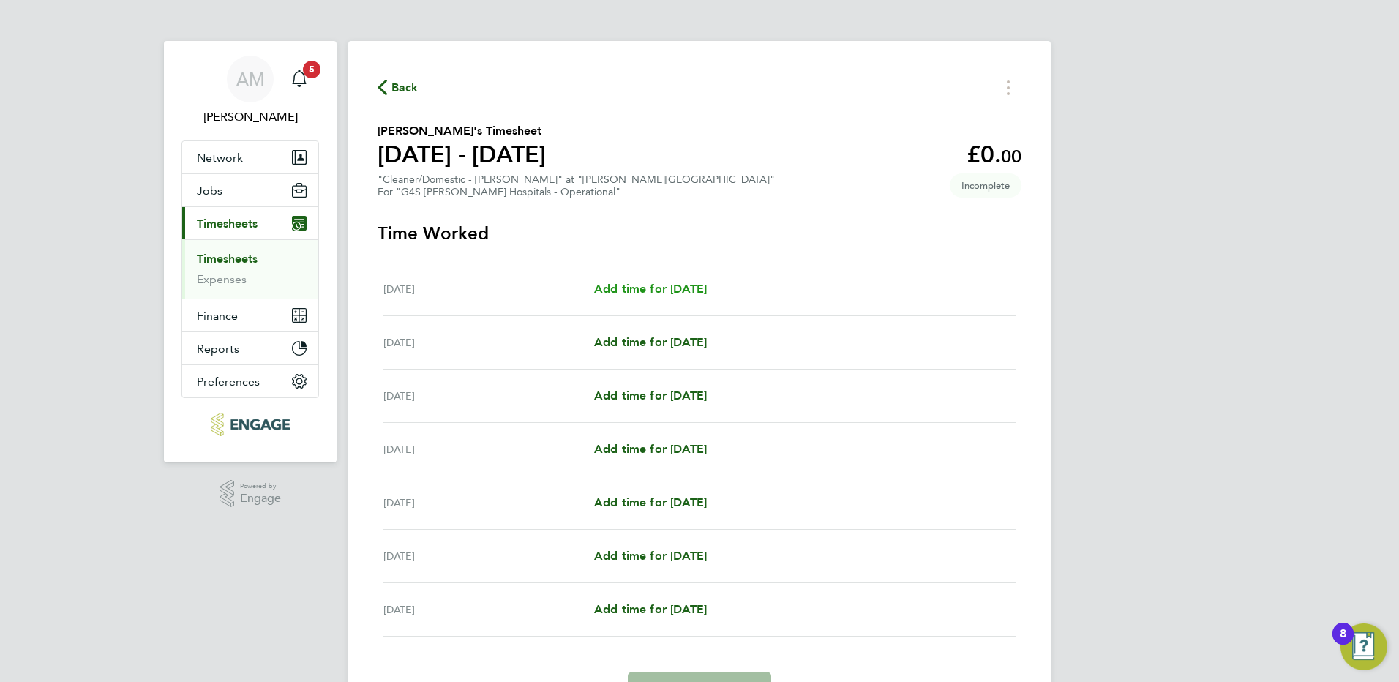
click at [661, 293] on span "Add time for [DATE]" at bounding box center [650, 289] width 113 height 14
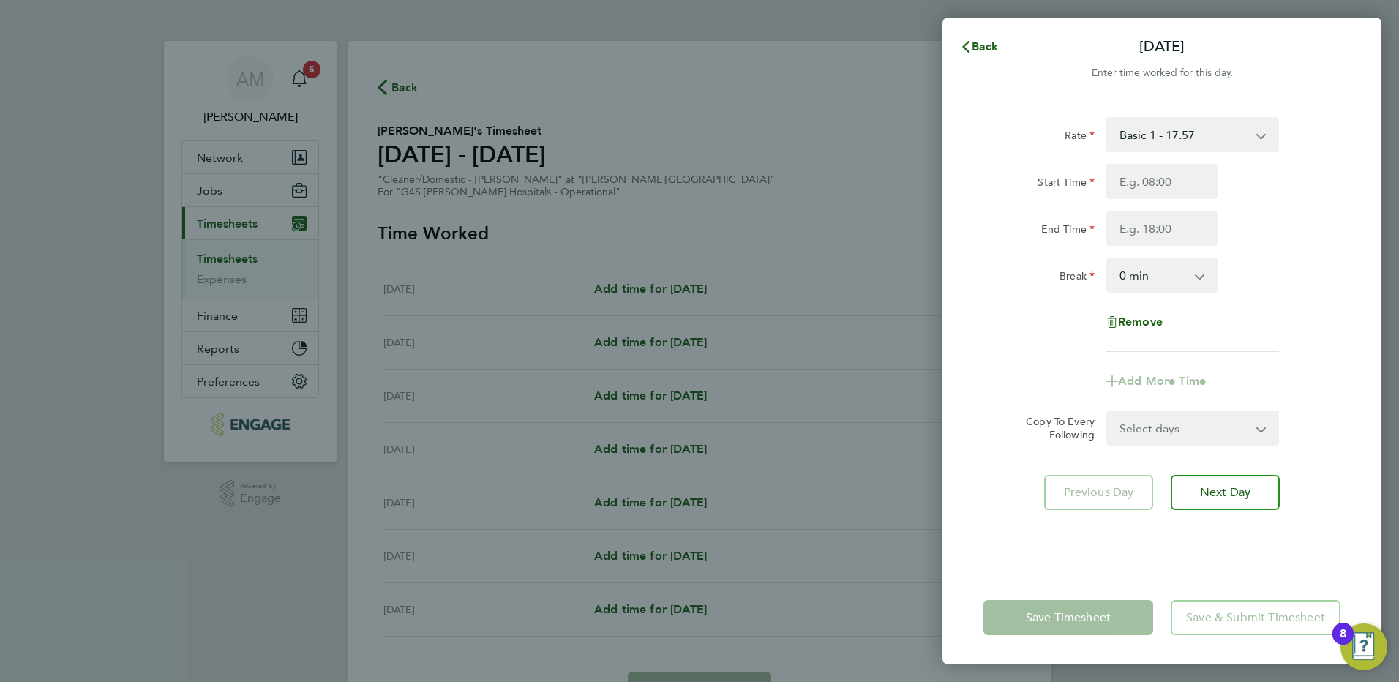
click at [1232, 135] on select "Basic 1 - 17.57 x 1.5 - 26.38 [DATE] & BH Rate - 32.15 Night Rate (8pm- 6 am) -…" at bounding box center [1184, 135] width 152 height 32
click at [1130, 189] on input "Start Time" at bounding box center [1161, 181] width 111 height 35
type input "19:00"
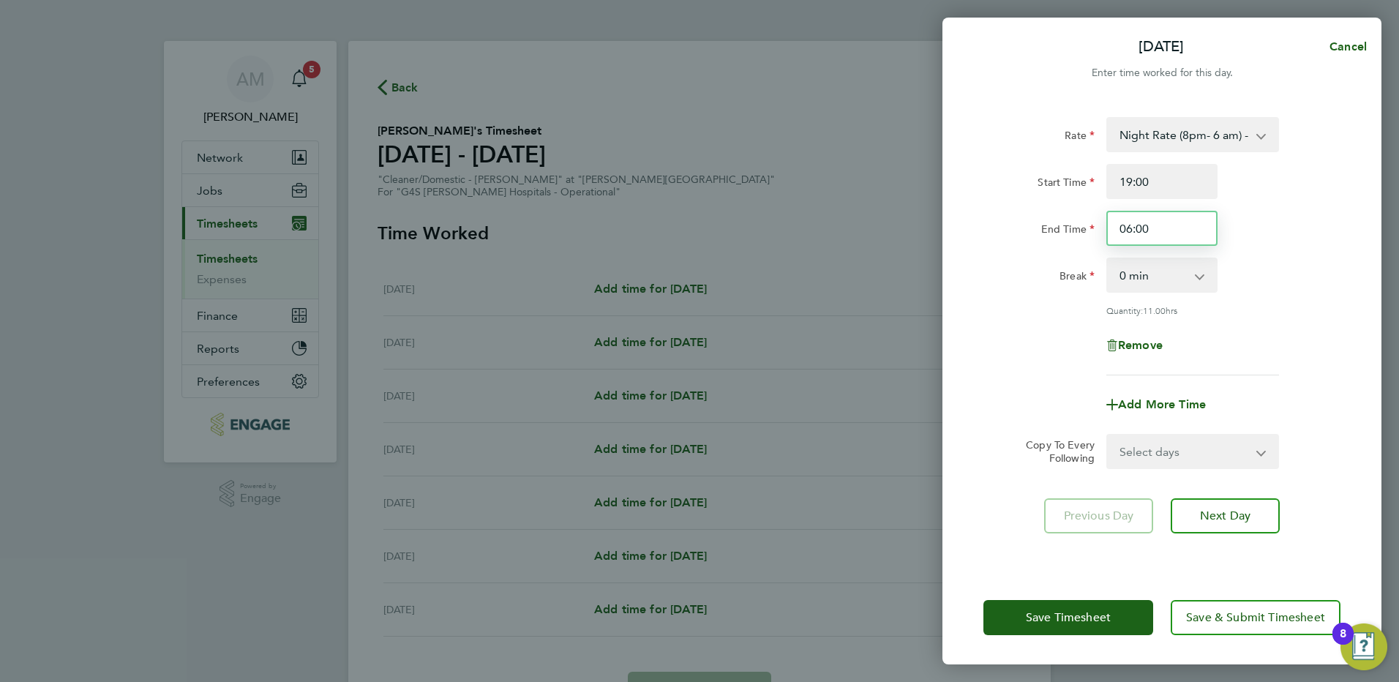
drag, startPoint x: 1166, startPoint y: 222, endPoint x: 1025, endPoint y: 214, distance: 141.4
click at [1025, 214] on div "End Time 06:00" at bounding box center [1162, 228] width 369 height 35
type input "2"
drag, startPoint x: 1157, startPoint y: 233, endPoint x: 1115, endPoint y: 230, distance: 41.8
click at [1115, 230] on input "02:00" at bounding box center [1161, 228] width 111 height 35
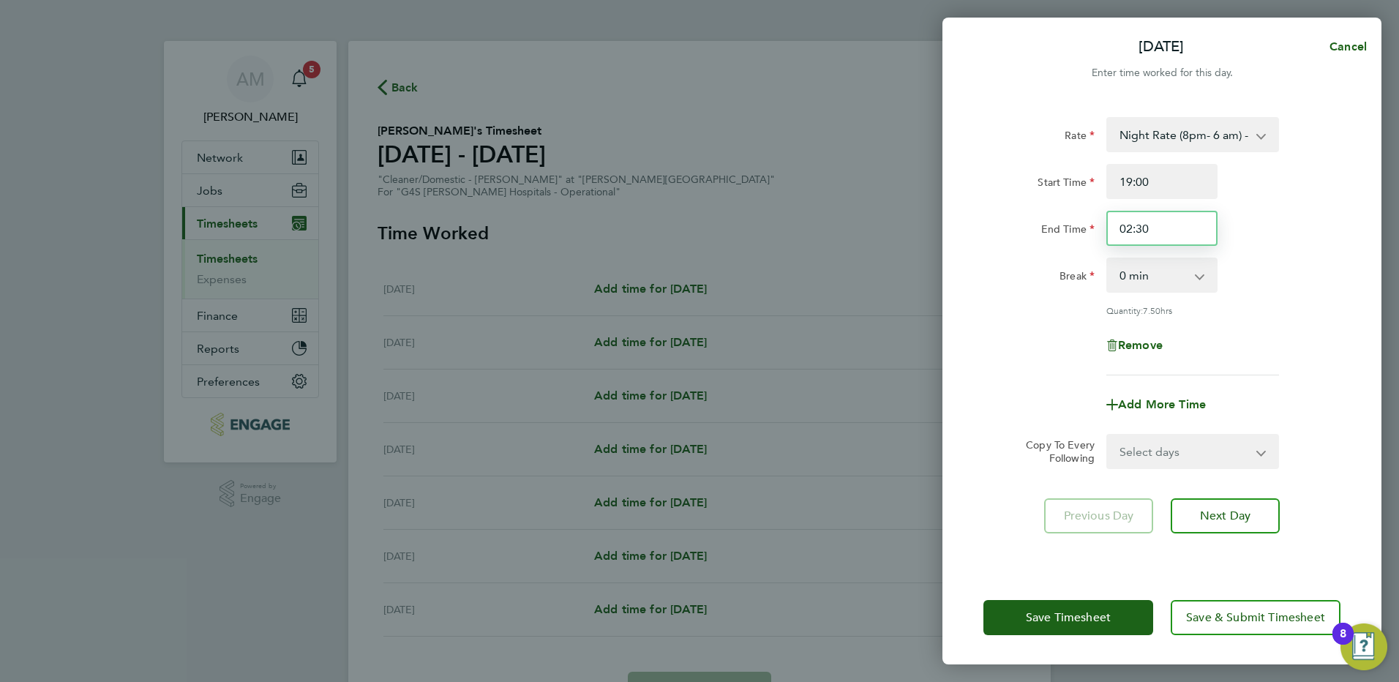
drag, startPoint x: 1174, startPoint y: 225, endPoint x: 1058, endPoint y: 220, distance: 115.7
click at [1058, 220] on div "End Time 02:30" at bounding box center [1162, 228] width 369 height 35
type input "03:00"
click at [1138, 276] on select "0 min 15 min 30 min 45 min 60 min 75 min 90 min" at bounding box center [1153, 275] width 91 height 32
select select "30"
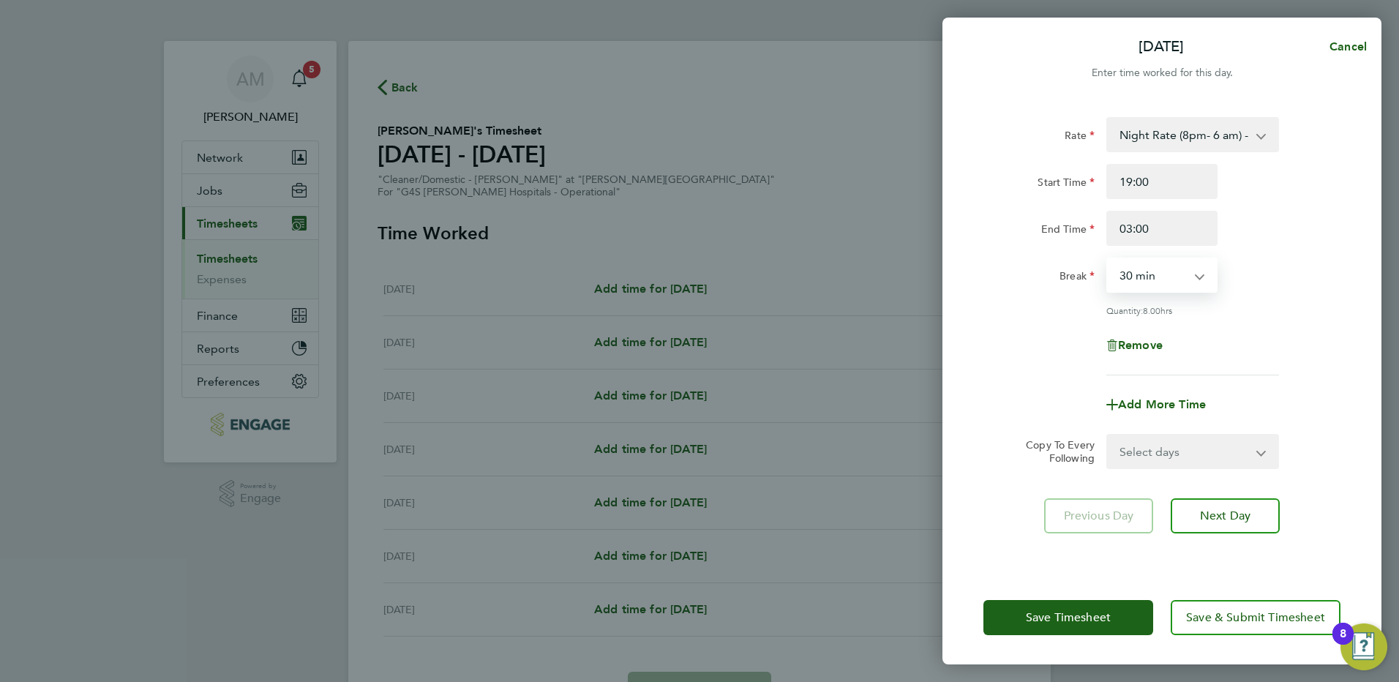
click at [1108, 259] on select "0 min 15 min 30 min 45 min 60 min 75 min 90 min" at bounding box center [1153, 275] width 91 height 32
click at [1166, 403] on span "Add More Time" at bounding box center [1162, 404] width 88 height 14
select select "null"
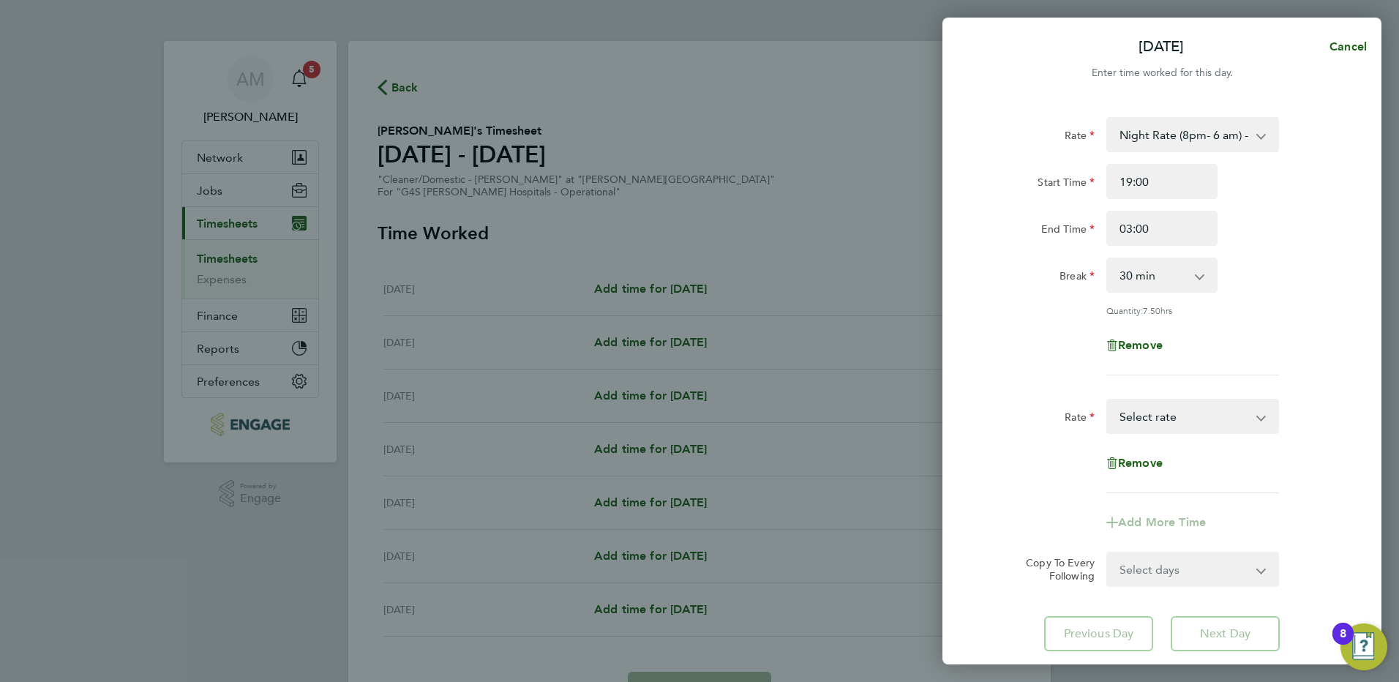
click at [1156, 414] on select "Basic 1 - 17.57 x 1.5 - 26.38 [DATE] & BH Rate - 32.15 Night Rate (8pm- 6 am) -…" at bounding box center [1184, 416] width 152 height 32
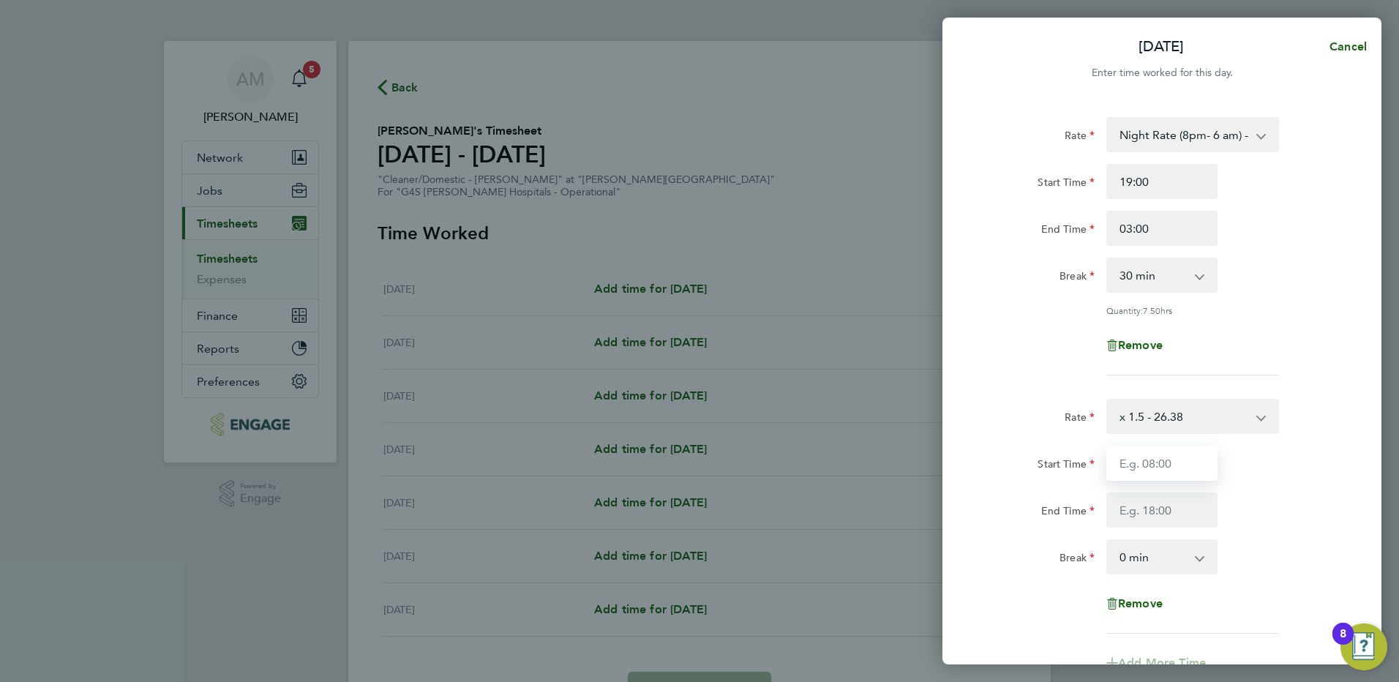
click at [1143, 457] on input "Start Time" at bounding box center [1161, 463] width 111 height 35
type input "03:00"
type input "06:00"
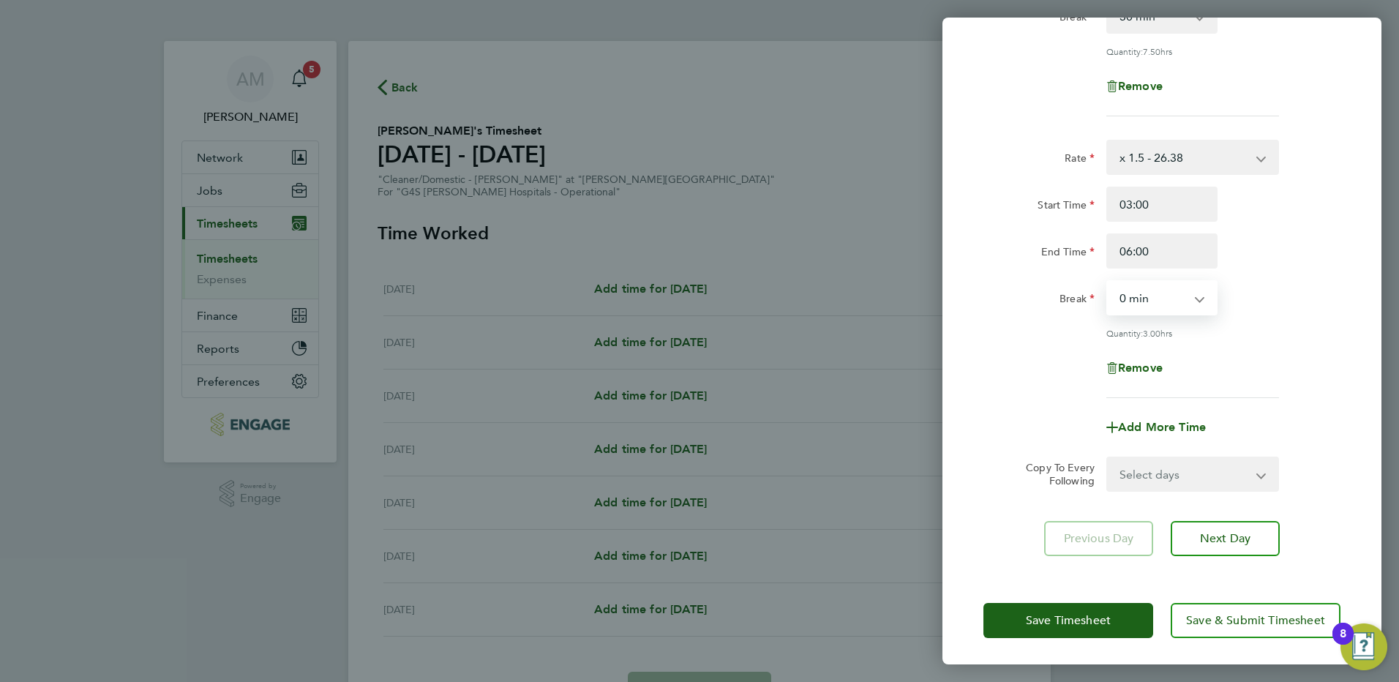
click at [1185, 479] on select "Select days Day Weekday (Mon-Fri) Weekend (Sat-Sun) [DATE] [DATE] [DATE] [DATE]…" at bounding box center [1185, 474] width 154 height 32
select select "WEEKDAY"
click at [1108, 458] on select "Select days Day Weekday (Mon-Fri) Weekend (Sat-Sun) [DATE] [DATE] [DATE] [DATE]…" at bounding box center [1185, 474] width 154 height 32
select select "[DATE]"
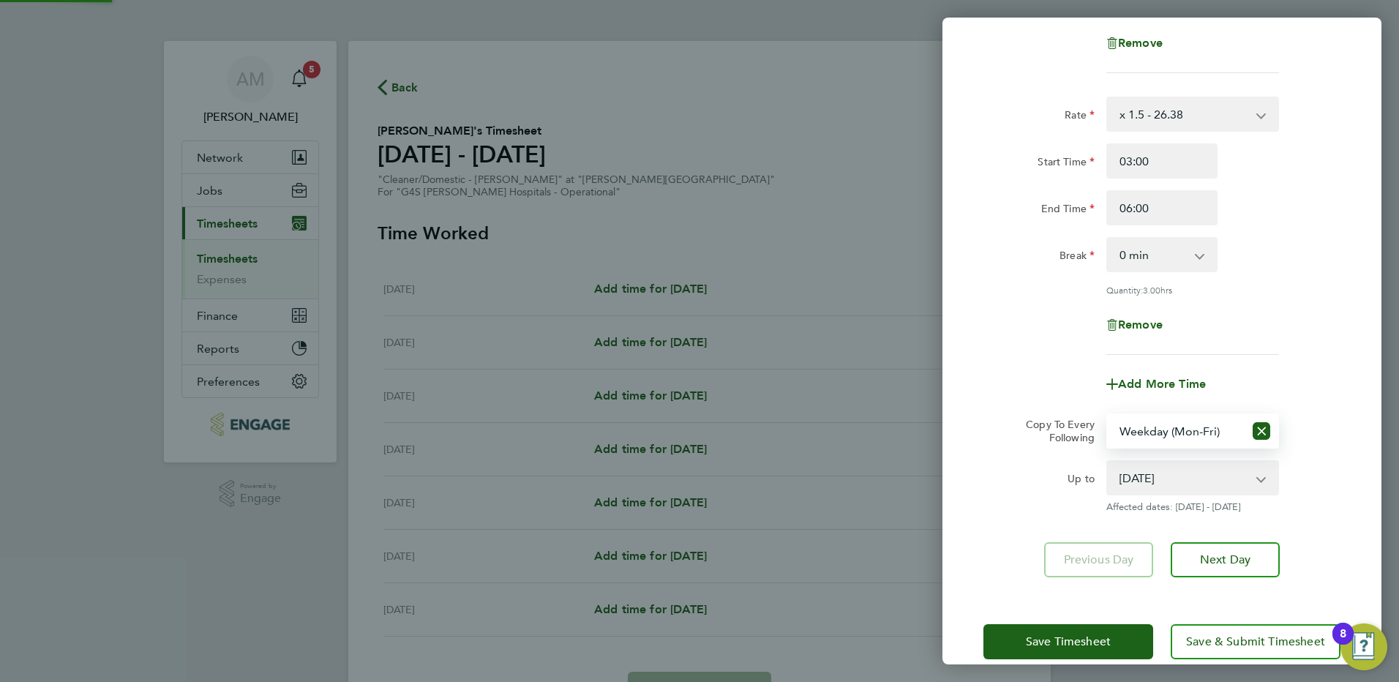
scroll to position [323, 0]
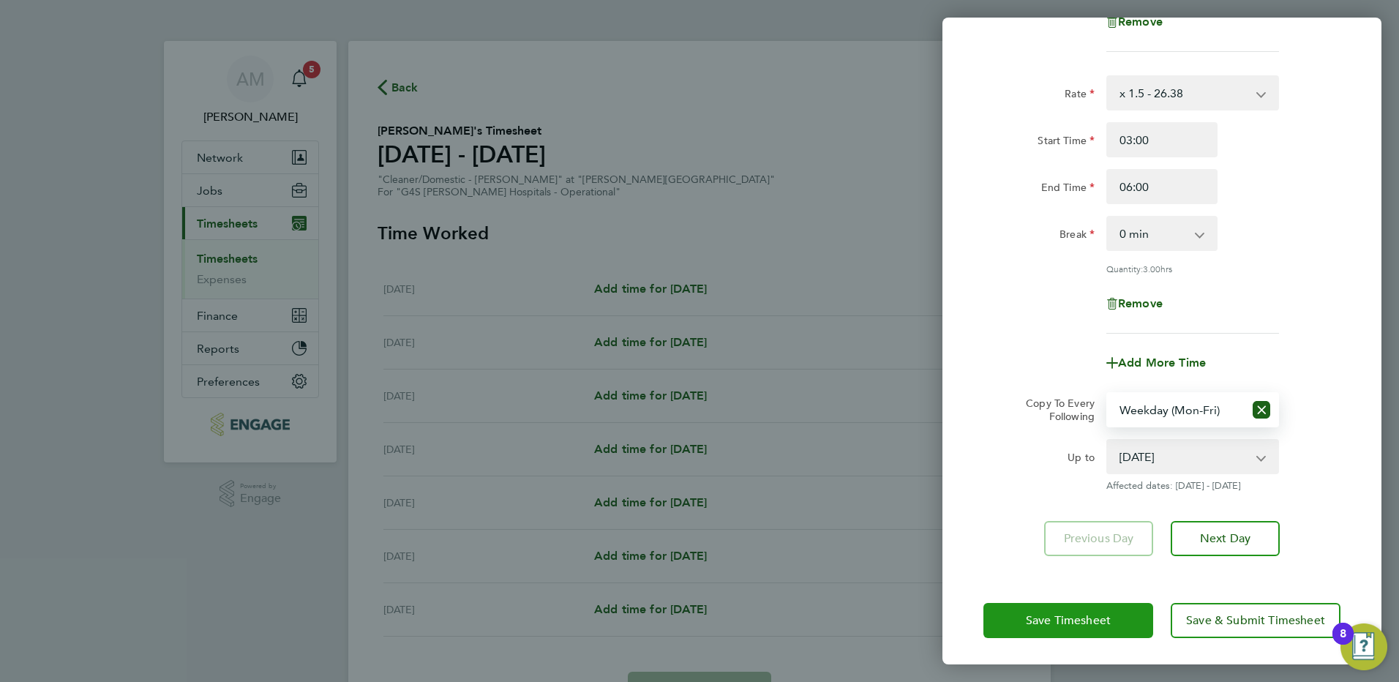
click at [1068, 619] on span "Save Timesheet" at bounding box center [1068, 620] width 85 height 15
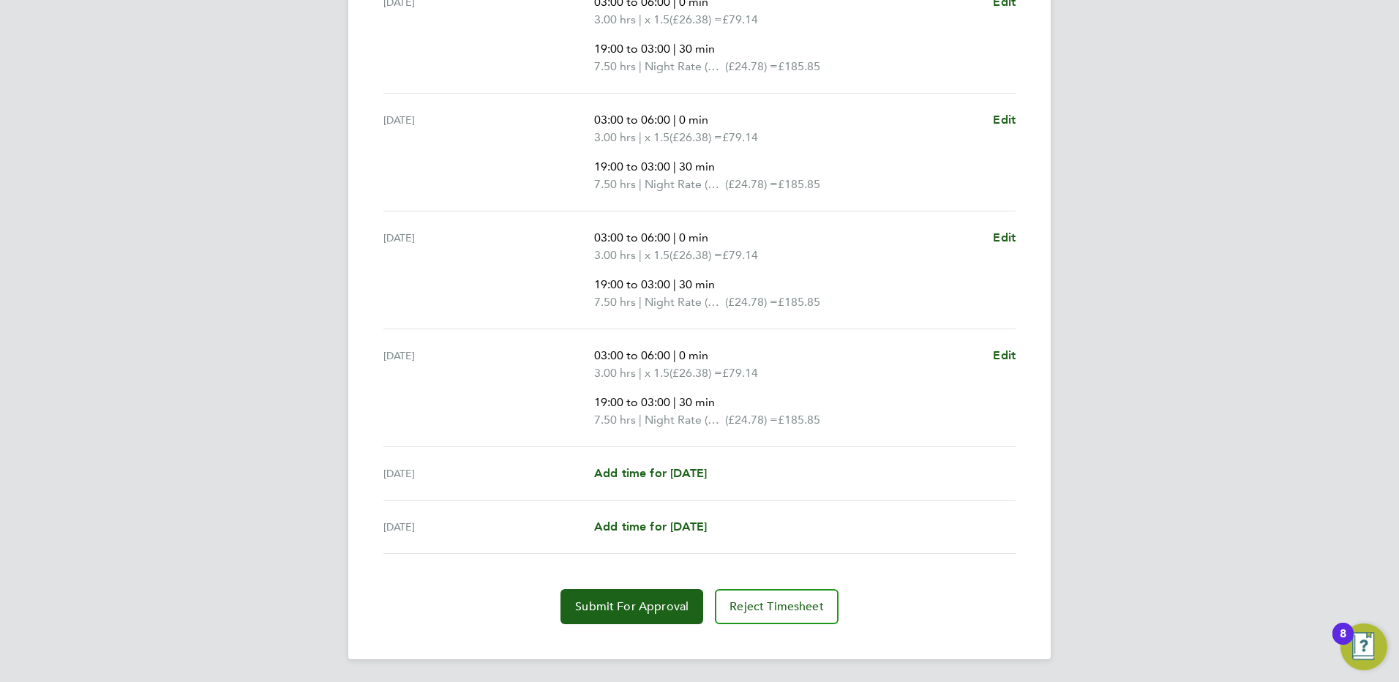
scroll to position [636, 0]
click at [646, 604] on span "Submit For Approval" at bounding box center [631, 606] width 113 height 15
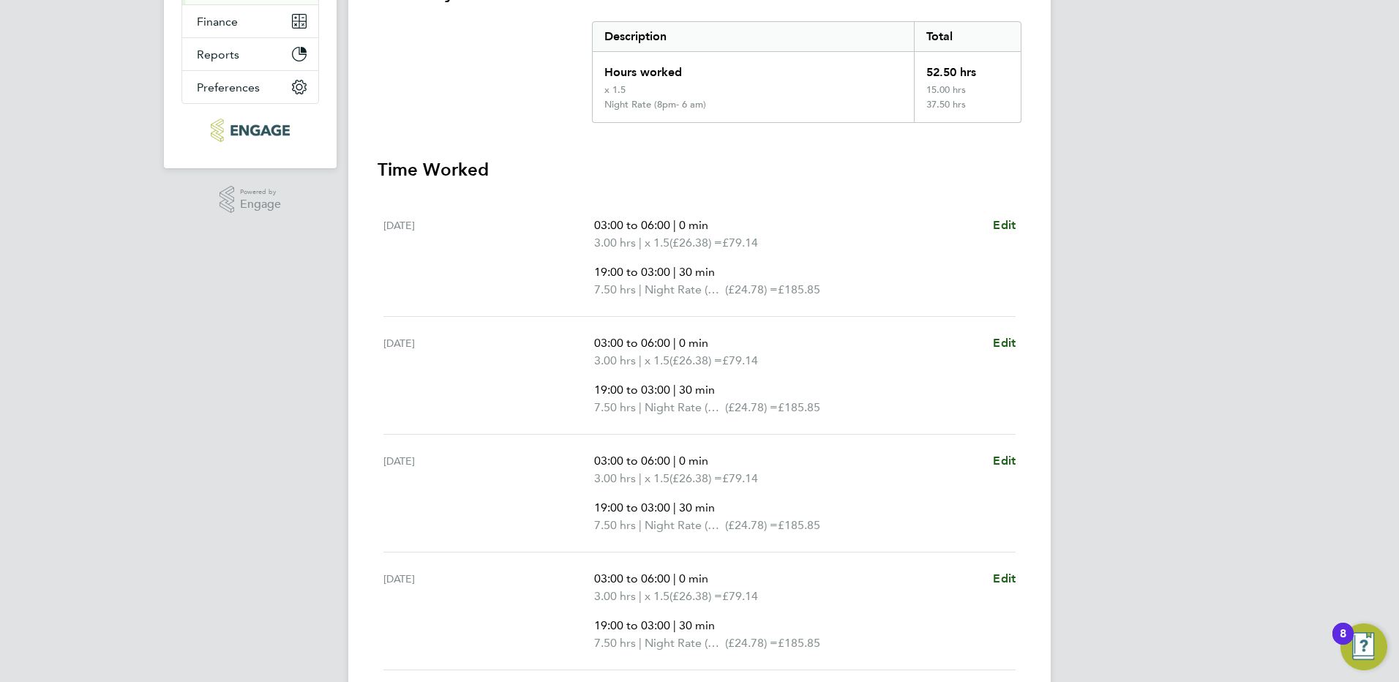
scroll to position [0, 0]
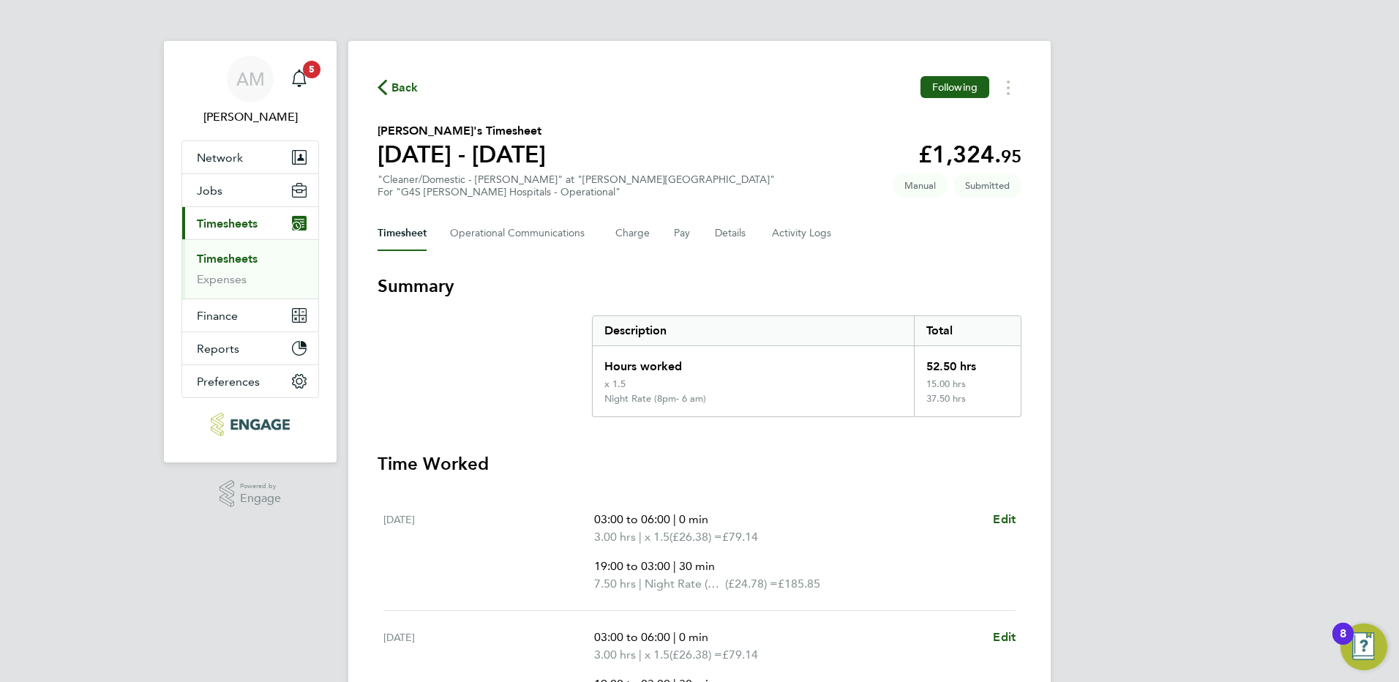
click at [233, 253] on link "Timesheets" at bounding box center [227, 259] width 61 height 14
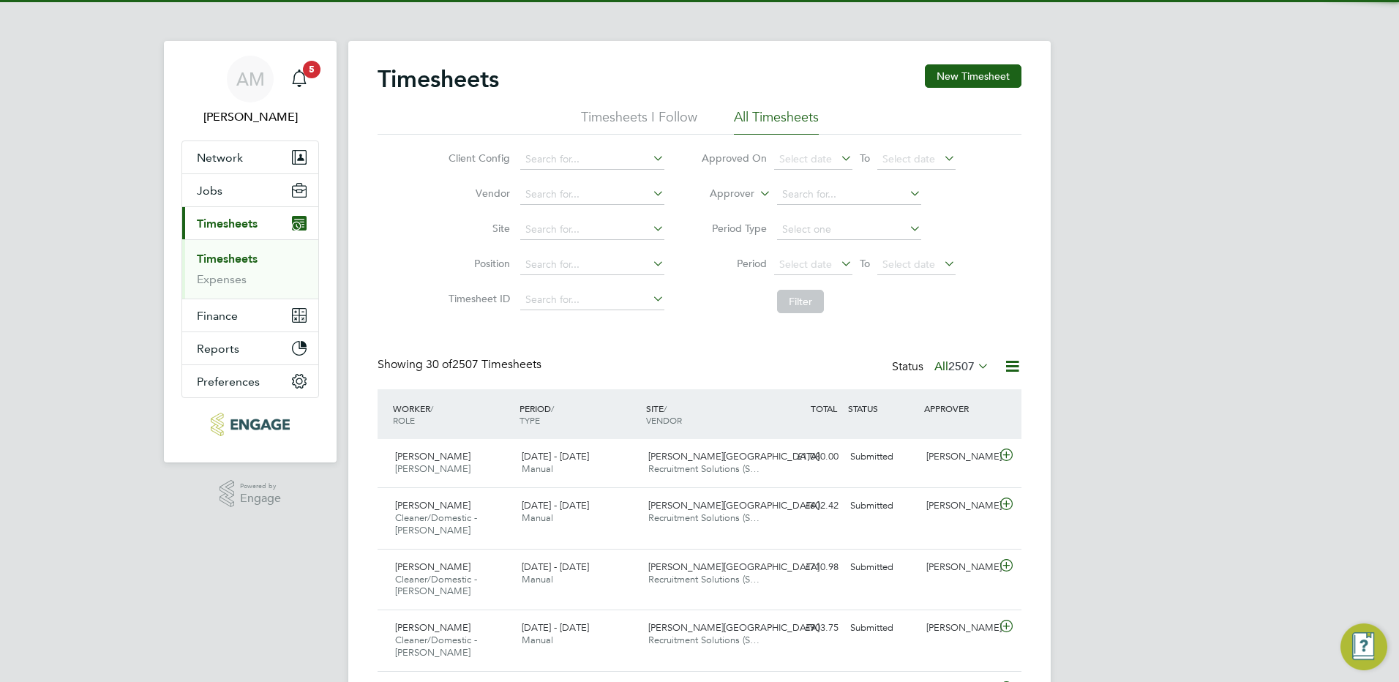
scroll to position [49, 127]
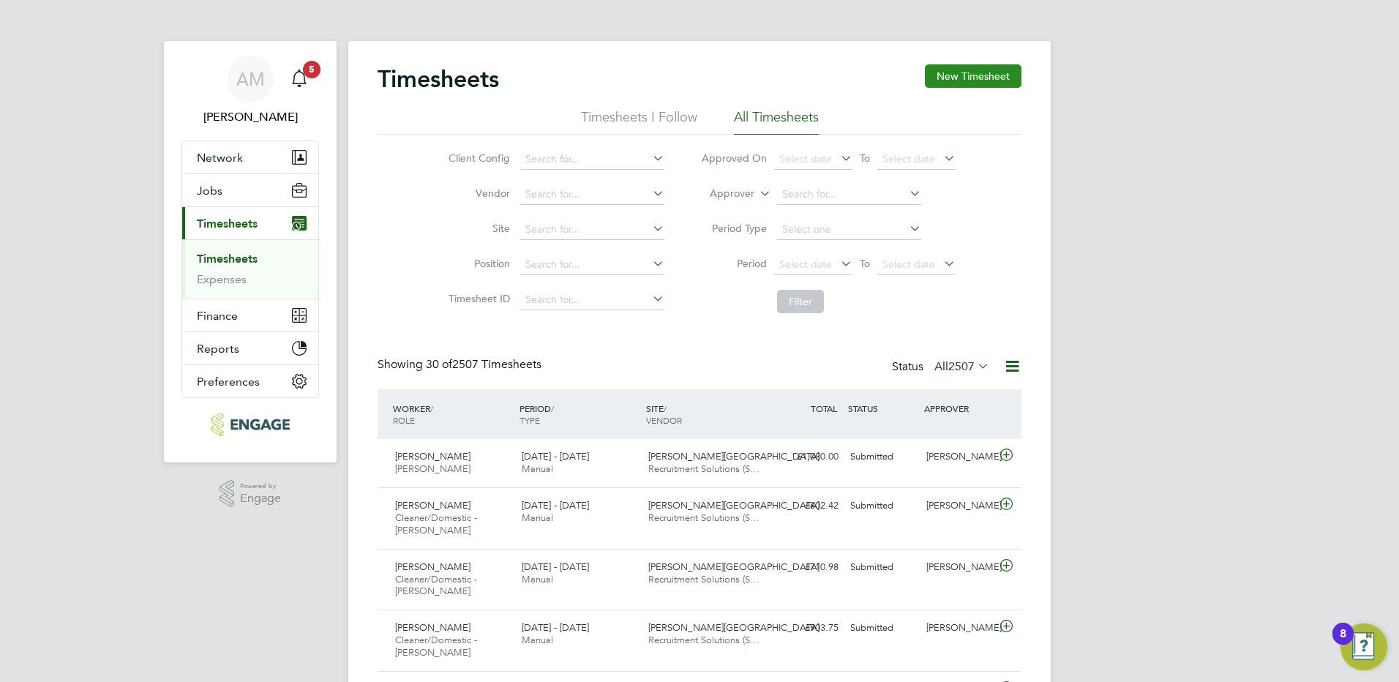
click at [990, 79] on button "New Timesheet" at bounding box center [973, 75] width 97 height 23
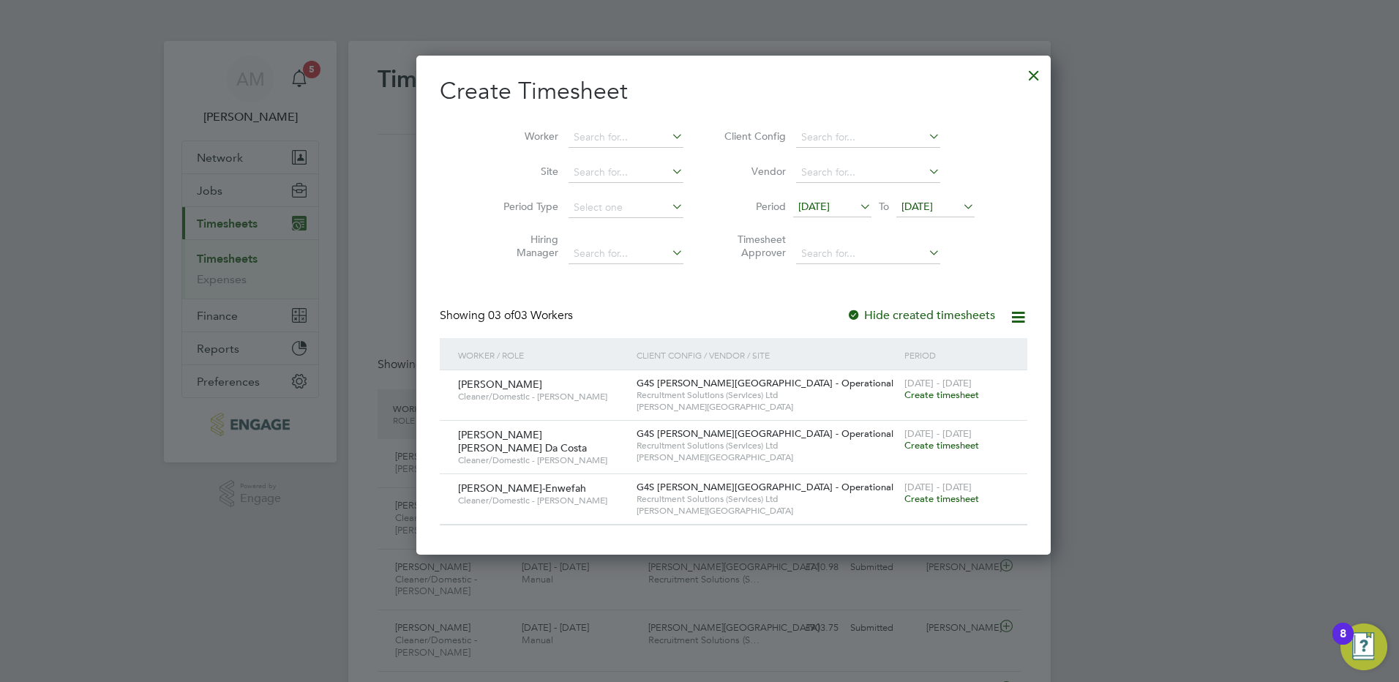
click at [798, 204] on span "[DATE]" at bounding box center [813, 206] width 31 height 13
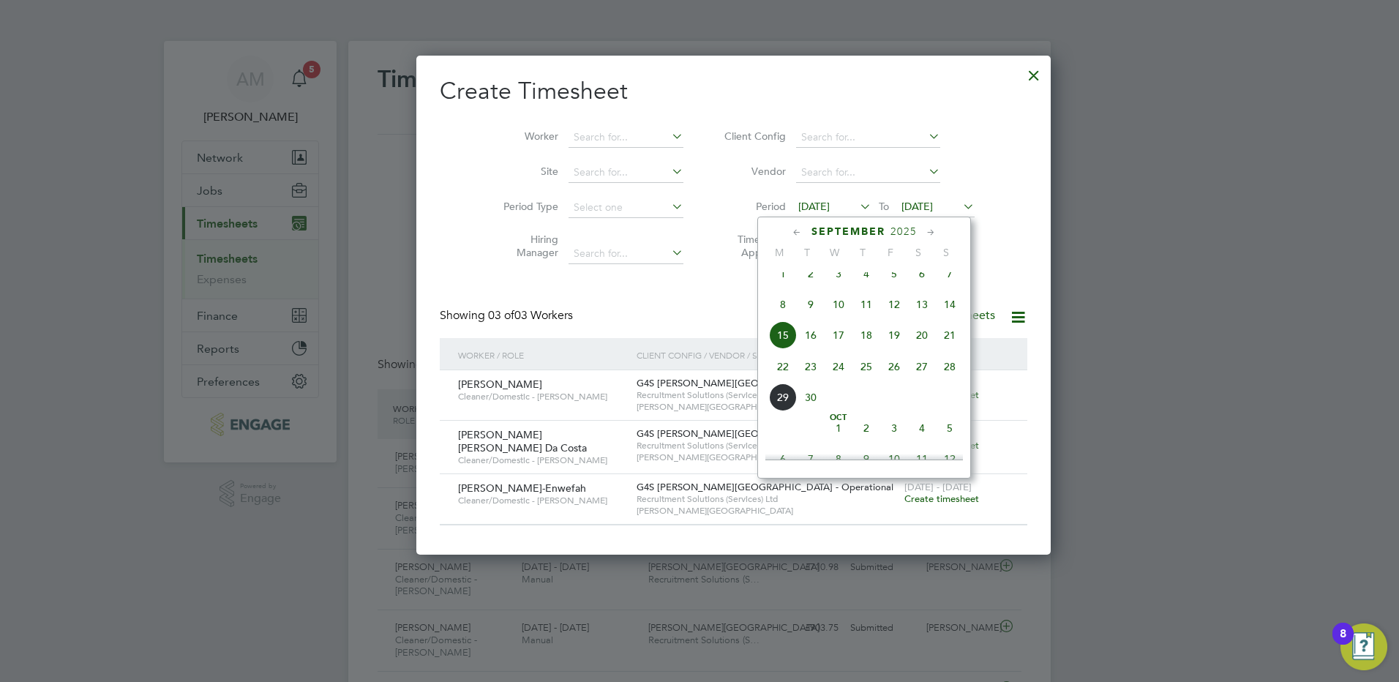
click at [786, 380] on span "22" at bounding box center [783, 367] width 28 height 28
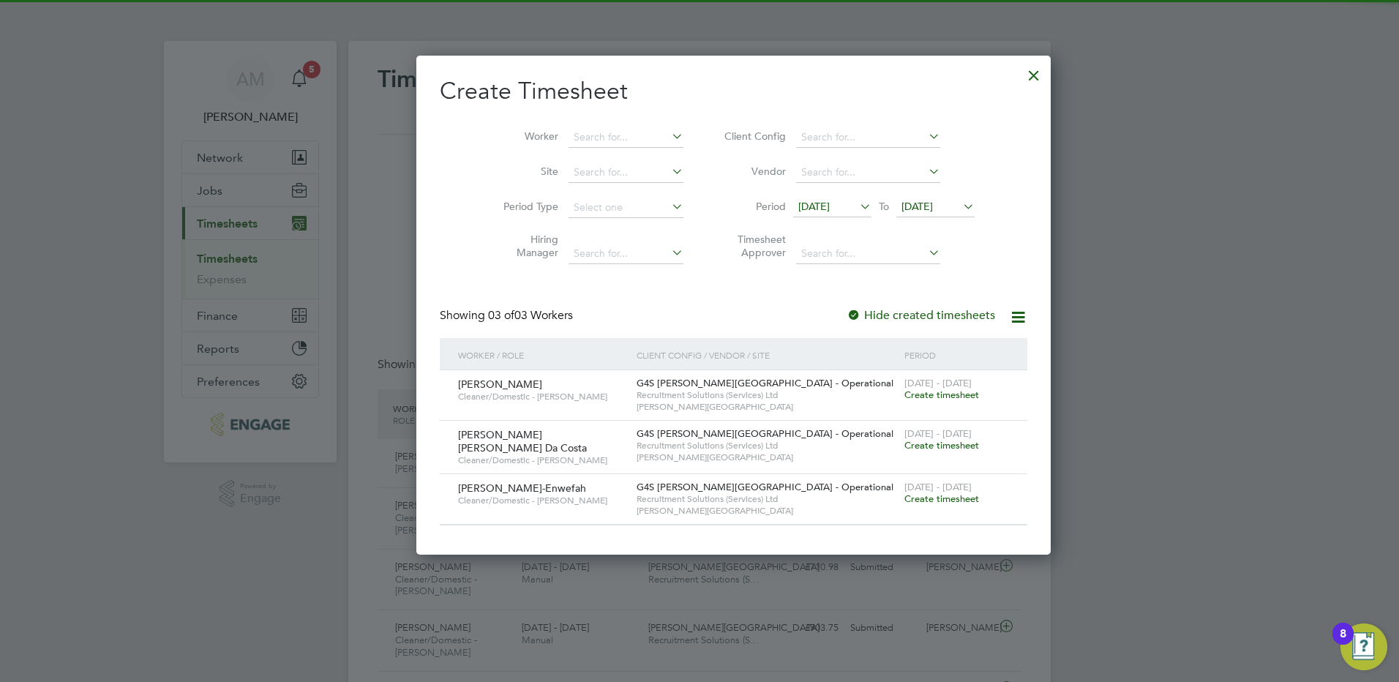
click at [901, 208] on span "[DATE]" at bounding box center [916, 206] width 31 height 13
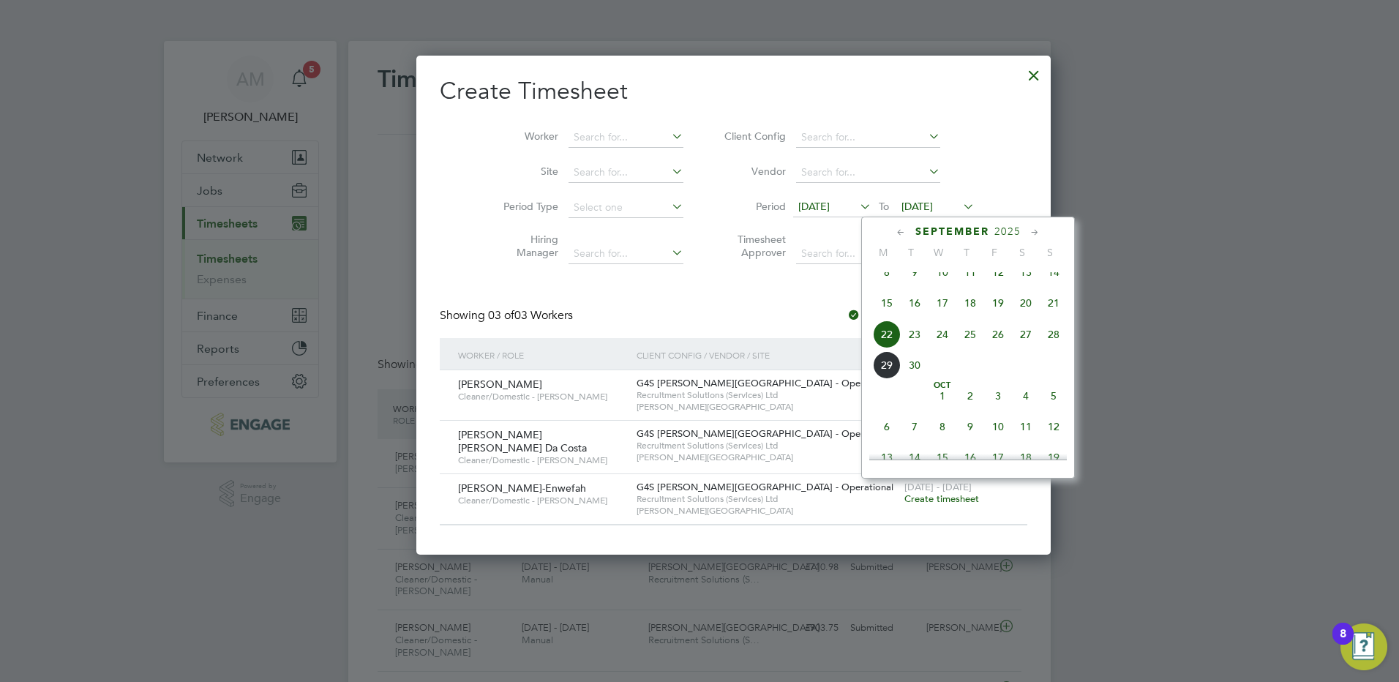
click at [1053, 348] on span "28" at bounding box center [1054, 334] width 28 height 28
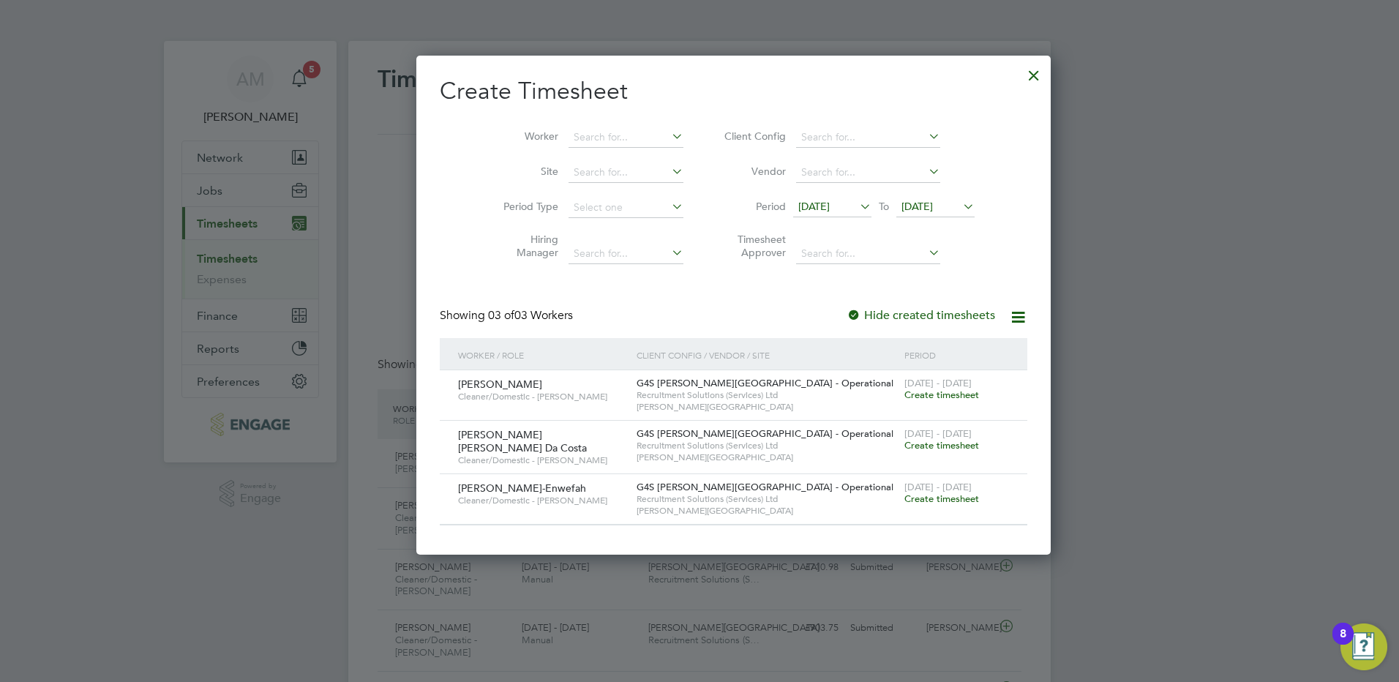
click at [847, 314] on div at bounding box center [854, 316] width 15 height 15
drag, startPoint x: 967, startPoint y: 65, endPoint x: 938, endPoint y: 150, distance: 89.8
click at [1021, 64] on div at bounding box center [1034, 72] width 26 height 26
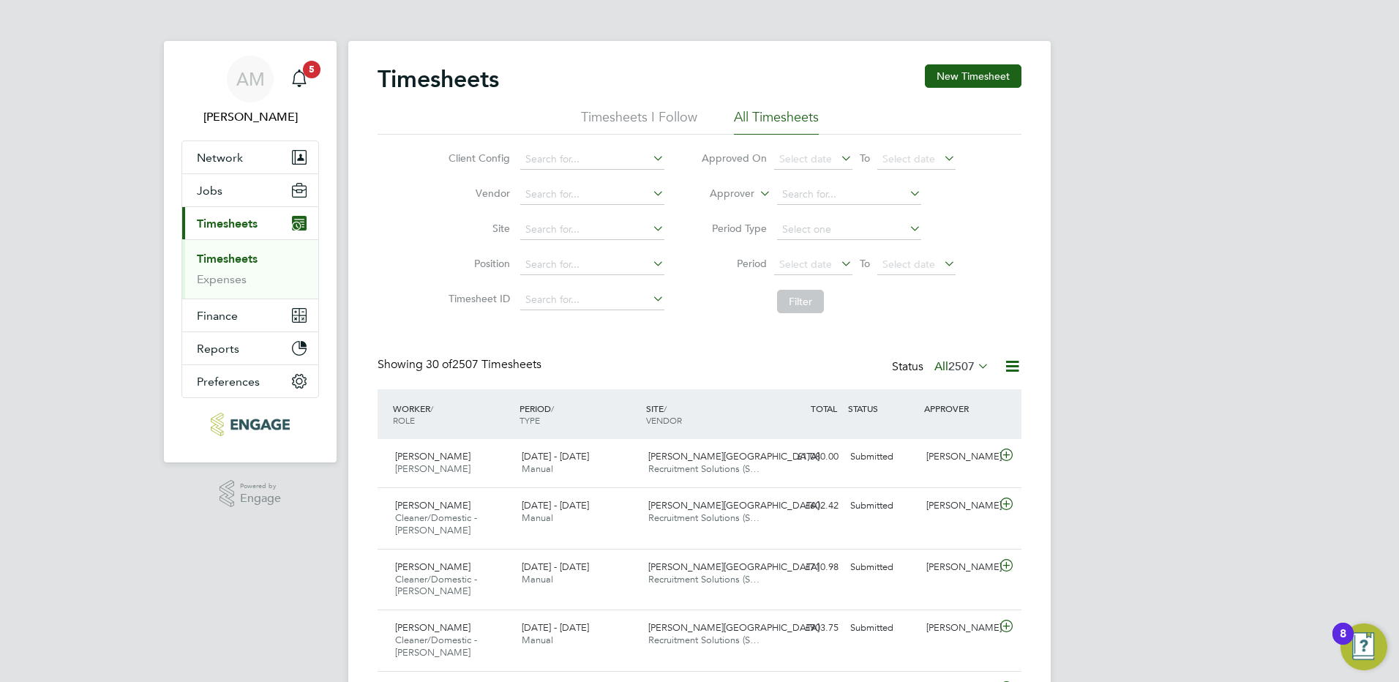
click at [247, 254] on link "Timesheets" at bounding box center [227, 259] width 61 height 14
click at [228, 262] on link "Timesheets" at bounding box center [227, 259] width 61 height 14
click at [227, 258] on link "Timesheets" at bounding box center [227, 259] width 61 height 14
